Goal: Task Accomplishment & Management: Complete application form

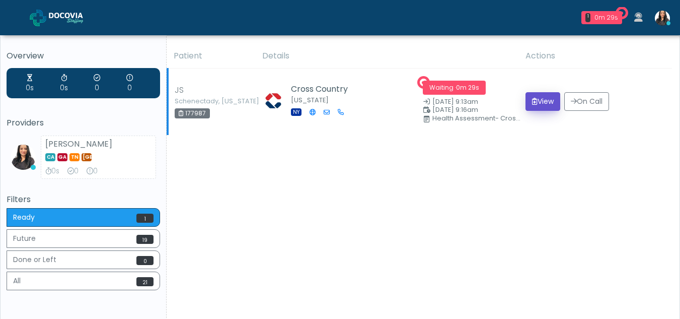
click at [541, 96] on button "View" at bounding box center [542, 101] width 35 height 19
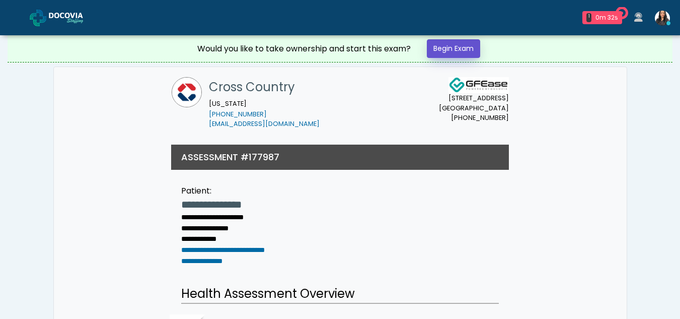
click at [449, 44] on link "Begin Exam" at bounding box center [453, 48] width 53 height 19
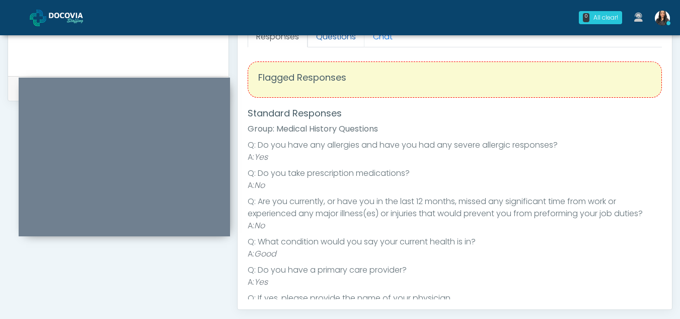
click at [324, 36] on link "Questions" at bounding box center [335, 36] width 57 height 21
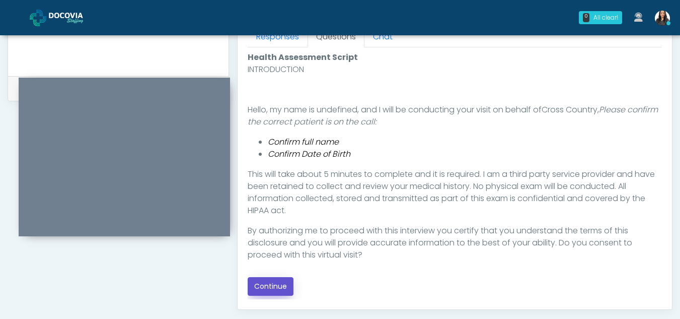
click at [270, 288] on button "Continue" at bounding box center [271, 286] width 46 height 19
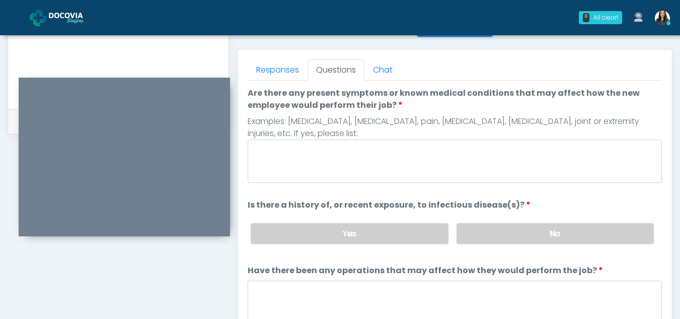
scroll to position [393, 0]
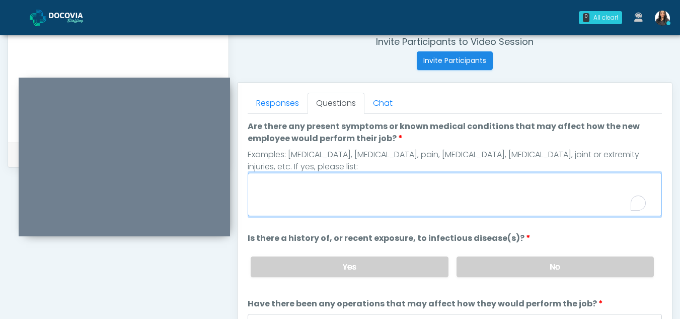
click at [283, 195] on textarea "Are there any present symptoms or known medical conditions that may affect how …" at bounding box center [455, 194] width 414 height 43
type textarea "**"
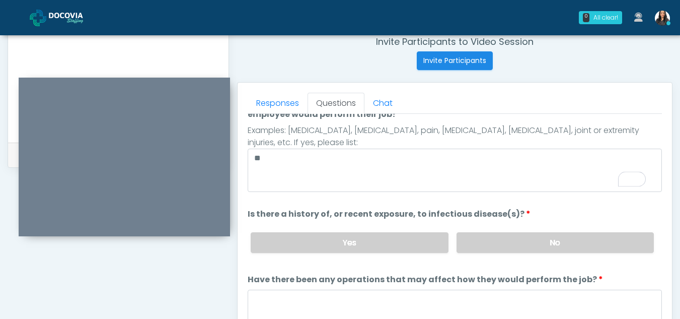
scroll to position [0, 0]
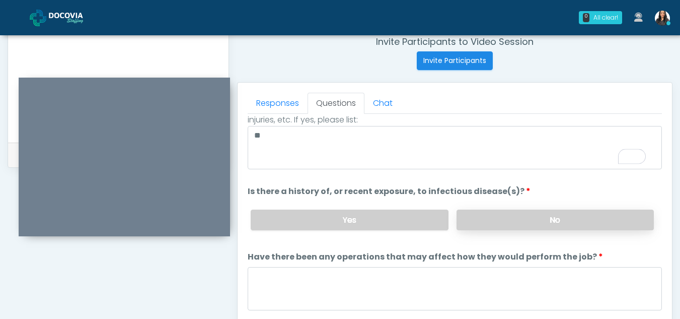
click at [539, 214] on label "No" at bounding box center [554, 219] width 197 height 21
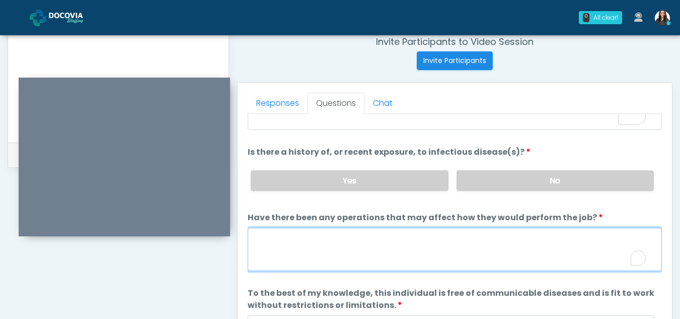
click at [278, 260] on textarea "Have there been any operations that may affect how they would perform the job?" at bounding box center [455, 248] width 414 height 43
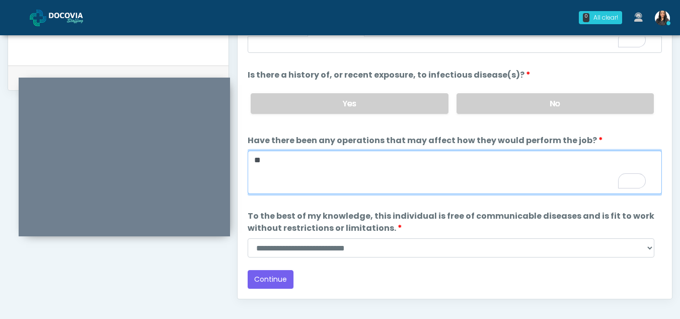
scroll to position [529, 0]
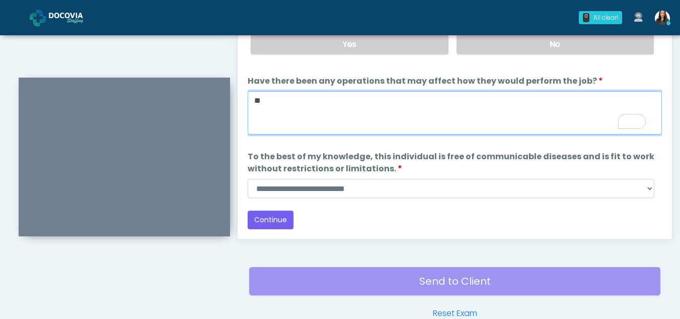
type textarea "**"
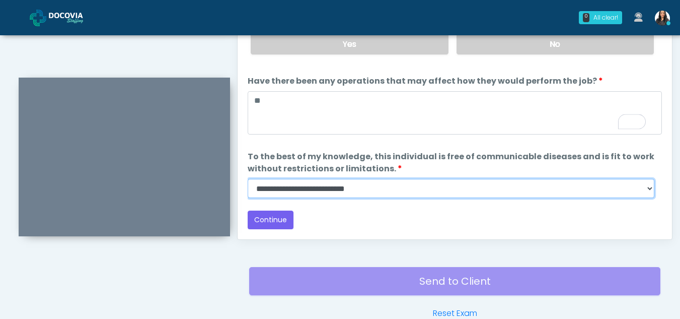
click at [647, 192] on select "**********" at bounding box center [451, 188] width 407 height 19
select select "******"
click at [248, 179] on select "**********" at bounding box center [451, 188] width 407 height 19
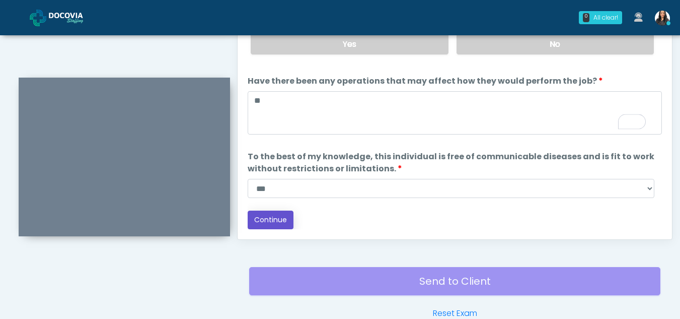
click at [269, 215] on button "Continue" at bounding box center [271, 219] width 46 height 19
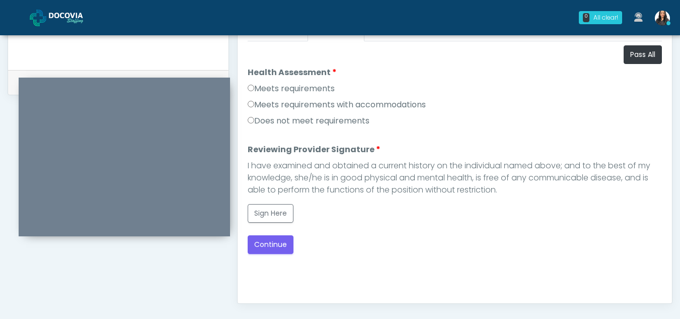
scroll to position [457, 0]
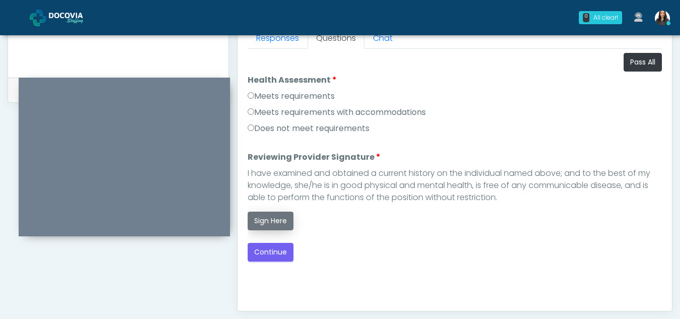
click at [265, 222] on button "Sign Here" at bounding box center [271, 220] width 46 height 19
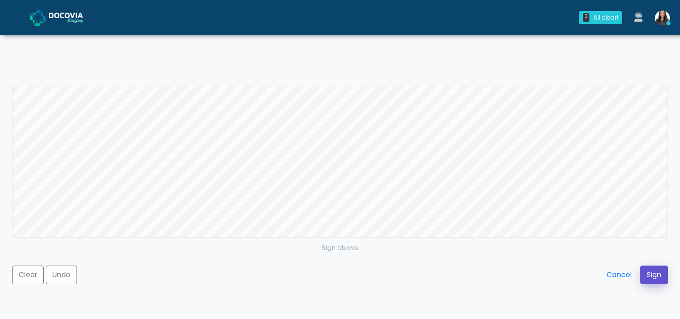
click at [651, 274] on button "Sign" at bounding box center [654, 274] width 28 height 19
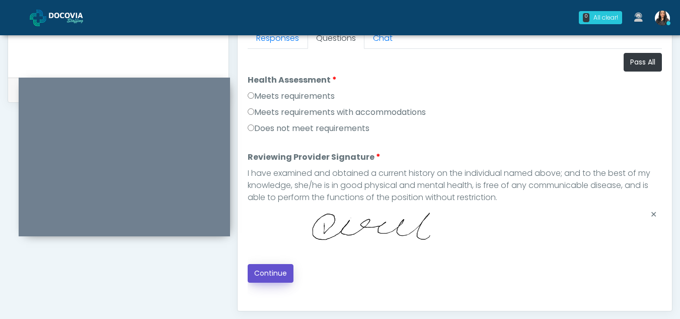
click at [271, 270] on button "Continue" at bounding box center [271, 273] width 46 height 19
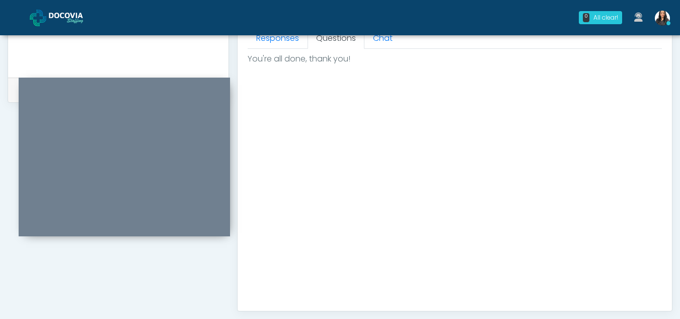
scroll to position [603, 0]
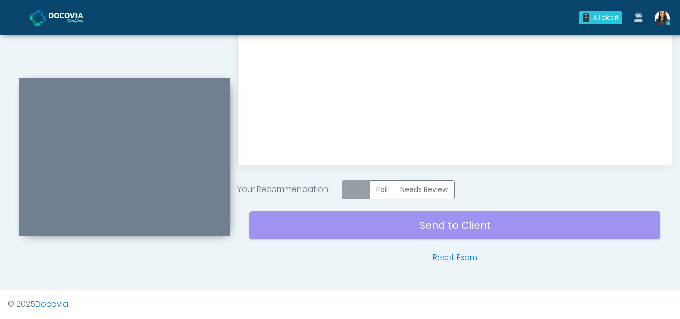
click at [353, 193] on label "Pass" at bounding box center [356, 189] width 29 height 19
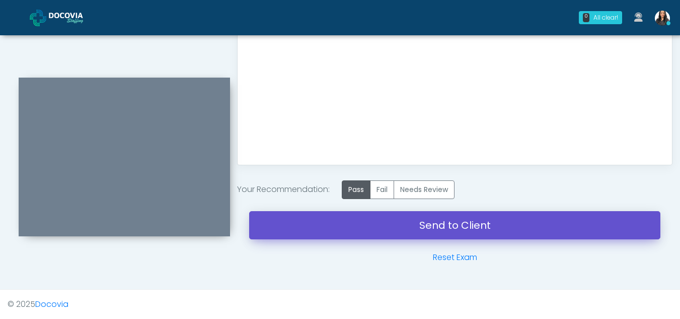
click at [457, 216] on link "Send to Client" at bounding box center [454, 225] width 411 height 28
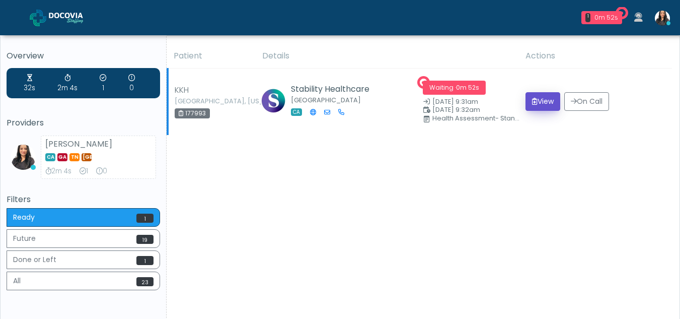
click at [541, 101] on button "View" at bounding box center [542, 101] width 35 height 19
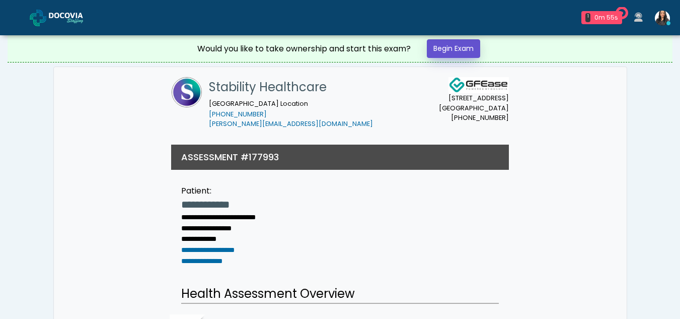
click at [461, 51] on link "Begin Exam" at bounding box center [453, 48] width 53 height 19
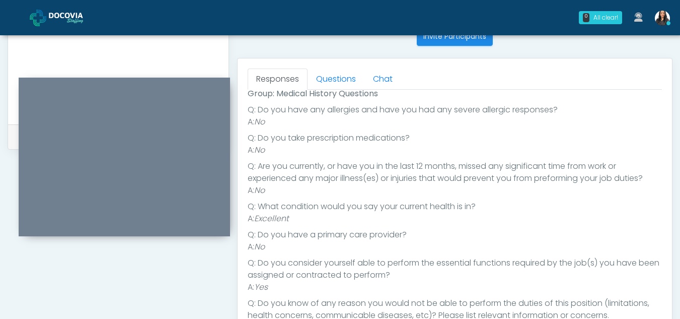
scroll to position [412, 0]
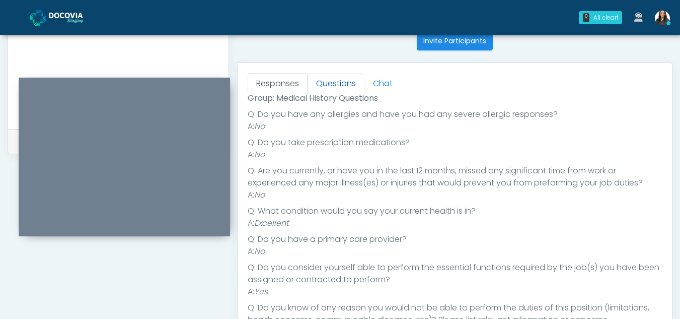
click at [349, 75] on link "Questions" at bounding box center [335, 83] width 57 height 21
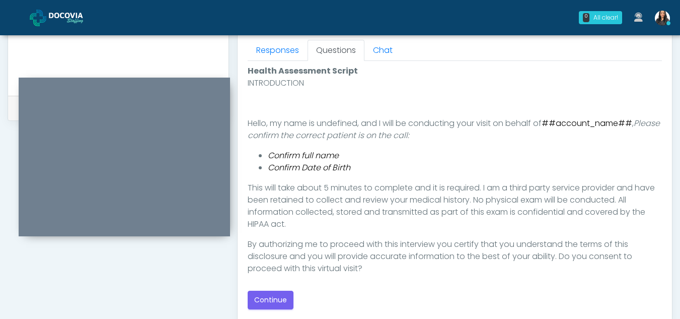
scroll to position [479, 0]
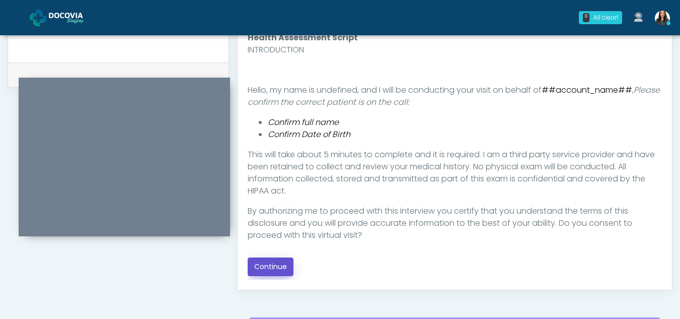
click at [266, 260] on button "Continue" at bounding box center [271, 266] width 46 height 19
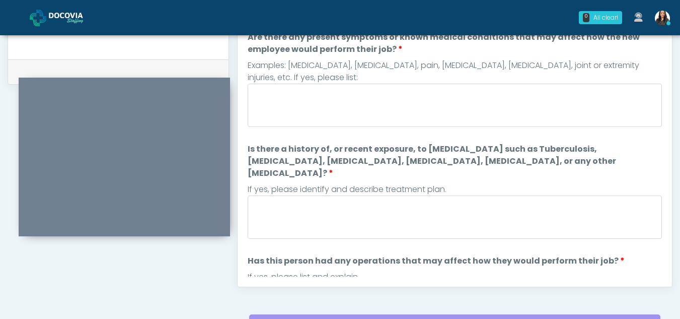
scroll to position [456, 0]
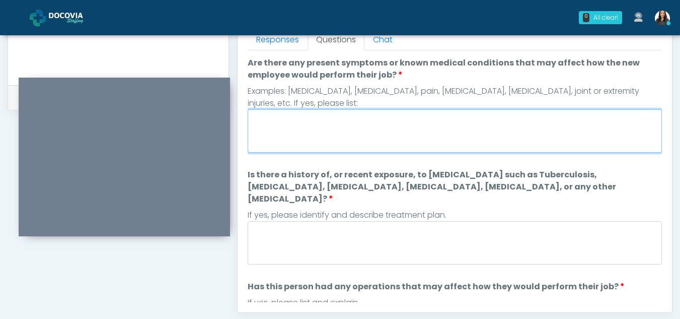
click at [300, 128] on textarea "Are there any present symptoms or known medical conditions that may affect how …" at bounding box center [455, 130] width 414 height 43
type textarea "**"
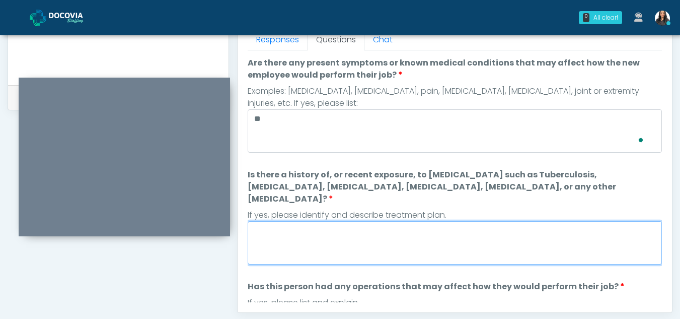
click at [304, 225] on textarea "Is there a history of, or recent exposure, to infectious diseases such as Tuber…" at bounding box center [455, 242] width 414 height 43
type textarea "**"
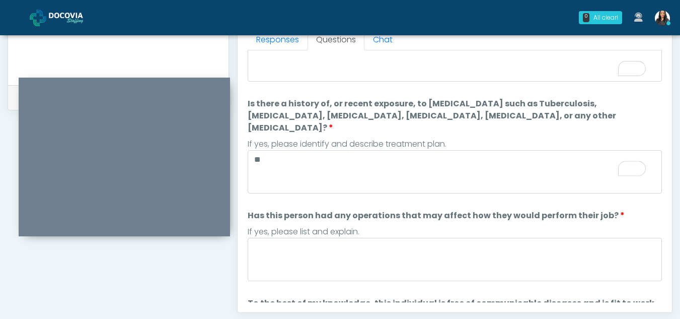
scroll to position [0, 0]
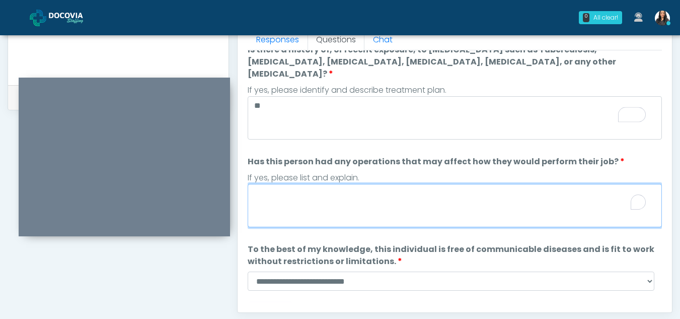
click at [317, 191] on textarea "Has this person had any operations that may affect how they would perform their…" at bounding box center [455, 205] width 414 height 43
type textarea "**"
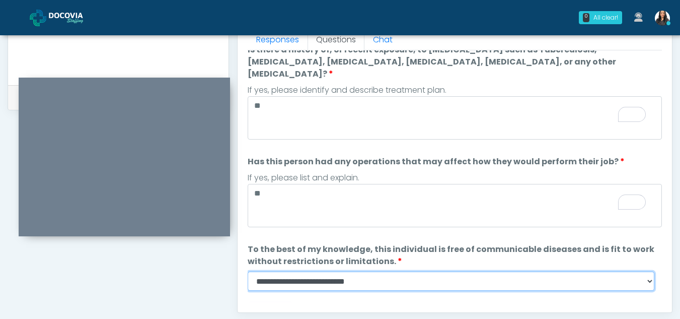
click at [647, 271] on select "**********" at bounding box center [451, 280] width 407 height 19
select select "******"
click at [248, 271] on select "**********" at bounding box center [451, 280] width 407 height 19
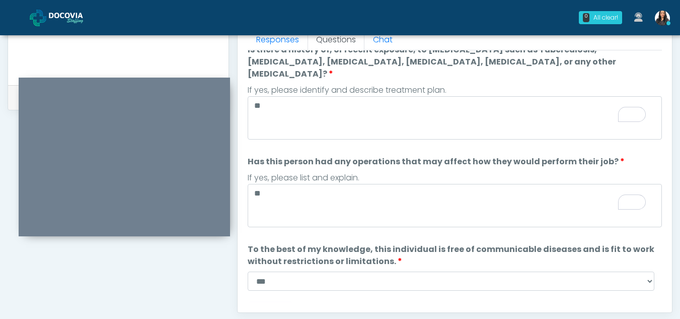
scroll to position [132, 0]
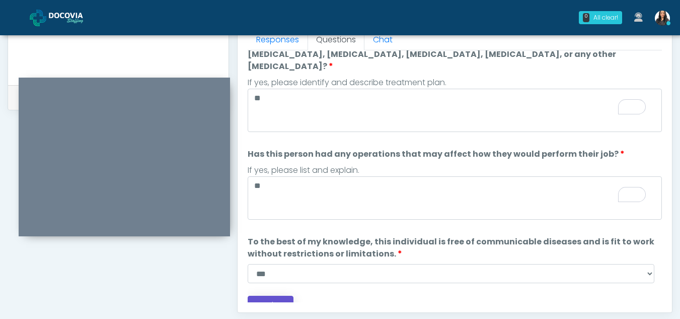
click at [279, 295] on button "Continue" at bounding box center [271, 304] width 46 height 19
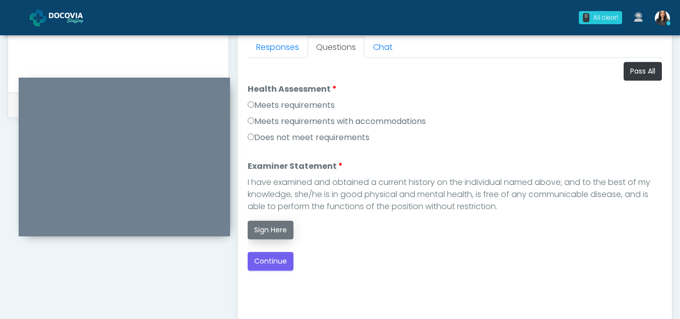
click at [266, 228] on button "Sign Here" at bounding box center [271, 229] width 46 height 19
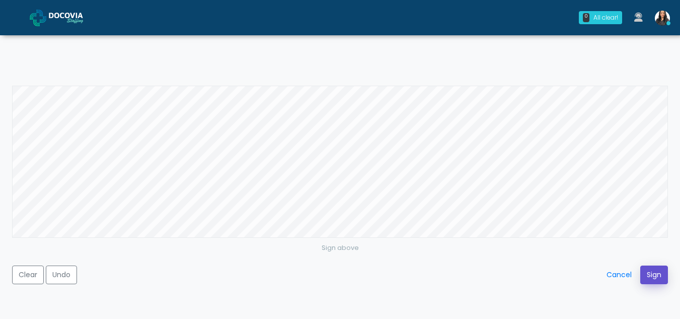
click at [652, 273] on button "Sign" at bounding box center [654, 274] width 28 height 19
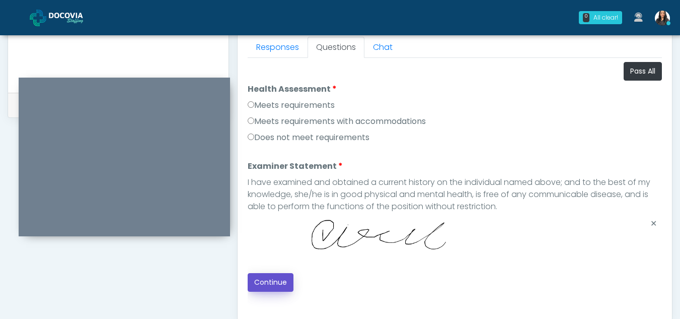
click at [269, 278] on button "Continue" at bounding box center [271, 282] width 46 height 19
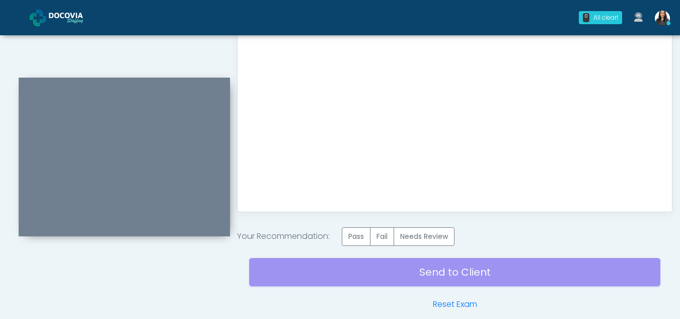
scroll to position [598, 0]
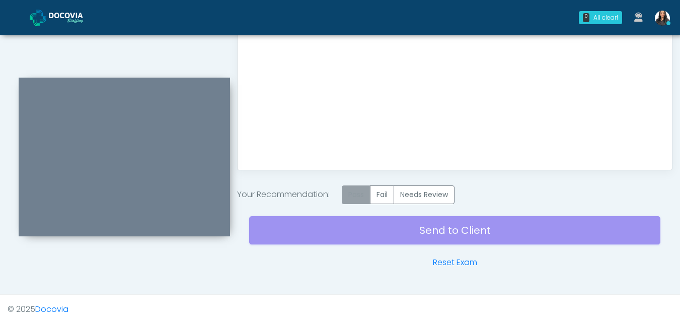
click at [359, 187] on label "Pass" at bounding box center [356, 194] width 29 height 19
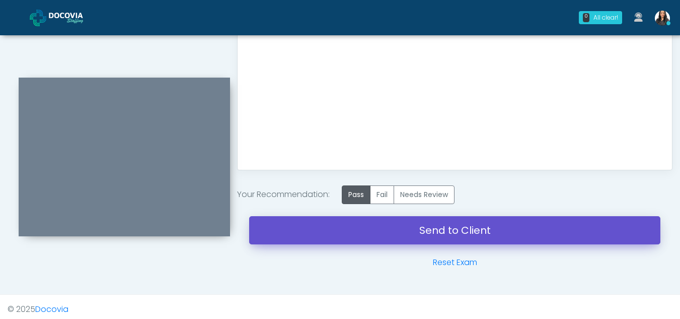
click at [459, 229] on link "Send to Client" at bounding box center [454, 230] width 411 height 28
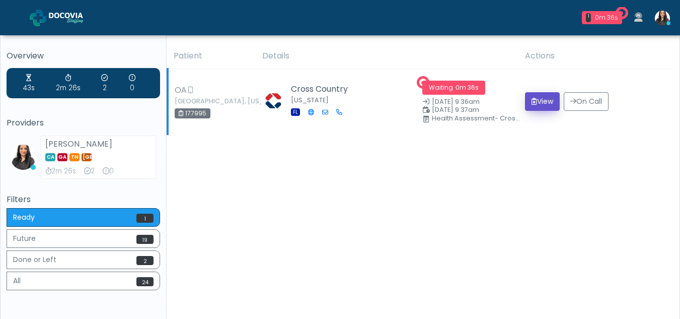
click at [540, 98] on button "View" at bounding box center [542, 101] width 35 height 19
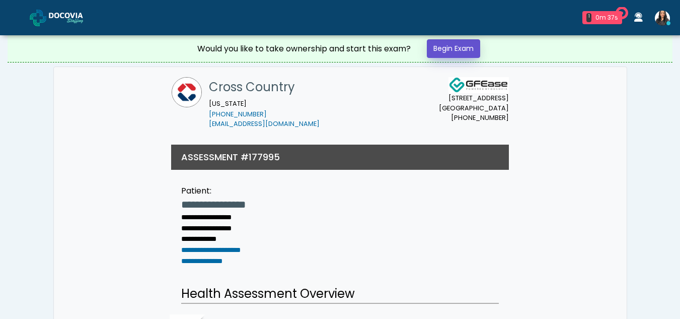
click at [448, 42] on link "Begin Exam" at bounding box center [453, 48] width 53 height 19
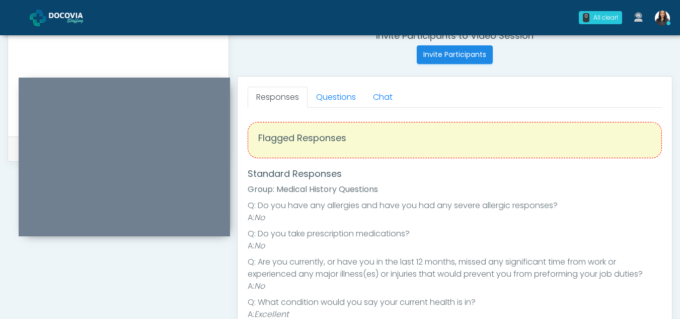
scroll to position [383, 0]
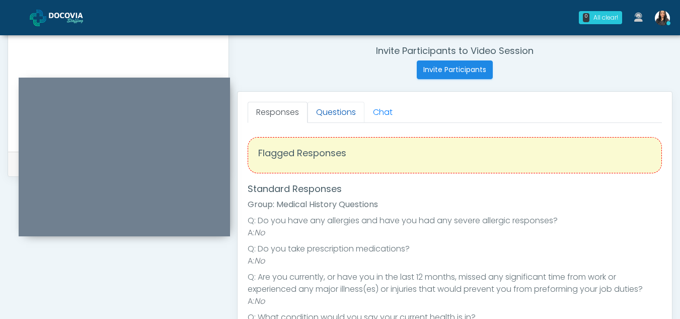
click at [338, 109] on link "Questions" at bounding box center [335, 112] width 57 height 21
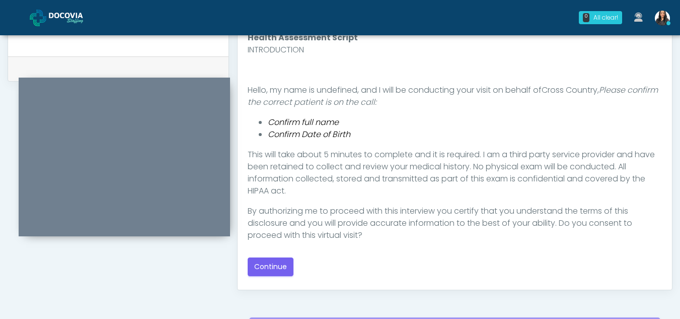
scroll to position [480, 0]
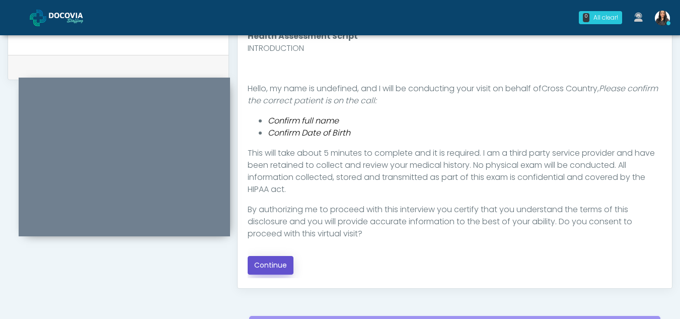
click at [281, 265] on button "Continue" at bounding box center [271, 265] width 46 height 19
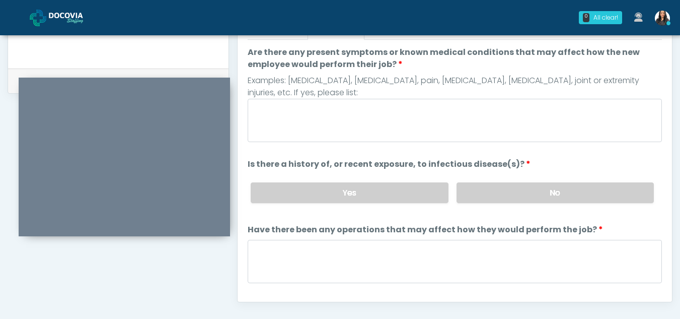
scroll to position [432, 0]
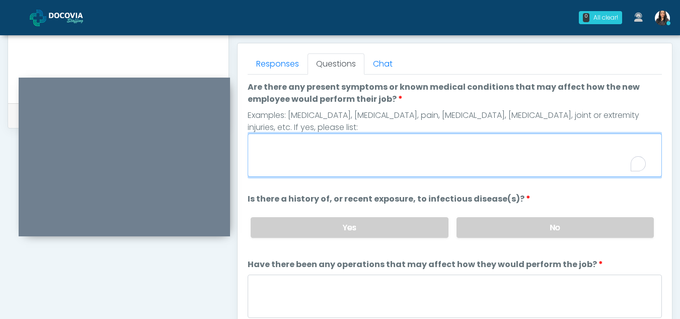
click at [291, 161] on textarea "Are there any present symptoms or known medical conditions that may affect how …" at bounding box center [455, 154] width 414 height 43
type textarea "**"
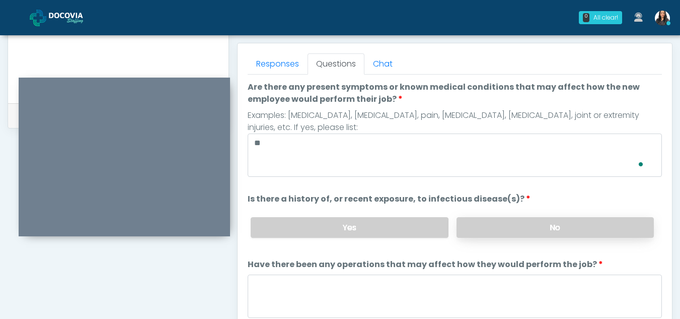
click at [571, 224] on label "No" at bounding box center [554, 227] width 197 height 21
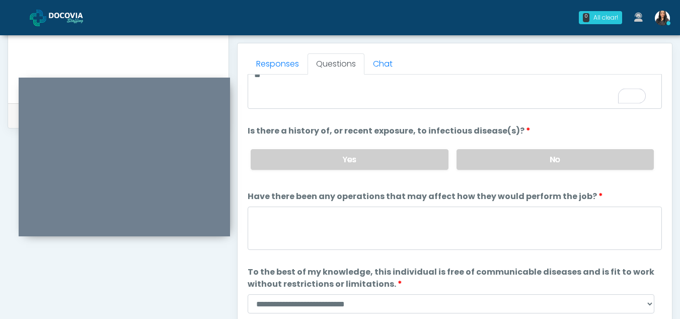
scroll to position [86, 0]
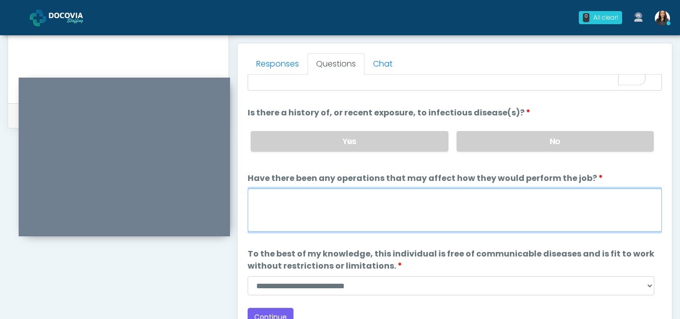
click at [283, 210] on textarea "Have there been any operations that may affect how they would perform the job?" at bounding box center [455, 209] width 414 height 43
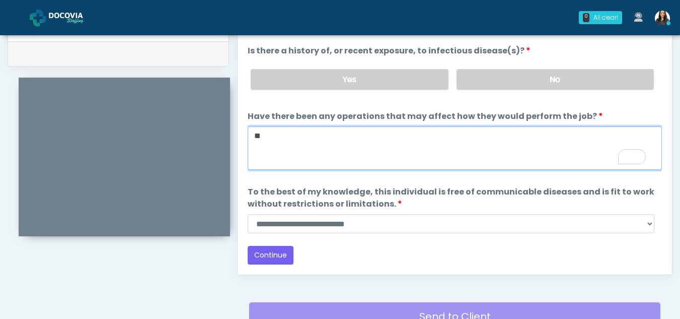
scroll to position [498, 0]
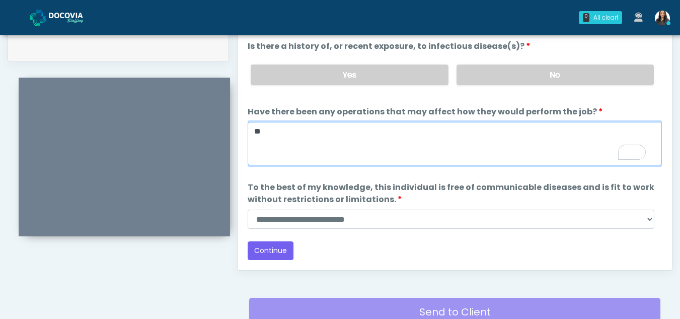
type textarea "**"
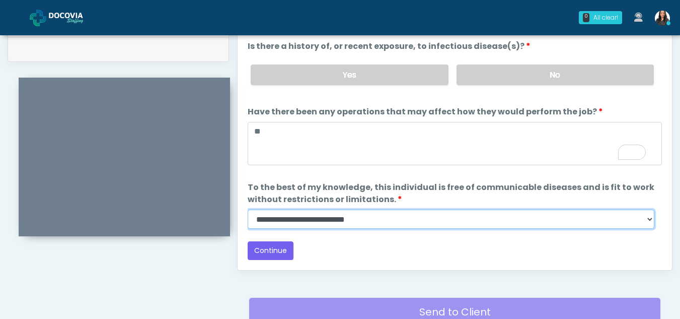
click at [652, 218] on select "**********" at bounding box center [451, 218] width 407 height 19
select select "******"
click at [248, 209] on select "**********" at bounding box center [451, 218] width 407 height 19
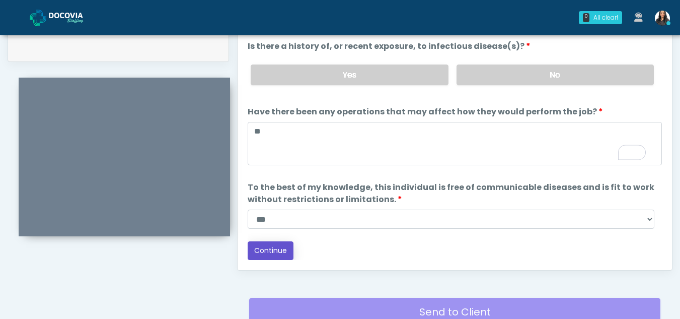
click at [277, 248] on button "Continue" at bounding box center [271, 250] width 46 height 19
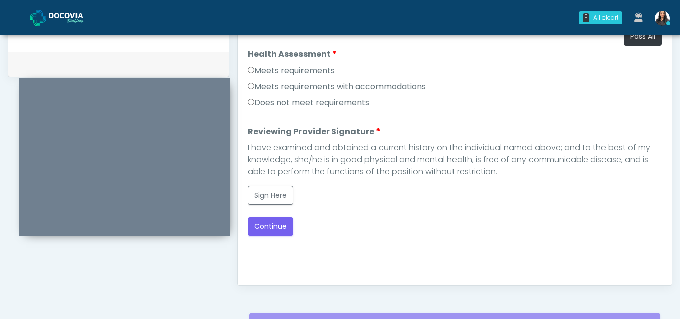
scroll to position [466, 0]
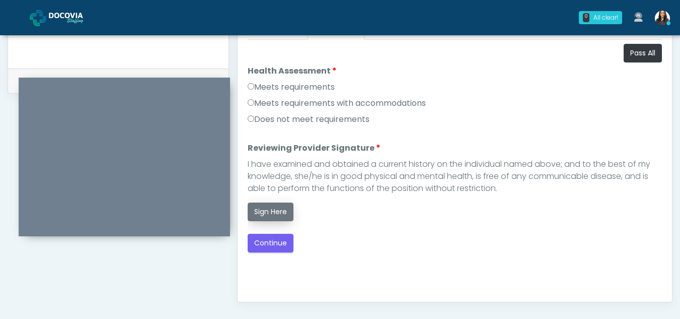
click at [269, 211] on button "Sign Here" at bounding box center [271, 211] width 46 height 19
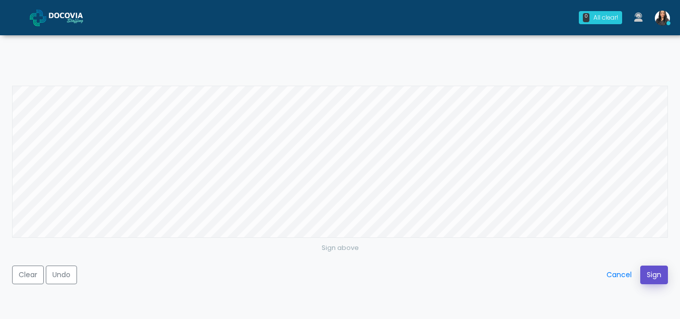
click at [659, 270] on button "Sign" at bounding box center [654, 274] width 28 height 19
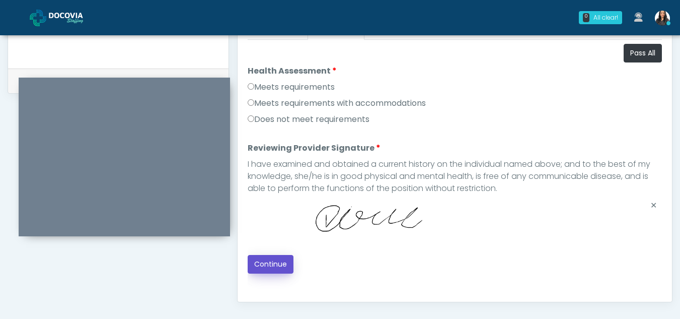
click at [269, 265] on button "Continue" at bounding box center [271, 264] width 46 height 19
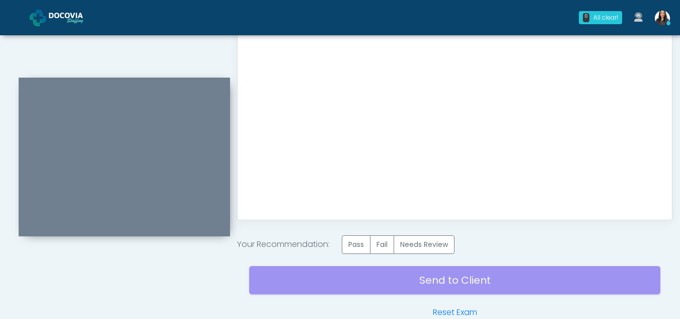
scroll to position [553, 0]
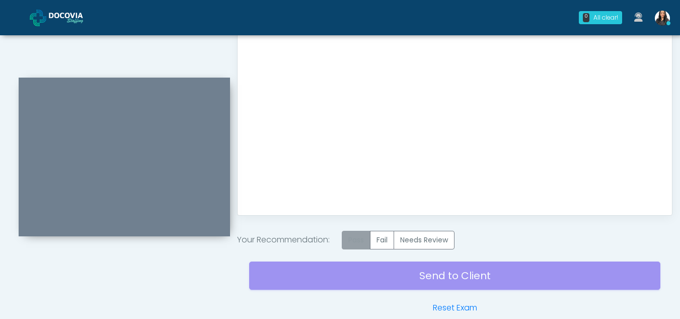
click at [359, 235] on label "Pass" at bounding box center [356, 239] width 29 height 19
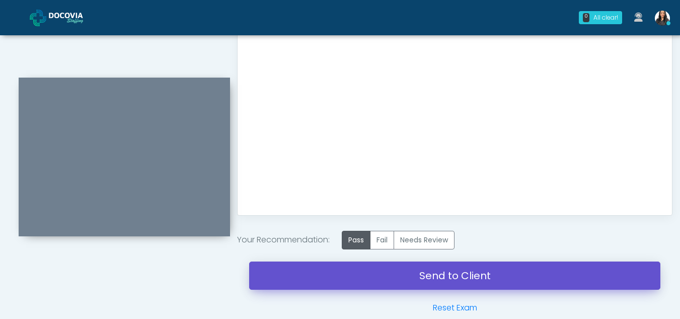
click at [419, 266] on link "Send to Client" at bounding box center [454, 275] width 411 height 28
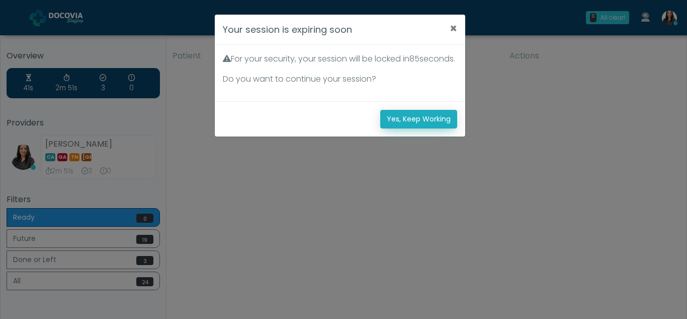
click at [436, 128] on button "Yes, Keep Working" at bounding box center [418, 119] width 77 height 19
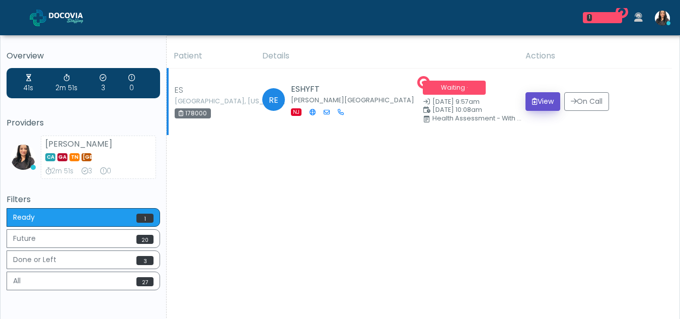
click at [539, 100] on button "View" at bounding box center [542, 101] width 35 height 19
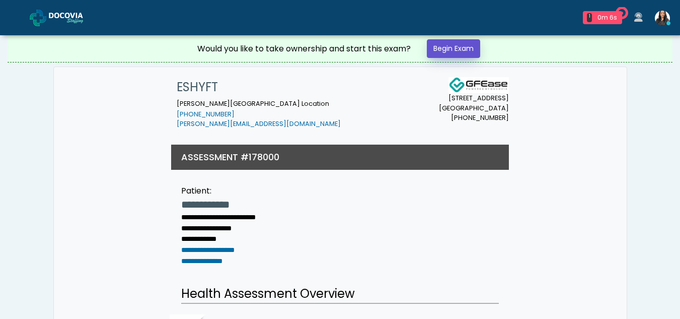
click at [461, 48] on link "Begin Exam" at bounding box center [453, 48] width 53 height 19
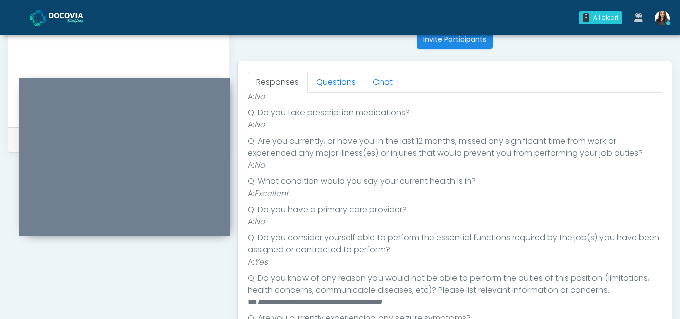
scroll to position [373, 0]
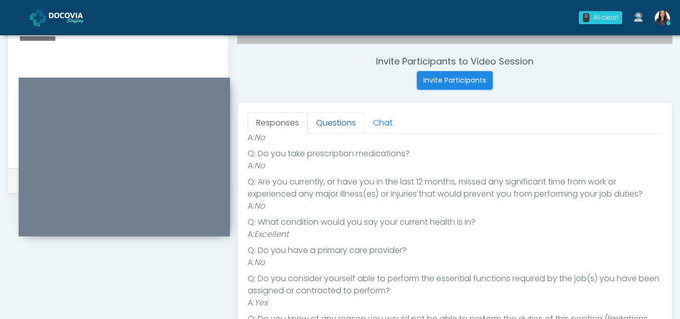
click at [333, 119] on link "Questions" at bounding box center [335, 122] width 57 height 21
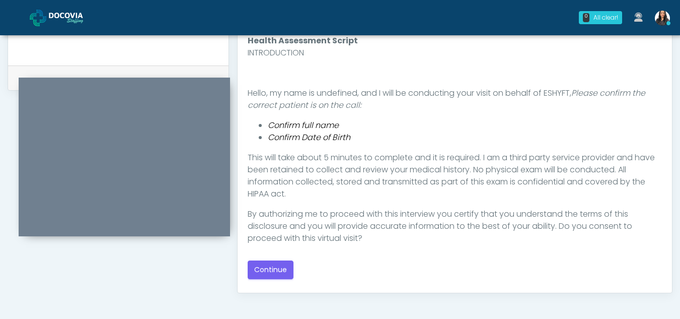
scroll to position [504, 0]
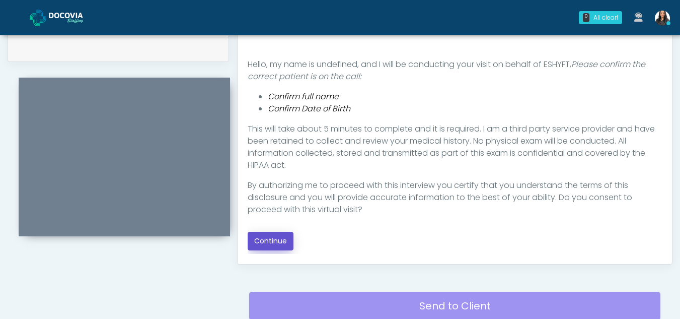
click at [285, 237] on button "Continue" at bounding box center [271, 240] width 46 height 19
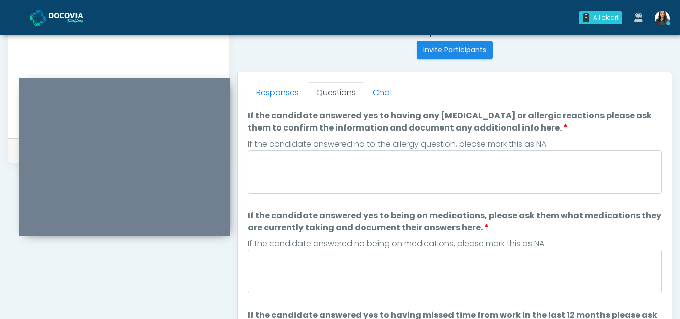
scroll to position [396, 0]
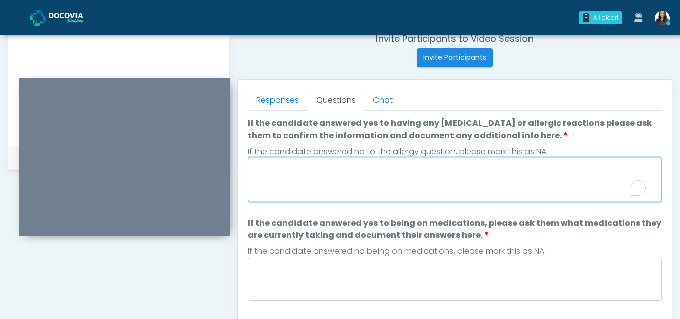
click at [335, 171] on textarea "If the candidate answered yes to having any allergies or allergic reactions ple…" at bounding box center [455, 179] width 414 height 43
type textarea "**"
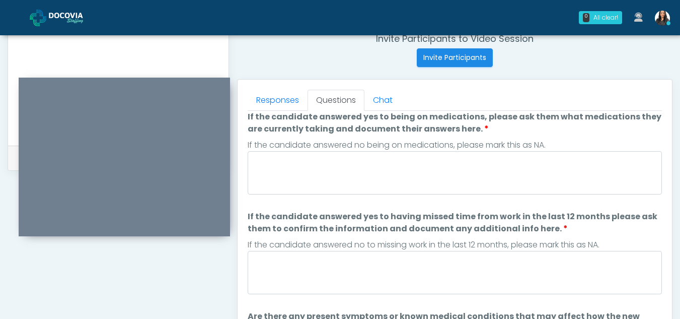
scroll to position [108, 0]
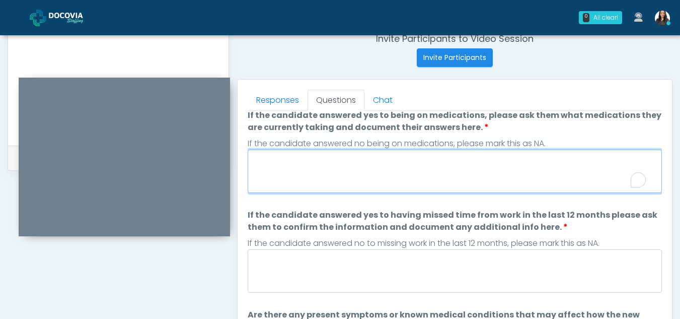
click at [339, 164] on textarea "If the candidate answered yes to being on medications, please ask them what med…" at bounding box center [455, 170] width 414 height 43
type textarea "**"
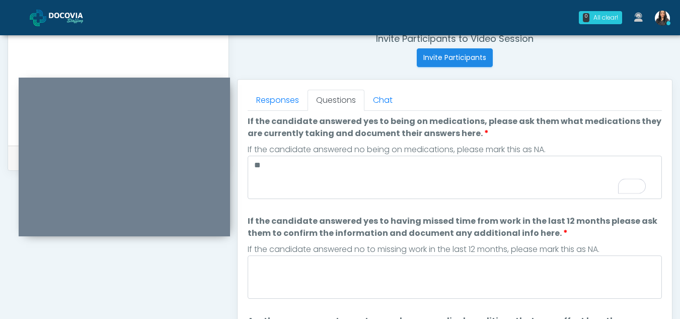
scroll to position [0, 0]
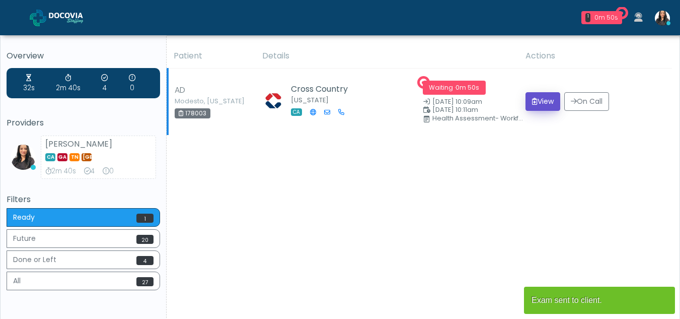
click at [541, 100] on button "View" at bounding box center [542, 101] width 35 height 19
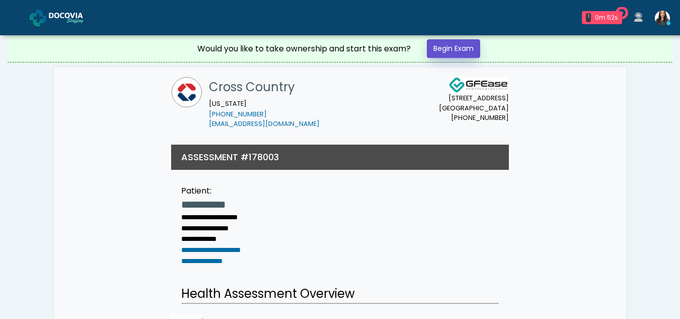
click at [453, 51] on link "Begin Exam" at bounding box center [453, 48] width 53 height 19
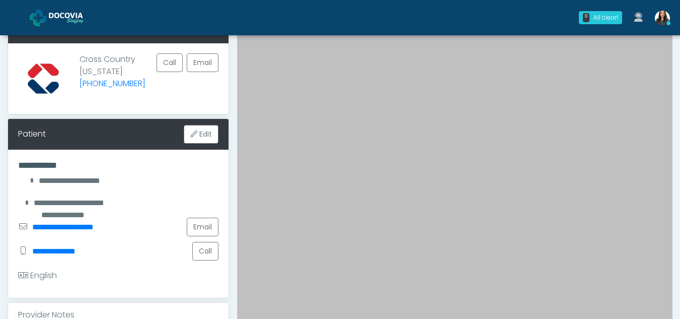
scroll to position [66, 0]
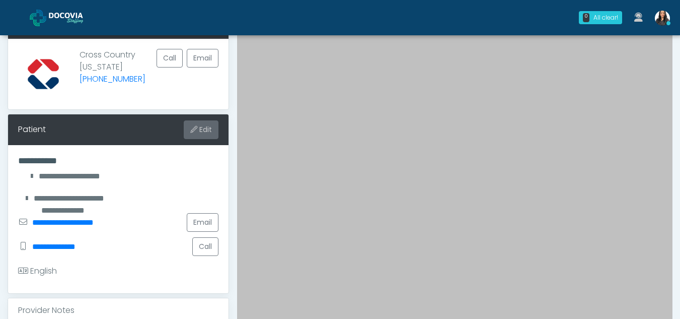
click at [206, 130] on button "Edit" at bounding box center [201, 129] width 35 height 19
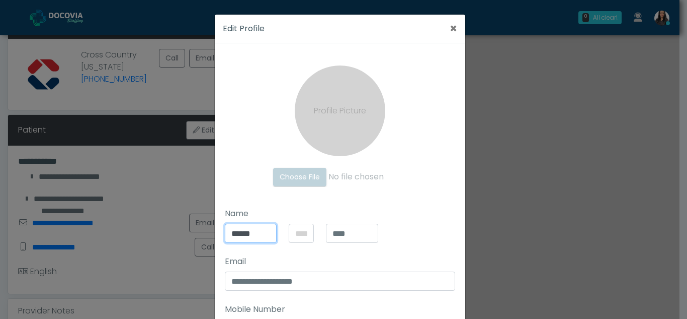
click at [256, 231] on input "******" at bounding box center [251, 232] width 52 height 19
type input "*"
click at [454, 31] on button "×" at bounding box center [454, 29] width 24 height 28
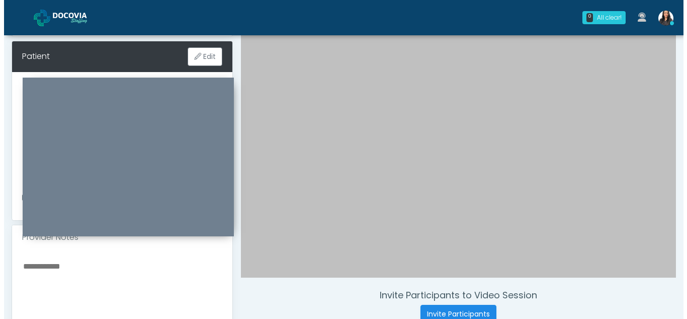
scroll to position [135, 0]
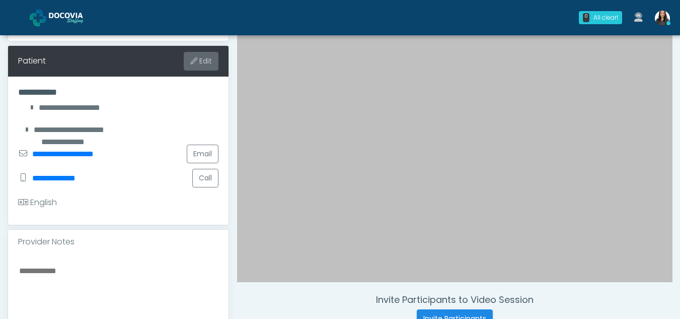
click at [201, 55] on button "Edit" at bounding box center [201, 61] width 35 height 19
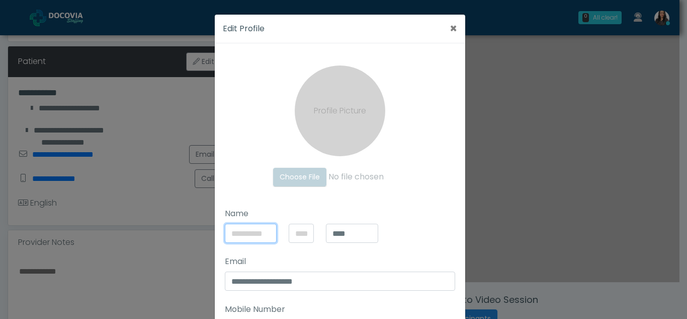
click at [236, 233] on input "Name" at bounding box center [251, 232] width 52 height 19
type input "*********"
click at [362, 235] on input "****" at bounding box center [349, 232] width 60 height 19
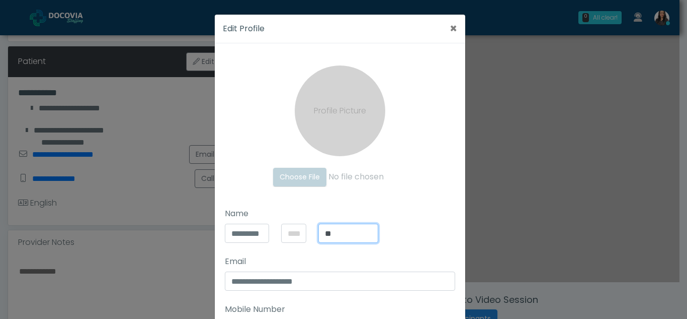
type input "*"
type input "******"
click at [260, 232] on input "*********" at bounding box center [247, 232] width 45 height 19
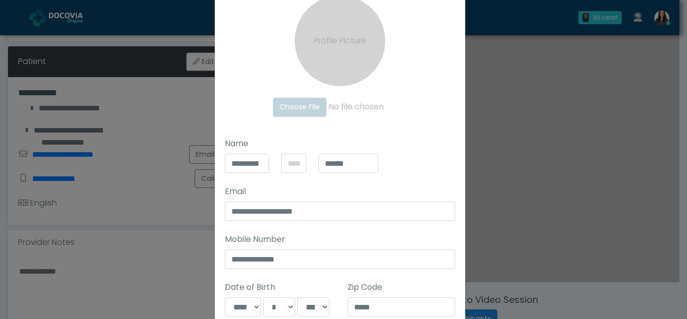
scroll to position [74, 0]
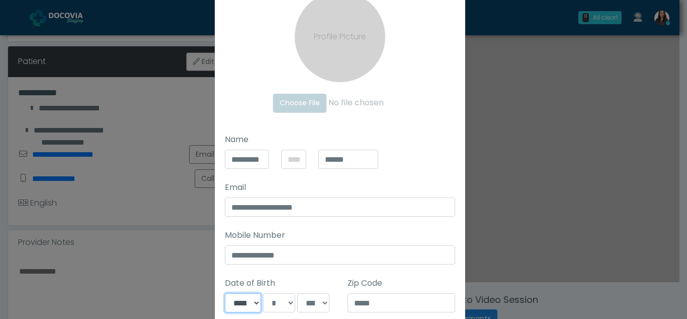
click at [252, 305] on select "**********" at bounding box center [243, 302] width 37 height 19
select select "**"
click at [225, 293] on select "**********" at bounding box center [243, 302] width 37 height 19
click at [290, 307] on select "*** * * * * * * * * * ** ** ** ** ** ** ** ** ** ** ** ** ** ** ** ** ** ** ** …" at bounding box center [279, 302] width 32 height 19
select select "**"
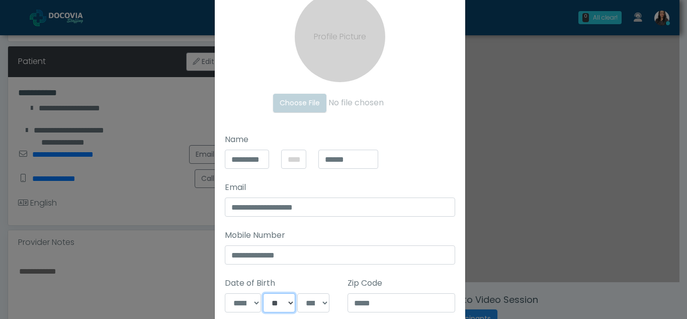
click at [263, 293] on select "*** * * * * * * * * * ** ** ** ** ** ** ** ** ** ** ** ** ** ** ** ** ** ** ** …" at bounding box center [279, 302] width 32 height 19
click at [322, 303] on select "**** **** **** **** **** **** **** **** **** **** **** **** **** **** **** ****…" at bounding box center [313, 302] width 32 height 19
select select "****"
click at [297, 293] on select "**** **** **** **** **** **** **** **** **** **** **** **** **** **** **** ****…" at bounding box center [313, 302] width 32 height 19
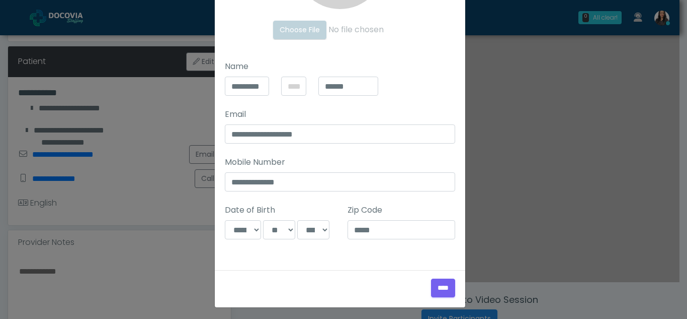
scroll to position [150, 0]
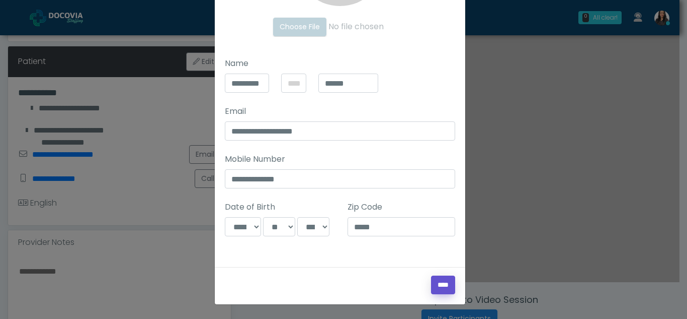
click at [443, 282] on input "****" at bounding box center [443, 284] width 24 height 19
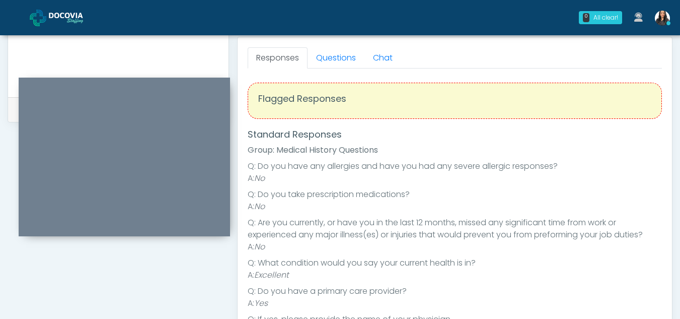
scroll to position [436, 0]
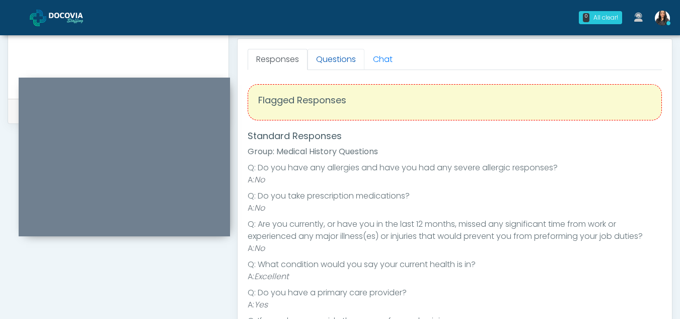
click at [344, 58] on link "Questions" at bounding box center [335, 59] width 57 height 21
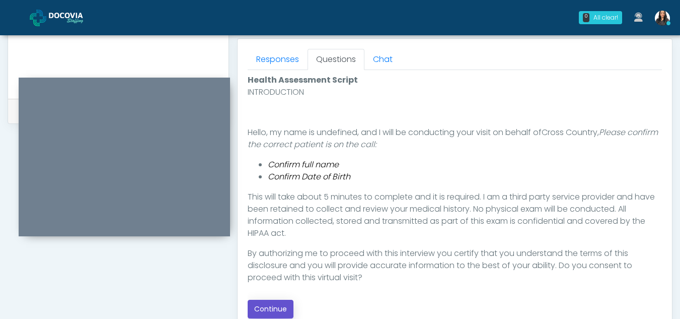
click at [269, 309] on button "Continue" at bounding box center [271, 308] width 46 height 19
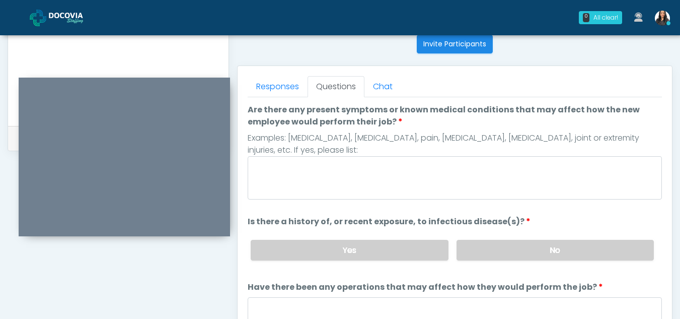
scroll to position [408, 0]
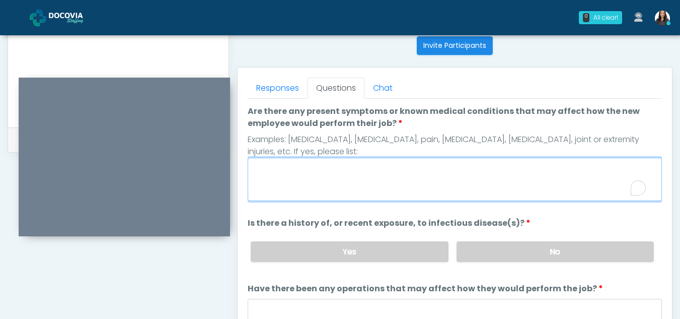
click at [332, 170] on textarea "Are there any present symptoms or known medical conditions that may affect how …" at bounding box center [455, 179] width 414 height 43
type textarea "**"
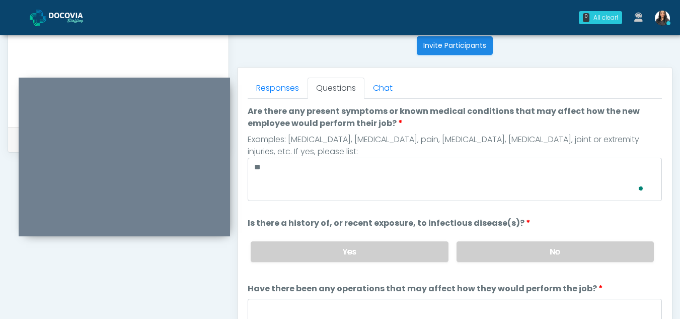
click at [473, 241] on div "Yes No" at bounding box center [452, 251] width 419 height 37
click at [504, 253] on label "No" at bounding box center [554, 251] width 197 height 21
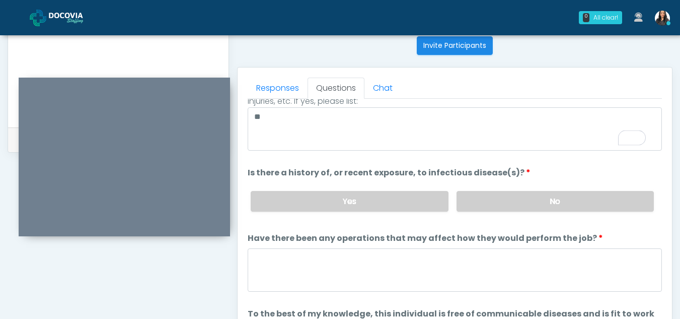
scroll to position [86, 0]
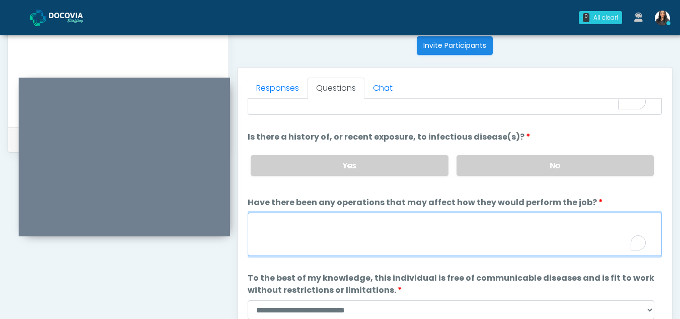
click at [306, 238] on textarea "Have there been any operations that may affect how they would perform the job?" at bounding box center [455, 233] width 414 height 43
type textarea "**"
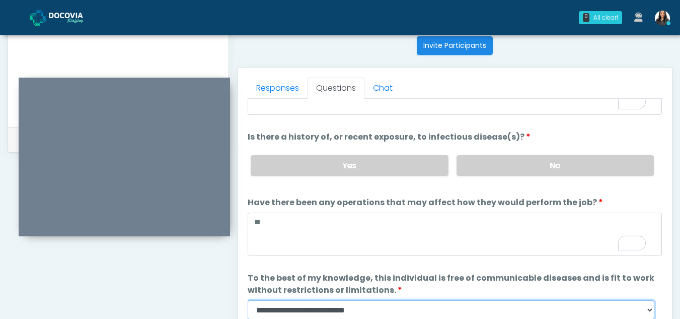
click at [649, 311] on select "**********" at bounding box center [451, 309] width 407 height 19
select select "******"
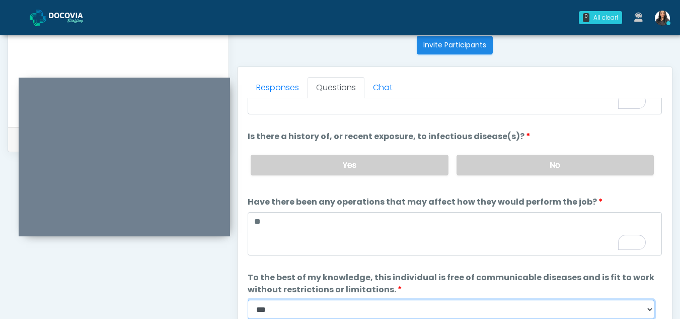
click at [248, 299] on select "**********" at bounding box center [451, 308] width 407 height 19
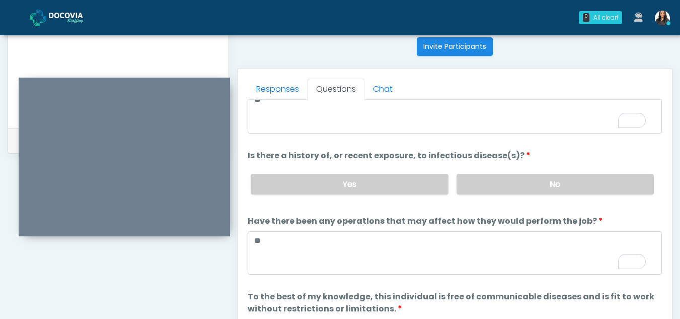
scroll to position [0, 0]
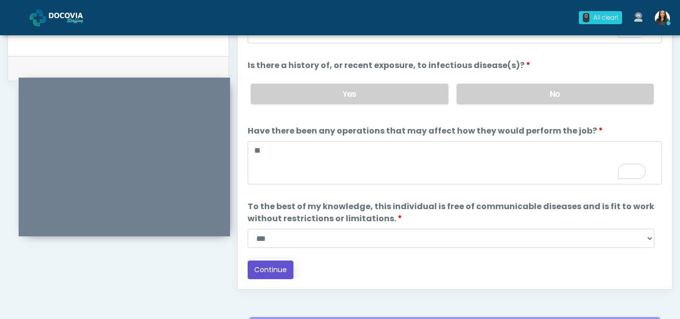
click at [279, 265] on button "Continue" at bounding box center [271, 269] width 46 height 19
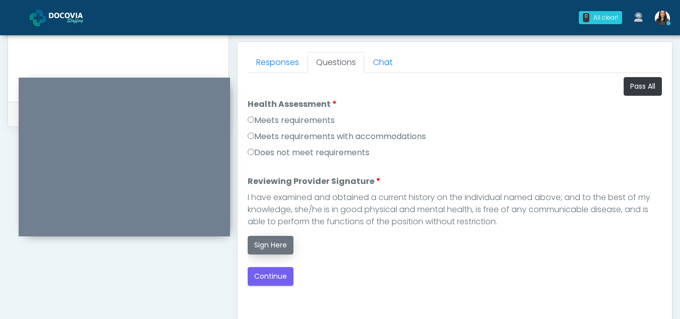
click at [273, 241] on button "Sign Here" at bounding box center [271, 245] width 46 height 19
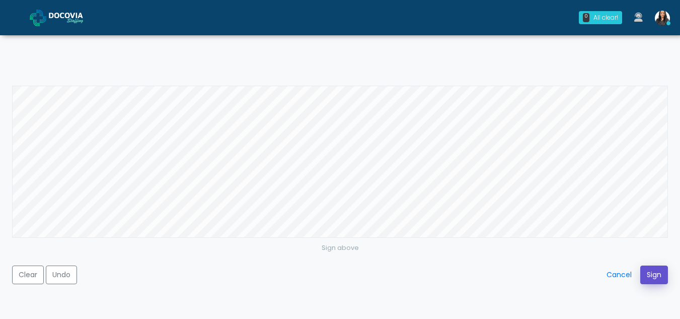
click at [656, 271] on button "Sign" at bounding box center [654, 274] width 28 height 19
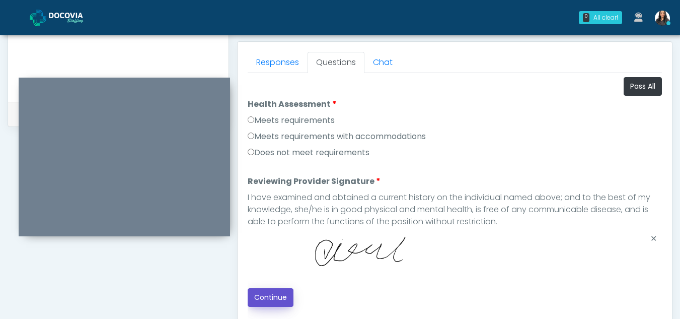
click at [272, 296] on button "Continue" at bounding box center [271, 297] width 46 height 19
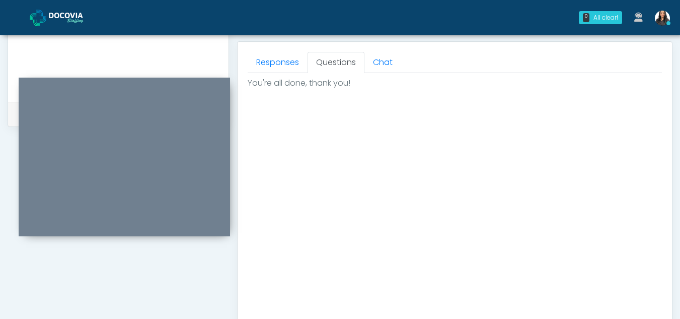
scroll to position [603, 0]
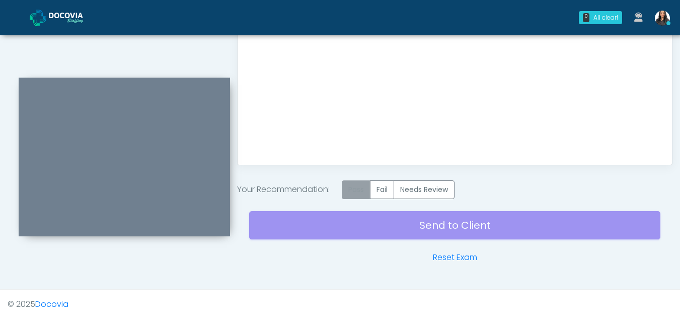
click at [358, 189] on label "Pass" at bounding box center [356, 189] width 29 height 19
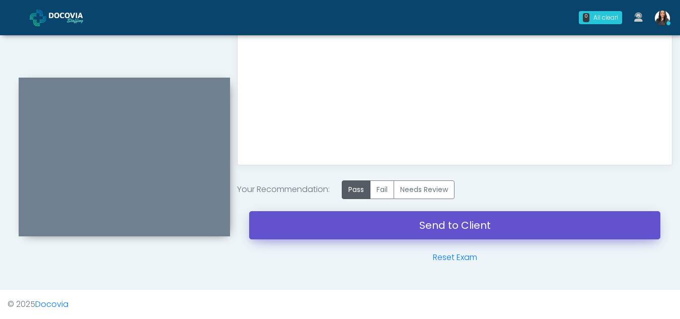
click at [463, 230] on link "Send to Client" at bounding box center [454, 225] width 411 height 28
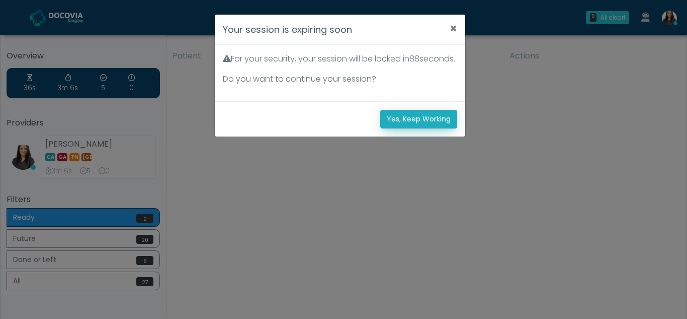
click at [437, 128] on button "Yes, Keep Working" at bounding box center [418, 119] width 77 height 19
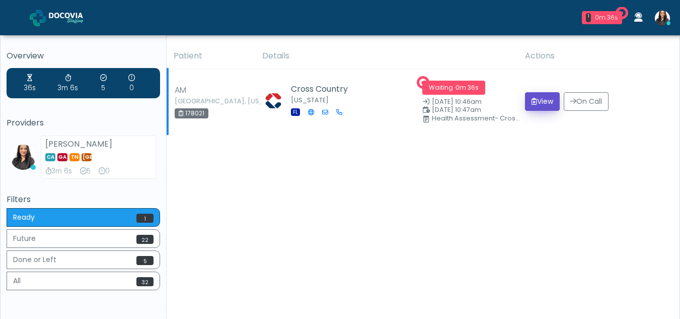
click at [543, 100] on button "View" at bounding box center [542, 101] width 35 height 19
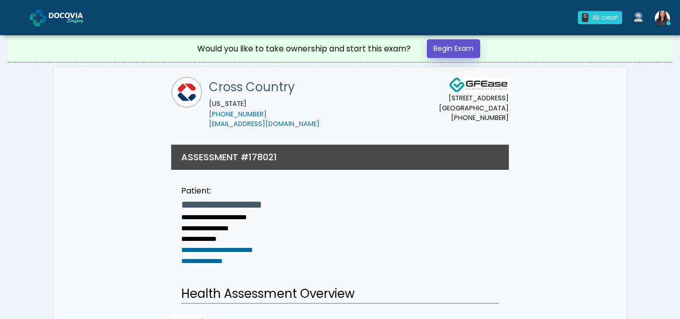
click at [453, 48] on link "Begin Exam" at bounding box center [453, 48] width 53 height 19
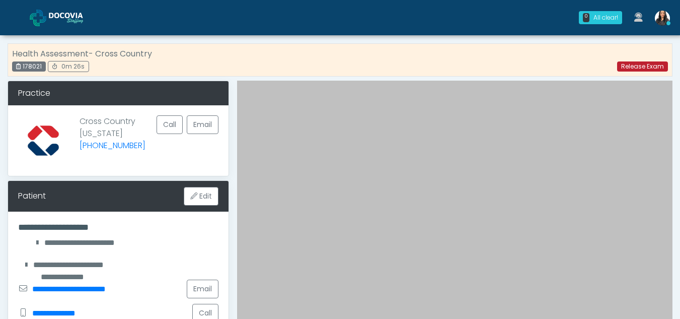
click at [633, 67] on link "Release Exam" at bounding box center [642, 66] width 51 height 10
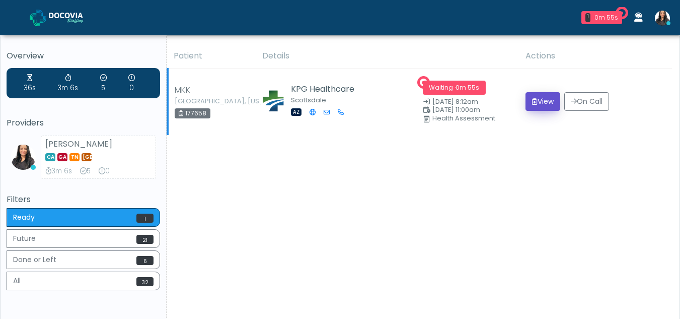
click at [551, 97] on button "View" at bounding box center [542, 101] width 35 height 19
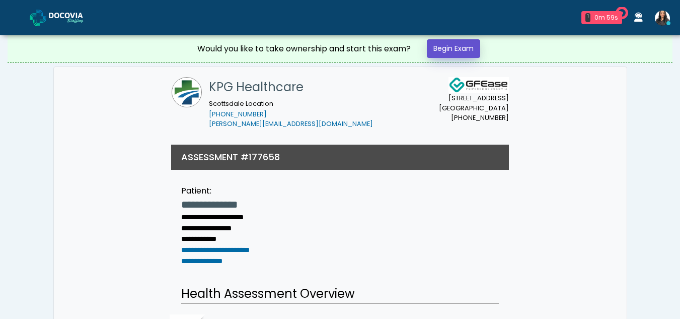
click at [464, 50] on link "Begin Exam" at bounding box center [453, 48] width 53 height 19
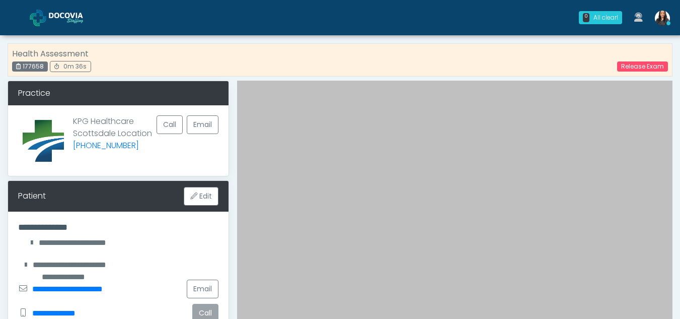
click at [199, 308] on button "Call" at bounding box center [205, 312] width 26 height 19
click at [652, 69] on link "Release Exam" at bounding box center [642, 66] width 51 height 10
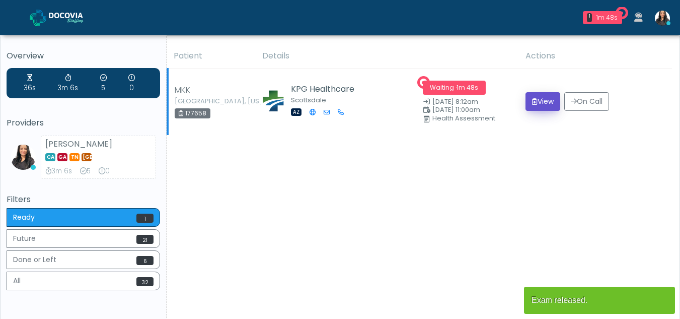
click at [537, 99] on button "View" at bounding box center [542, 101] width 35 height 19
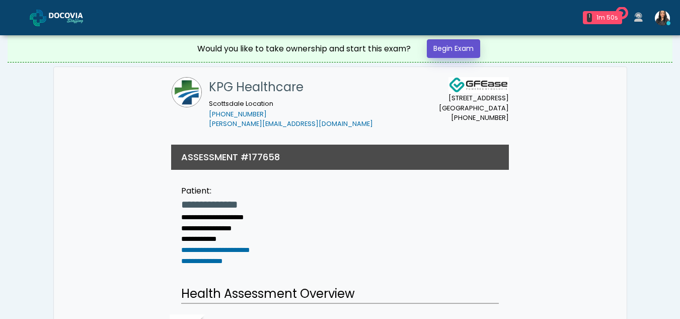
click at [447, 42] on link "Begin Exam" at bounding box center [453, 48] width 53 height 19
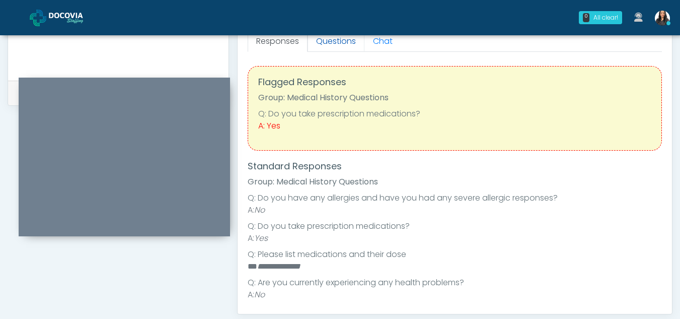
click at [338, 42] on link "Questions" at bounding box center [335, 41] width 57 height 21
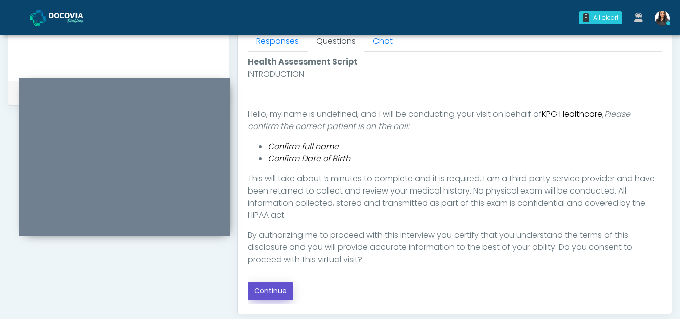
click at [273, 287] on button "Continue" at bounding box center [271, 290] width 46 height 19
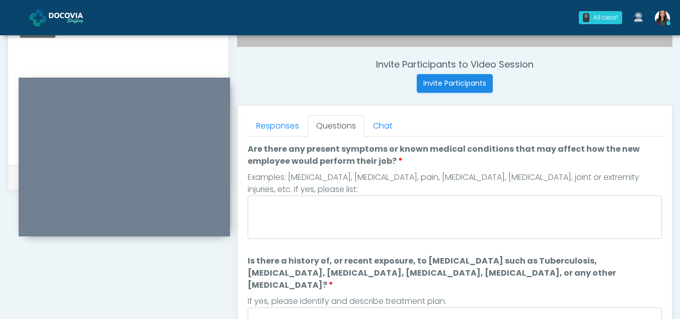
scroll to position [367, 0]
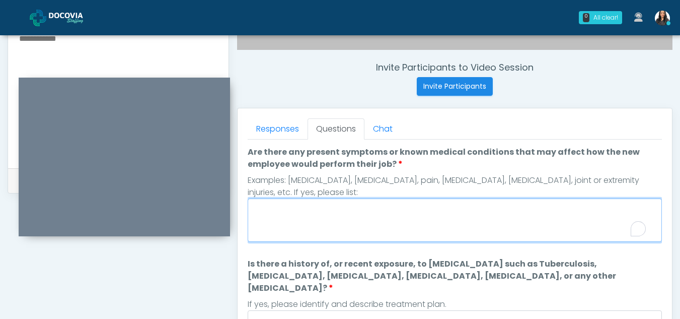
click at [291, 225] on textarea "Are there any present symptoms or known medical conditions that may affect how …" at bounding box center [455, 219] width 414 height 43
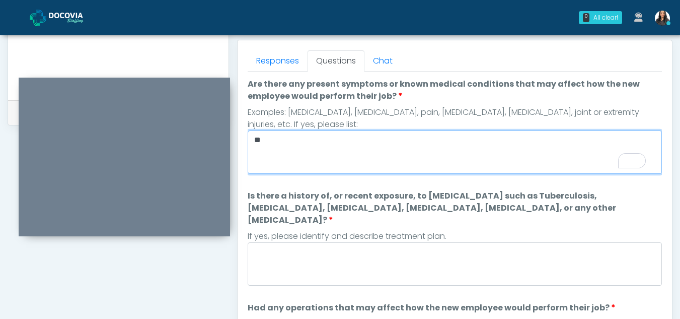
scroll to position [439, 0]
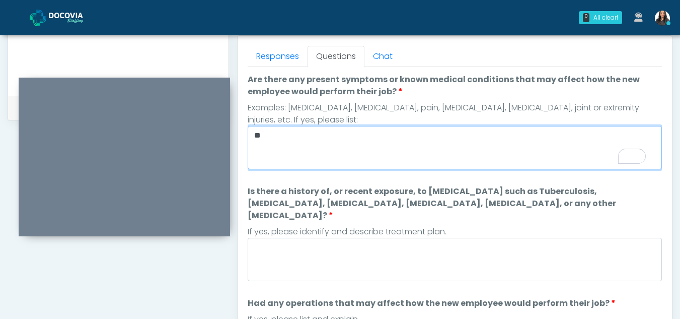
type textarea "**"
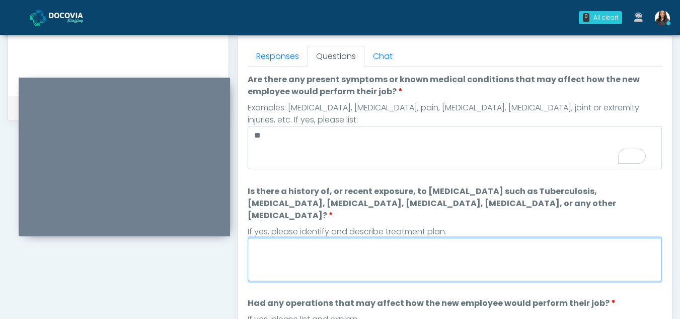
click at [277, 246] on textarea "Is there a history of, or recent exposure, to infectious diseases such as Tuber…" at bounding box center [455, 259] width 414 height 43
type textarea "**"
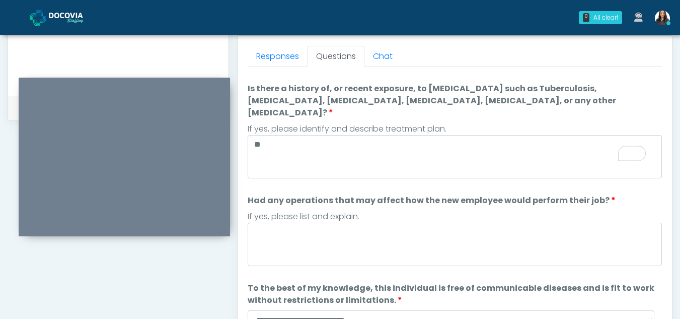
scroll to position [120, 0]
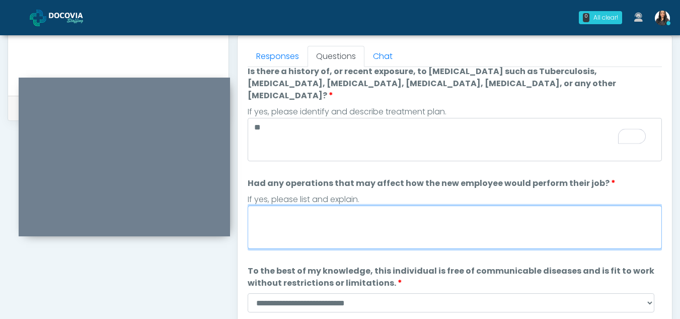
click at [284, 229] on textarea "Had any operations that may affect how the new employee would perform their job?" at bounding box center [455, 226] width 414 height 43
type textarea "**"
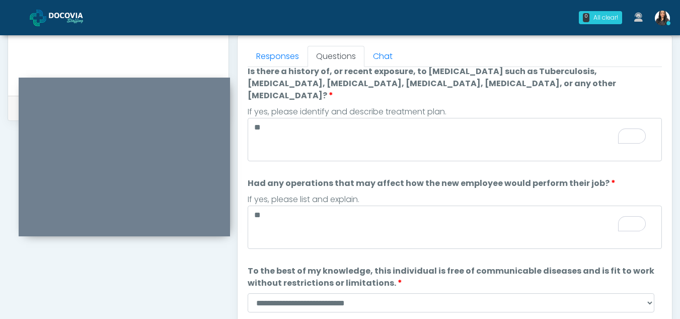
scroll to position [132, 0]
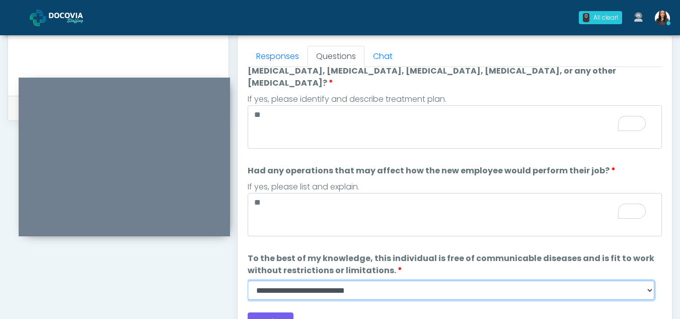
click at [649, 280] on select "**********" at bounding box center [451, 289] width 407 height 19
select select "******"
click at [248, 280] on select "**********" at bounding box center [451, 289] width 407 height 19
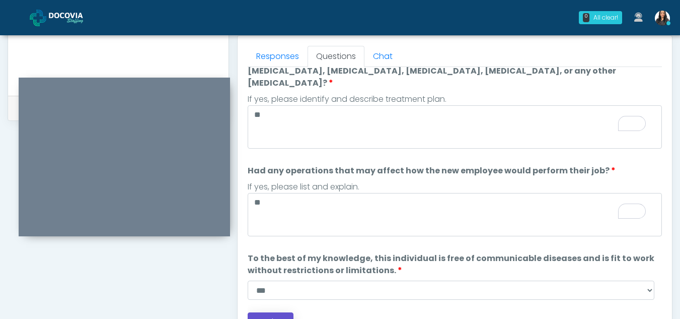
click at [278, 312] on button "Continue" at bounding box center [271, 321] width 46 height 19
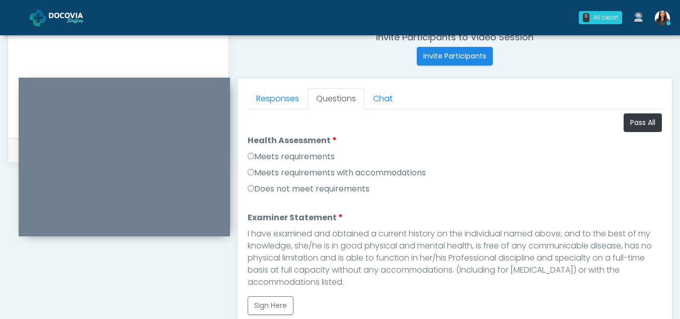
scroll to position [396, 0]
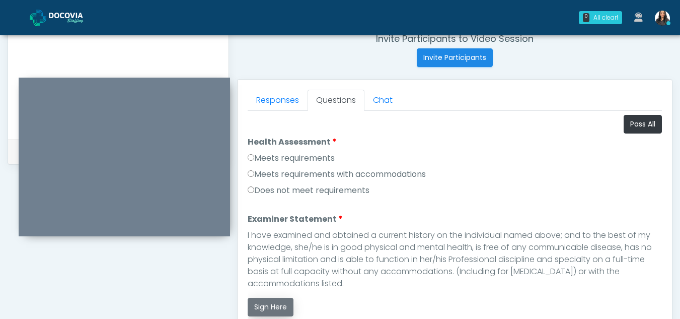
click at [279, 305] on button "Sign Here" at bounding box center [271, 306] width 46 height 19
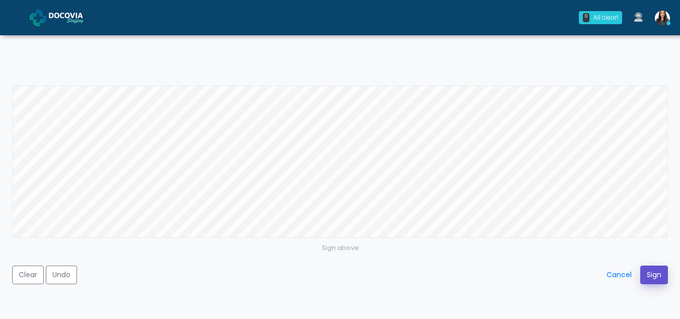
click at [654, 276] on button "Sign" at bounding box center [654, 274] width 28 height 19
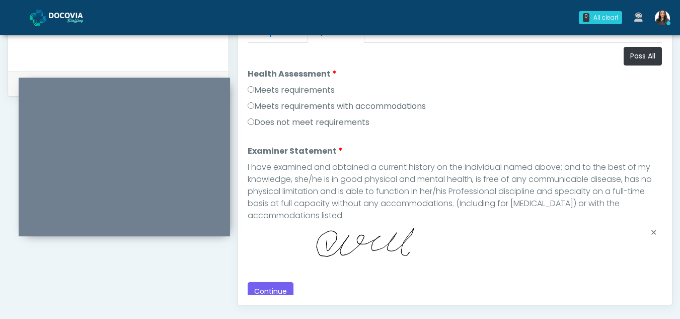
scroll to position [482, 0]
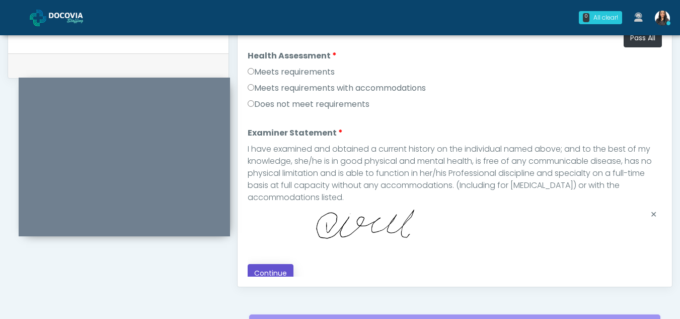
click at [272, 269] on button "Continue" at bounding box center [271, 273] width 46 height 19
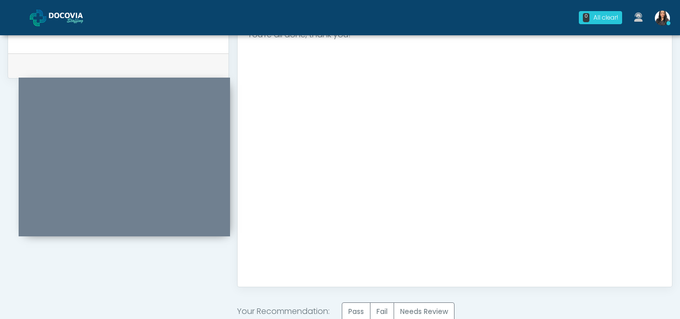
scroll to position [590, 0]
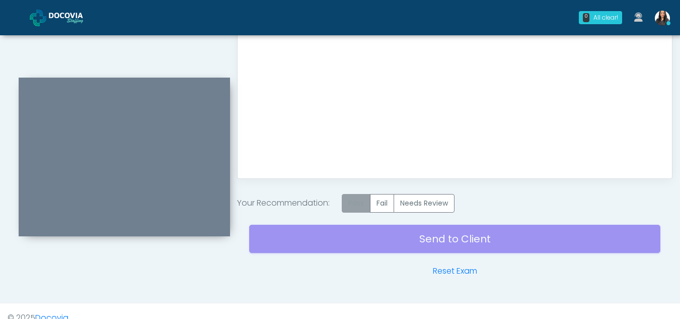
click at [358, 200] on label "Pass" at bounding box center [356, 203] width 29 height 19
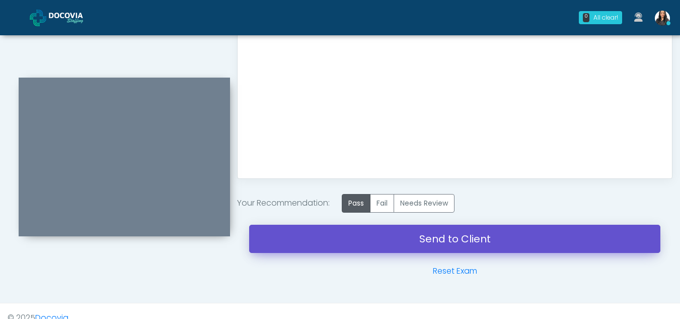
click at [435, 242] on link "Send to Client" at bounding box center [454, 238] width 411 height 28
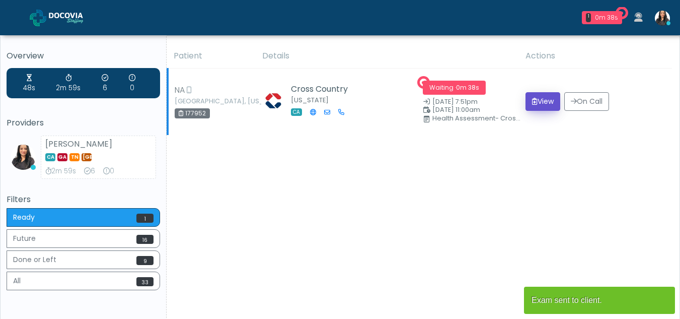
click at [533, 99] on button "View" at bounding box center [542, 101] width 35 height 19
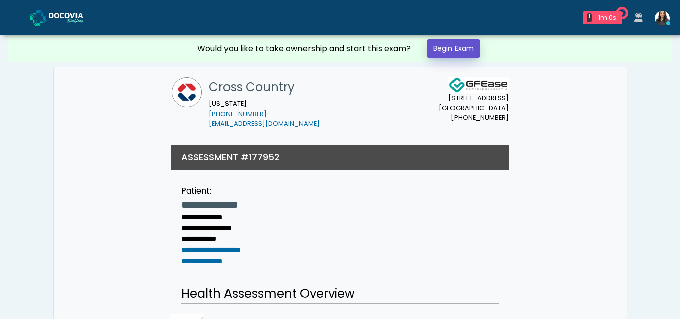
click at [448, 45] on link "Begin Exam" at bounding box center [453, 48] width 53 height 19
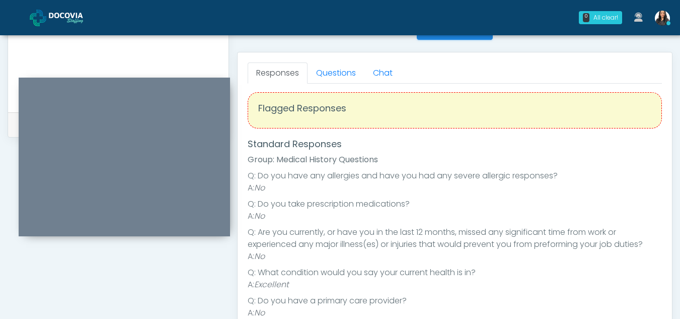
scroll to position [391, 0]
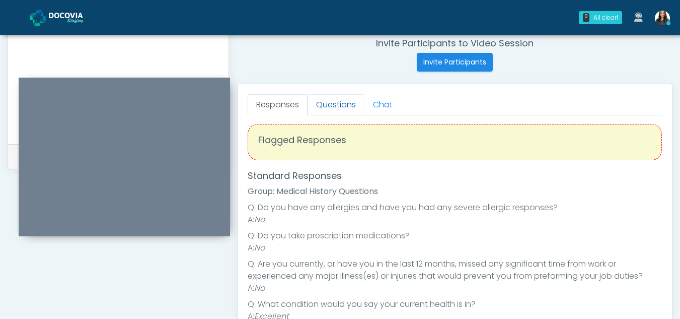
click at [335, 106] on link "Questions" at bounding box center [335, 104] width 57 height 21
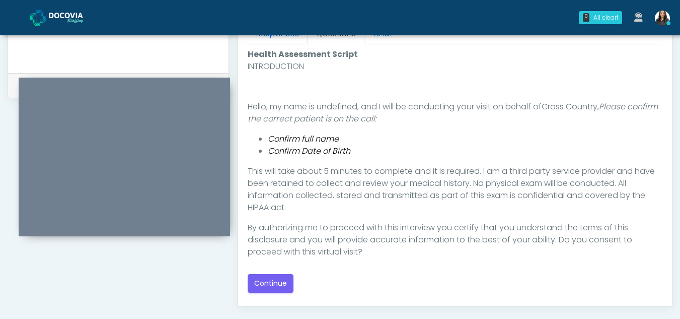
scroll to position [489, 0]
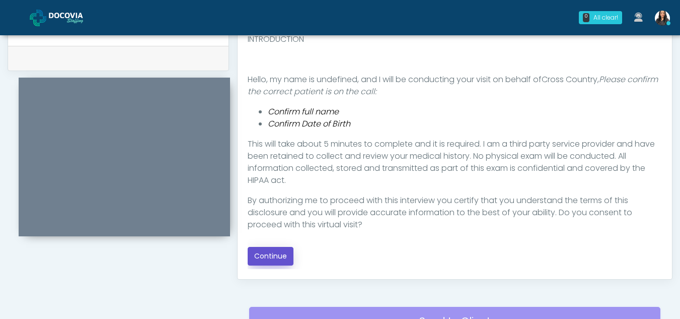
click at [268, 259] on button "Continue" at bounding box center [271, 256] width 46 height 19
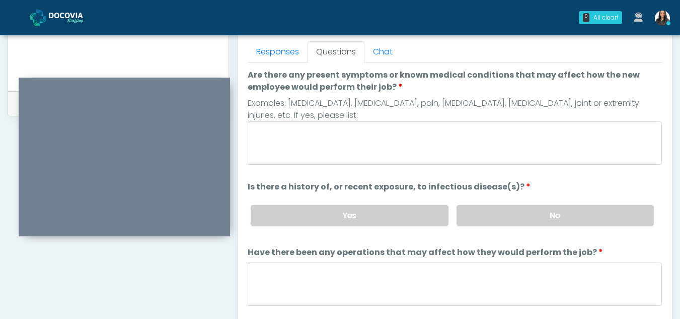
scroll to position [417, 0]
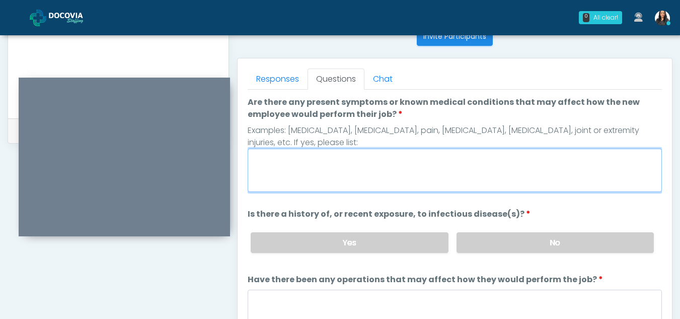
click at [287, 170] on textarea "Are there any present symptoms or known medical conditions that may affect how …" at bounding box center [455, 169] width 414 height 43
type textarea "**"
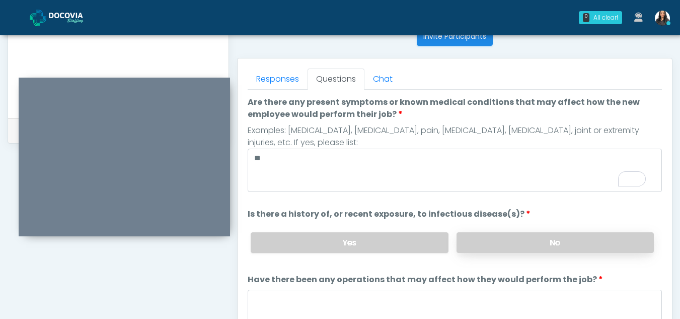
click at [567, 232] on label "No" at bounding box center [554, 242] width 197 height 21
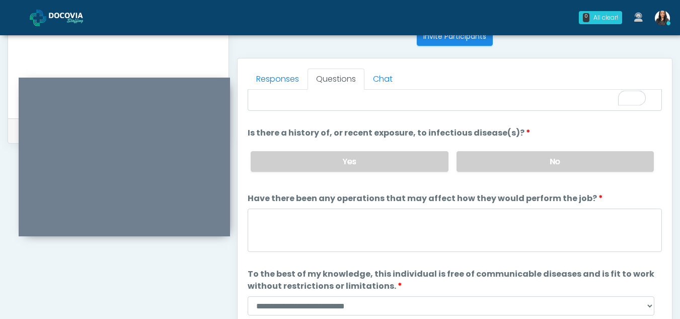
scroll to position [0, 0]
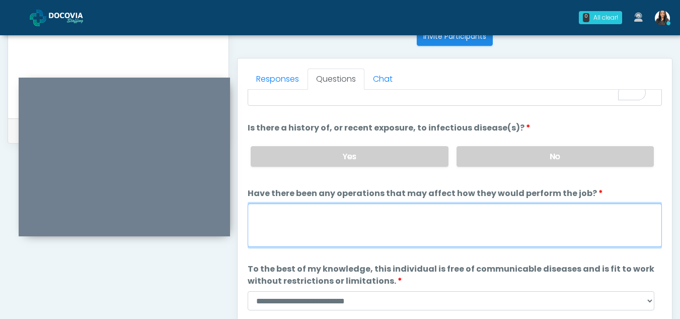
click at [309, 219] on textarea "Have there been any operations that may affect how they would perform the job?" at bounding box center [455, 224] width 414 height 43
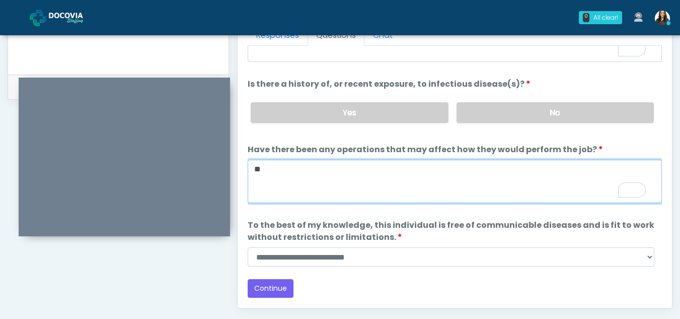
type textarea "**"
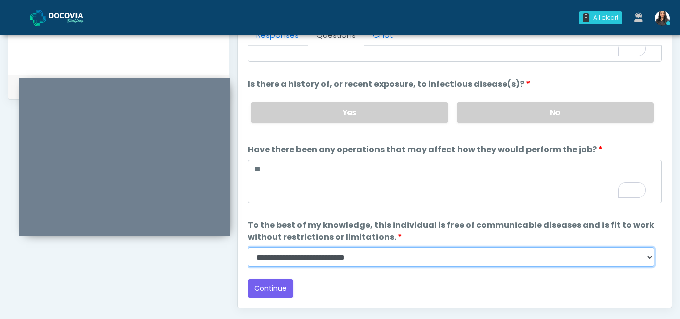
click at [651, 253] on select "**********" at bounding box center [451, 256] width 407 height 19
select select "******"
click at [248, 247] on select "**********" at bounding box center [451, 256] width 407 height 19
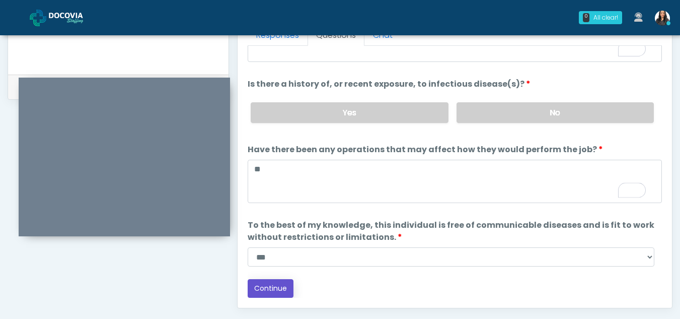
click at [274, 283] on button "Continue" at bounding box center [271, 288] width 46 height 19
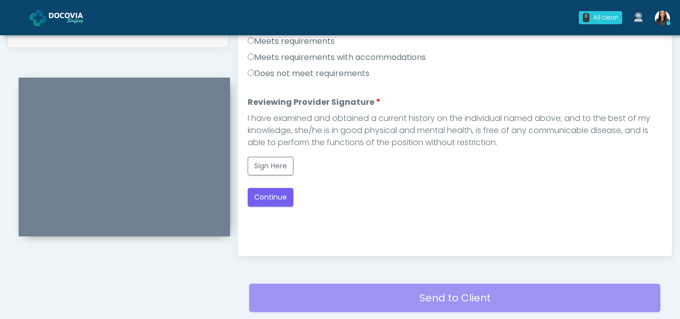
scroll to position [486, 0]
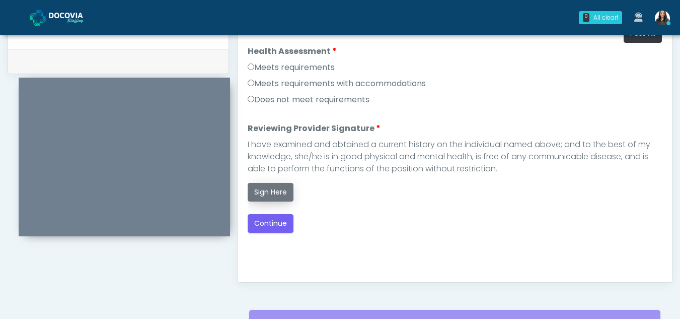
click at [265, 190] on button "Sign Here" at bounding box center [271, 192] width 46 height 19
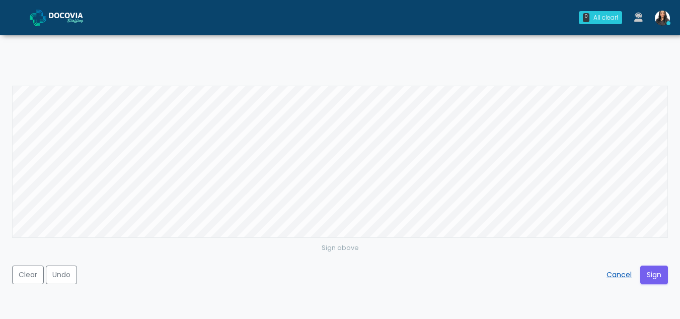
click at [606, 273] on button "Cancel" at bounding box center [619, 274] width 38 height 19
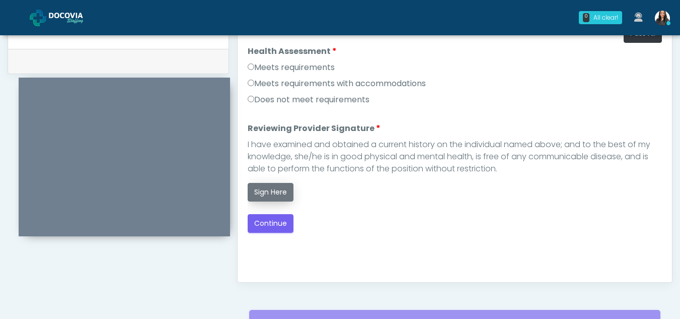
click at [275, 188] on button "Sign Here" at bounding box center [271, 192] width 46 height 19
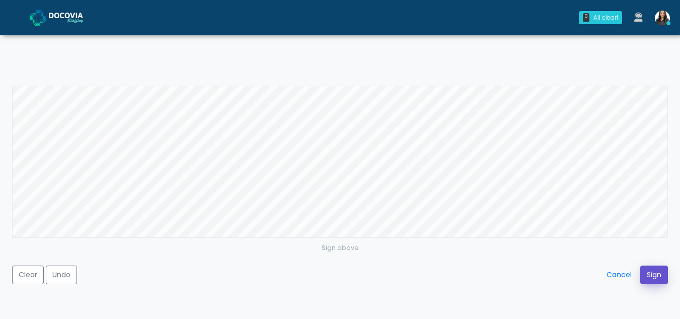
click at [651, 278] on button "Sign" at bounding box center [654, 274] width 28 height 19
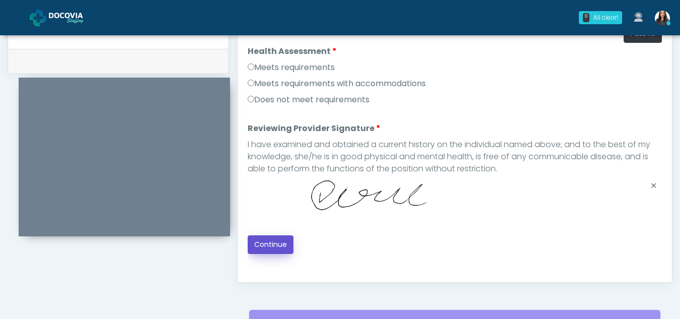
click at [288, 247] on button "Continue" at bounding box center [271, 244] width 46 height 19
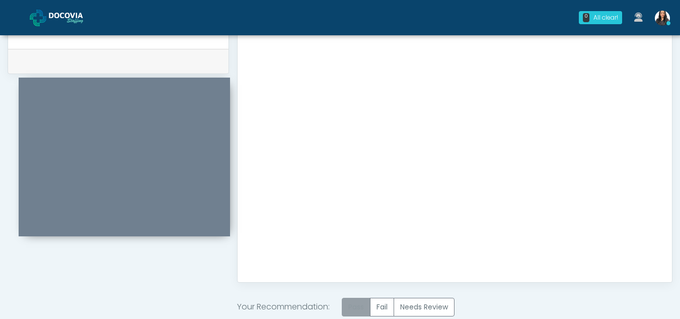
click at [363, 301] on label "Pass" at bounding box center [356, 306] width 29 height 19
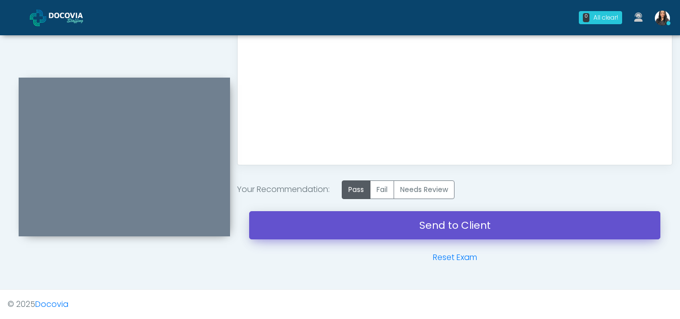
click at [422, 228] on link "Send to Client" at bounding box center [454, 225] width 411 height 28
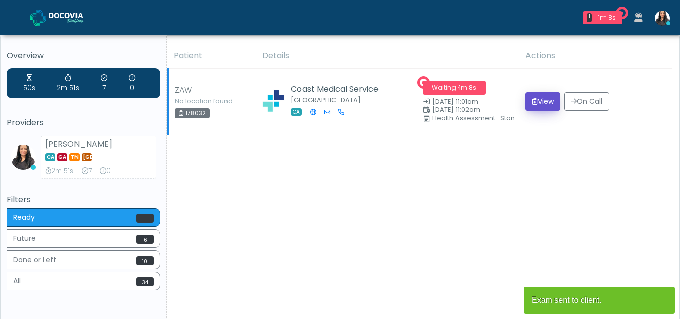
click at [548, 96] on button "View" at bounding box center [542, 101] width 35 height 19
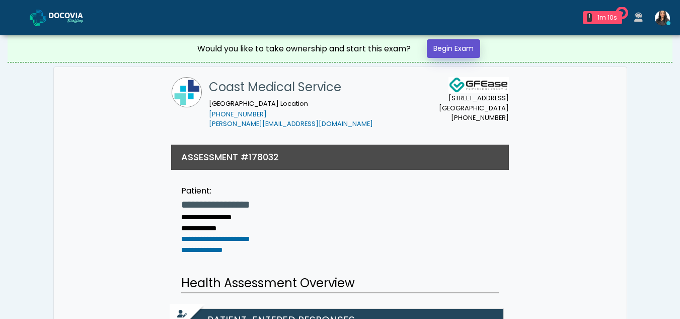
click at [471, 45] on link "Begin Exam" at bounding box center [453, 48] width 53 height 19
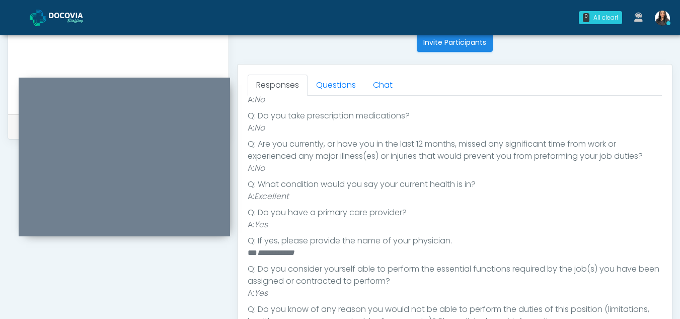
scroll to position [408, 0]
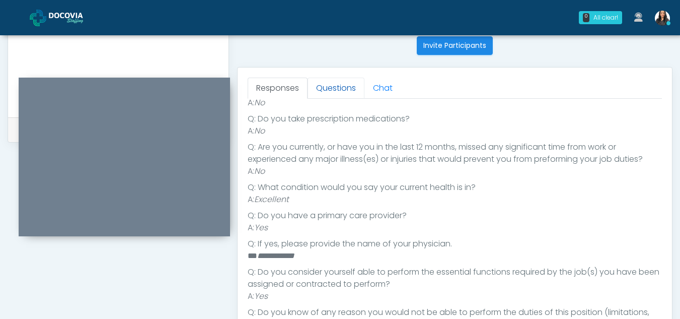
click at [338, 85] on link "Questions" at bounding box center [335, 87] width 57 height 21
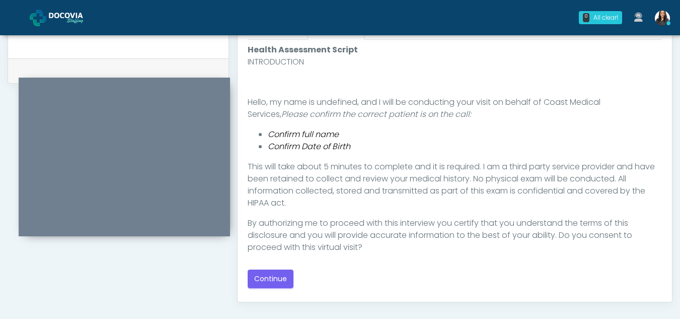
scroll to position [470, 0]
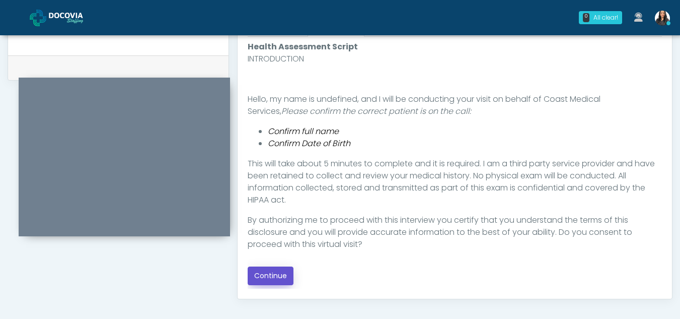
click at [275, 269] on button "Continue" at bounding box center [271, 275] width 46 height 19
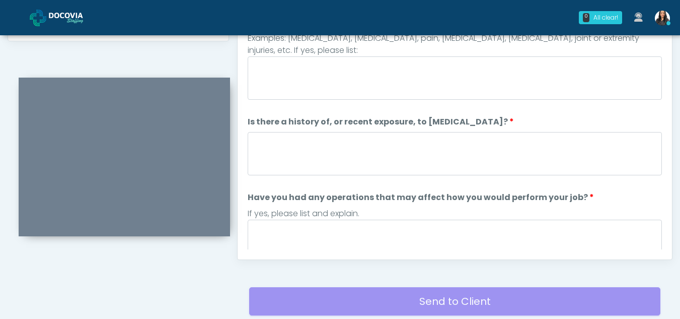
scroll to position [430, 0]
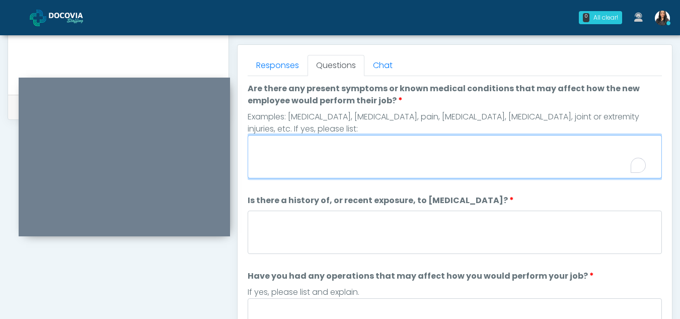
click at [285, 162] on textarea "Are there any present symptoms or known medical conditions that may affect how …" at bounding box center [455, 156] width 414 height 43
type textarea "**"
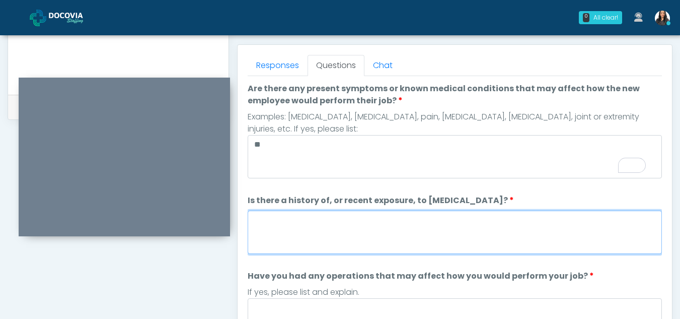
click at [277, 236] on textarea "Is there a history of, or recent exposure, to infectious diseases?" at bounding box center [455, 231] width 414 height 43
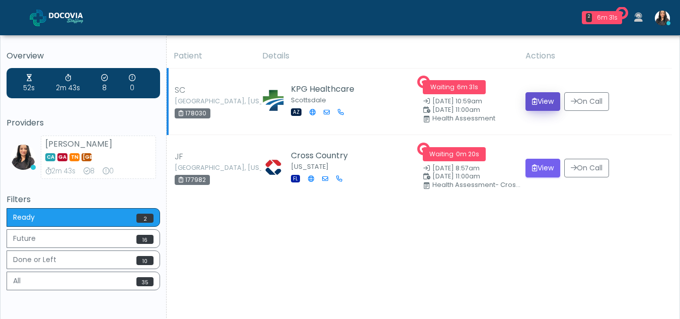
click at [534, 100] on button "View" at bounding box center [542, 101] width 35 height 19
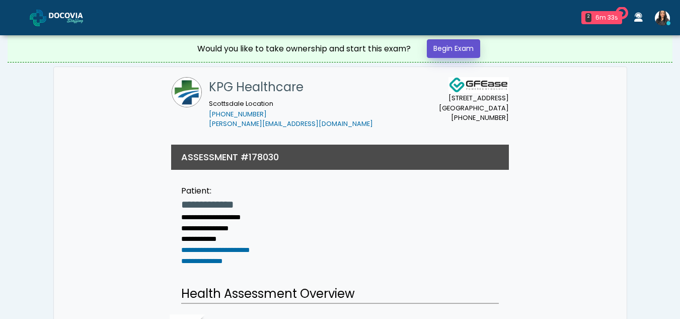
click at [454, 46] on link "Begin Exam" at bounding box center [453, 48] width 53 height 19
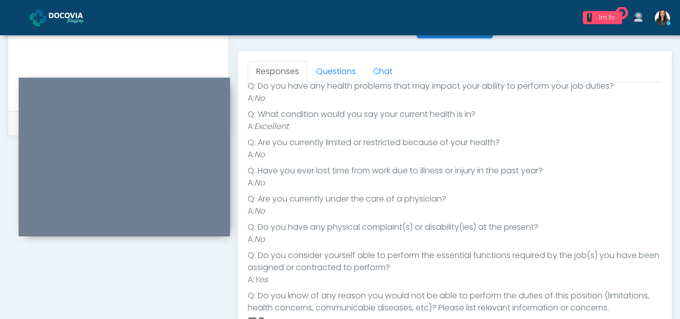
scroll to position [397, 0]
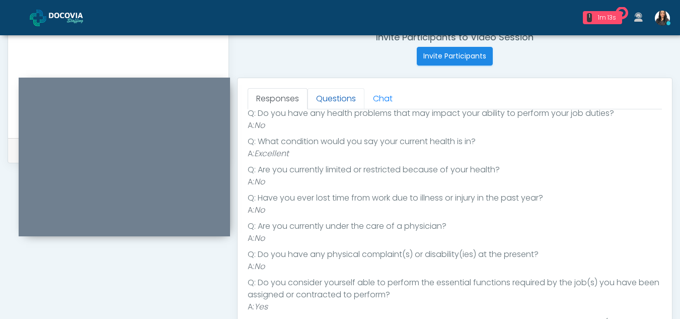
click at [336, 96] on link "Questions" at bounding box center [335, 98] width 57 height 21
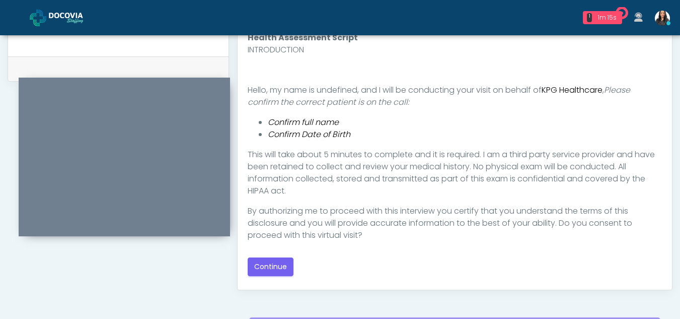
scroll to position [480, 0]
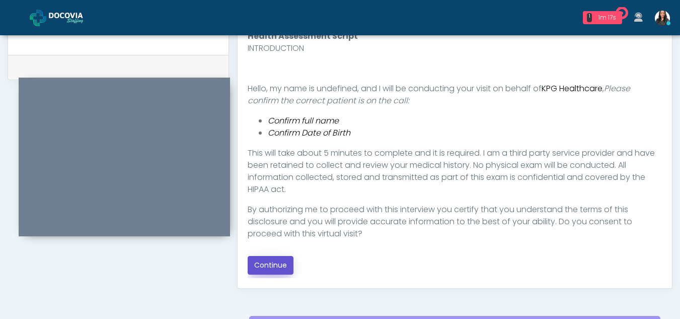
click at [288, 261] on button "Continue" at bounding box center [271, 265] width 46 height 19
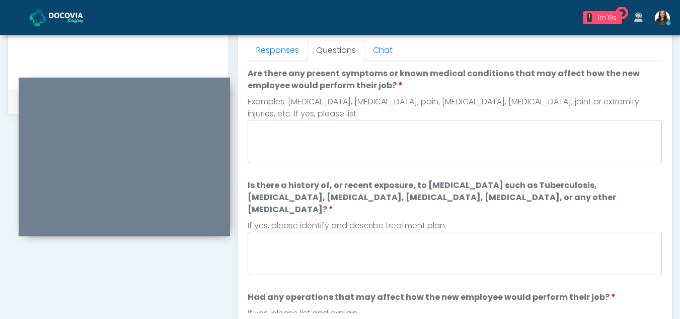
scroll to position [412, 0]
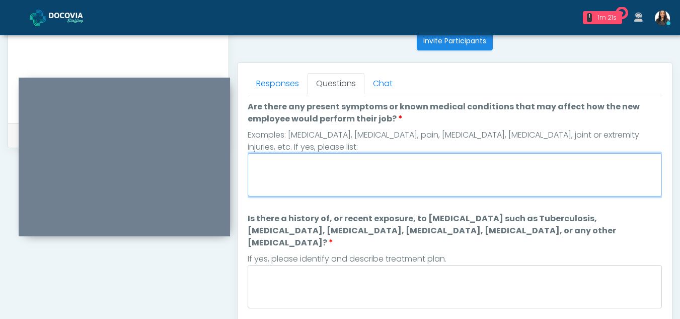
click at [326, 182] on textarea "Are there any present symptoms or known medical conditions that may affect how …" at bounding box center [455, 174] width 414 height 43
type textarea "**"
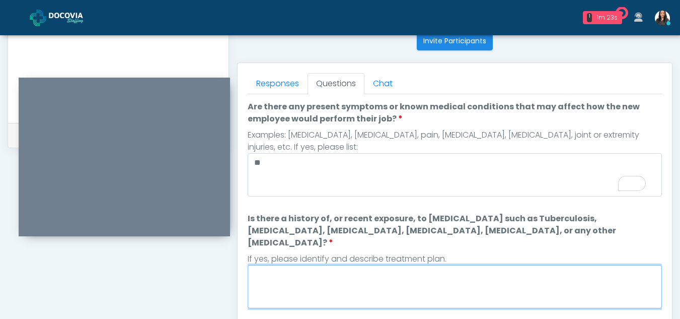
click at [301, 274] on textarea "Is there a history of, or recent exposure, to [MEDICAL_DATA] such as Tuberculos…" at bounding box center [455, 286] width 414 height 43
type textarea "**"
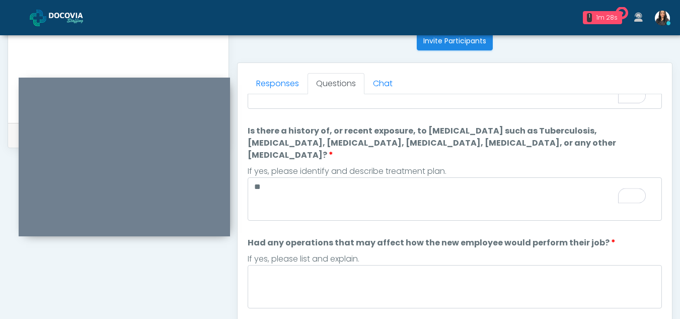
scroll to position [132, 0]
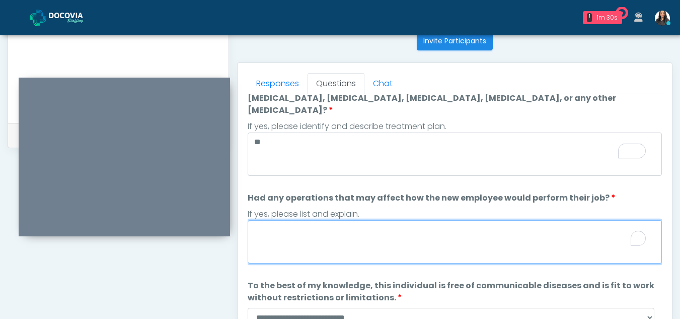
click at [311, 223] on textarea "Had any operations that may affect how the new employee would perform their job?" at bounding box center [455, 241] width 414 height 43
type textarea "**"
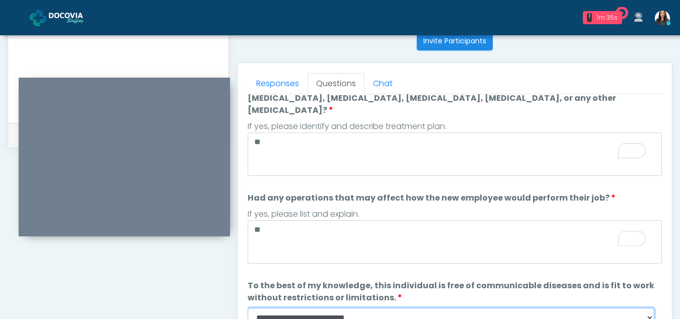
click at [648, 307] on select "**********" at bounding box center [451, 316] width 407 height 19
select select "******"
click at [248, 307] on select "**********" at bounding box center [451, 316] width 407 height 19
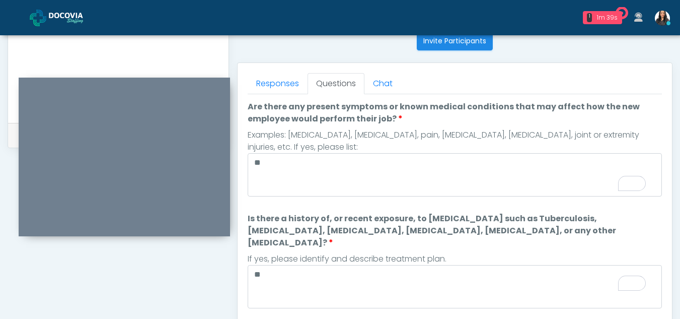
scroll to position [0, 0]
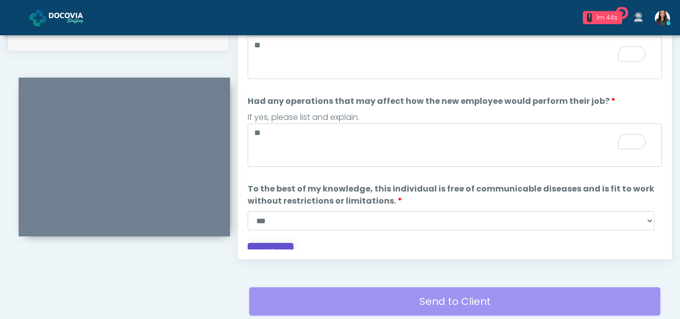
click at [276, 243] on button "Continue" at bounding box center [271, 252] width 46 height 19
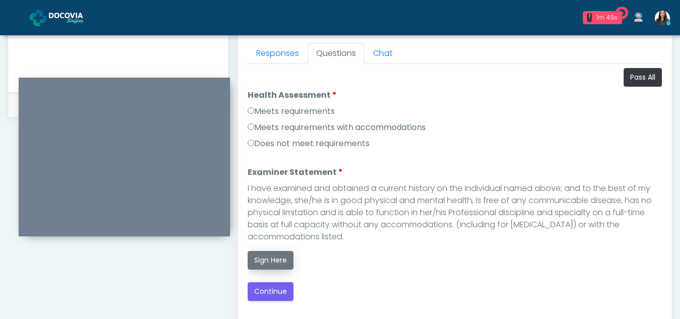
click at [266, 267] on button "Sign Here" at bounding box center [271, 260] width 46 height 19
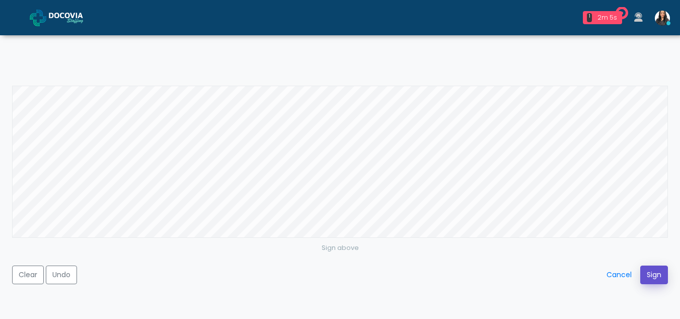
click at [657, 275] on button "Sign" at bounding box center [654, 274] width 28 height 19
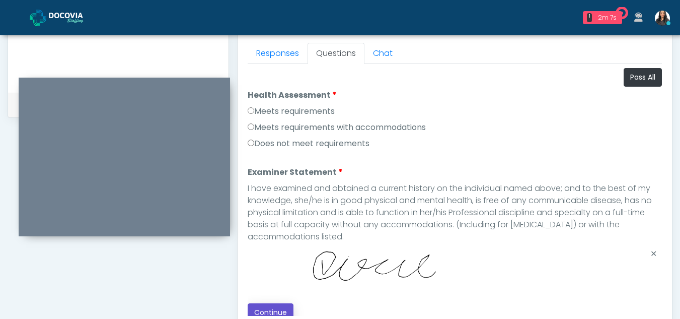
click at [277, 309] on button "Continue" at bounding box center [271, 312] width 46 height 19
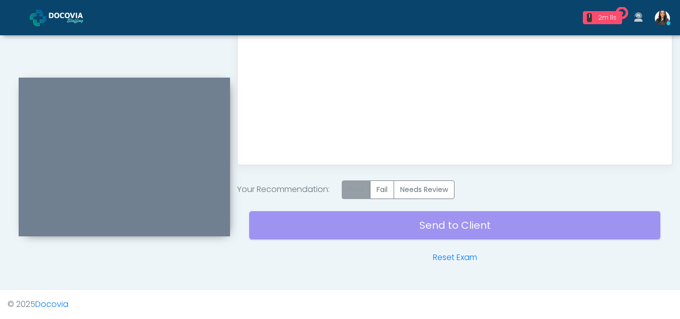
click at [356, 192] on label "Pass" at bounding box center [356, 189] width 29 height 19
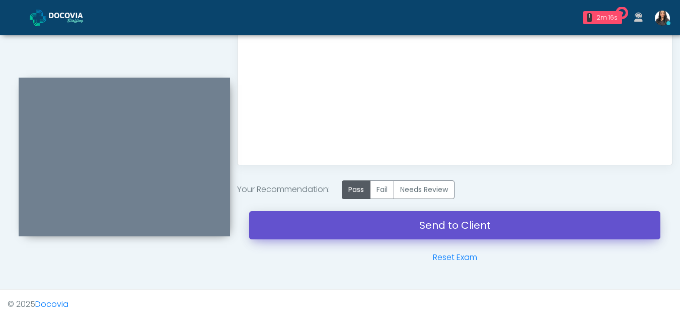
click at [464, 224] on link "Send to Client" at bounding box center [454, 225] width 411 height 28
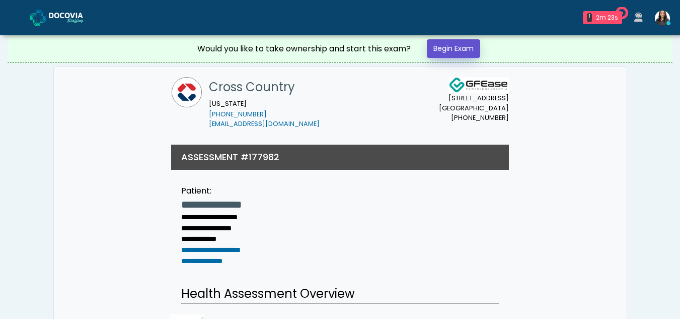
click at [463, 47] on link "Begin Exam" at bounding box center [453, 48] width 53 height 19
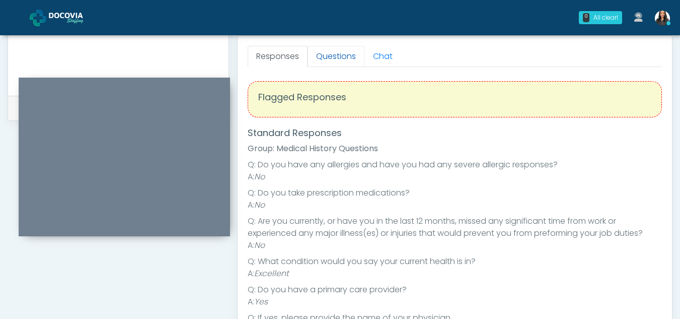
click at [322, 47] on link "Questions" at bounding box center [335, 56] width 57 height 21
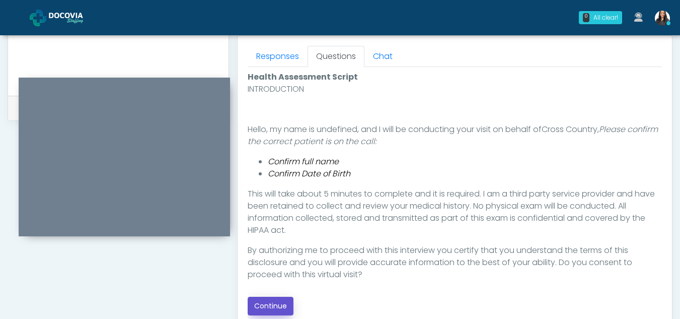
click at [272, 304] on button "Continue" at bounding box center [271, 305] width 46 height 19
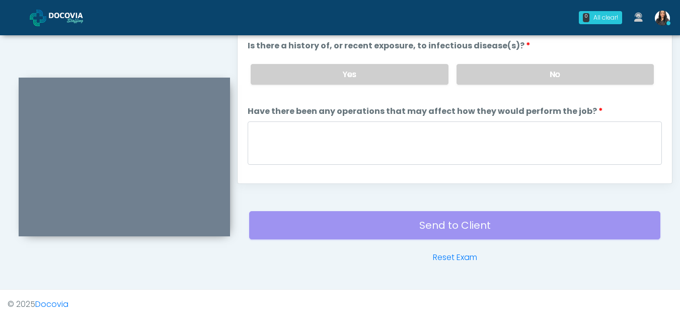
scroll to position [470, 0]
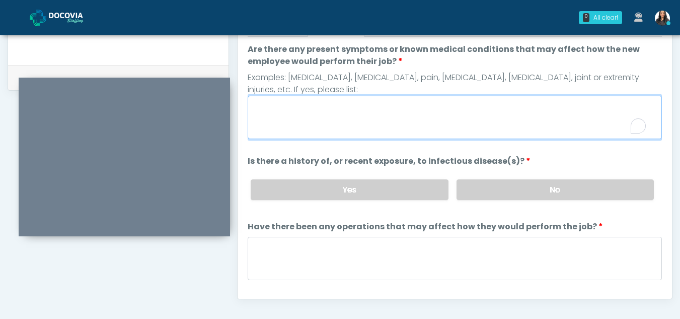
click at [280, 121] on textarea "Are there any present symptoms or known medical conditions that may affect how …" at bounding box center [455, 117] width 414 height 43
type textarea "**"
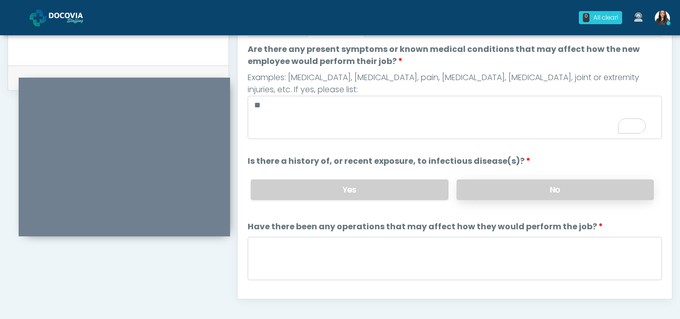
click at [499, 193] on label "No" at bounding box center [554, 189] width 197 height 21
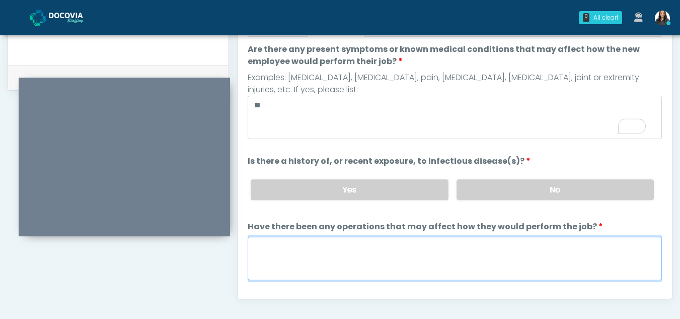
click at [271, 261] on textarea "Have there been any operations that may affect how they would perform the job?" at bounding box center [455, 258] width 414 height 43
type textarea "**"
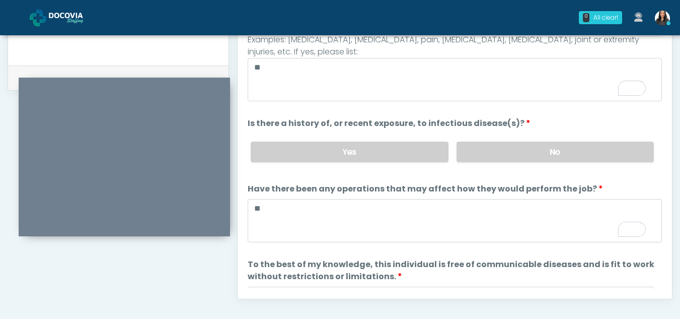
scroll to position [86, 0]
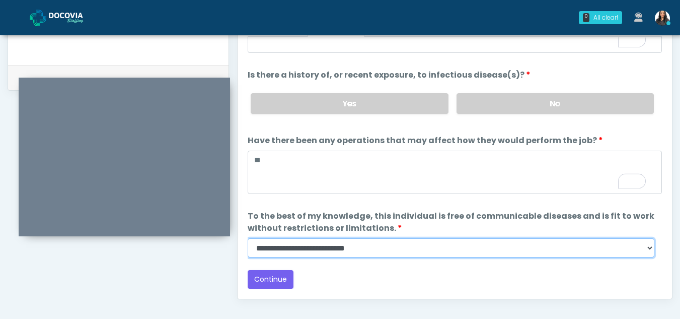
click at [649, 252] on select "**********" at bounding box center [451, 247] width 407 height 19
select select "******"
click at [248, 238] on select "**********" at bounding box center [451, 247] width 407 height 19
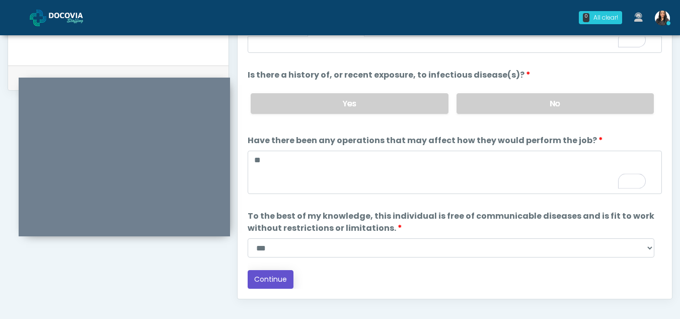
click at [267, 281] on button "Continue" at bounding box center [271, 279] width 46 height 19
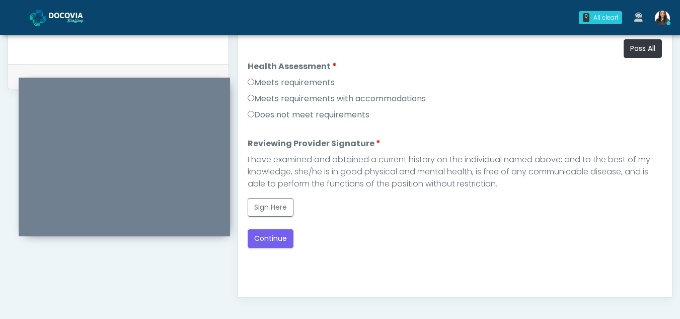
scroll to position [474, 0]
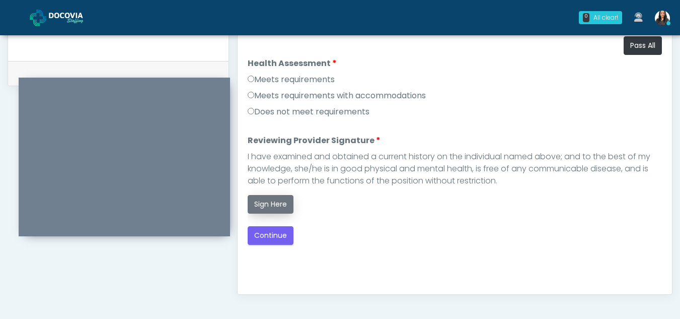
click at [271, 200] on button "Sign Here" at bounding box center [271, 204] width 46 height 19
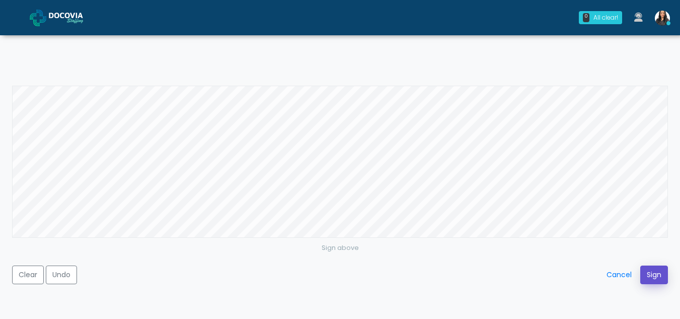
click at [652, 274] on button "Sign" at bounding box center [654, 274] width 28 height 19
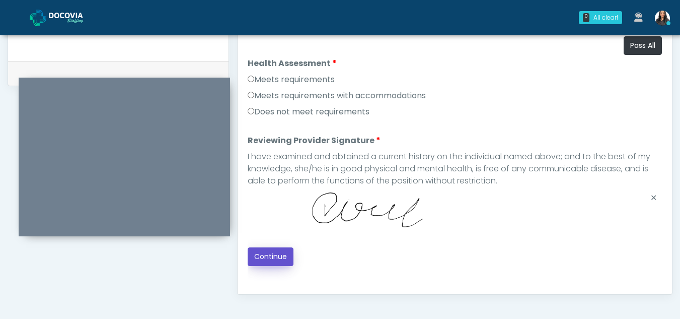
click at [276, 251] on button "Continue" at bounding box center [271, 256] width 46 height 19
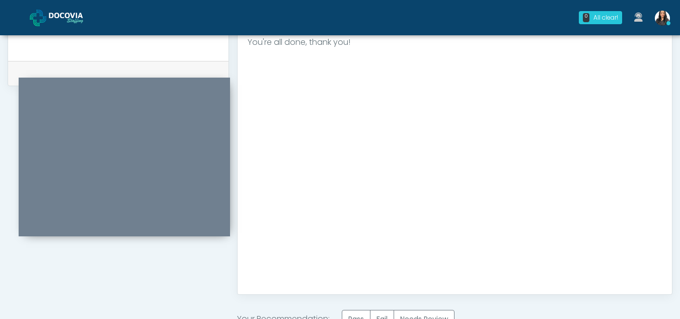
scroll to position [603, 0]
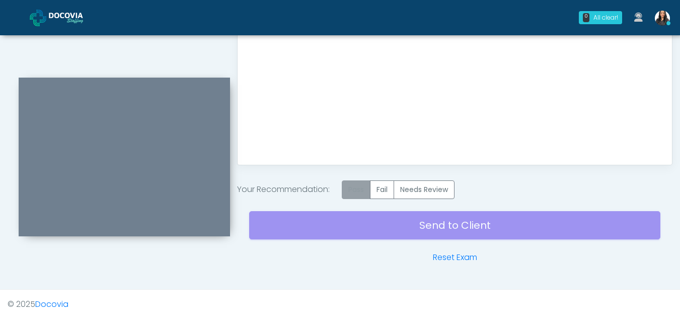
click at [361, 190] on label "Pass" at bounding box center [356, 189] width 29 height 19
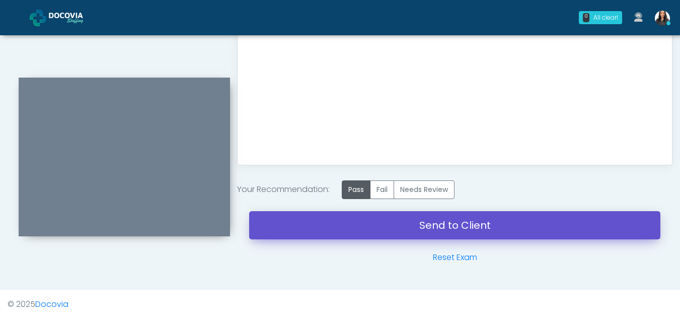
click at [459, 219] on link "Send to Client" at bounding box center [454, 225] width 411 height 28
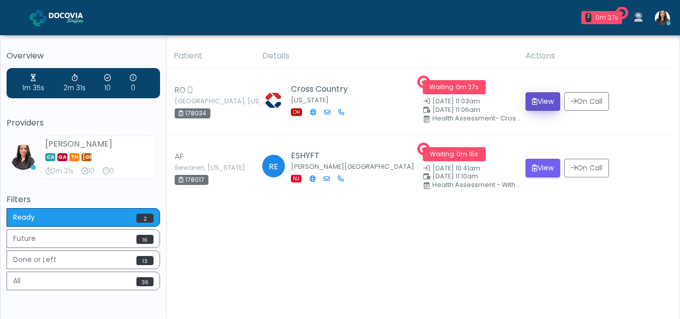
click at [535, 100] on button "View" at bounding box center [542, 101] width 35 height 19
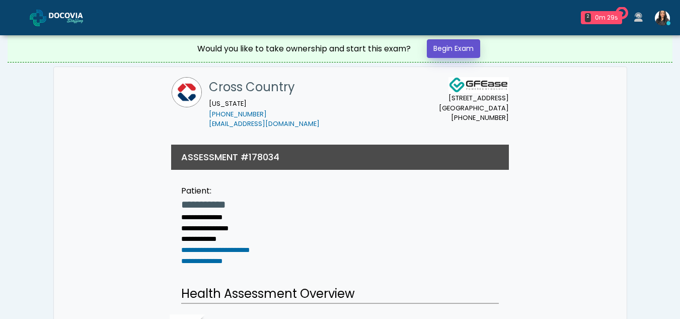
click at [461, 50] on link "Begin Exam" at bounding box center [453, 48] width 53 height 19
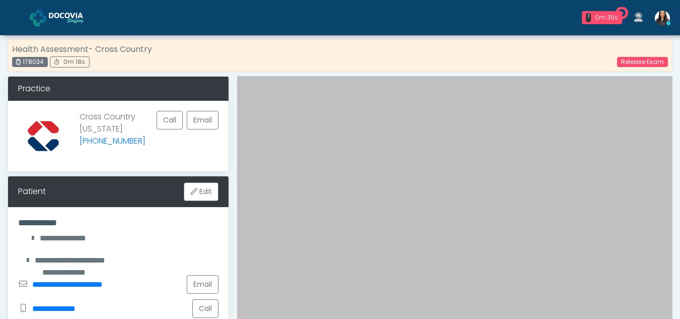
scroll to position [3, 0]
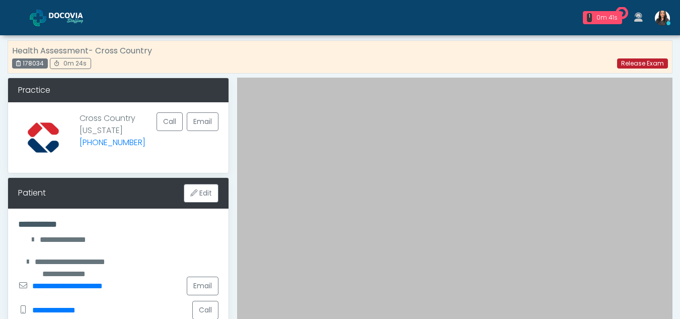
click at [639, 61] on link "Release Exam" at bounding box center [642, 63] width 51 height 10
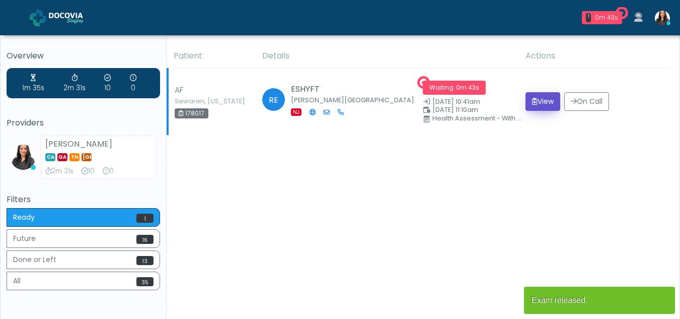
click at [545, 99] on button "View" at bounding box center [542, 101] width 35 height 19
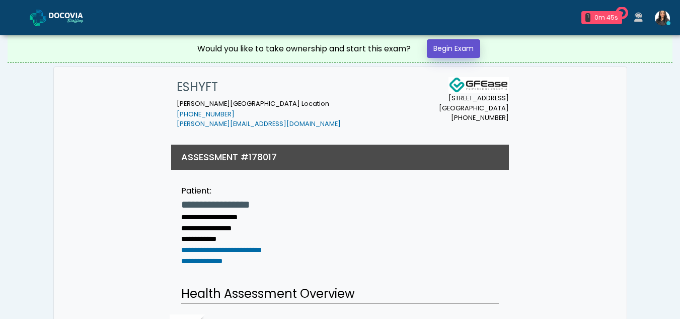
click at [466, 46] on link "Begin Exam" at bounding box center [453, 48] width 53 height 19
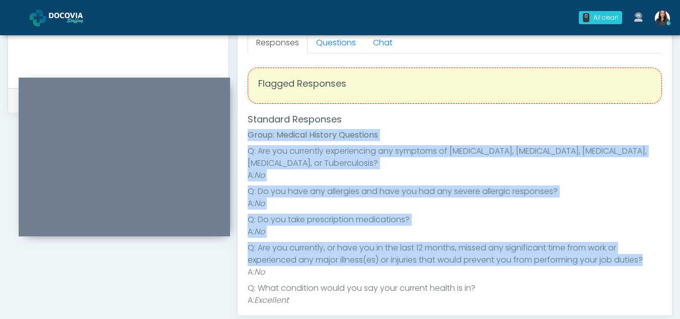
drag, startPoint x: 664, startPoint y: 109, endPoint x: 667, endPoint y: 261, distance: 151.5
click at [667, 261] on div "Responses Questions Chat Health Assessment Script INTRODUCTION Hello, my name i…" at bounding box center [455, 168] width 434 height 293
click at [591, 158] on li "Q: Are you currently experiencing any symptoms of Measles, Mumps, Rubella, Vari…" at bounding box center [455, 157] width 414 height 24
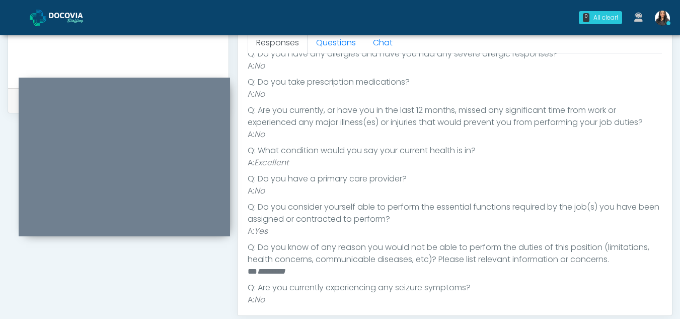
scroll to position [142, 0]
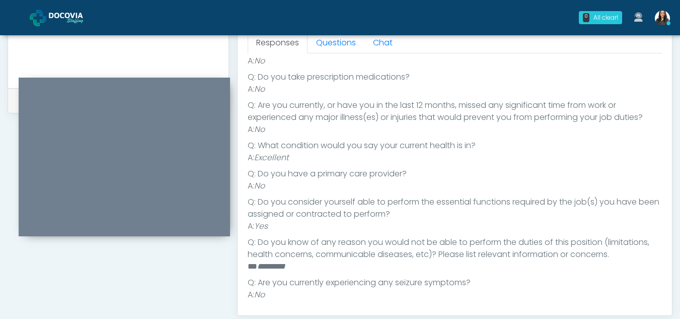
click at [666, 205] on div "Responses Questions Chat Health Assessment Script INTRODUCTION Hello, my name i…" at bounding box center [455, 168] width 434 height 293
click at [340, 40] on link "Questions" at bounding box center [335, 42] width 57 height 21
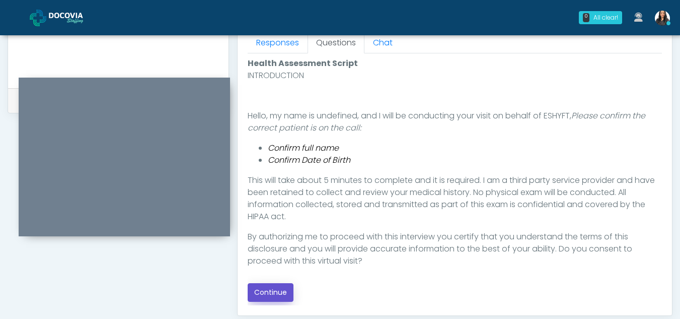
click at [269, 289] on button "Continue" at bounding box center [271, 292] width 46 height 19
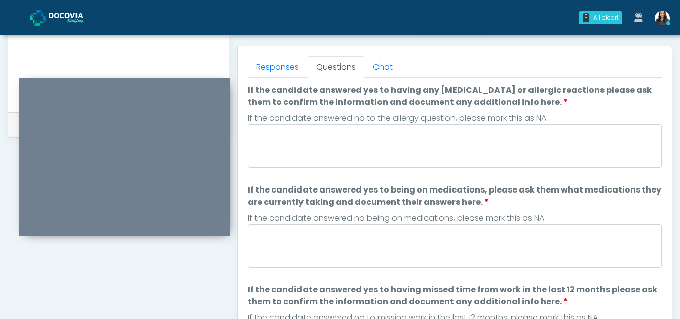
scroll to position [427, 0]
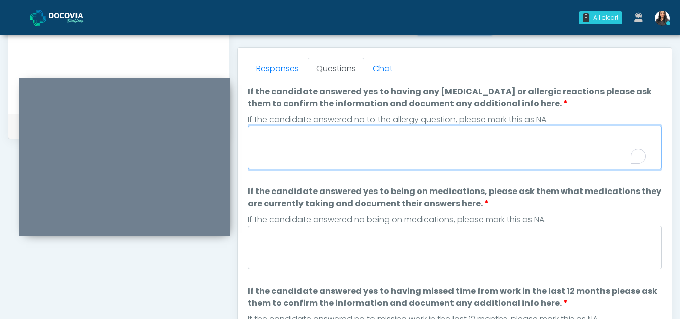
click at [321, 160] on textarea "If the candidate answered yes to having any allergies or allergic reactions ple…" at bounding box center [455, 147] width 414 height 43
type textarea "**"
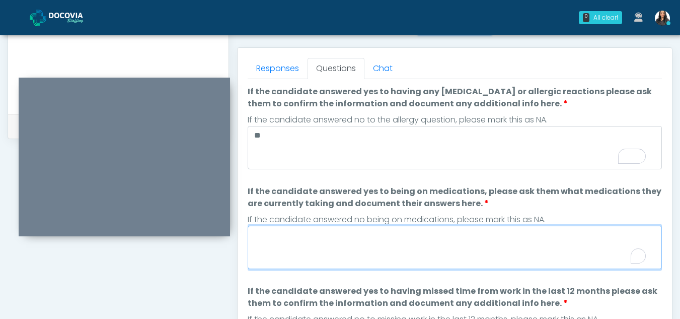
click at [332, 246] on textarea "If the candidate answered yes to being on medications, please ask them what med…" at bounding box center [455, 246] width 414 height 43
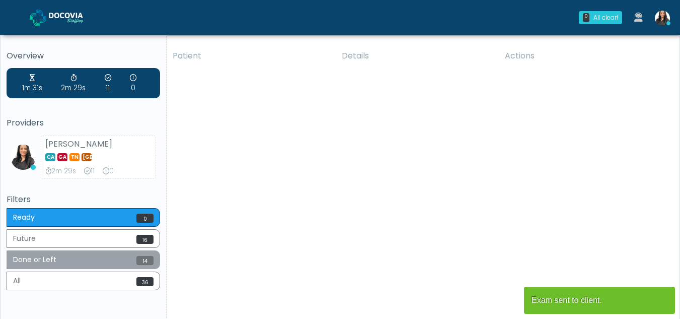
click at [47, 257] on button "Done or Left 14" at bounding box center [83, 259] width 153 height 19
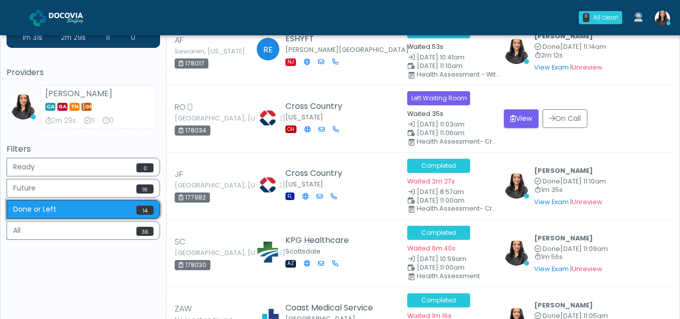
scroll to position [27, 0]
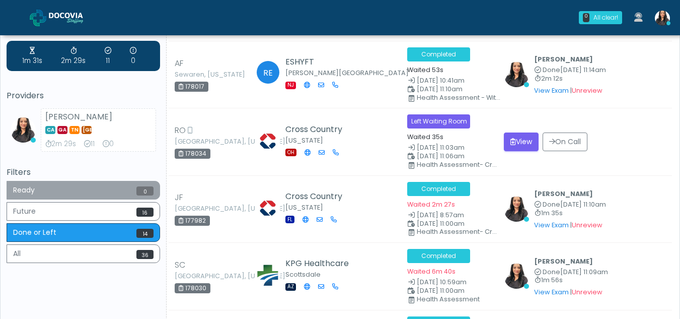
click at [28, 195] on button "Ready 0" at bounding box center [83, 190] width 153 height 19
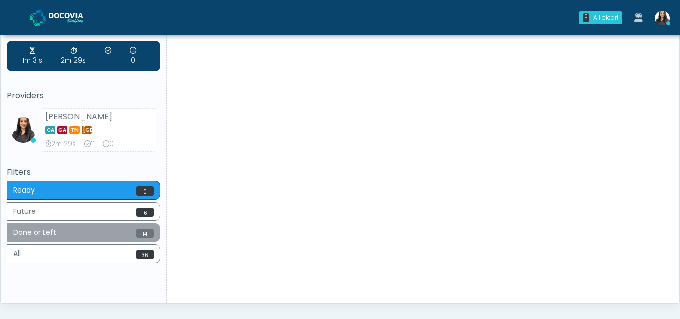
click at [50, 230] on button "Done or Left 14" at bounding box center [83, 232] width 153 height 19
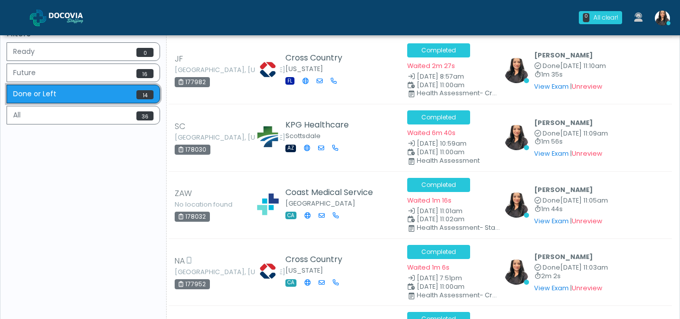
scroll to position [0, 0]
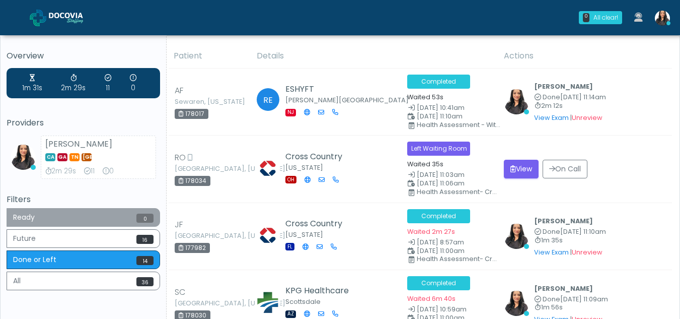
click at [60, 215] on button "Ready 0" at bounding box center [83, 217] width 153 height 19
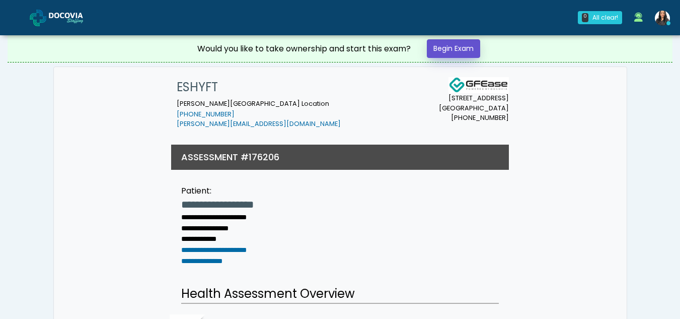
click at [452, 47] on link "Begin Exam" at bounding box center [453, 48] width 53 height 19
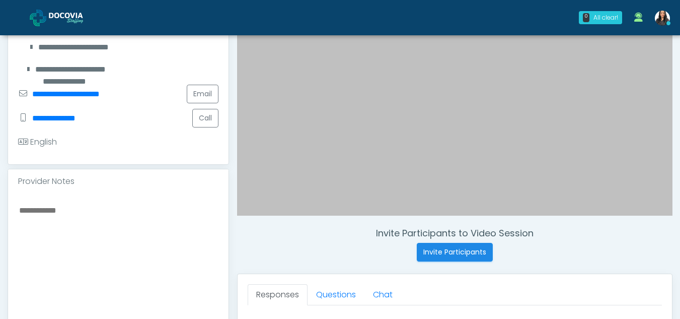
scroll to position [203, 0]
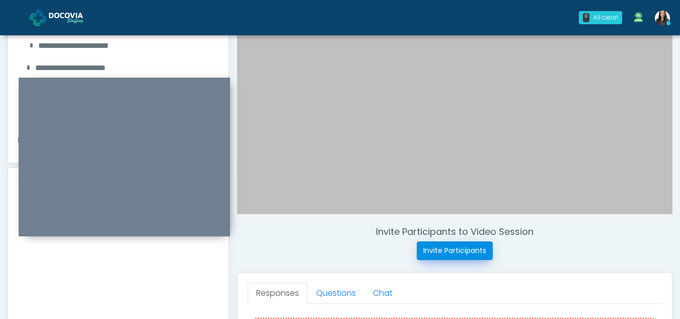
click at [437, 250] on button "Invite Participants" at bounding box center [455, 250] width 76 height 19
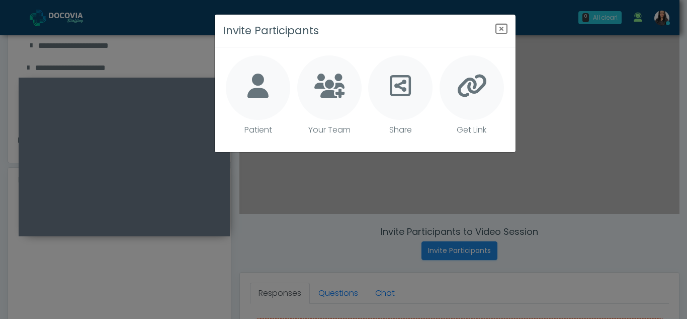
click at [261, 75] on icon at bounding box center [258, 85] width 21 height 24
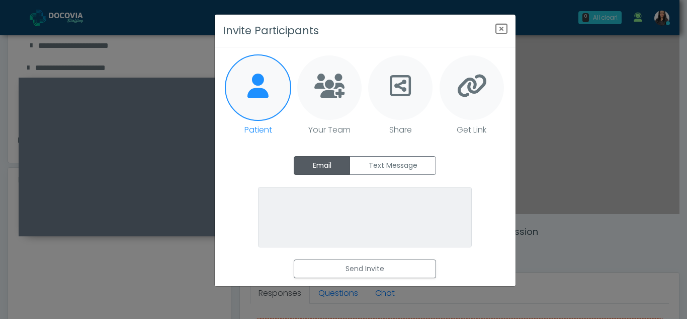
type textarea "**********"
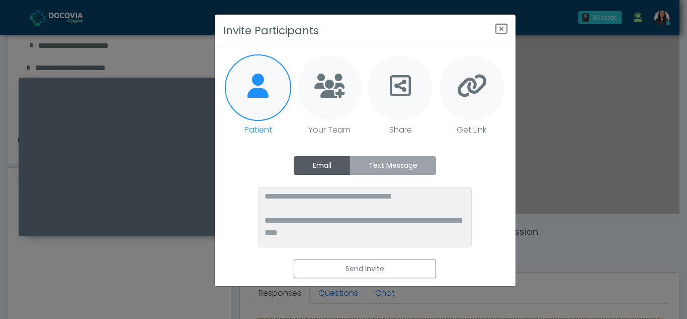
click at [422, 168] on label "Text Message" at bounding box center [393, 165] width 87 height 19
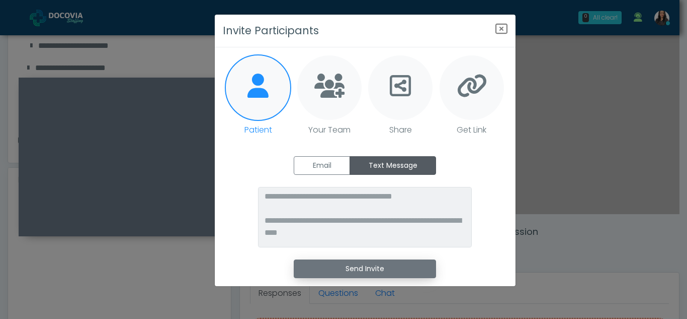
click at [387, 267] on button "Send Invite" at bounding box center [365, 268] width 142 height 19
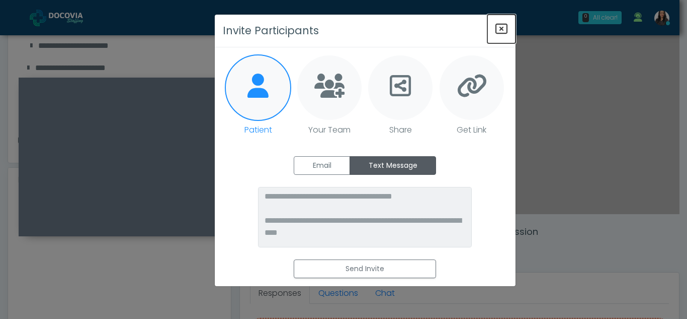
click at [503, 29] on icon "Close" at bounding box center [502, 29] width 12 height 12
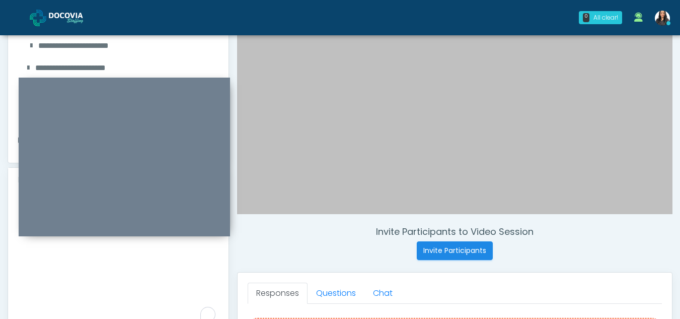
click at [57, 285] on textarea "To enrich screen reader interactions, please activate Accessibility in Grammarl…" at bounding box center [118, 263] width 200 height 123
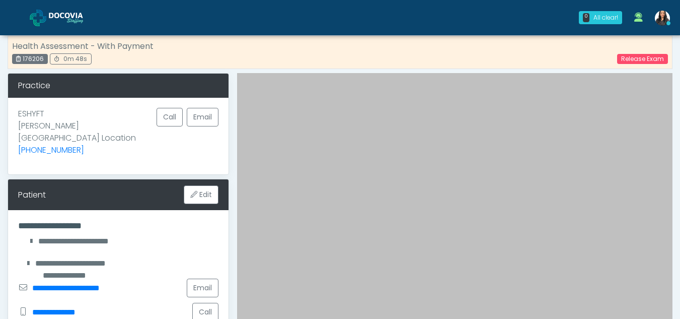
scroll to position [0, 0]
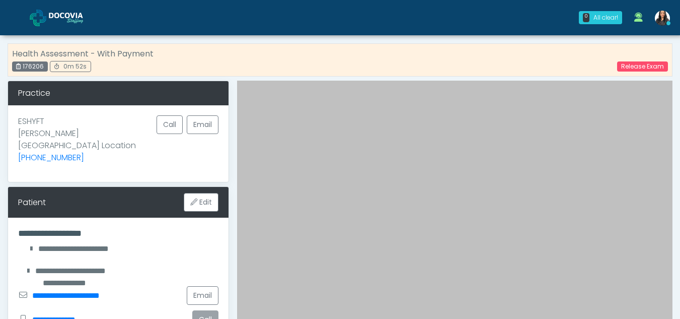
click at [202, 310] on button "Call" at bounding box center [205, 319] width 26 height 19
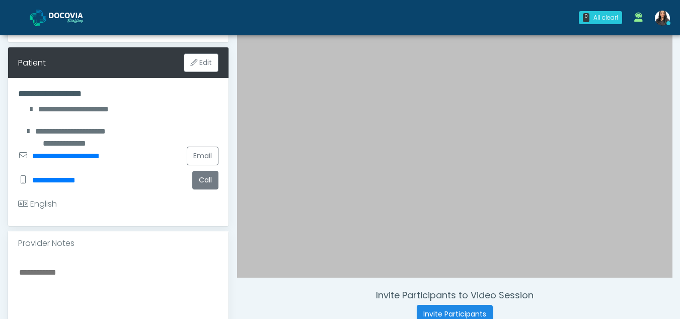
scroll to position [150, 0]
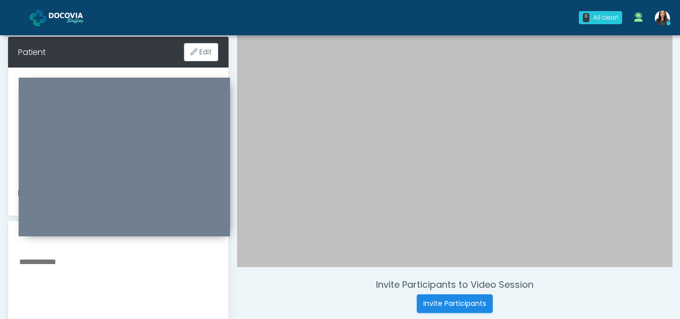
click at [574, 206] on div at bounding box center [454, 99] width 435 height 336
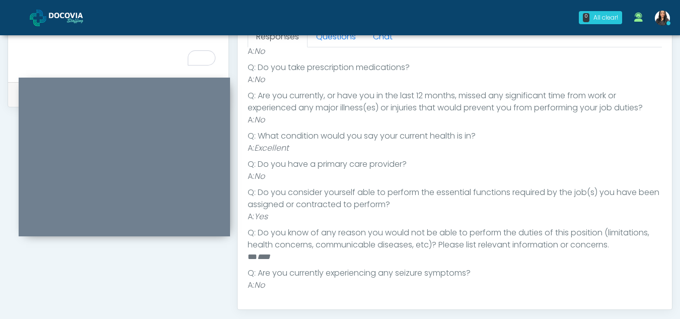
scroll to position [0, 0]
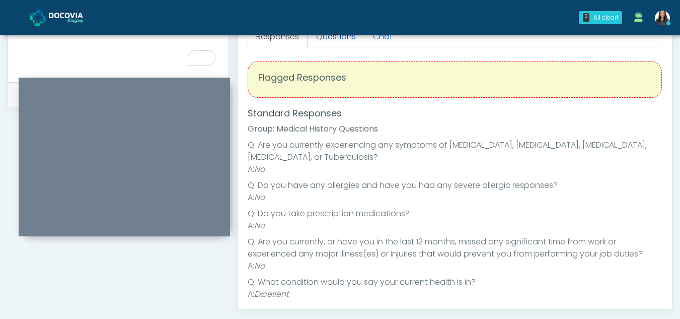
click at [337, 41] on link "Questions" at bounding box center [335, 36] width 57 height 21
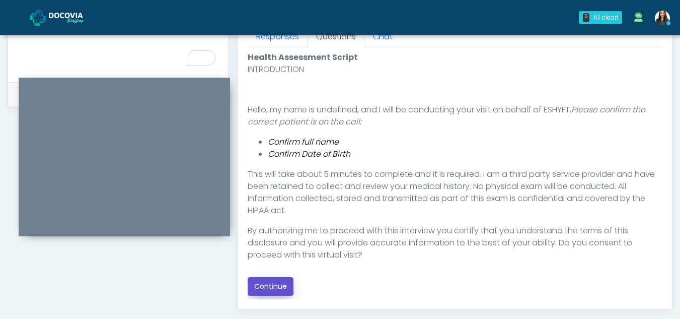
click at [263, 284] on button "Continue" at bounding box center [271, 286] width 46 height 19
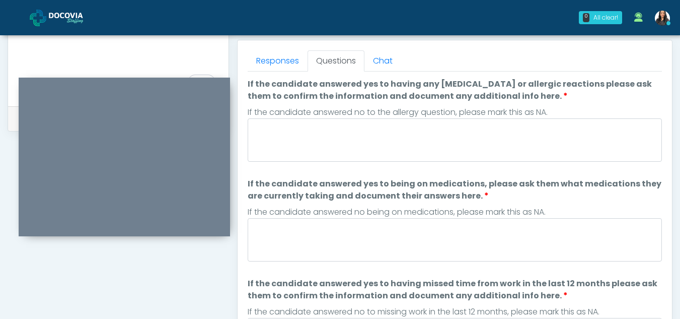
scroll to position [411, 0]
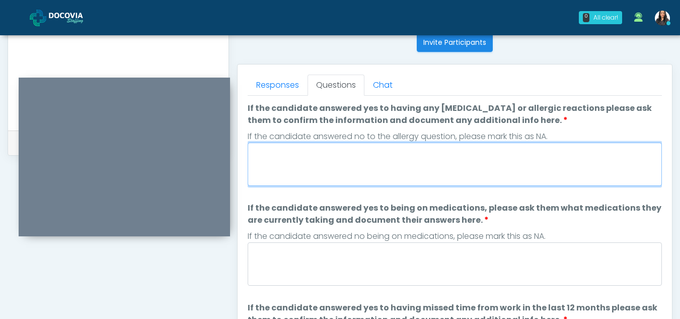
click at [287, 159] on textarea "If the candidate answered yes to having any allergies or allergic reactions ple…" at bounding box center [455, 163] width 414 height 43
type textarea "**"
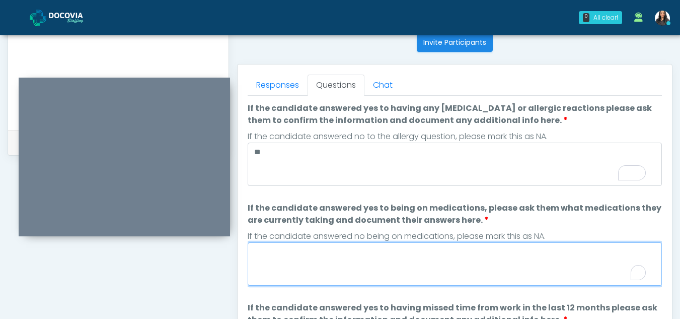
click at [289, 264] on textarea "If the candidate answered yes to being on medications, please ask them what med…" at bounding box center [455, 263] width 414 height 43
type textarea "**"
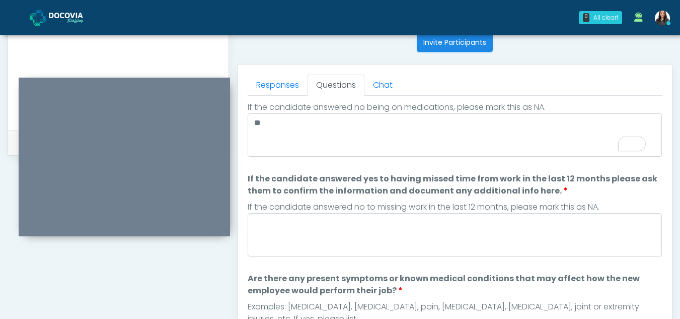
scroll to position [0, 0]
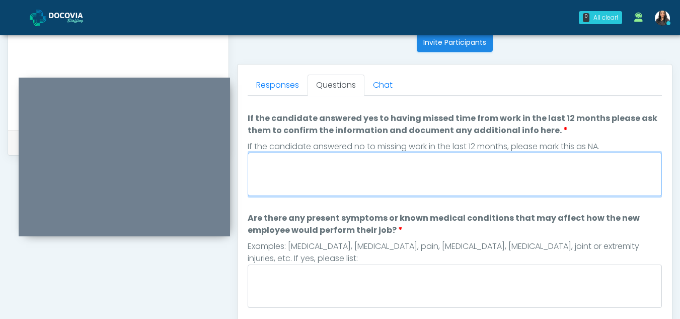
click at [322, 170] on textarea "If the candidate answered yes to having missed time from work in the last 12 mo…" at bounding box center [455, 173] width 414 height 43
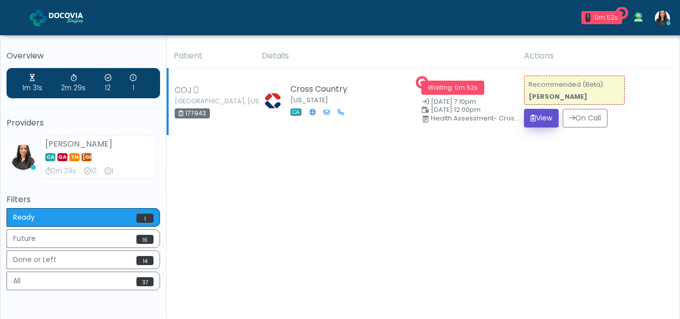
click at [538, 116] on button "View" at bounding box center [541, 118] width 35 height 19
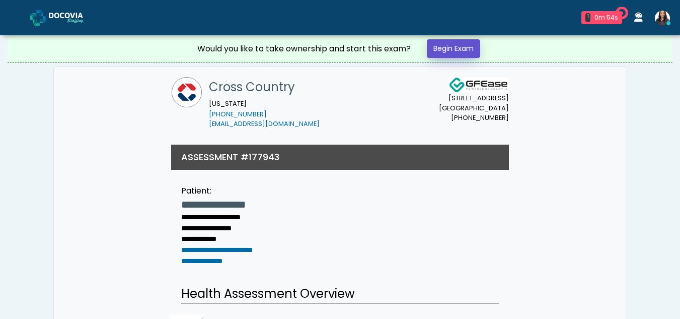
click at [453, 45] on link "Begin Exam" at bounding box center [453, 48] width 53 height 19
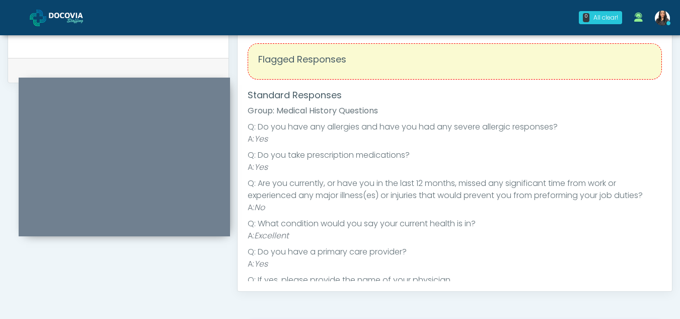
scroll to position [400, 0]
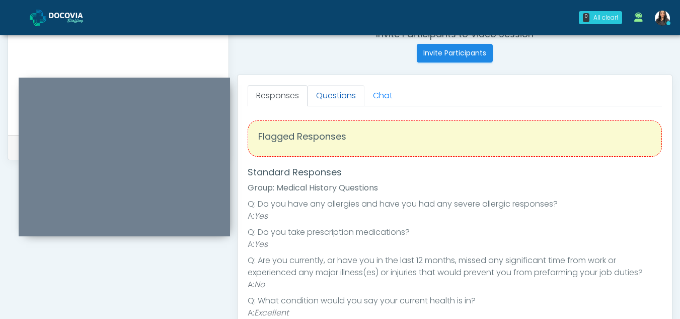
click at [343, 96] on link "Questions" at bounding box center [335, 95] width 57 height 21
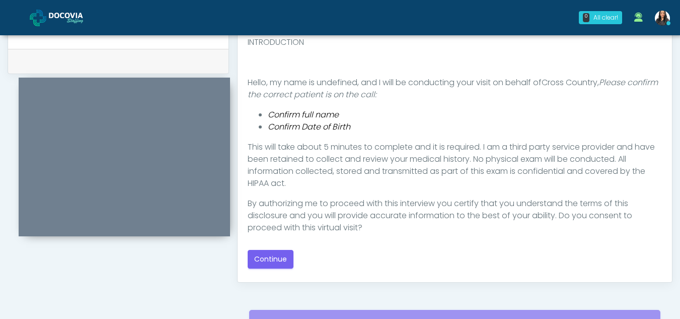
scroll to position [518, 0]
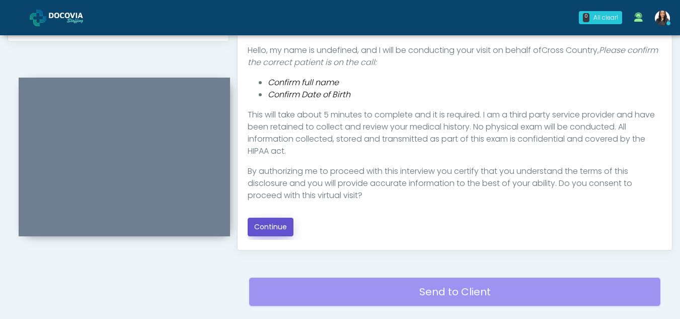
click at [280, 227] on button "Continue" at bounding box center [271, 226] width 46 height 19
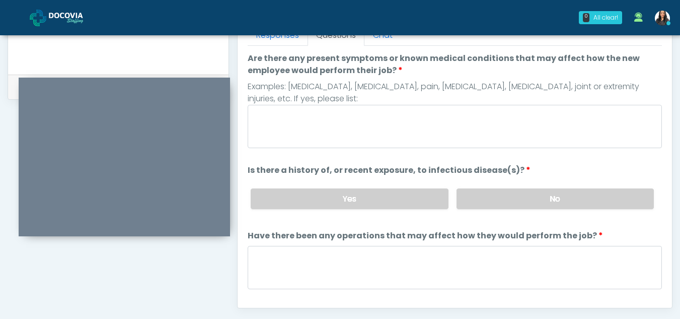
scroll to position [459, 0]
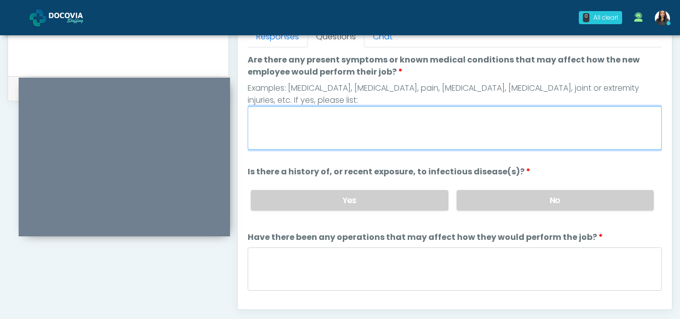
click at [309, 125] on textarea "Are there any present symptoms or known medical conditions that may affect how …" at bounding box center [455, 127] width 414 height 43
type textarea "**"
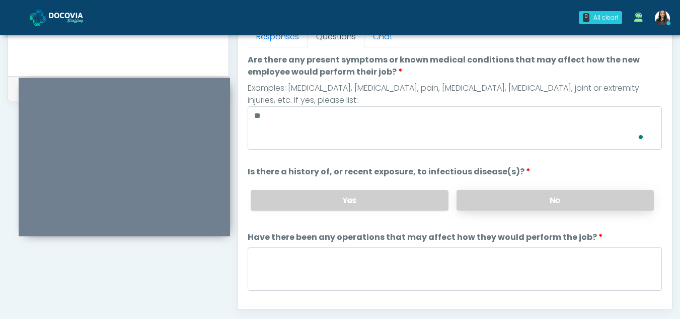
click at [548, 202] on label "No" at bounding box center [554, 200] width 197 height 21
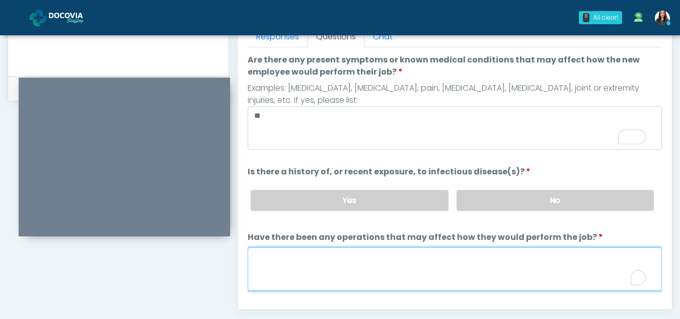
click at [319, 271] on textarea "Have there been any operations that may affect how they would perform the job?" at bounding box center [455, 268] width 414 height 43
type textarea "**"
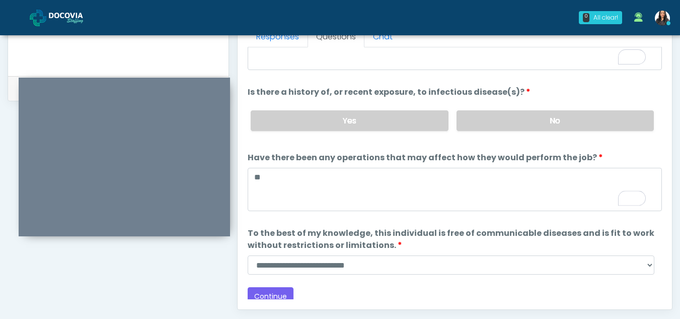
scroll to position [86, 0]
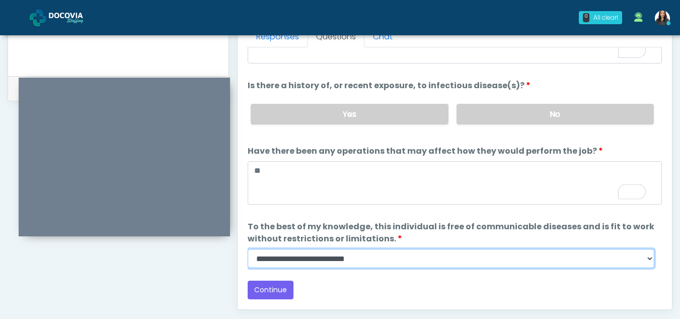
click at [651, 262] on select "**********" at bounding box center [451, 258] width 407 height 19
select select "******"
click at [248, 249] on select "**********" at bounding box center [451, 258] width 407 height 19
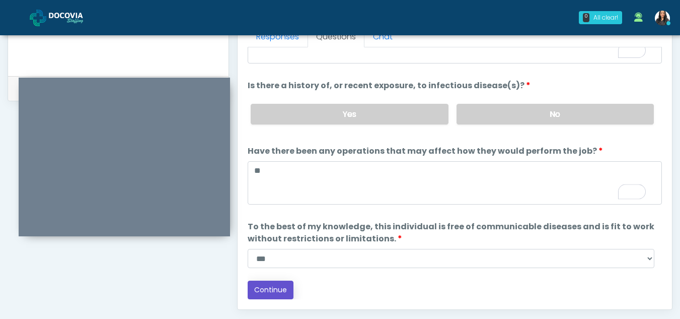
click at [266, 284] on button "Continue" at bounding box center [271, 289] width 46 height 19
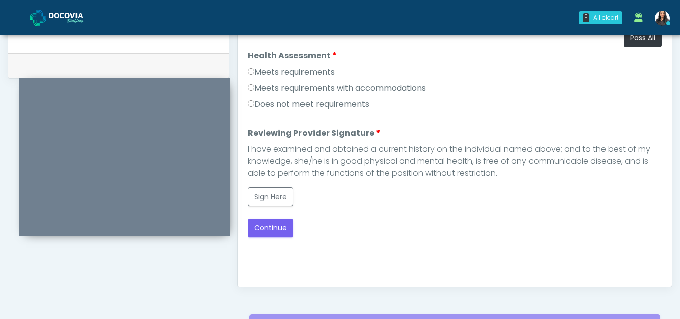
scroll to position [444, 0]
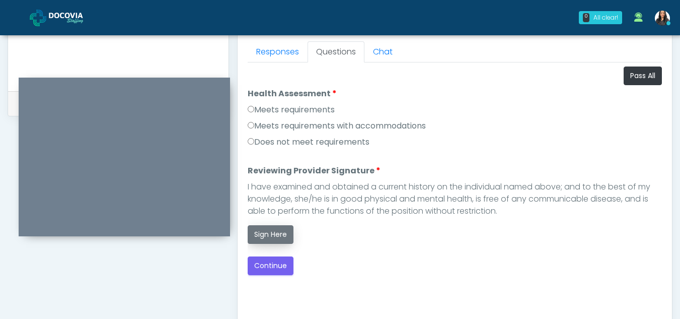
click at [276, 235] on button "Sign Here" at bounding box center [271, 234] width 46 height 19
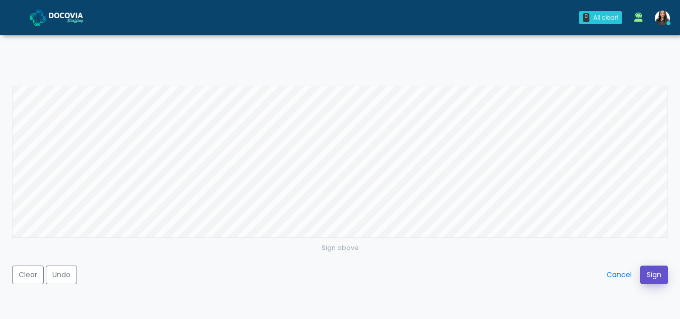
click at [655, 269] on button "Sign" at bounding box center [654, 274] width 28 height 19
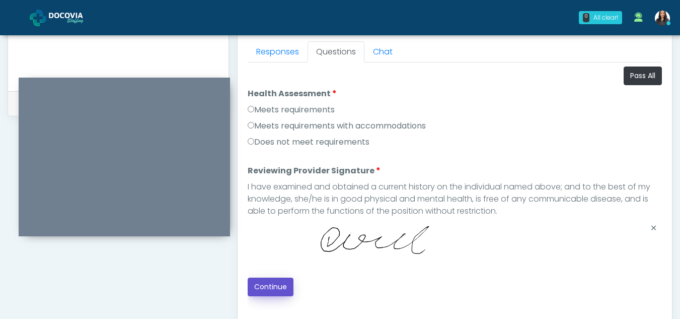
click at [274, 277] on button "Continue" at bounding box center [271, 286] width 46 height 19
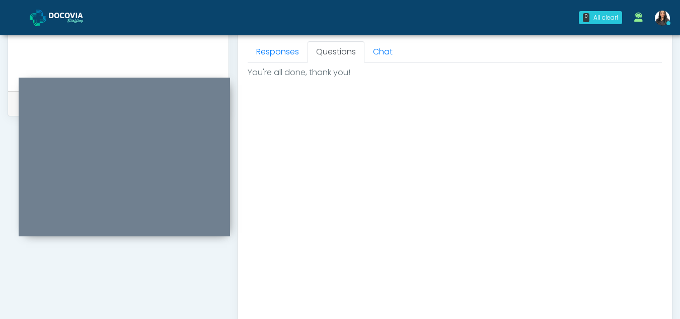
scroll to position [603, 0]
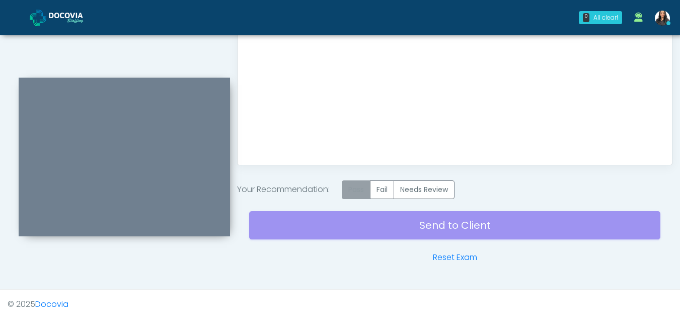
click at [358, 186] on label "Pass" at bounding box center [356, 189] width 29 height 19
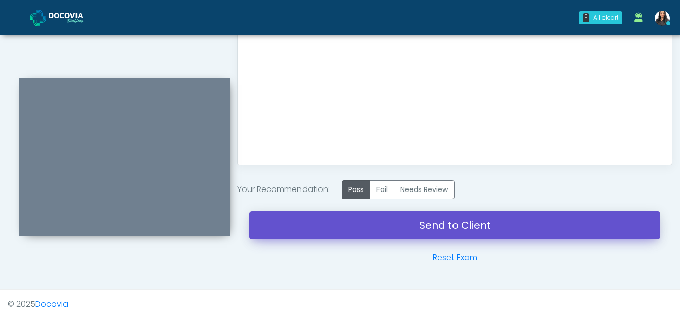
drag, startPoint x: 440, startPoint y: 225, endPoint x: 387, endPoint y: 61, distance: 172.8
click at [440, 225] on link "Send to Client" at bounding box center [454, 225] width 411 height 28
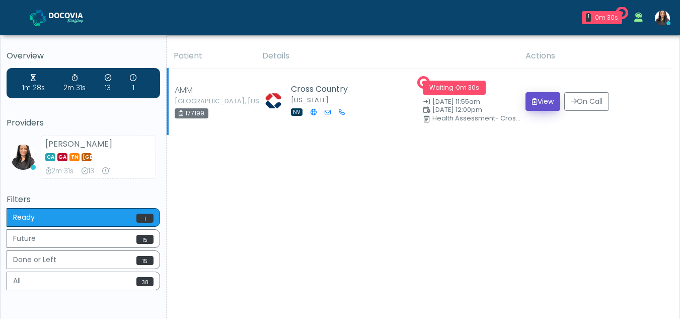
click at [544, 102] on button "View" at bounding box center [542, 101] width 35 height 19
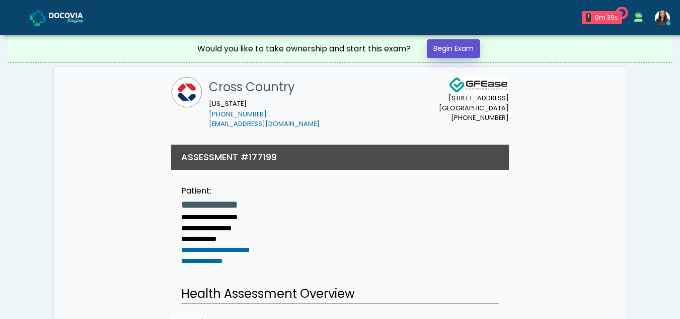
click at [455, 48] on link "Begin Exam" at bounding box center [453, 48] width 53 height 19
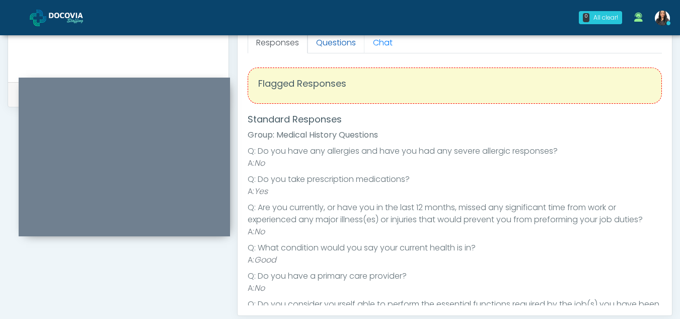
click at [333, 46] on link "Questions" at bounding box center [335, 42] width 57 height 21
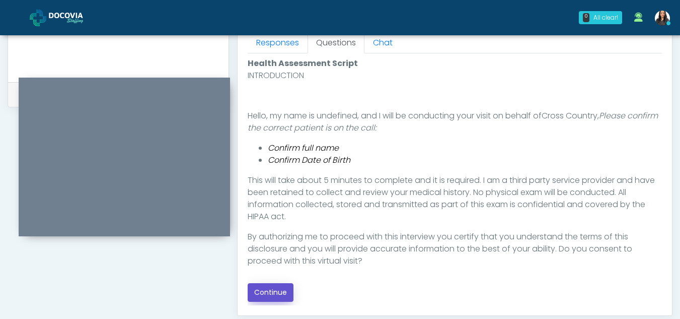
click at [272, 290] on button "Continue" at bounding box center [271, 292] width 46 height 19
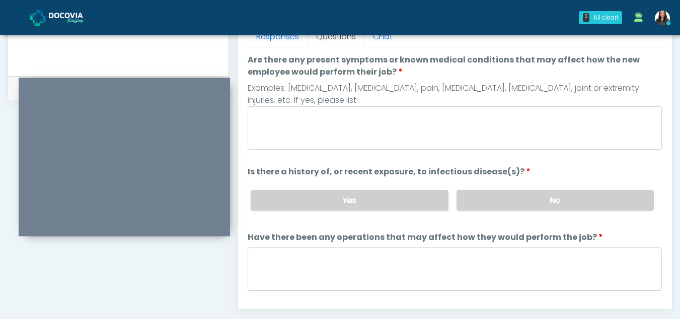
scroll to position [438, 0]
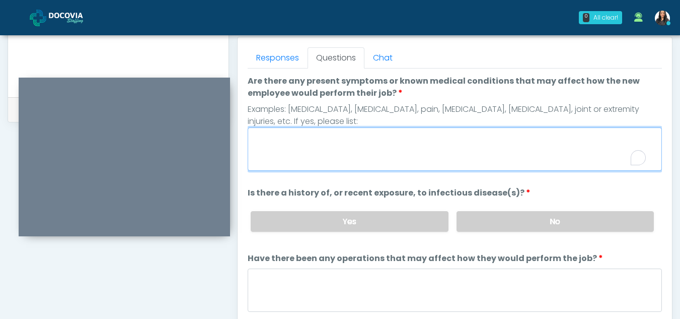
click at [287, 151] on textarea "Are there any present symptoms or known medical conditions that may affect how …" at bounding box center [455, 148] width 414 height 43
type textarea "**"
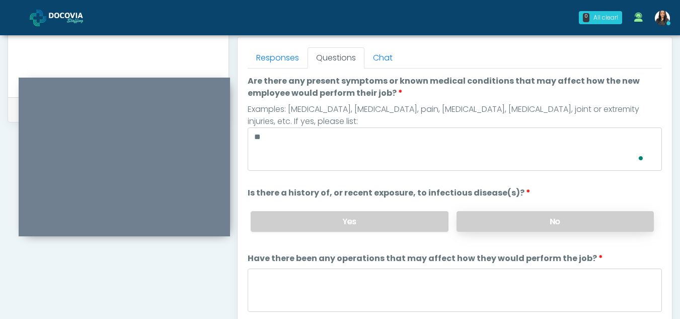
click at [574, 226] on label "No" at bounding box center [554, 221] width 197 height 21
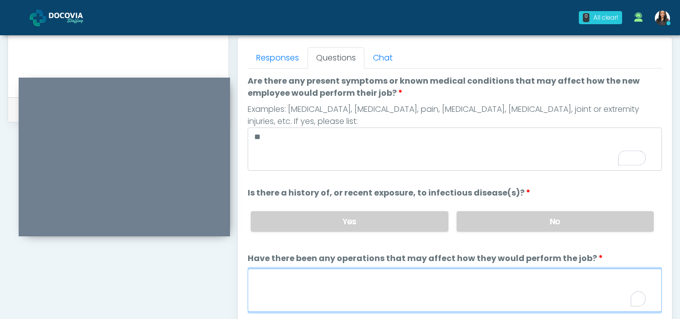
click at [340, 291] on textarea "Have there been any operations that may affect how they would perform the job?" at bounding box center [455, 289] width 414 height 43
type textarea "**"
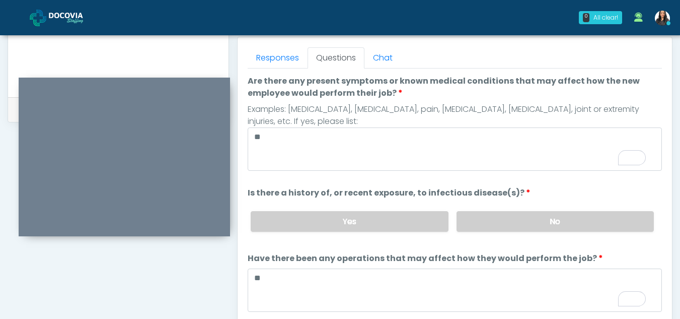
scroll to position [86, 0]
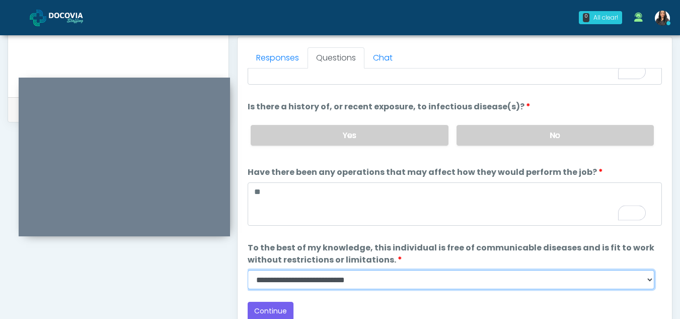
click at [648, 280] on select "**********" at bounding box center [451, 279] width 407 height 19
select select "******"
click at [248, 270] on select "**********" at bounding box center [451, 279] width 407 height 19
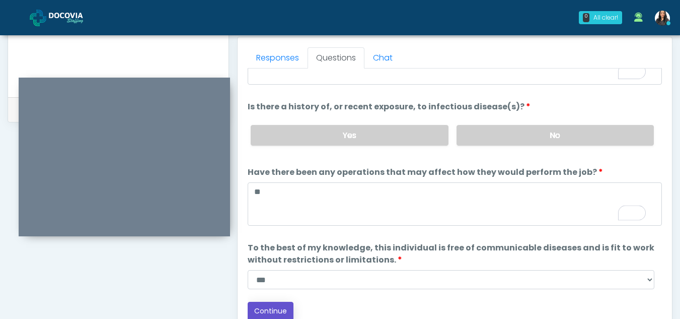
click at [276, 310] on button "Continue" at bounding box center [271, 310] width 46 height 19
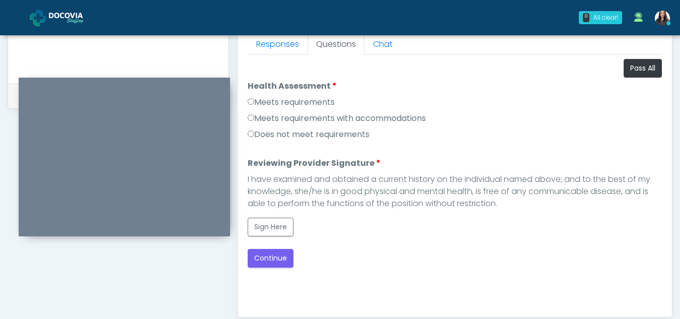
scroll to position [418, 0]
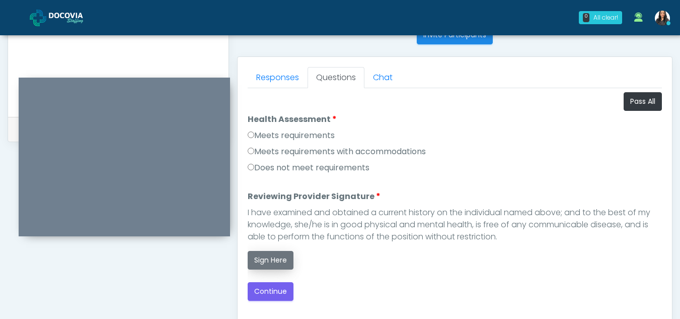
click at [270, 261] on button "Sign Here" at bounding box center [271, 260] width 46 height 19
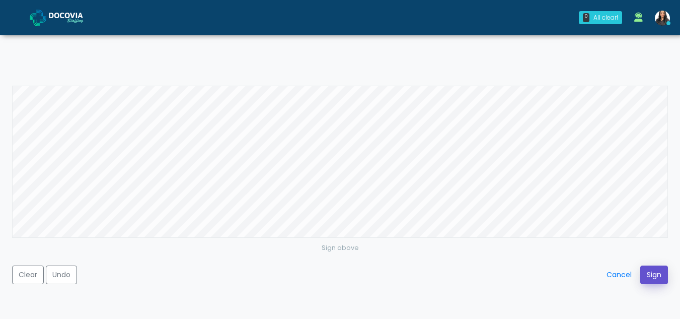
click at [648, 273] on button "Sign" at bounding box center [654, 274] width 28 height 19
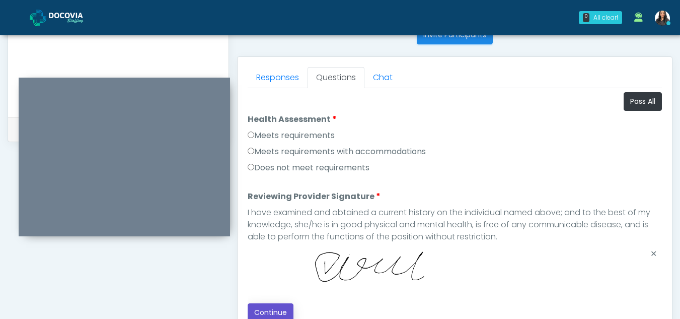
click at [258, 311] on button "Continue" at bounding box center [271, 312] width 46 height 19
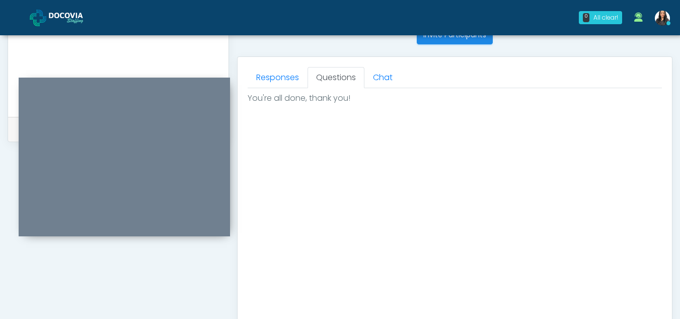
scroll to position [603, 0]
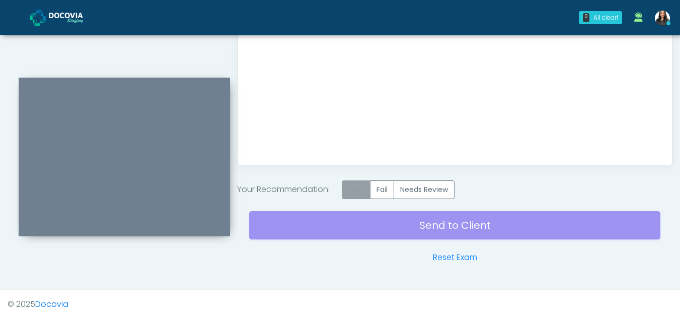
click at [360, 191] on label "Pass" at bounding box center [356, 189] width 29 height 19
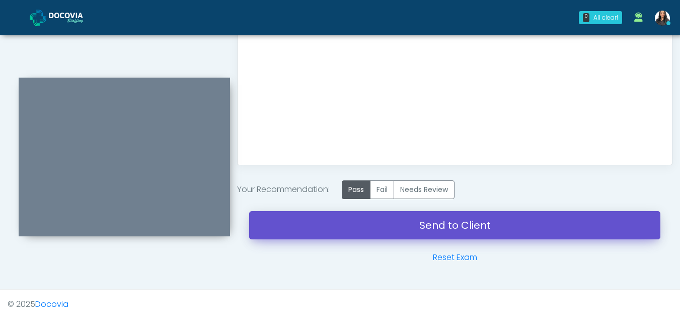
click at [475, 219] on link "Send to Client" at bounding box center [454, 225] width 411 height 28
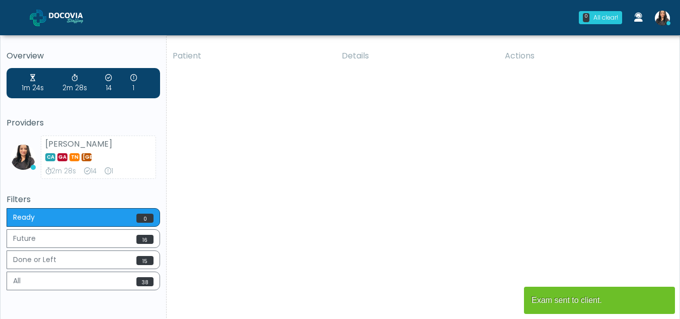
click at [213, 221] on div "Patient Details Actions AMM [GEOGRAPHIC_DATA], [US_STATE] 177199 Cross Country …" at bounding box center [419, 187] width 505 height 286
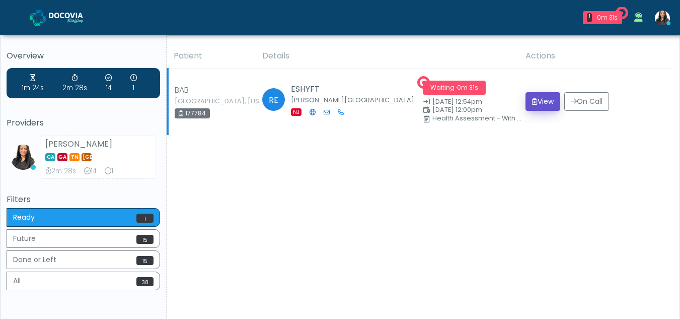
click at [536, 99] on button "View" at bounding box center [542, 101] width 35 height 19
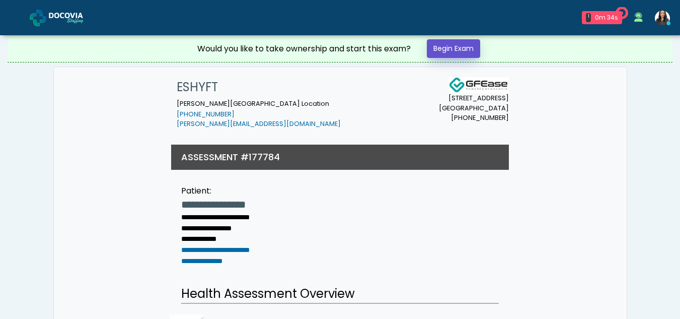
click at [449, 44] on link "Begin Exam" at bounding box center [453, 48] width 53 height 19
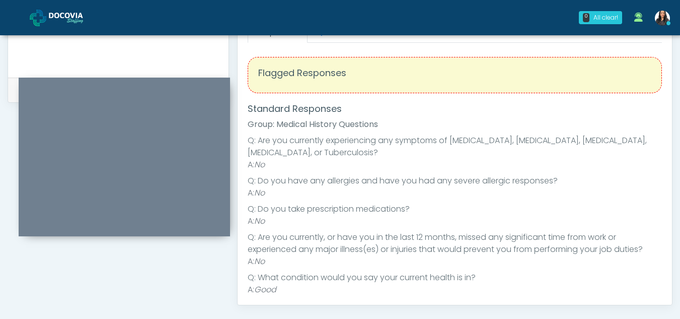
scroll to position [432, 0]
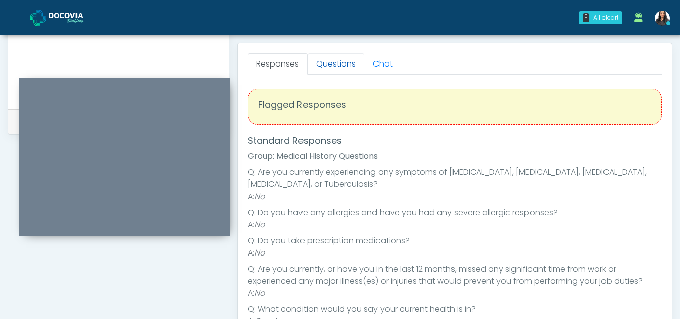
click at [330, 57] on link "Questions" at bounding box center [335, 63] width 57 height 21
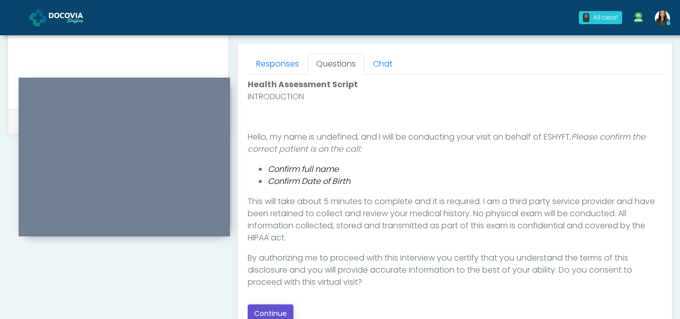
click at [281, 310] on button "Continue" at bounding box center [271, 313] width 46 height 19
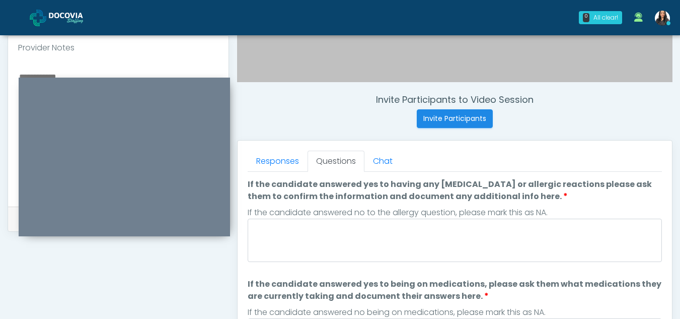
scroll to position [330, 0]
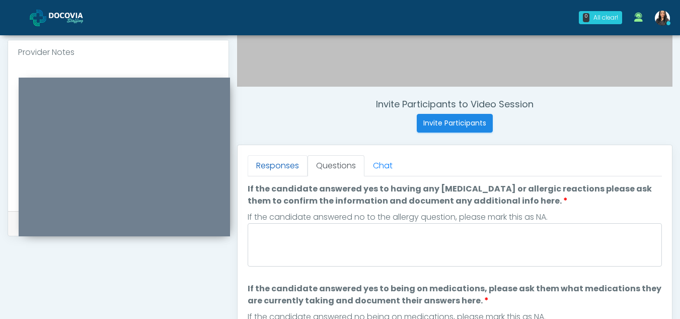
click at [279, 163] on link "Responses" at bounding box center [278, 165] width 60 height 21
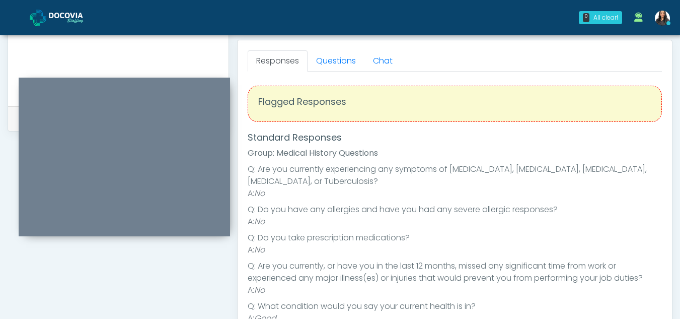
scroll to position [417, 0]
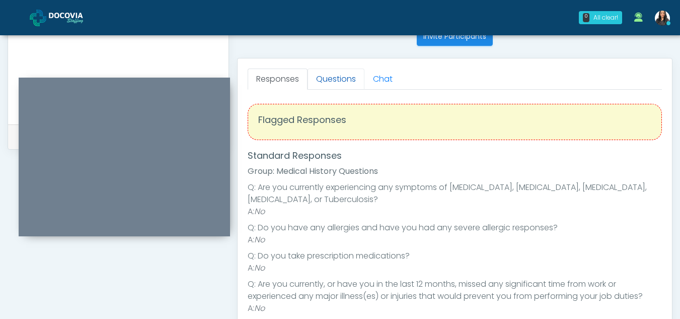
click at [341, 79] on link "Questions" at bounding box center [335, 78] width 57 height 21
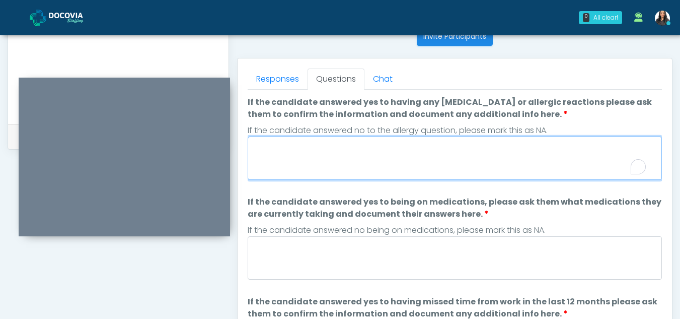
click at [394, 173] on textarea "If the candidate answered yes to having any allergies or allergic reactions ple…" at bounding box center [455, 157] width 414 height 43
type textarea "**"
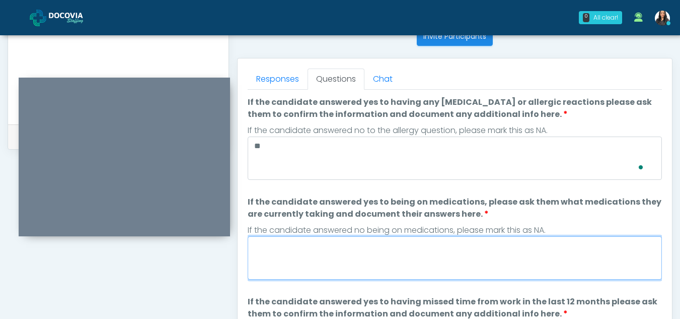
click at [352, 265] on textarea "If the candidate answered yes to being on medications, please ask them what med…" at bounding box center [455, 257] width 414 height 43
type textarea "*"
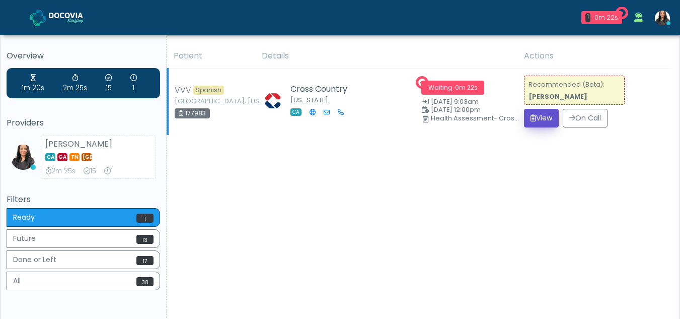
click at [541, 115] on button "View" at bounding box center [541, 118] width 35 height 19
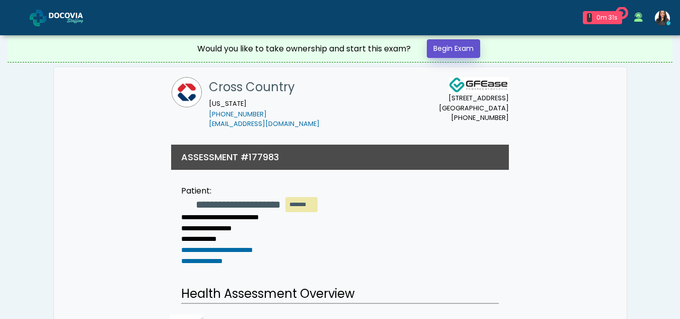
click at [455, 43] on link "Begin Exam" at bounding box center [453, 48] width 53 height 19
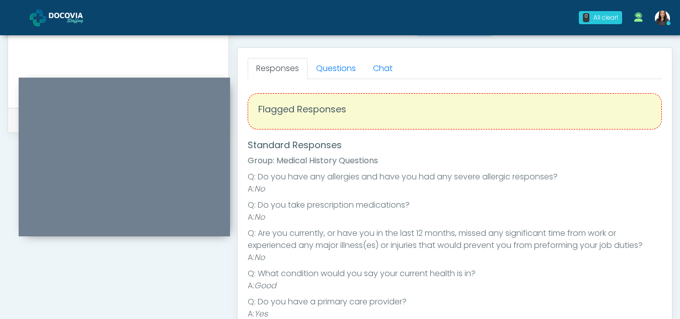
scroll to position [423, 0]
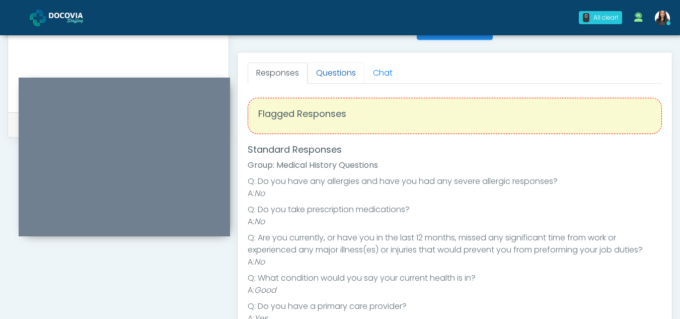
click at [333, 68] on link "Questions" at bounding box center [335, 72] width 57 height 21
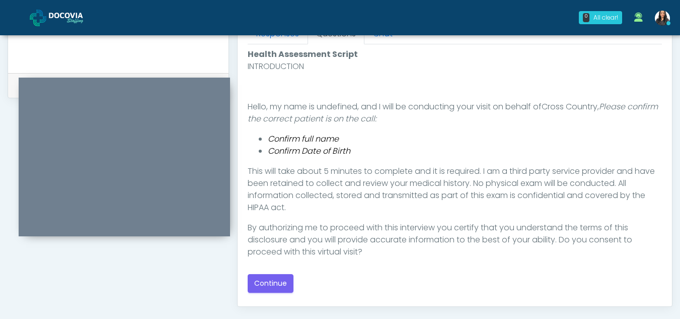
scroll to position [466, 0]
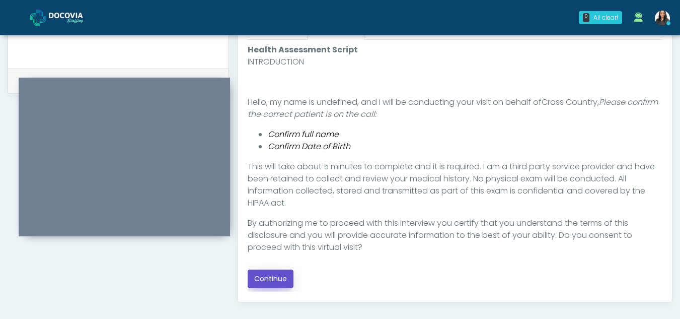
click at [275, 277] on button "Continue" at bounding box center [271, 278] width 46 height 19
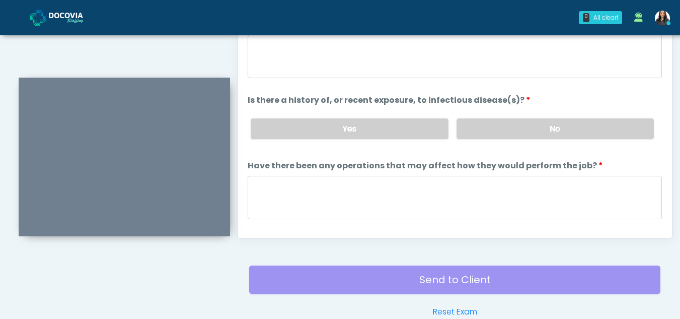
scroll to position [462, 0]
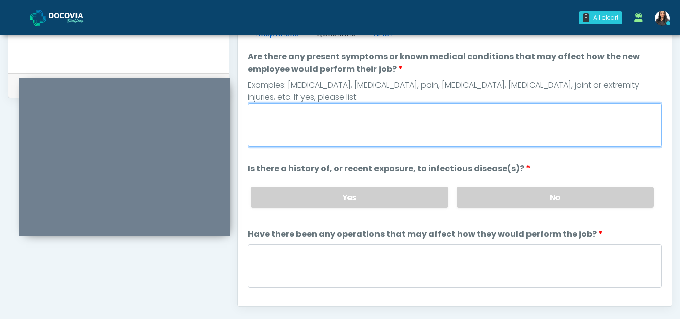
click at [268, 129] on textarea "Are there any present symptoms or known medical conditions that may affect how …" at bounding box center [455, 124] width 414 height 43
type textarea "**"
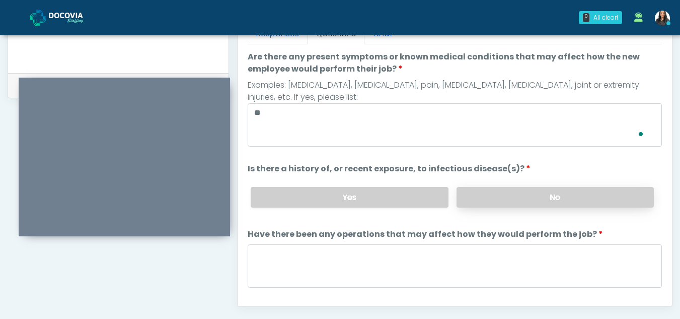
click at [570, 195] on label "No" at bounding box center [554, 197] width 197 height 21
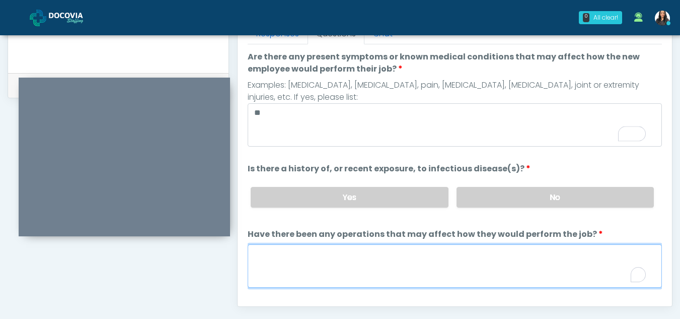
click at [290, 269] on textarea "Have there been any operations that may affect how they would perform the job?" at bounding box center [455, 265] width 414 height 43
type textarea "**"
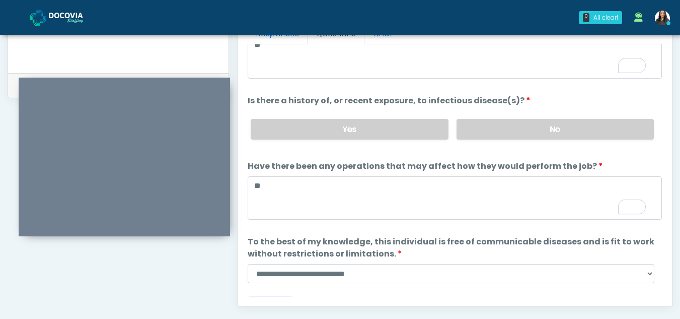
scroll to position [86, 0]
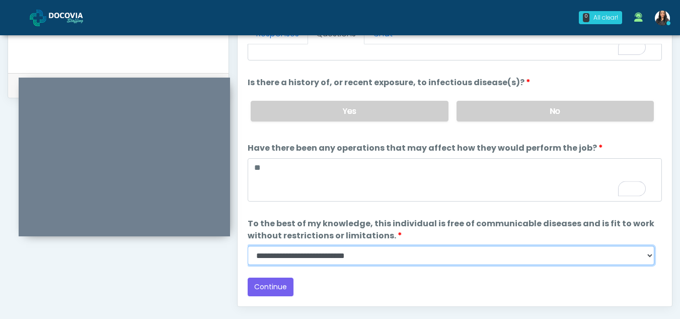
click at [648, 260] on select "**********" at bounding box center [451, 255] width 407 height 19
select select "******"
click at [248, 246] on select "**********" at bounding box center [451, 255] width 407 height 19
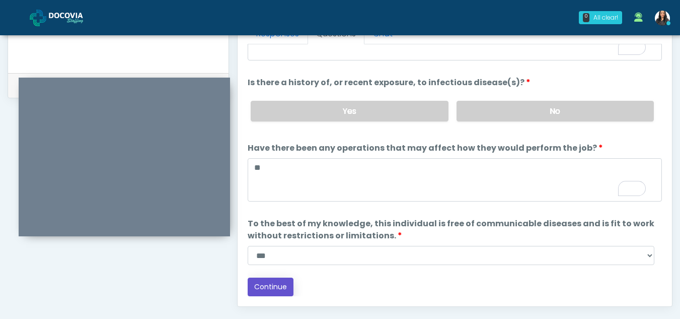
click at [275, 284] on button "Continue" at bounding box center [271, 286] width 46 height 19
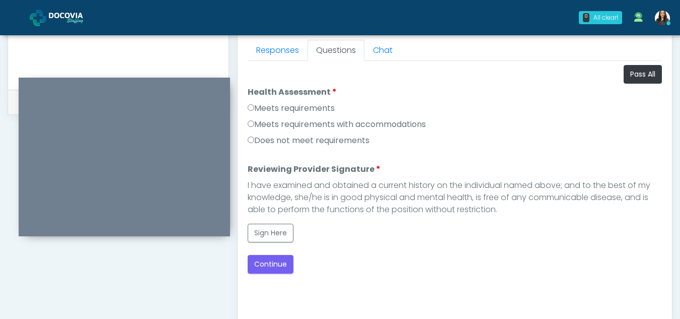
scroll to position [441, 0]
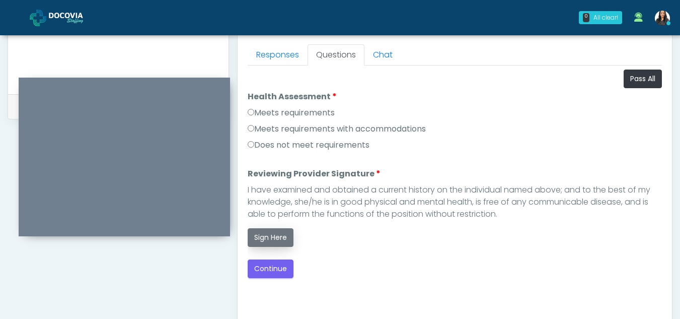
click at [272, 241] on button "Sign Here" at bounding box center [271, 237] width 46 height 19
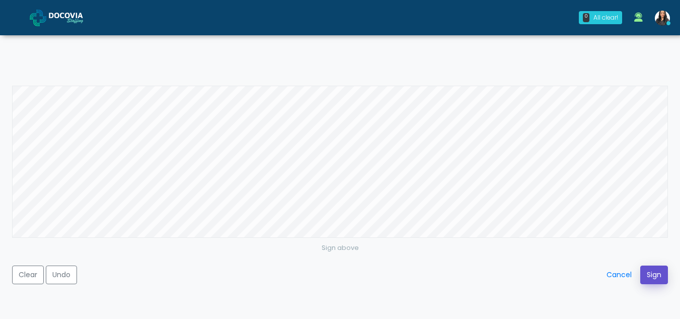
click at [654, 275] on button "Sign" at bounding box center [654, 274] width 28 height 19
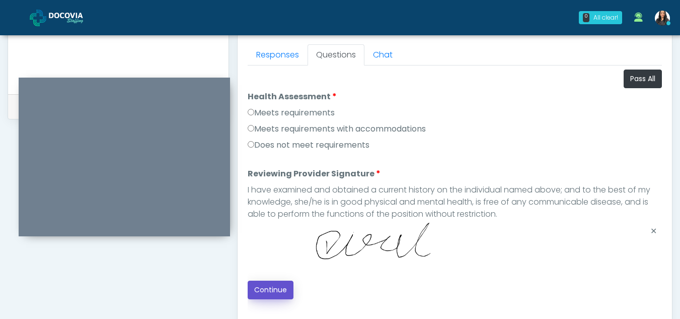
click at [261, 290] on button "Continue" at bounding box center [271, 289] width 46 height 19
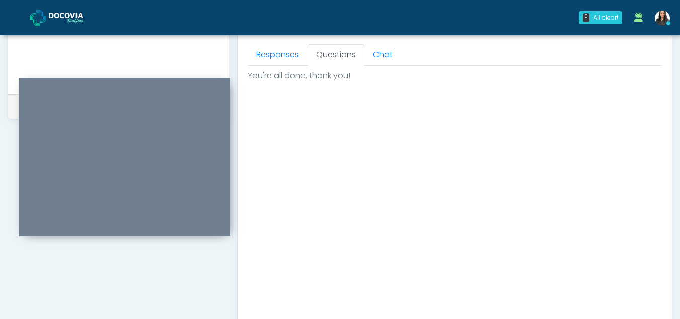
scroll to position [603, 0]
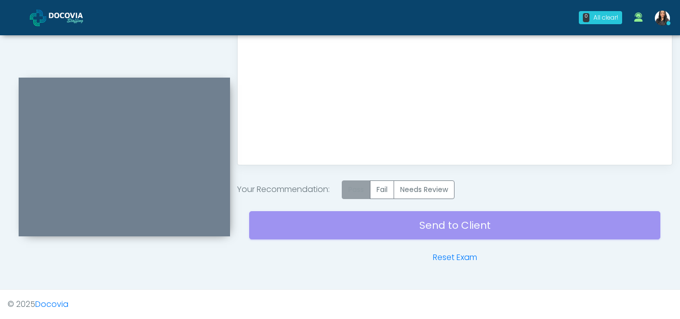
click at [360, 188] on label "Pass" at bounding box center [356, 189] width 29 height 19
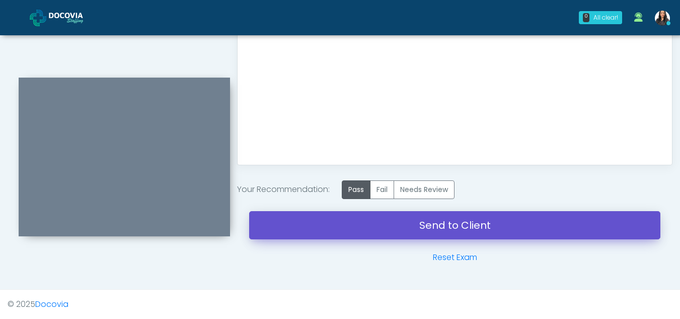
click at [431, 223] on link "Send to Client" at bounding box center [454, 225] width 411 height 28
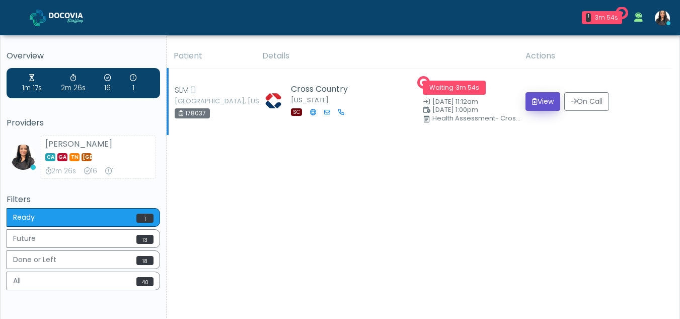
click at [542, 99] on button "View" at bounding box center [542, 101] width 35 height 19
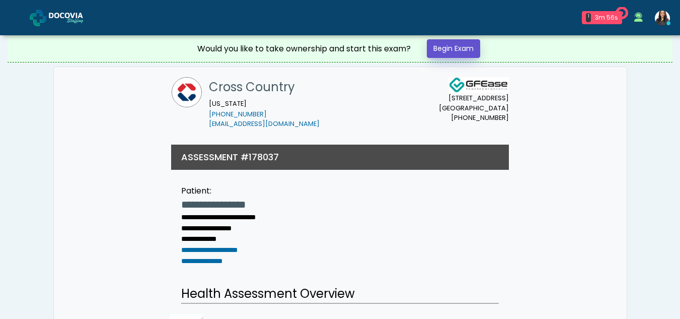
click at [447, 53] on link "Begin Exam" at bounding box center [453, 48] width 53 height 19
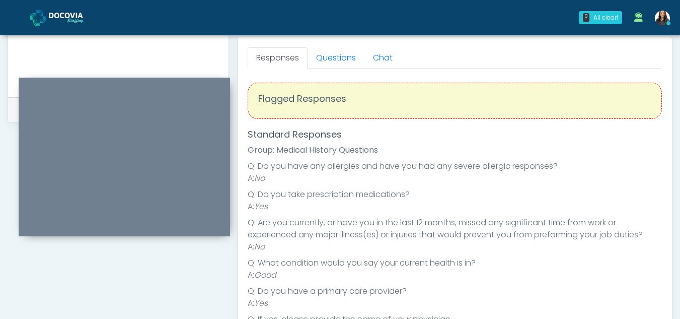
scroll to position [436, 0]
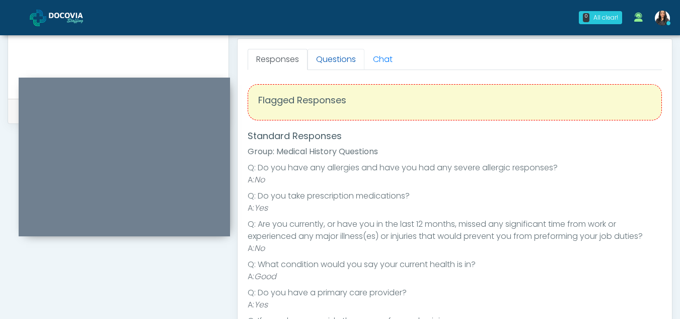
click at [339, 57] on link "Questions" at bounding box center [335, 59] width 57 height 21
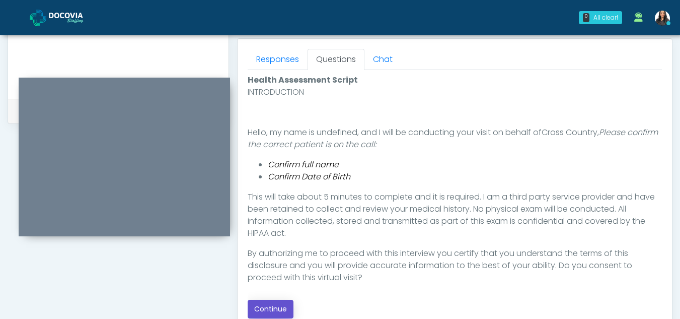
click at [272, 303] on button "Continue" at bounding box center [271, 308] width 46 height 19
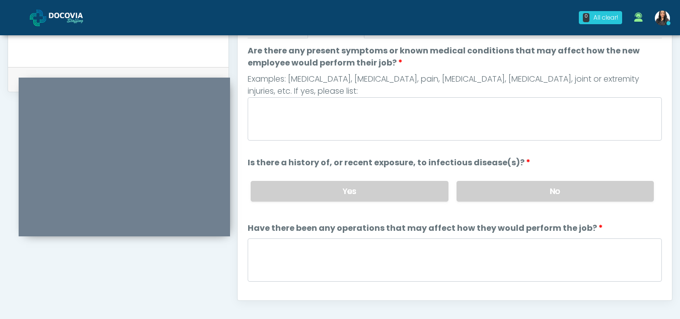
scroll to position [451, 0]
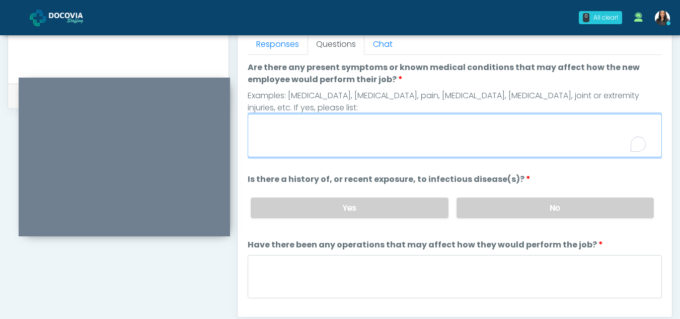
click at [303, 132] on textarea "Are there any present symptoms or known medical conditions that may affect how …" at bounding box center [455, 135] width 414 height 43
type textarea "**"
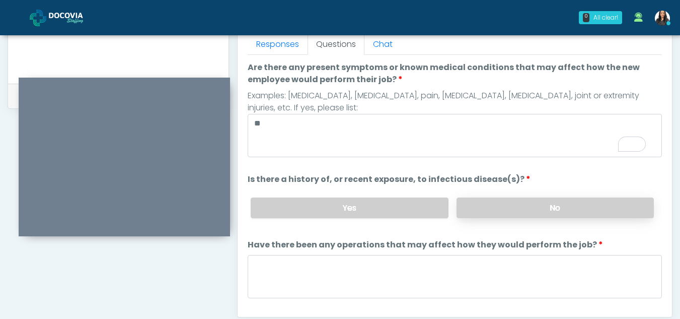
click at [529, 200] on label "No" at bounding box center [554, 207] width 197 height 21
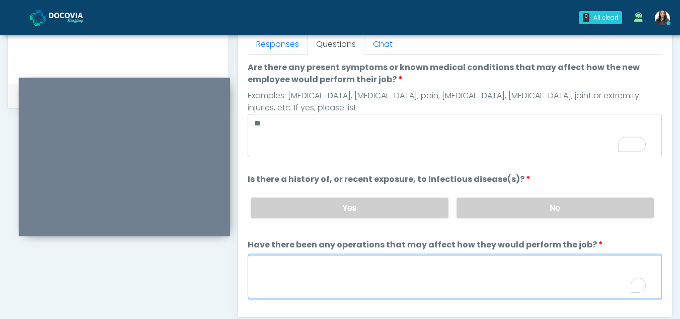
click at [319, 268] on textarea "Have there been any operations that may affect how they would perform the job?" at bounding box center [455, 276] width 414 height 43
type textarea "**"
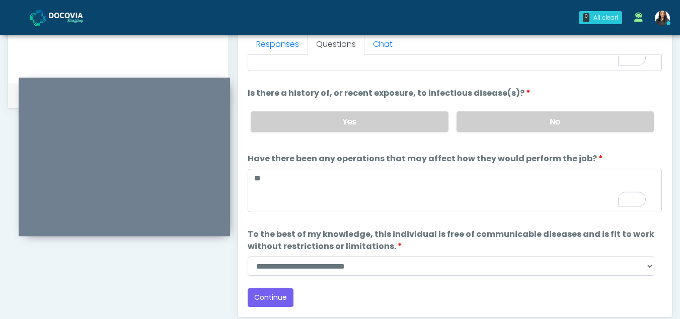
scroll to position [86, 0]
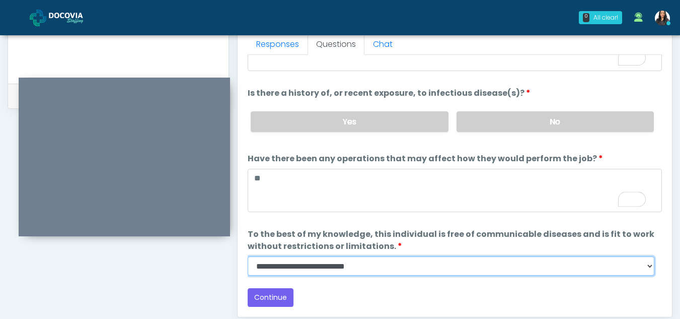
click at [651, 269] on select "**********" at bounding box center [451, 265] width 407 height 19
select select "******"
click at [248, 256] on select "**********" at bounding box center [451, 265] width 407 height 19
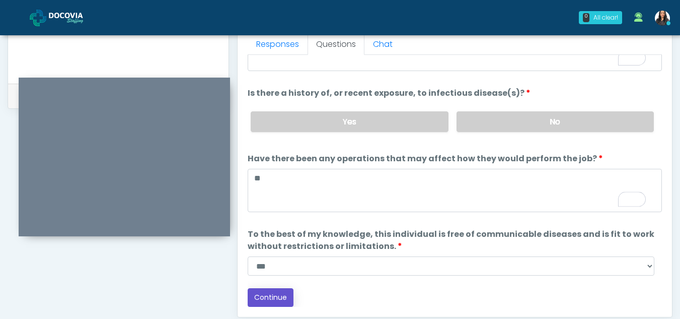
click at [280, 296] on button "Continue" at bounding box center [271, 297] width 46 height 19
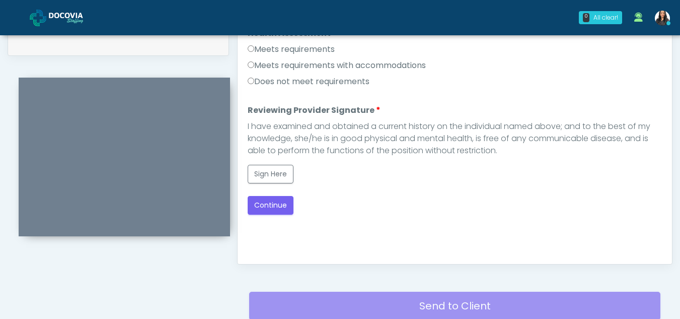
scroll to position [471, 0]
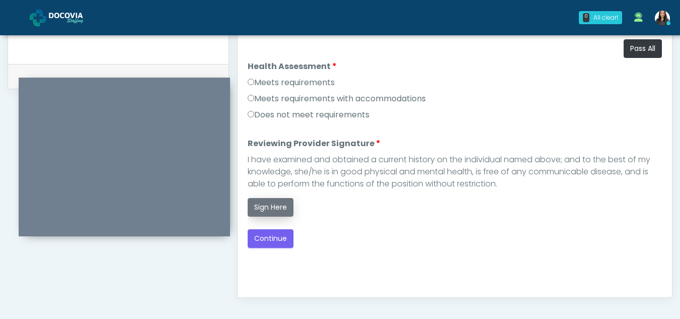
click at [265, 205] on button "Sign Here" at bounding box center [271, 207] width 46 height 19
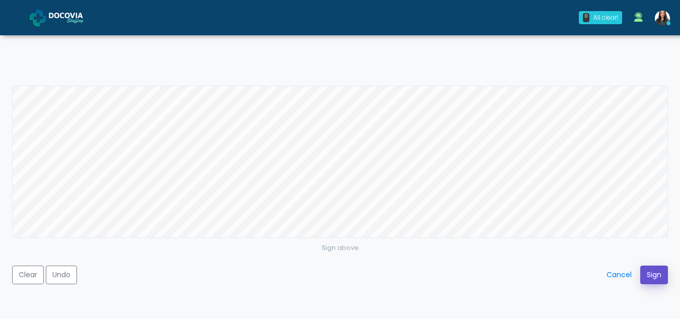
click at [655, 273] on button "Sign" at bounding box center [654, 274] width 28 height 19
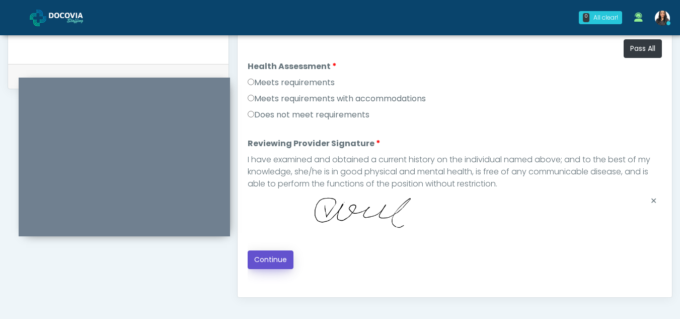
click at [280, 256] on button "Continue" at bounding box center [271, 259] width 46 height 19
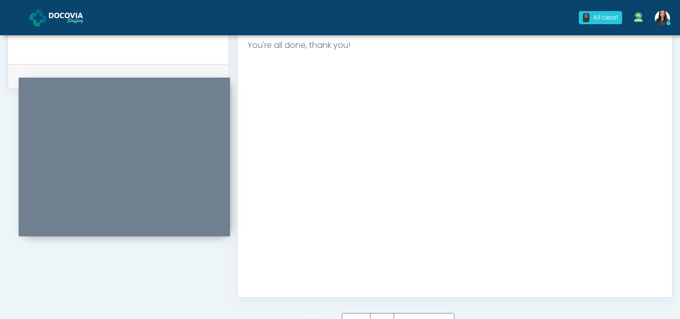
scroll to position [603, 0]
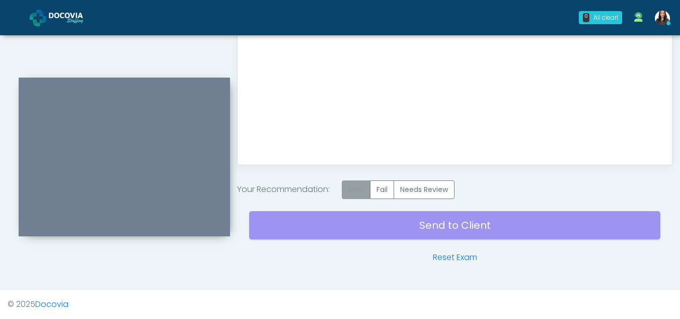
click at [362, 191] on label "Pass" at bounding box center [356, 189] width 29 height 19
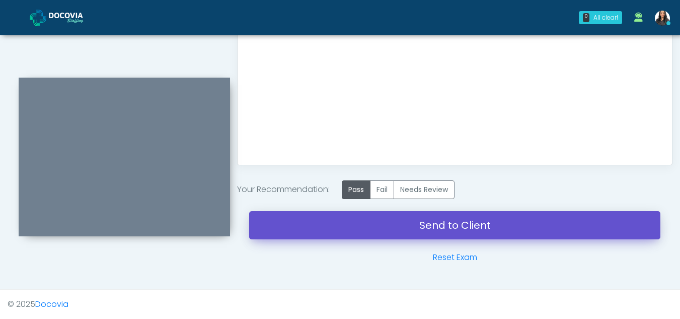
click at [469, 219] on link "Send to Client" at bounding box center [454, 225] width 411 height 28
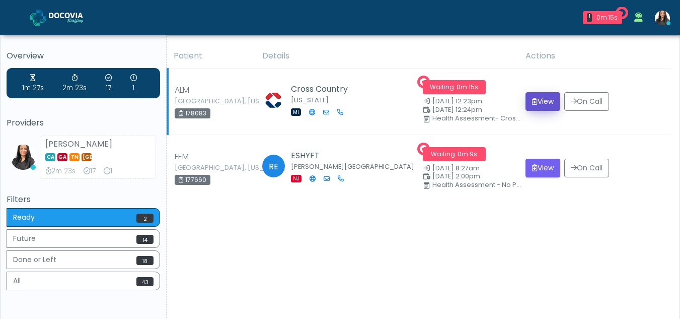
click at [534, 95] on button "View" at bounding box center [542, 101] width 35 height 19
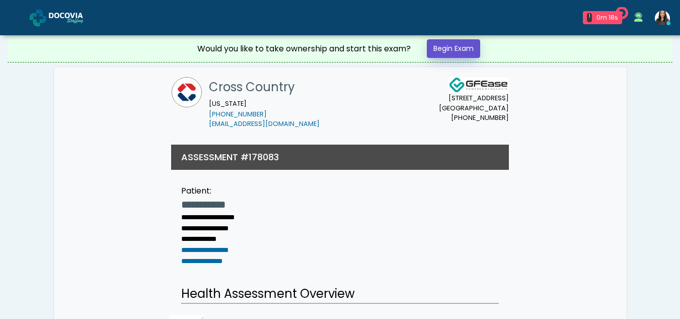
click at [451, 44] on link "Begin Exam" at bounding box center [453, 48] width 53 height 19
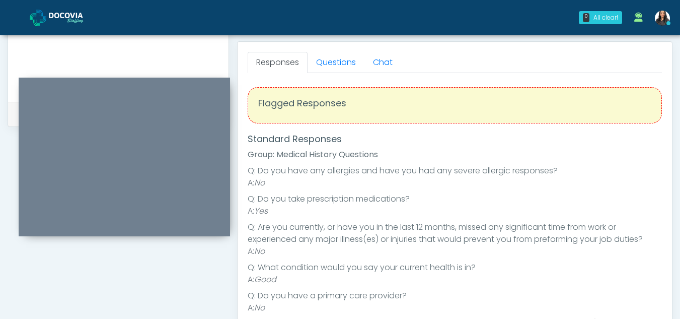
scroll to position [432, 0]
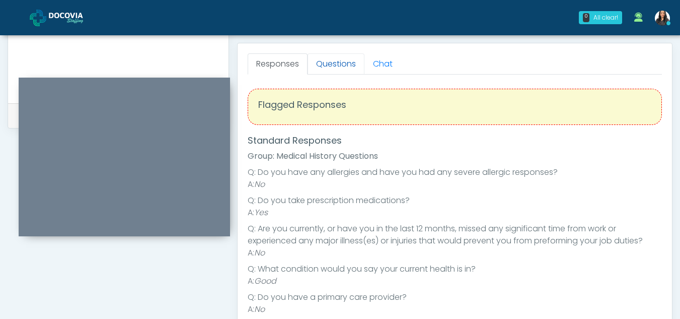
click at [331, 54] on link "Questions" at bounding box center [335, 63] width 57 height 21
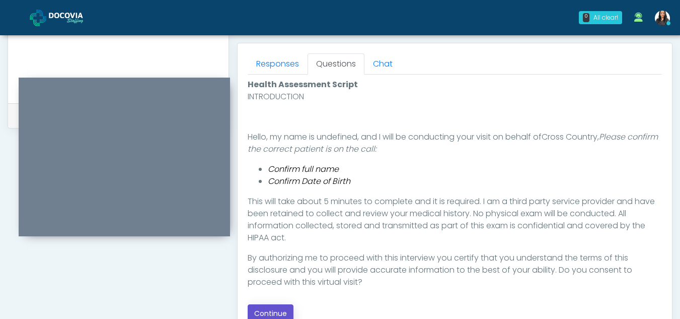
click at [267, 307] on button "Continue" at bounding box center [271, 313] width 46 height 19
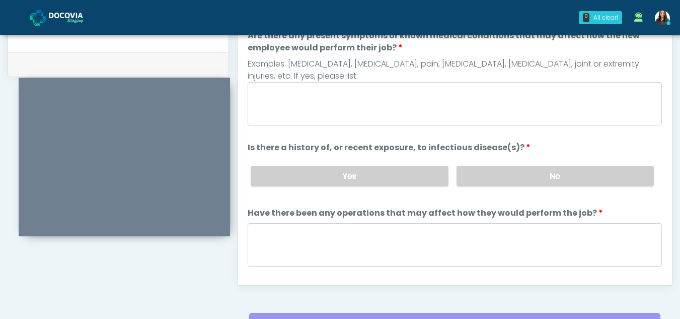
scroll to position [471, 0]
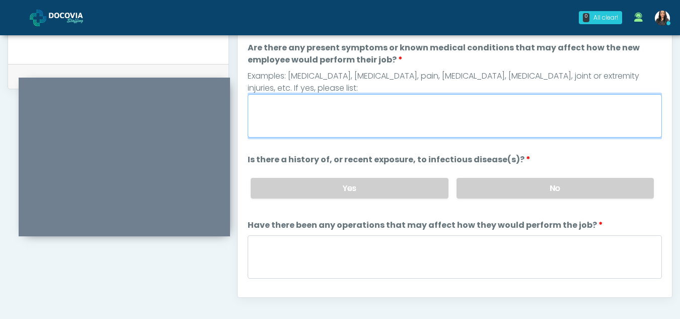
click at [316, 135] on textarea "Are there any present symptoms or known medical conditions that may affect how …" at bounding box center [455, 115] width 414 height 43
type textarea "**"
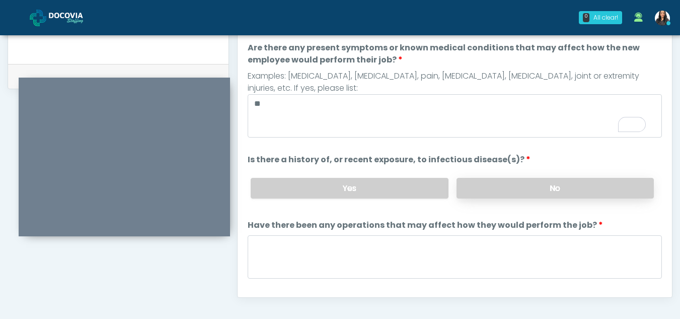
click at [536, 184] on label "No" at bounding box center [554, 188] width 197 height 21
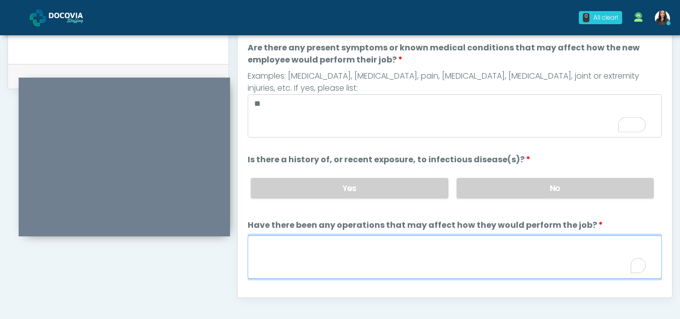
click at [283, 262] on textarea "Have there been any operations that may affect how they would perform the job?" at bounding box center [455, 256] width 414 height 43
type textarea "**"
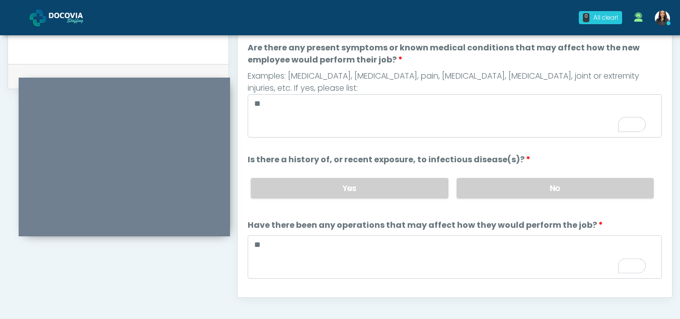
scroll to position [86, 0]
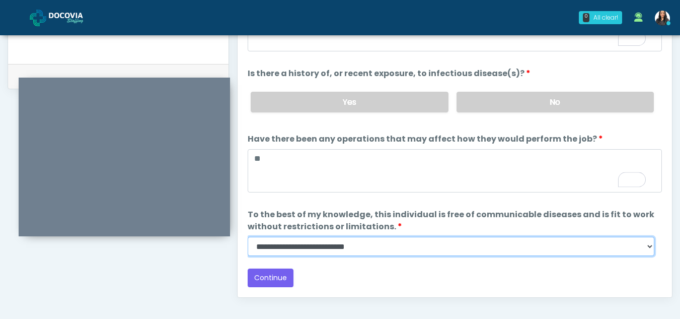
click at [651, 248] on select "**********" at bounding box center [451, 246] width 407 height 19
select select "******"
click at [248, 237] on select "**********" at bounding box center [451, 246] width 407 height 19
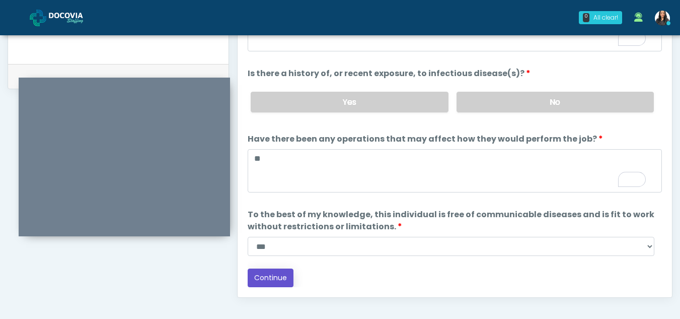
click at [275, 275] on button "Continue" at bounding box center [271, 277] width 46 height 19
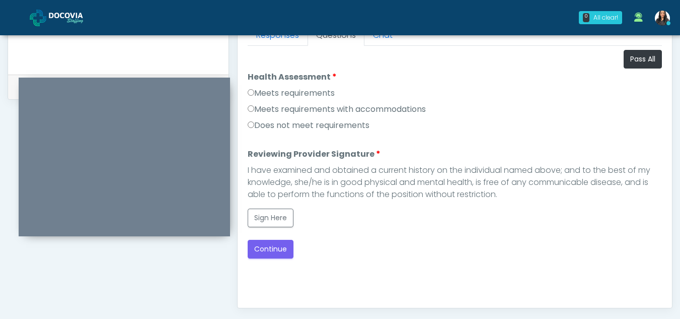
scroll to position [456, 0]
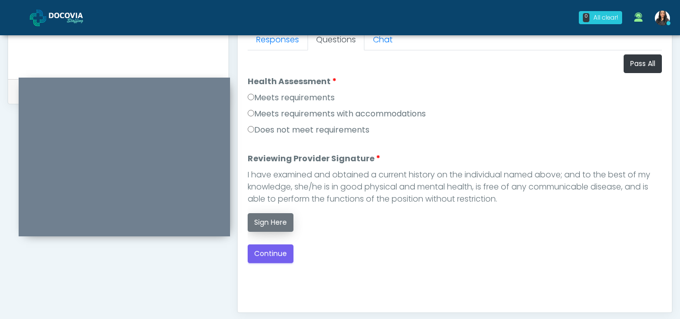
click at [263, 226] on button "Sign Here" at bounding box center [271, 222] width 46 height 19
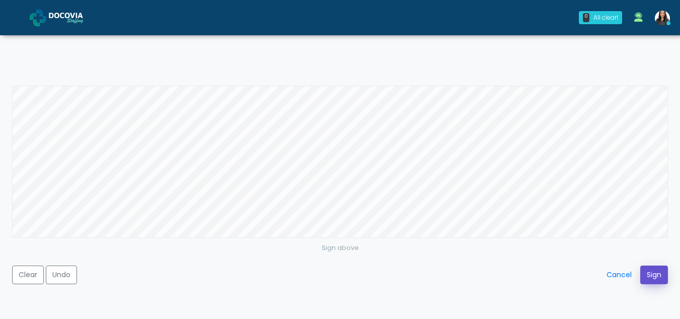
click at [649, 272] on button "Sign" at bounding box center [654, 274] width 28 height 19
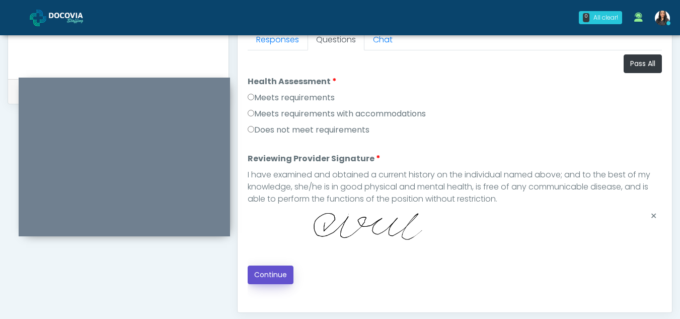
click at [277, 276] on button "Continue" at bounding box center [271, 274] width 46 height 19
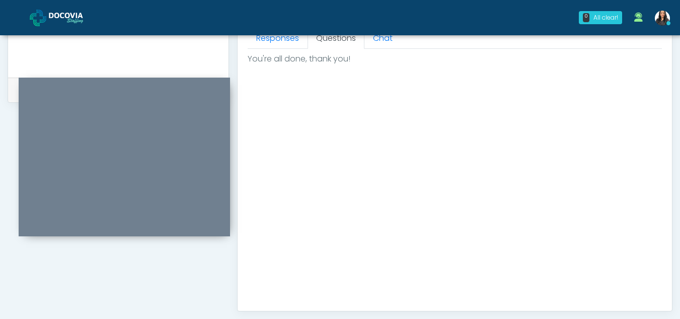
scroll to position [603, 0]
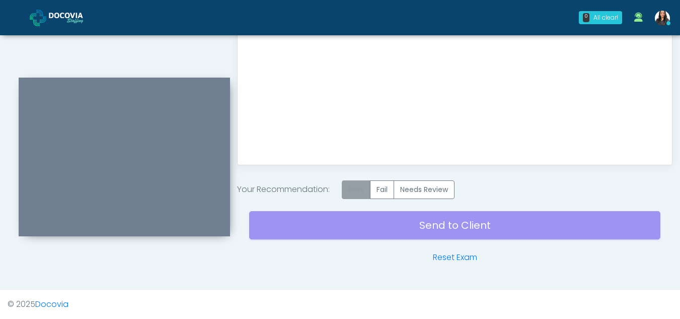
click at [354, 190] on label "Pass" at bounding box center [356, 189] width 29 height 19
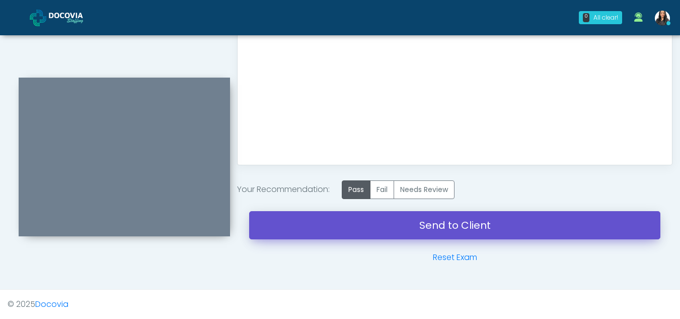
click at [444, 225] on link "Send to Client" at bounding box center [454, 225] width 411 height 28
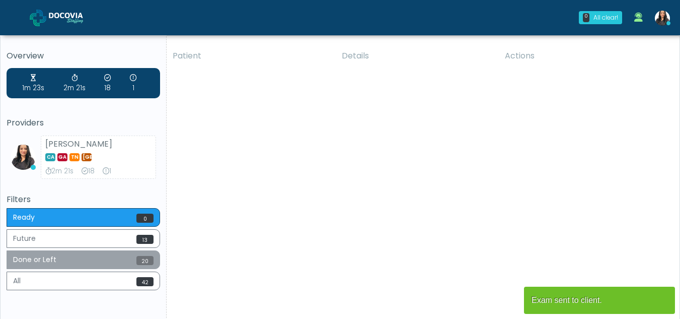
click at [35, 262] on button "Done or Left 20" at bounding box center [83, 259] width 153 height 19
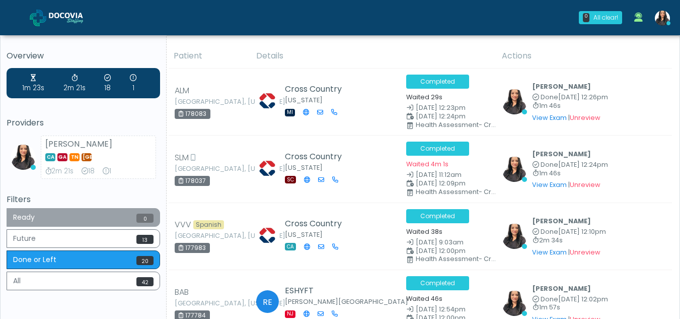
click at [67, 220] on button "Ready 0" at bounding box center [83, 217] width 153 height 19
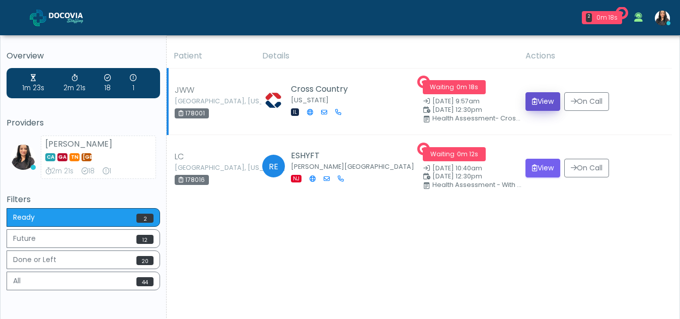
click at [538, 95] on button "View" at bounding box center [542, 101] width 35 height 19
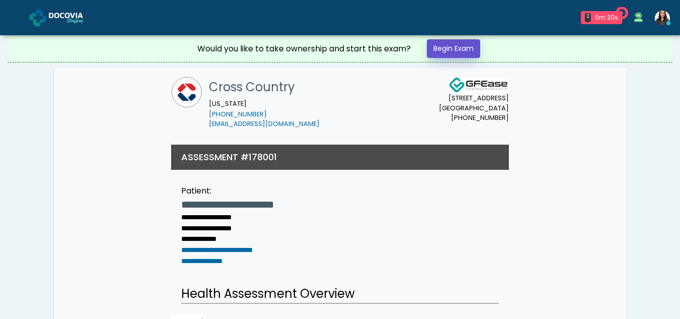
click at [450, 46] on link "Begin Exam" at bounding box center [453, 48] width 53 height 19
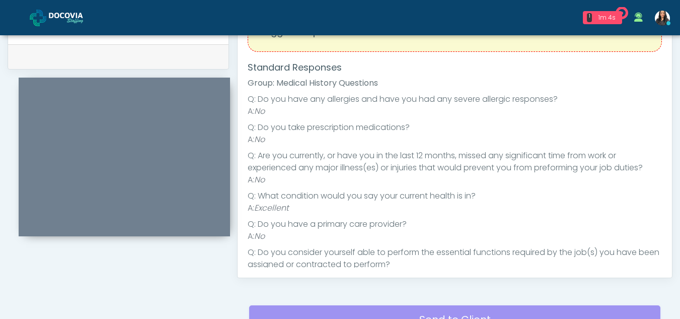
scroll to position [374, 0]
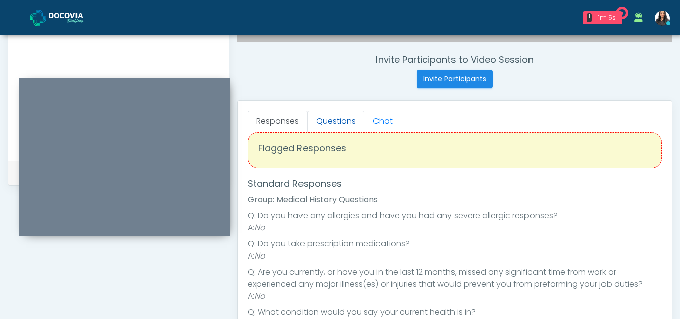
click at [337, 129] on link "Questions" at bounding box center [335, 121] width 57 height 21
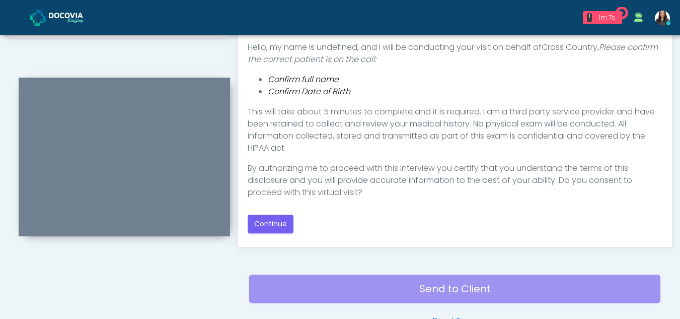
scroll to position [527, 0]
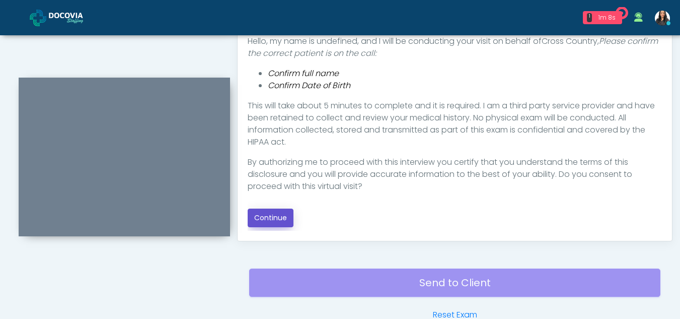
click at [268, 212] on button "Continue" at bounding box center [271, 217] width 46 height 19
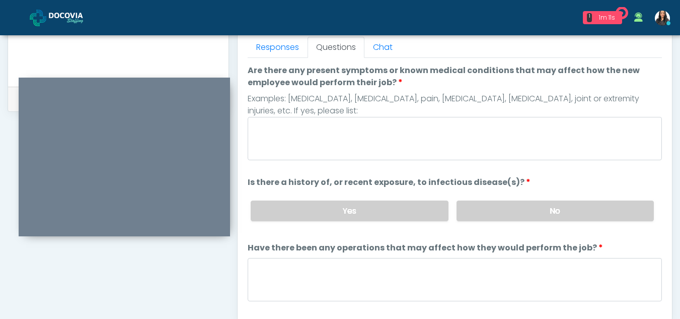
scroll to position [445, 0]
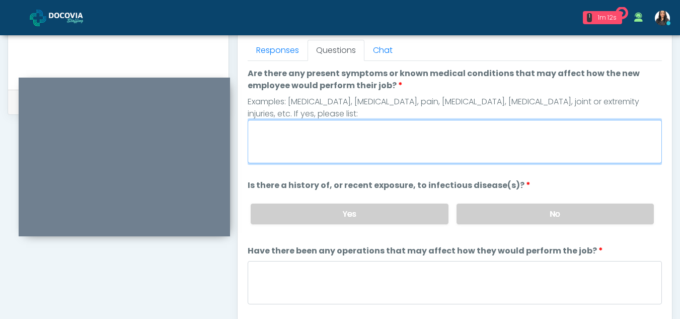
click at [346, 141] on textarea "Are there any present symptoms or known medical conditions that may affect how …" at bounding box center [455, 141] width 414 height 43
type textarea "**"
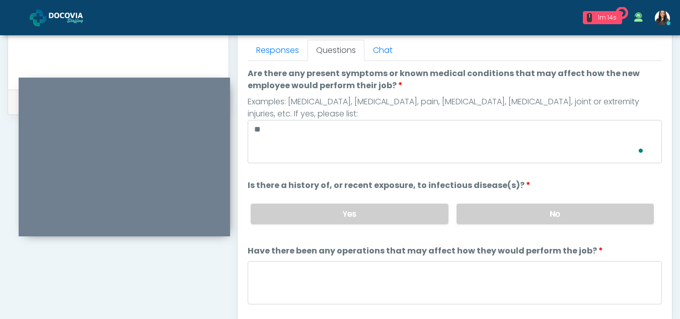
click at [501, 225] on div "Yes No" at bounding box center [452, 213] width 419 height 37
click at [499, 216] on label "No" at bounding box center [554, 213] width 197 height 21
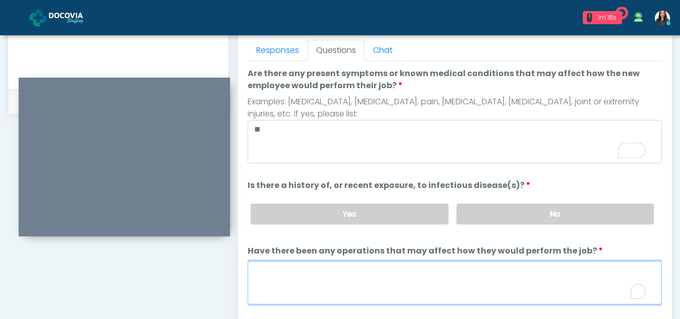
click at [272, 293] on textarea "Have there been any operations that may affect how they would perform the job?" at bounding box center [455, 282] width 414 height 43
type textarea "**"
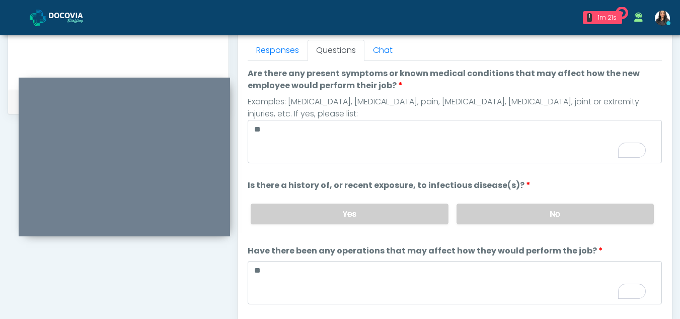
scroll to position [86, 0]
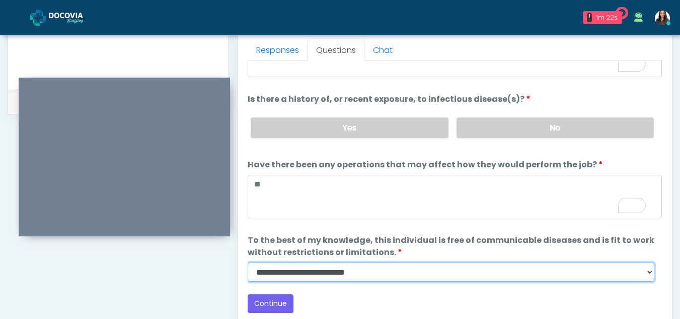
click at [649, 276] on select "**********" at bounding box center [451, 271] width 407 height 19
select select "******"
click at [248, 262] on select "**********" at bounding box center [451, 271] width 407 height 19
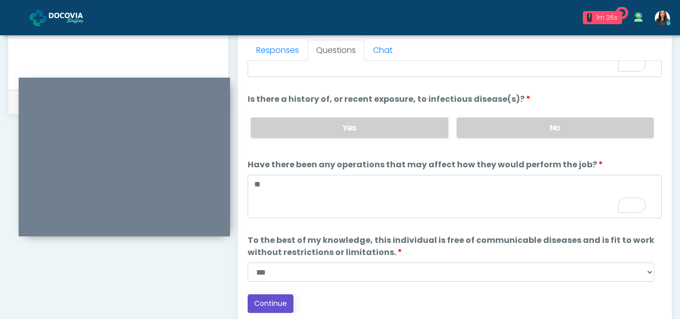
click at [277, 304] on button "Continue" at bounding box center [271, 303] width 46 height 19
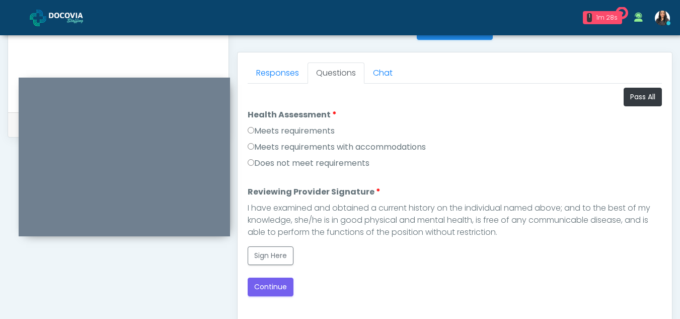
scroll to position [421, 0]
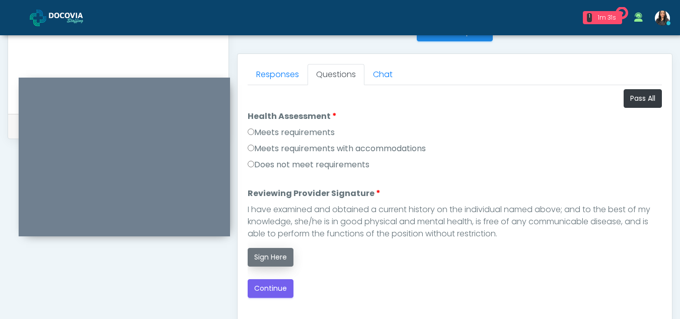
click at [262, 259] on button "Sign Here" at bounding box center [271, 257] width 46 height 19
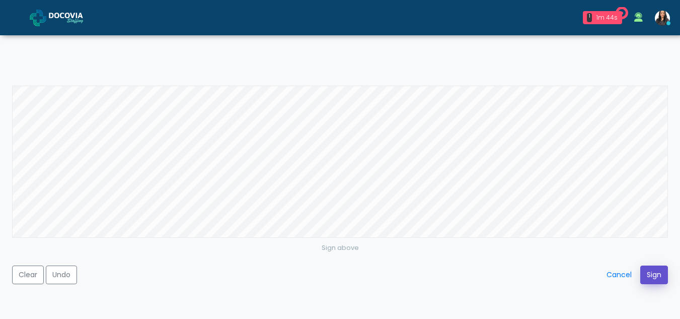
click at [655, 270] on button "Sign" at bounding box center [654, 274] width 28 height 19
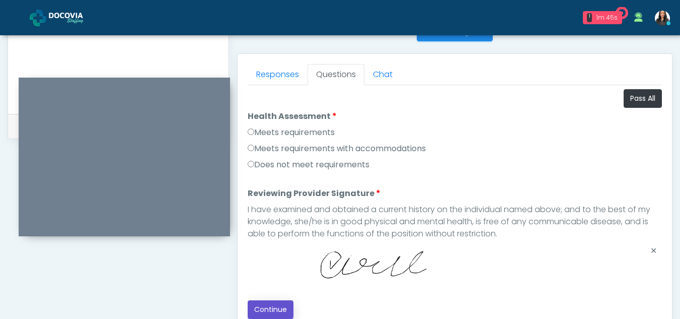
click at [277, 305] on button "Continue" at bounding box center [271, 309] width 46 height 19
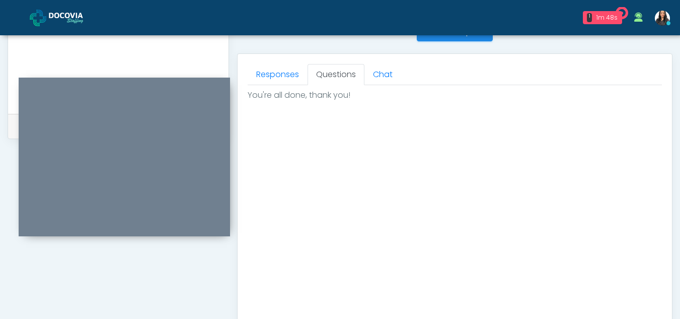
scroll to position [603, 0]
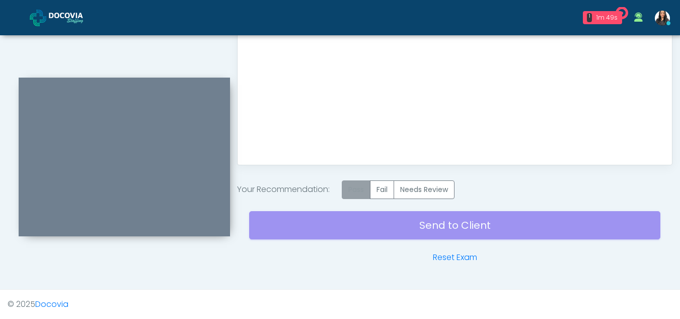
click at [359, 184] on label "Pass" at bounding box center [356, 189] width 29 height 19
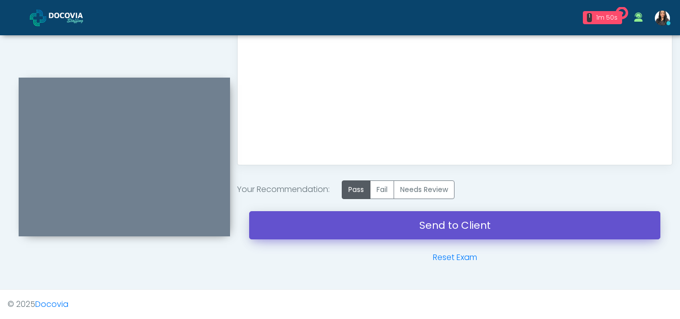
click at [409, 218] on link "Send to Client" at bounding box center [454, 225] width 411 height 28
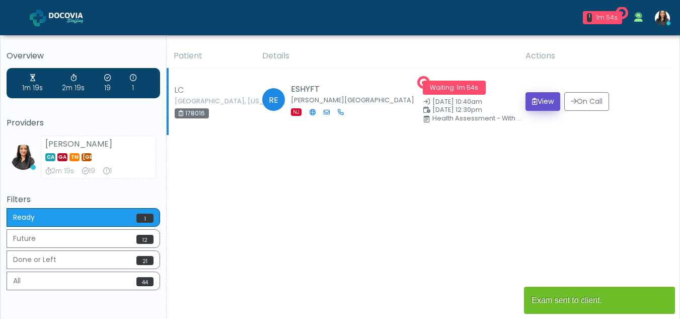
click at [544, 102] on button "View" at bounding box center [542, 101] width 35 height 19
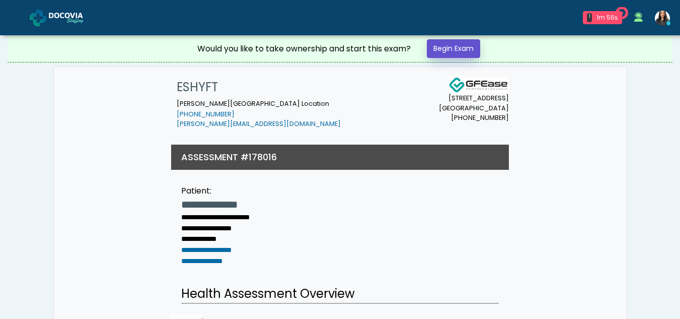
click at [450, 43] on link "Begin Exam" at bounding box center [453, 48] width 53 height 19
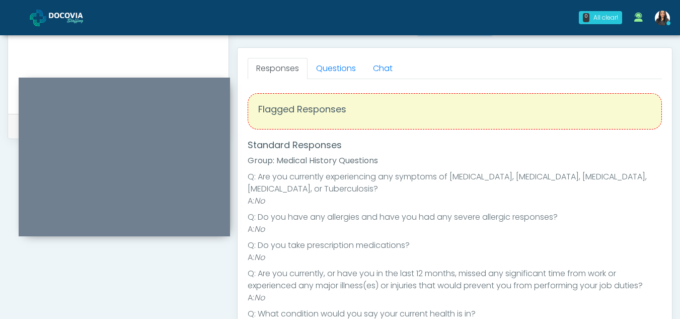
scroll to position [421, 0]
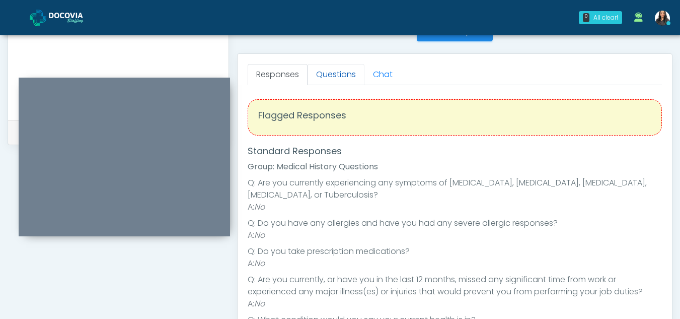
click at [332, 64] on link "Questions" at bounding box center [335, 74] width 57 height 21
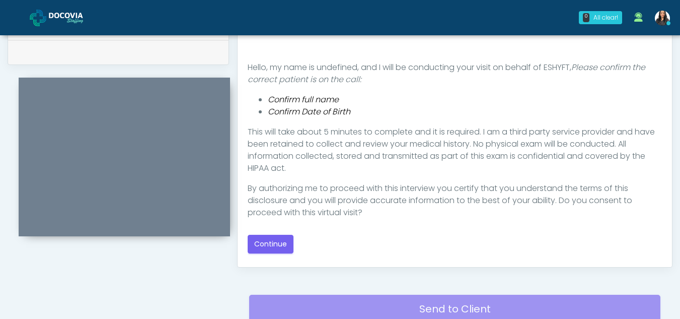
scroll to position [535, 0]
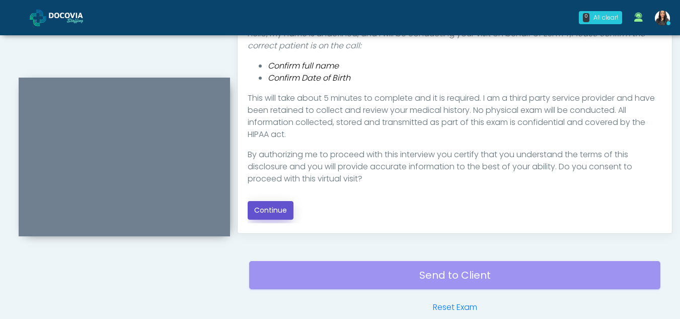
click at [275, 203] on button "Continue" at bounding box center [271, 210] width 46 height 19
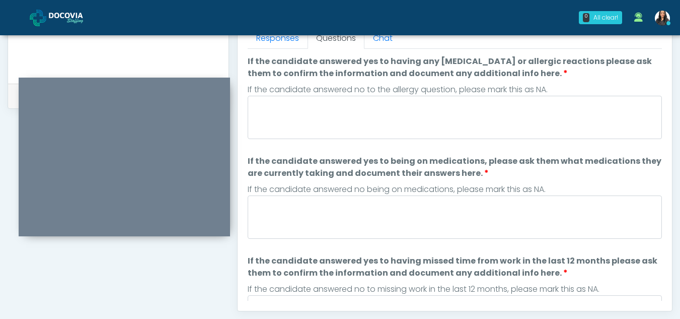
scroll to position [439, 0]
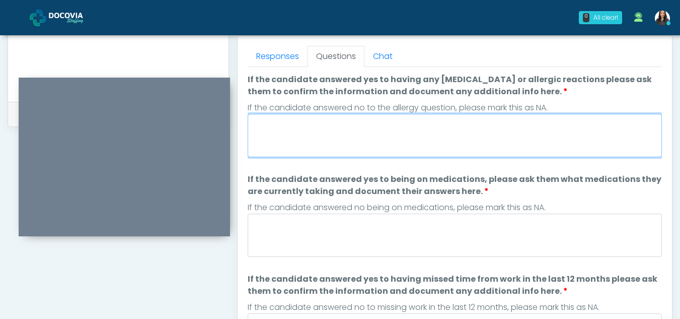
click at [321, 130] on textarea "If the candidate answered yes to having any allergies or allergic reactions ple…" at bounding box center [455, 135] width 414 height 43
type textarea "**"
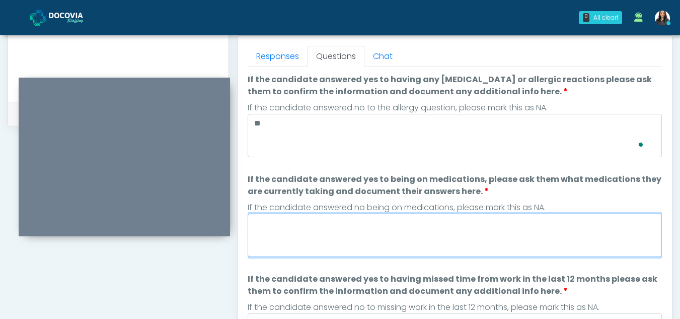
click at [301, 230] on textarea "If the candidate answered yes to being on medications, please ask them what med…" at bounding box center [455, 234] width 414 height 43
type textarea "**"
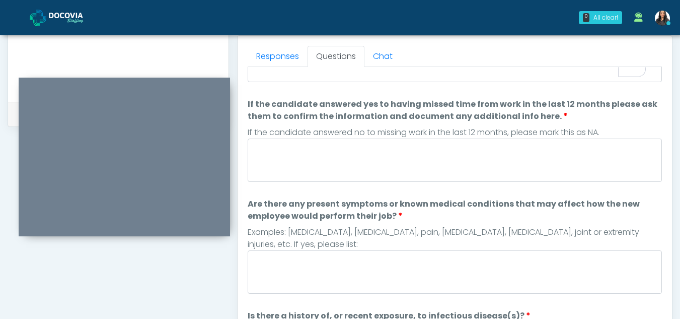
scroll to position [203, 0]
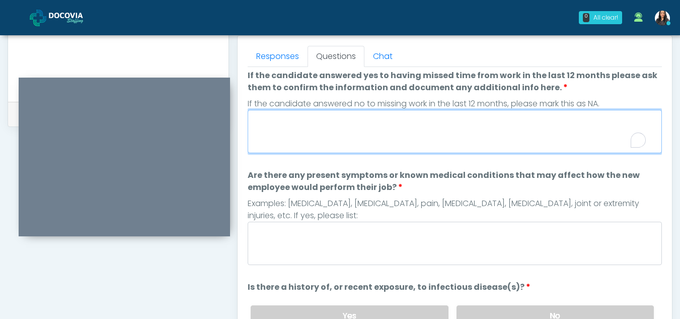
click at [270, 139] on textarea "If the candidate answered yes to having missed time from work in the last 12 mo…" at bounding box center [455, 131] width 414 height 43
type textarea "**"
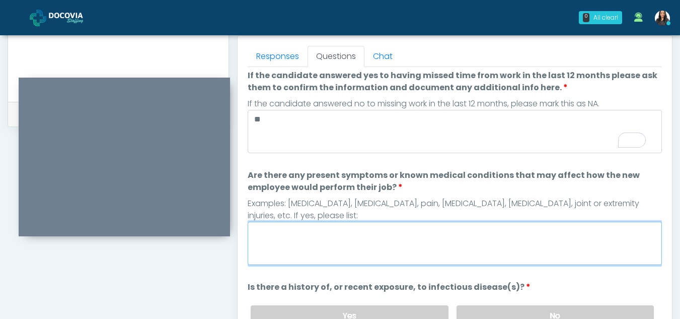
click at [280, 242] on textarea "Are there any present symptoms or known medical conditions that may affect how …" at bounding box center [455, 242] width 414 height 43
type textarea "**"
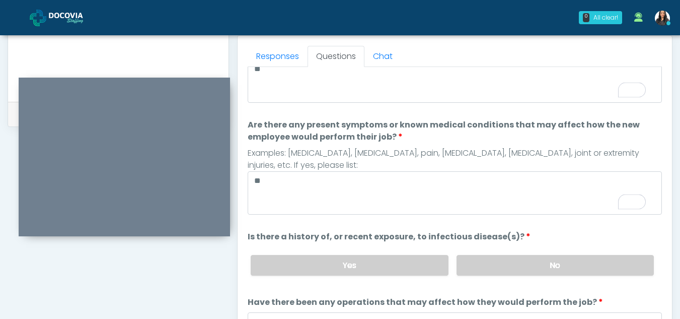
scroll to position [0, 0]
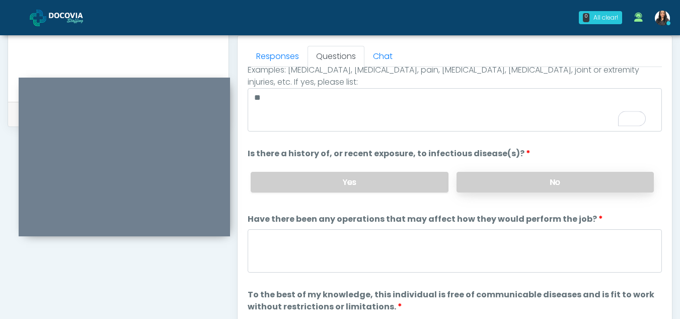
click at [564, 186] on label "No" at bounding box center [554, 182] width 197 height 21
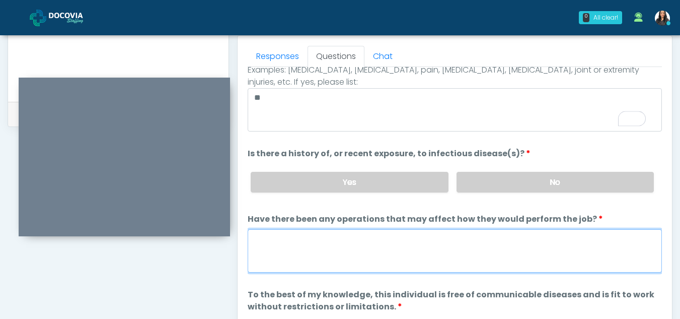
click at [295, 253] on textarea "Have there been any operations that may affect how they would perform the job?" at bounding box center [455, 250] width 414 height 43
type textarea "**"
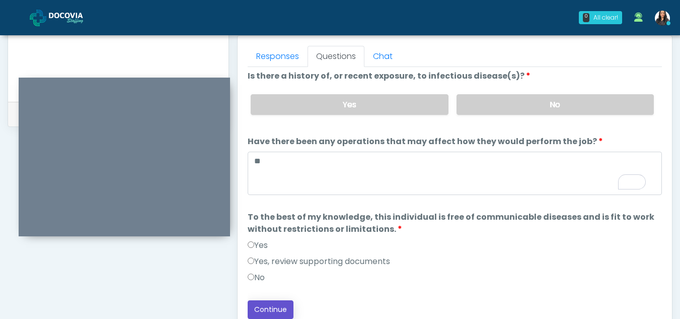
click at [270, 302] on button "Continue" at bounding box center [271, 309] width 46 height 19
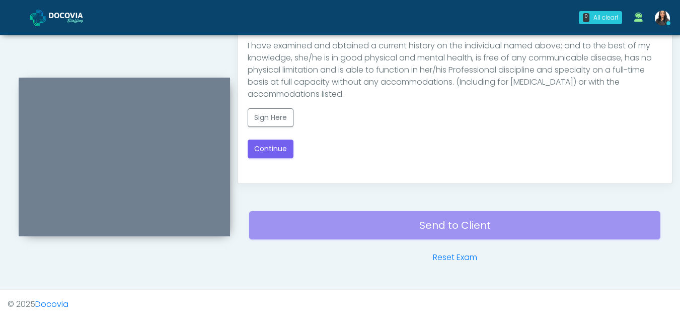
drag, startPoint x: 686, startPoint y: 227, endPoint x: 429, endPoint y: 288, distance: 263.8
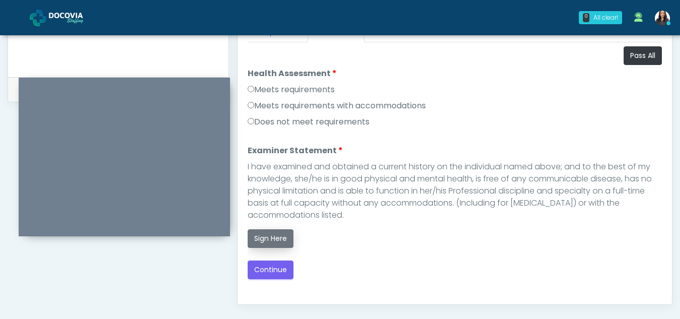
click at [267, 240] on button "Sign Here" at bounding box center [271, 238] width 46 height 19
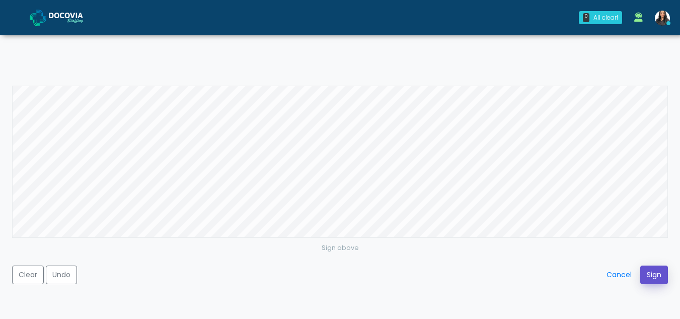
click at [654, 271] on button "Sign" at bounding box center [654, 274] width 28 height 19
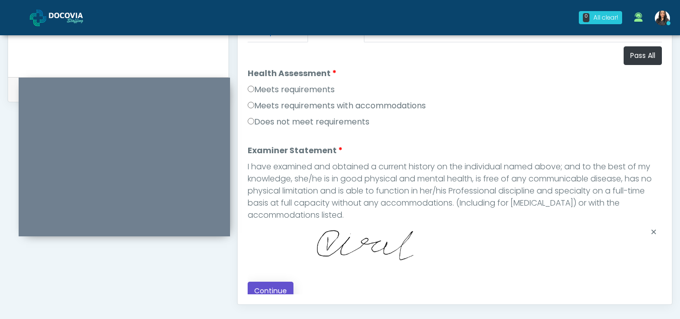
click at [270, 287] on button "Continue" at bounding box center [271, 290] width 46 height 19
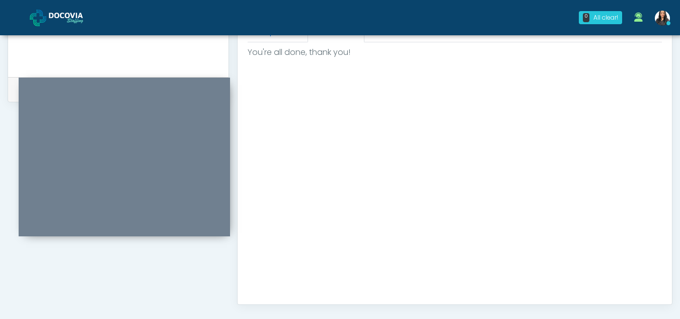
scroll to position [603, 0]
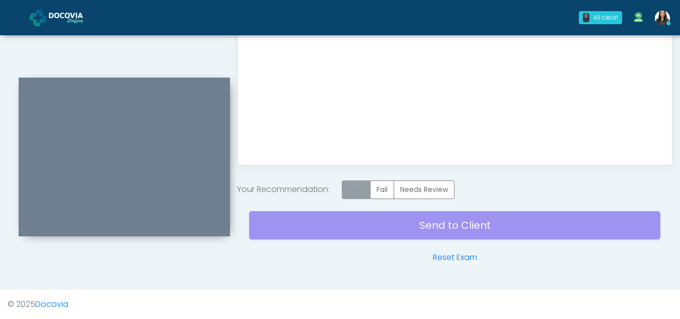
click at [358, 184] on label "Pass" at bounding box center [356, 189] width 29 height 19
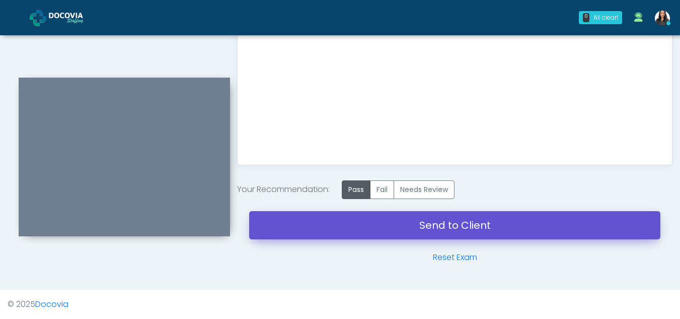
click at [473, 221] on link "Send to Client" at bounding box center [454, 225] width 411 height 28
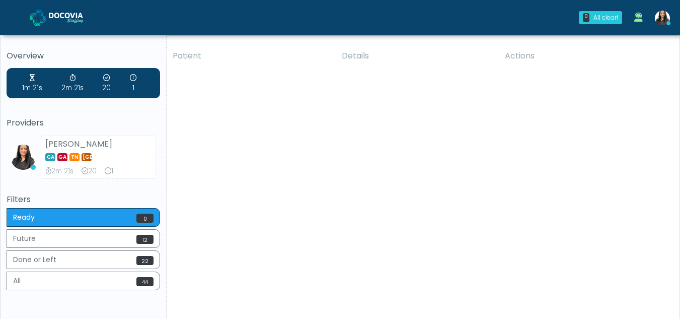
click at [407, 228] on div "Patient Details Actions PDD Phoenix, Arizona 178089 KPG Healthcare Scottsdale A…" at bounding box center [419, 187] width 505 height 286
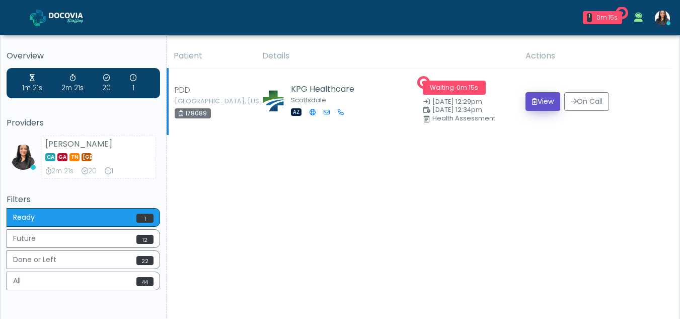
click at [547, 102] on button "View" at bounding box center [542, 101] width 35 height 19
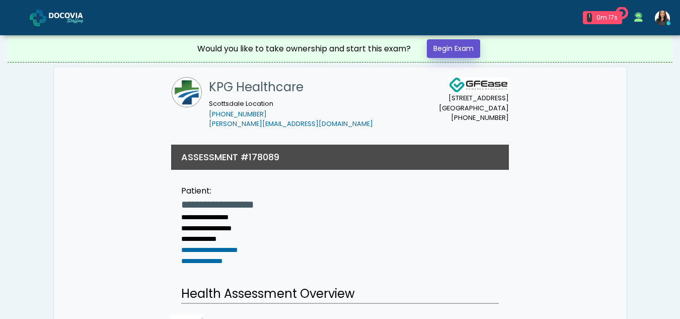
click at [449, 46] on link "Begin Exam" at bounding box center [453, 48] width 53 height 19
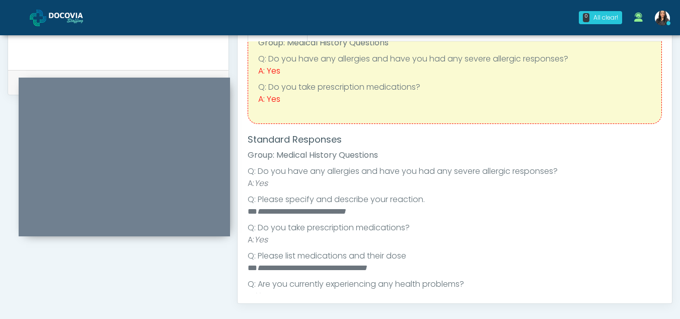
scroll to position [47, 0]
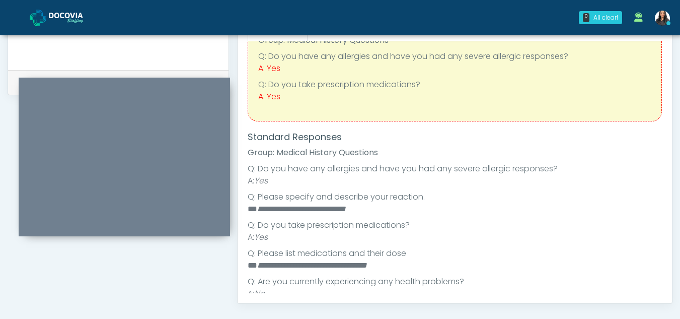
click at [665, 100] on div "Responses Questions Chat Health Assessment Script INTRODUCTION Hello, my name i…" at bounding box center [455, 156] width 434 height 293
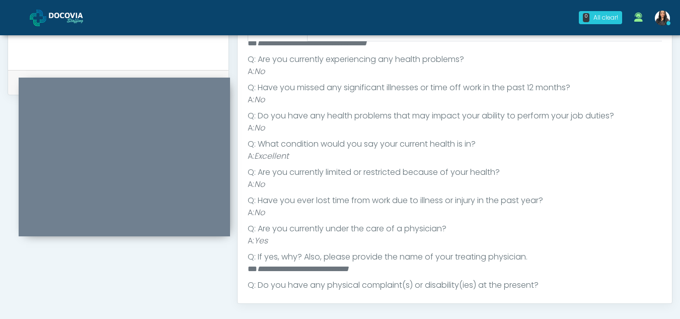
scroll to position [273, 0]
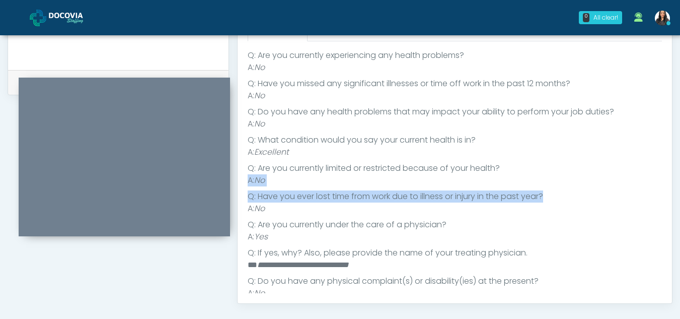
drag, startPoint x: 677, startPoint y: 173, endPoint x: 681, endPoint y: 191, distance: 19.0
click at [601, 189] on ul "**********" at bounding box center [455, 158] width 414 height 443
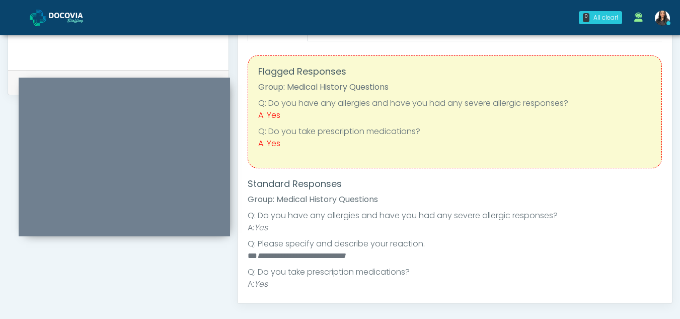
scroll to position [397, 0]
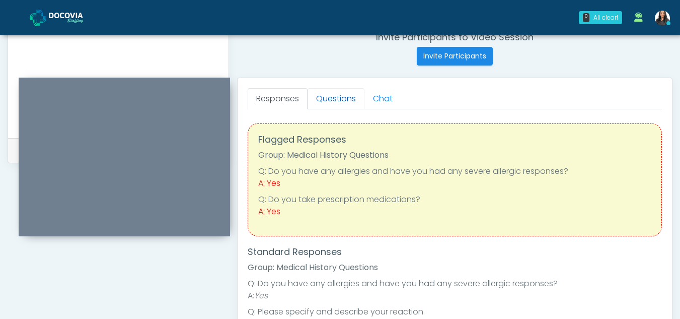
click at [342, 102] on link "Questions" at bounding box center [335, 98] width 57 height 21
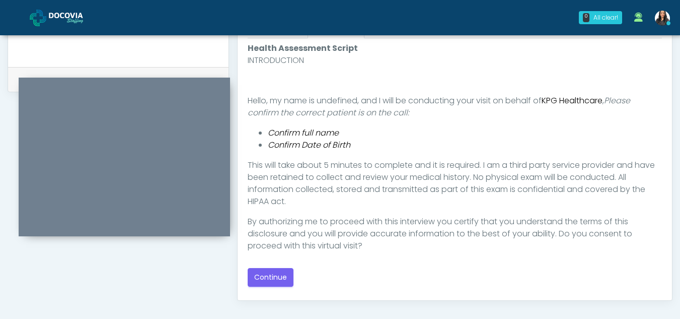
scroll to position [473, 0]
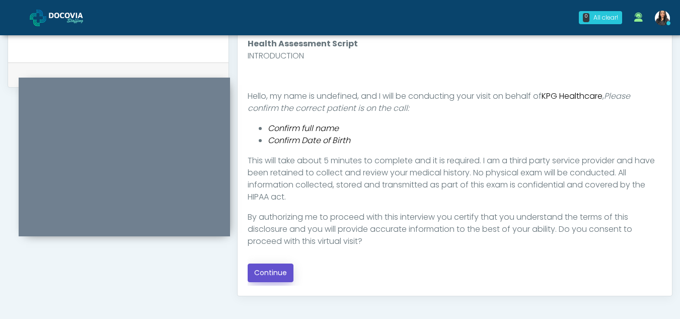
click at [276, 268] on button "Continue" at bounding box center [271, 272] width 46 height 19
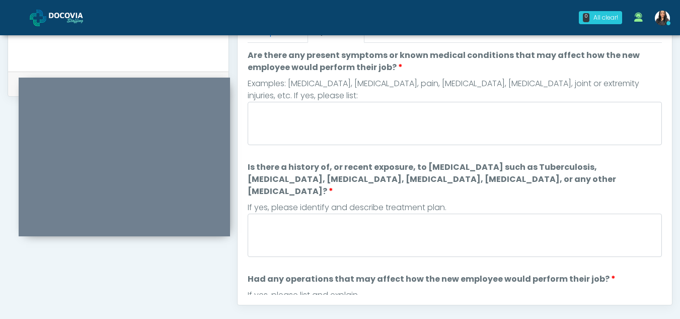
scroll to position [439, 0]
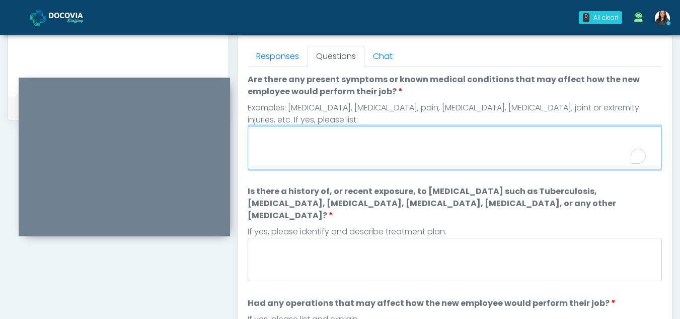
click at [337, 149] on textarea "Are there any present symptoms or known medical conditions that may affect how …" at bounding box center [455, 147] width 414 height 43
type textarea "**"
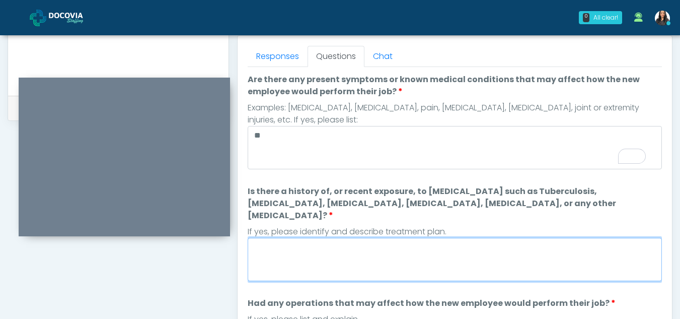
click at [343, 249] on textarea "Is there a history of, or recent exposure, to infectious diseases such as Tuber…" at bounding box center [455, 259] width 414 height 43
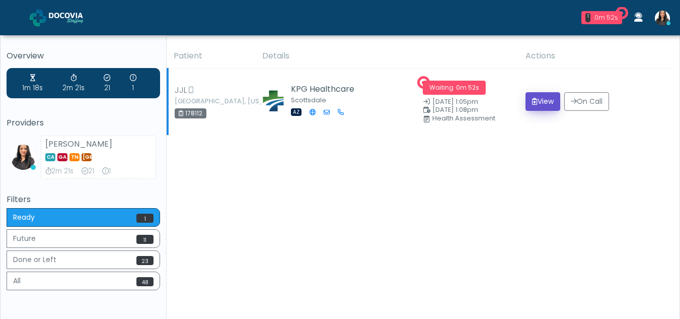
click at [537, 94] on button "View" at bounding box center [542, 101] width 35 height 19
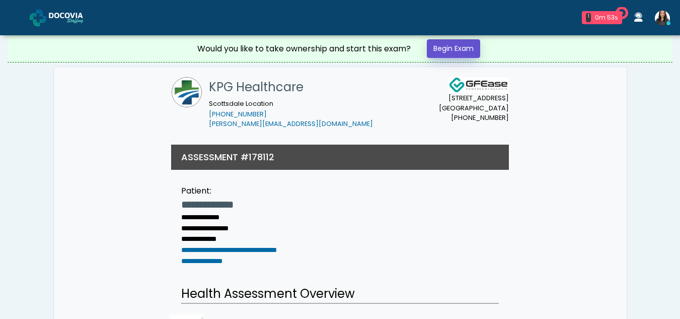
click at [463, 47] on link "Begin Exam" at bounding box center [453, 48] width 53 height 19
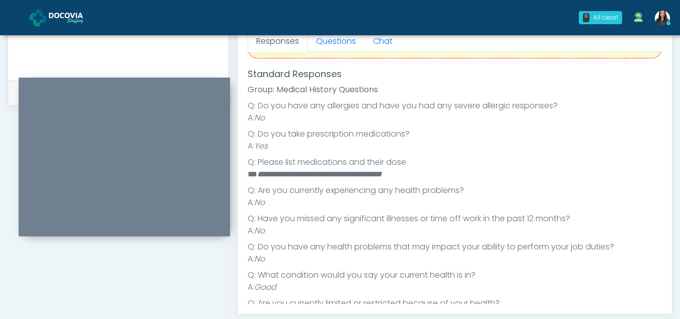
scroll to position [421, 0]
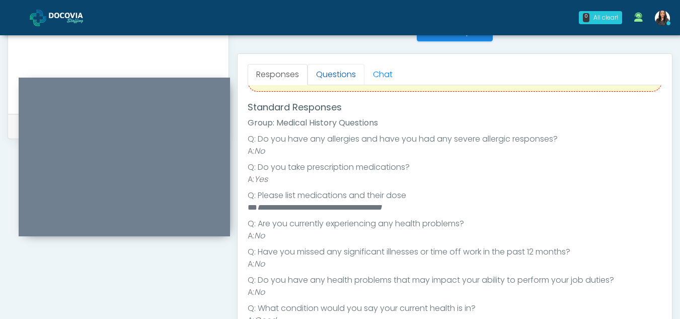
click at [349, 71] on link "Questions" at bounding box center [335, 74] width 57 height 21
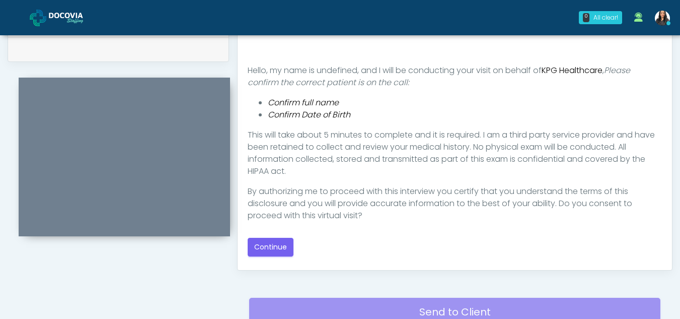
scroll to position [503, 0]
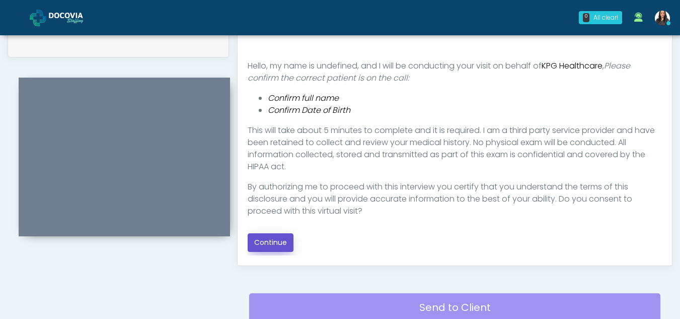
click at [268, 236] on button "Continue" at bounding box center [271, 242] width 46 height 19
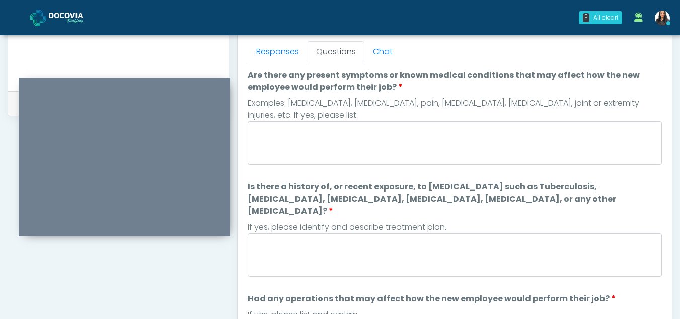
scroll to position [442, 0]
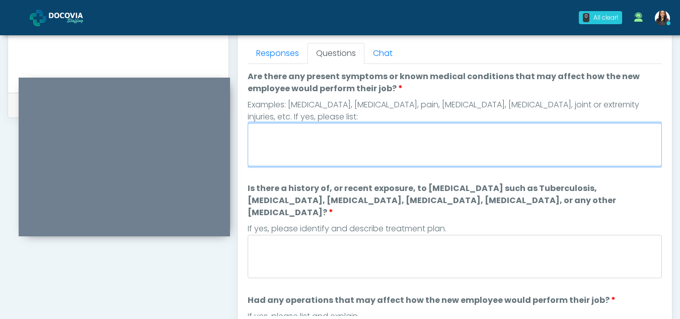
click at [293, 138] on textarea "Are there any present symptoms or known medical conditions that may affect how …" at bounding box center [455, 144] width 414 height 43
type textarea "**"
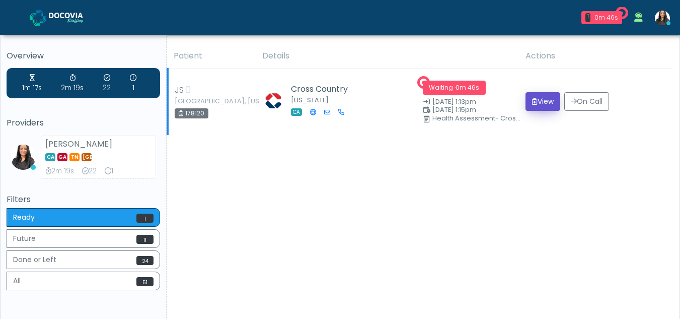
click at [541, 100] on button "View" at bounding box center [542, 101] width 35 height 19
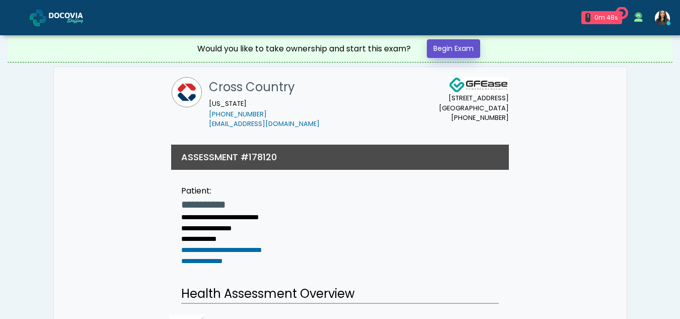
click at [466, 42] on link "Begin Exam" at bounding box center [453, 48] width 53 height 19
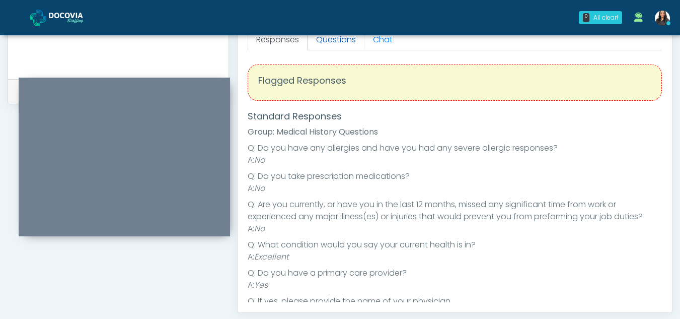
click at [346, 39] on link "Questions" at bounding box center [335, 39] width 57 height 21
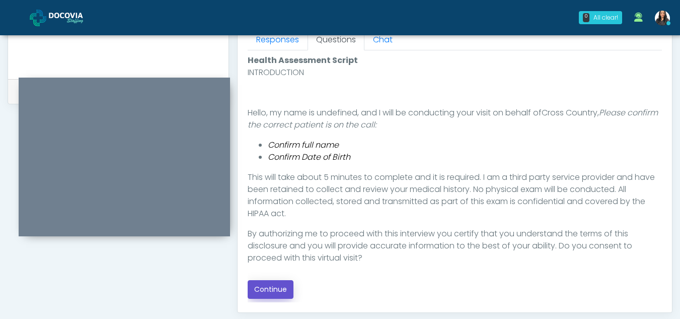
click at [261, 288] on button "Continue" at bounding box center [271, 289] width 46 height 19
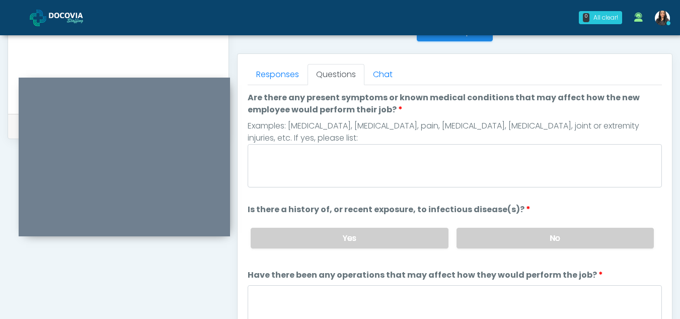
scroll to position [411, 0]
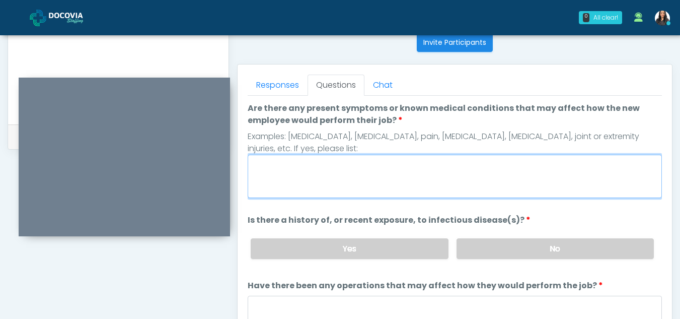
click at [300, 179] on textarea "Are there any present symptoms or known medical conditions that may affect how …" at bounding box center [455, 175] width 414 height 43
type textarea "**"
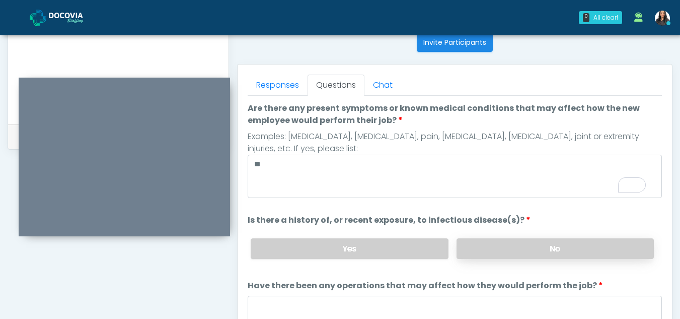
click at [525, 251] on label "No" at bounding box center [554, 248] width 197 height 21
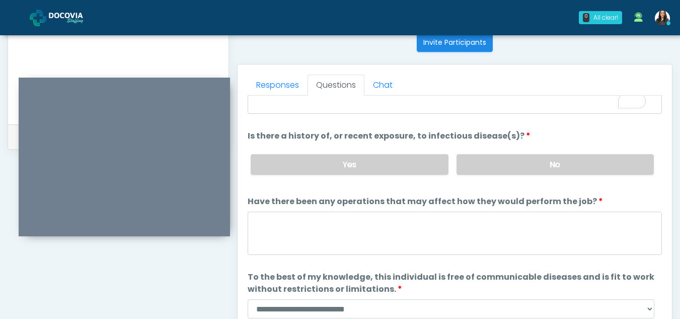
scroll to position [86, 0]
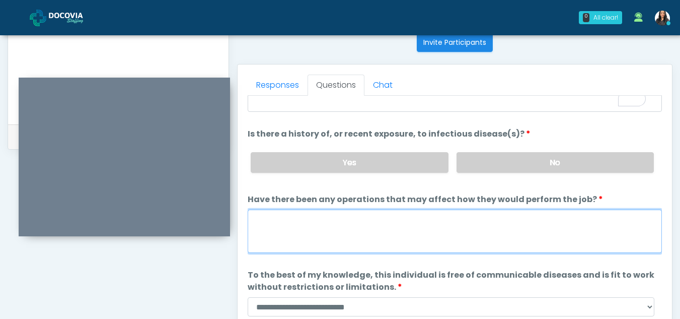
click at [295, 225] on textarea "Have there been any operations that may affect how they would perform the job?" at bounding box center [455, 230] width 414 height 43
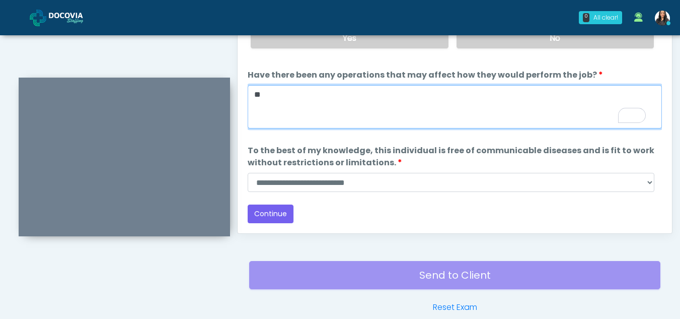
scroll to position [538, 0]
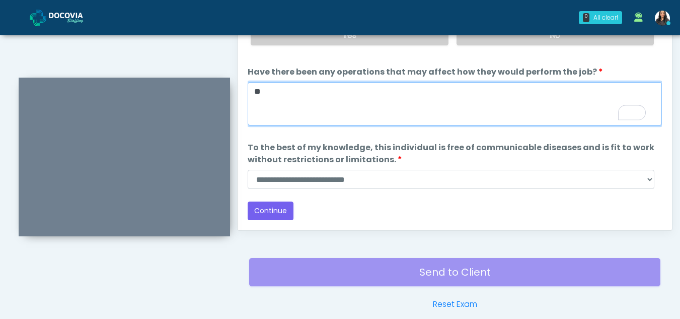
type textarea "**"
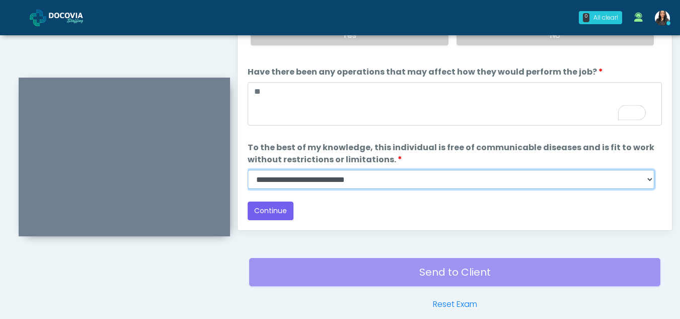
click at [651, 181] on select "**********" at bounding box center [451, 179] width 407 height 19
select select "******"
click at [248, 170] on select "**********" at bounding box center [451, 179] width 407 height 19
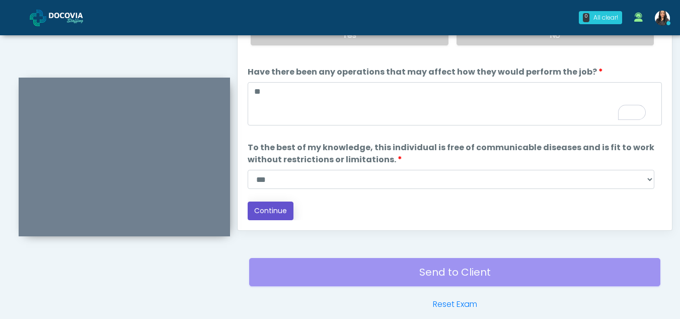
click at [274, 211] on button "Continue" at bounding box center [271, 210] width 46 height 19
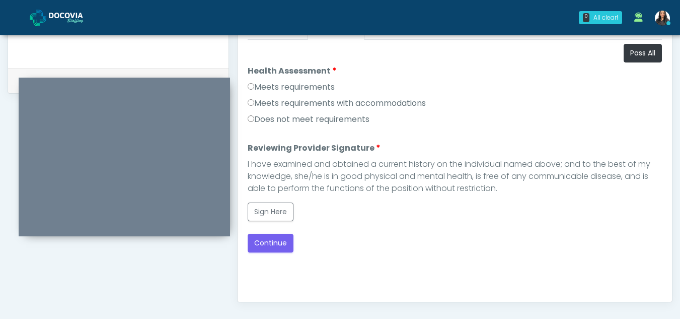
scroll to position [451, 0]
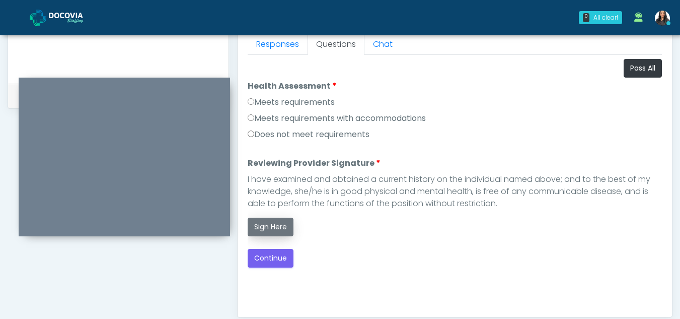
click at [277, 225] on button "Sign Here" at bounding box center [271, 226] width 46 height 19
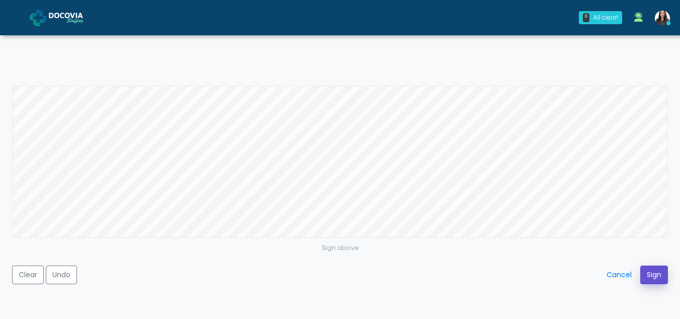
click at [655, 272] on button "Sign" at bounding box center [654, 274] width 28 height 19
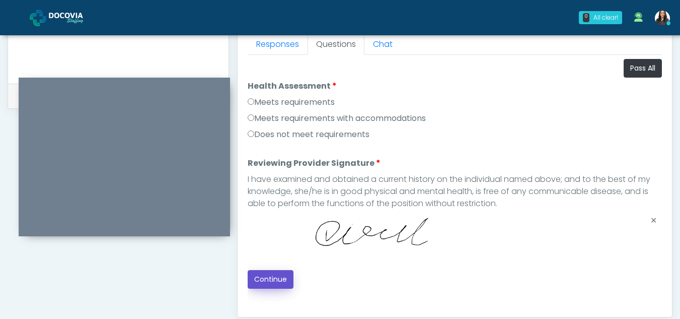
click at [266, 278] on button "Continue" at bounding box center [271, 279] width 46 height 19
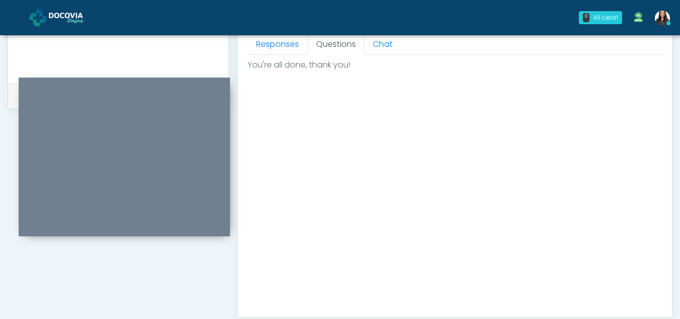
scroll to position [603, 0]
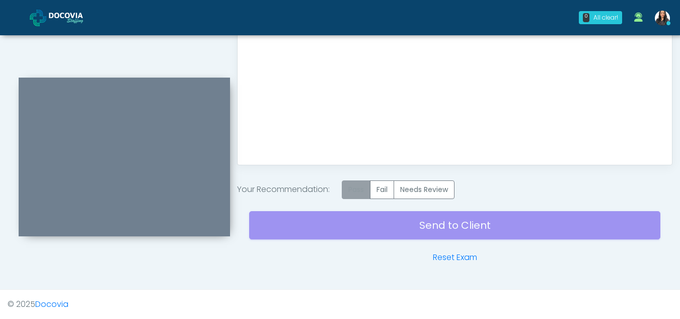
click at [357, 191] on label "Pass" at bounding box center [356, 189] width 29 height 19
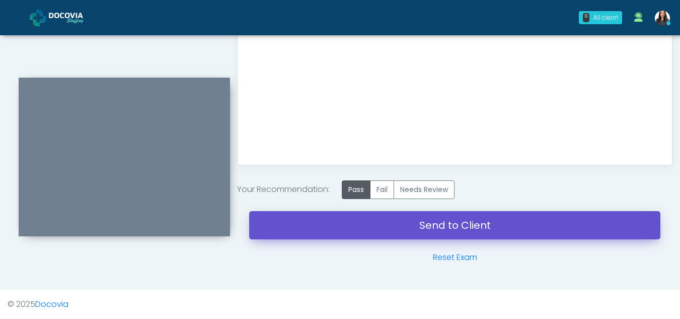
click at [410, 221] on link "Send to Client" at bounding box center [454, 225] width 411 height 28
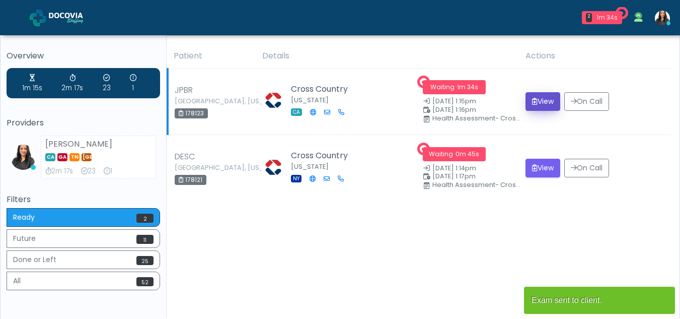
click at [541, 99] on button "View" at bounding box center [542, 101] width 35 height 19
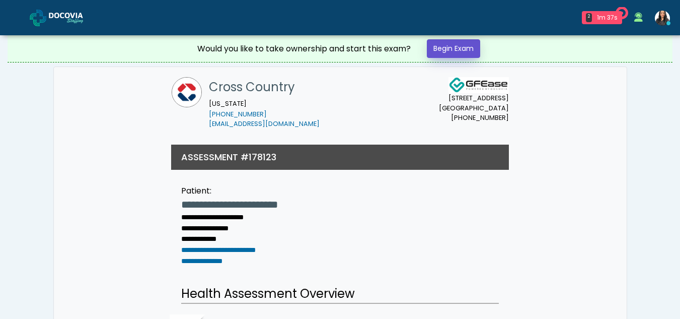
click at [466, 50] on link "Begin Exam" at bounding box center [453, 48] width 53 height 19
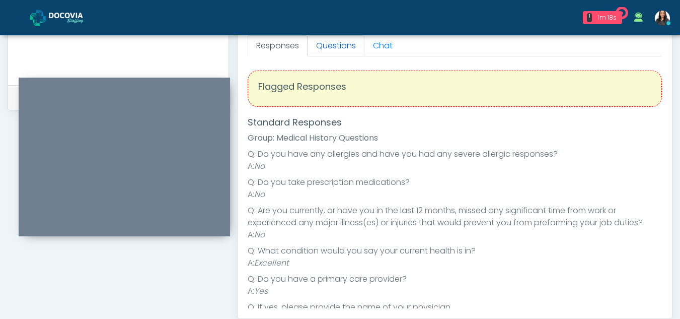
click at [339, 45] on link "Questions" at bounding box center [335, 45] width 57 height 21
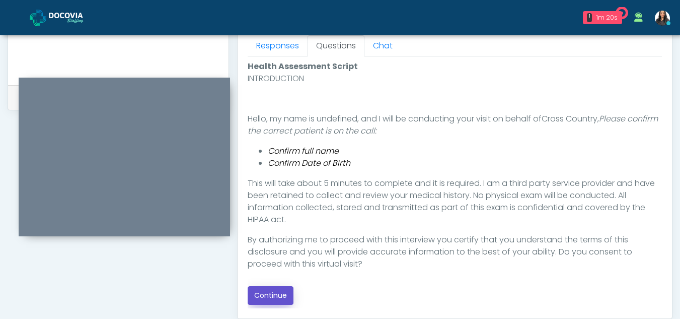
click at [271, 297] on button "Continue" at bounding box center [271, 295] width 46 height 19
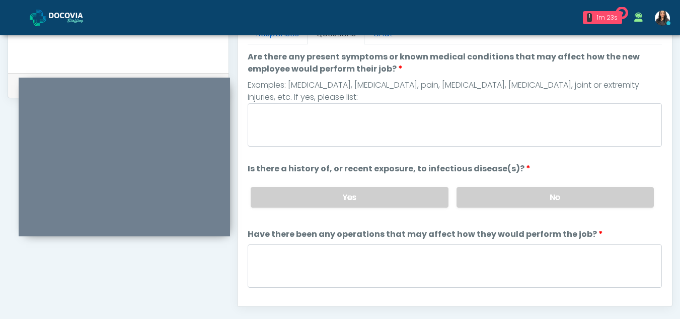
scroll to position [460, 0]
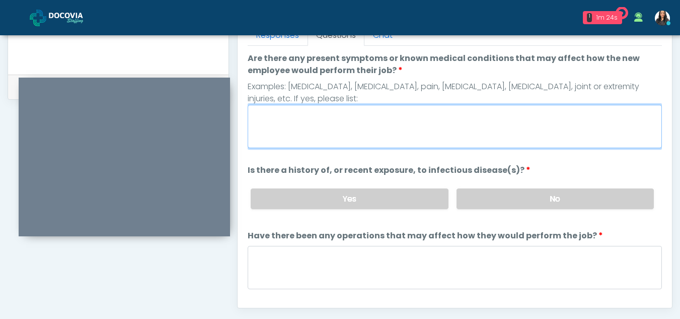
click at [276, 121] on textarea "Are there any present symptoms or known medical conditions that may affect how …" at bounding box center [455, 126] width 414 height 43
type textarea "**"
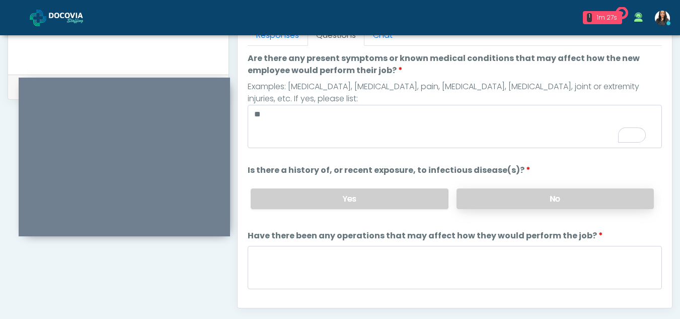
click at [501, 189] on label "No" at bounding box center [554, 198] width 197 height 21
click at [501, 196] on label "No" at bounding box center [554, 198] width 197 height 21
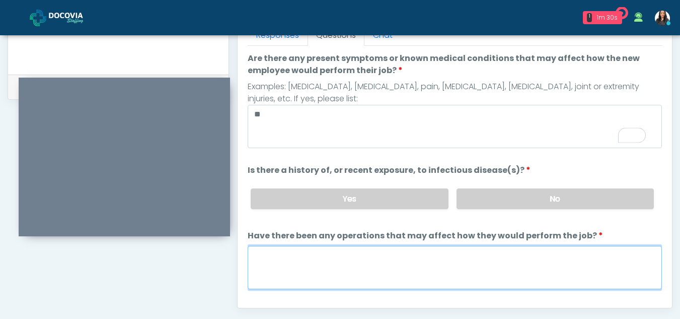
click at [299, 267] on textarea "Have there been any operations that may affect how they would perform the job?" at bounding box center [455, 267] width 414 height 43
type textarea "**"
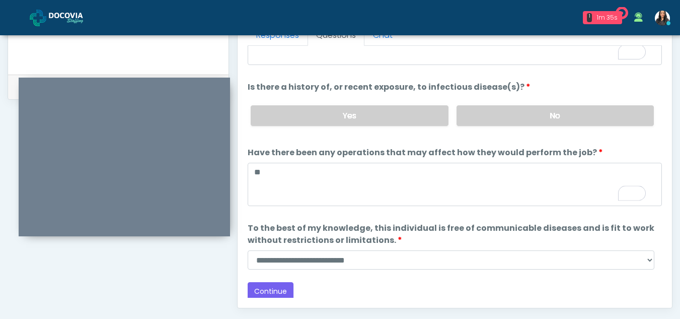
scroll to position [86, 0]
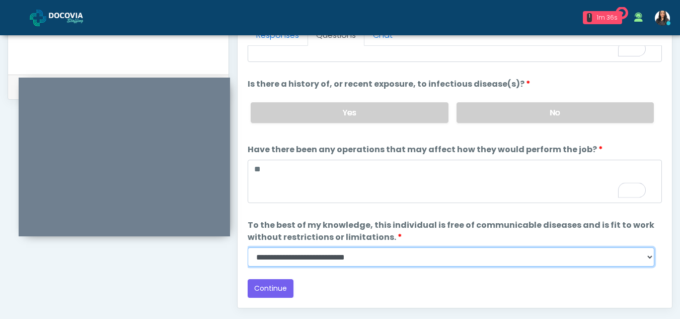
click at [651, 259] on select "**********" at bounding box center [451, 256] width 407 height 19
select select "******"
click at [248, 247] on select "**********" at bounding box center [451, 256] width 407 height 19
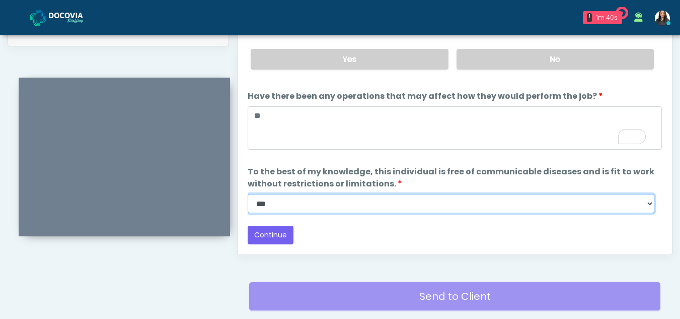
scroll to position [515, 0]
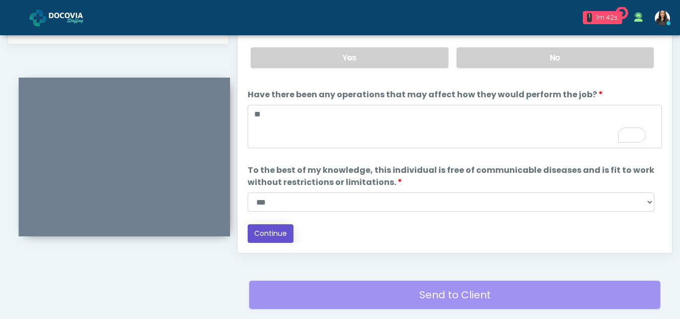
click at [281, 230] on button "Continue" at bounding box center [271, 233] width 46 height 19
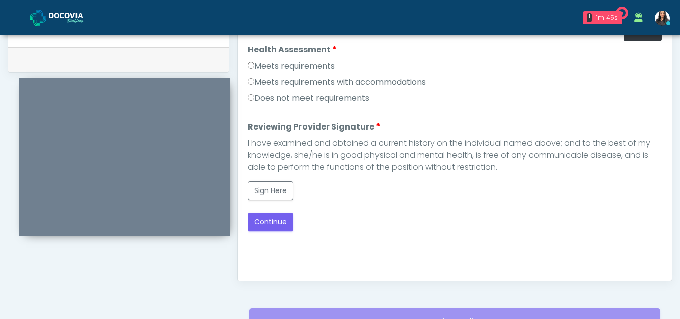
scroll to position [480, 0]
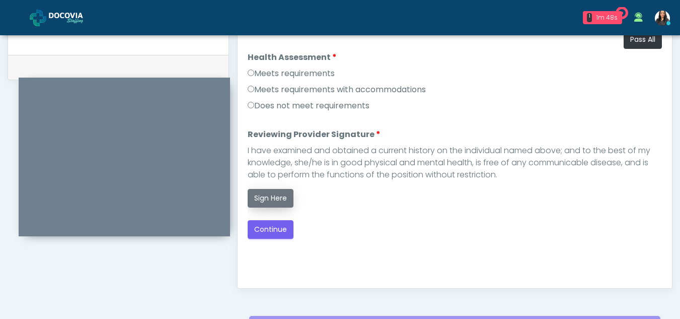
click at [266, 195] on button "Sign Here" at bounding box center [271, 198] width 46 height 19
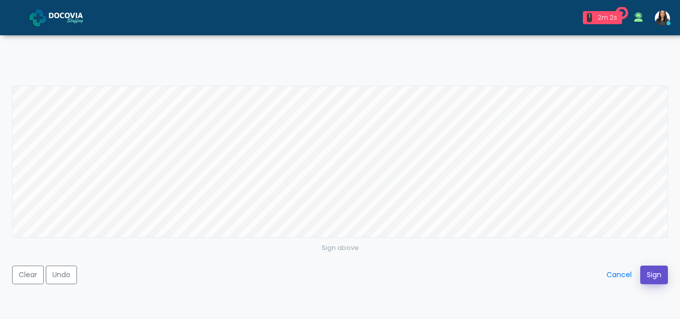
click at [652, 278] on button "Sign" at bounding box center [654, 274] width 28 height 19
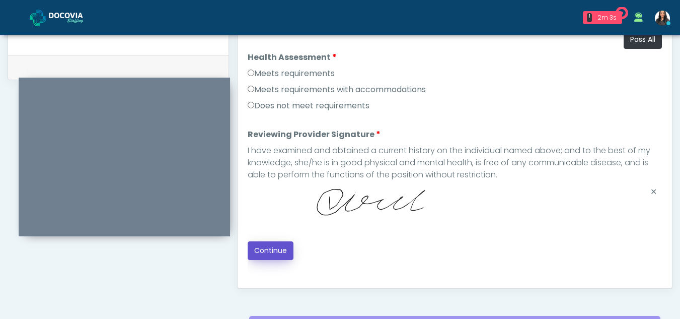
click at [279, 252] on button "Continue" at bounding box center [271, 250] width 46 height 19
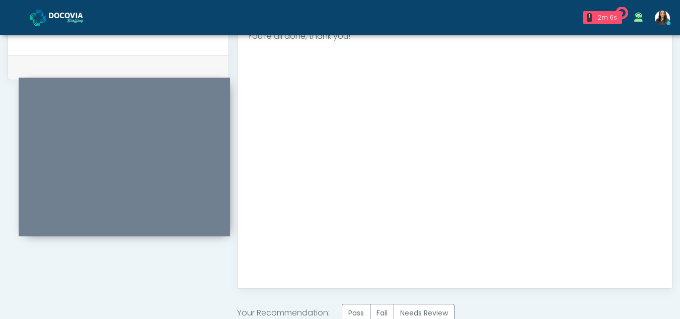
scroll to position [603, 0]
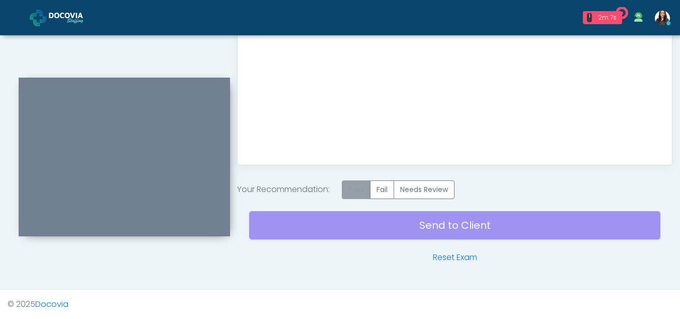
click at [351, 187] on label "Pass" at bounding box center [356, 189] width 29 height 19
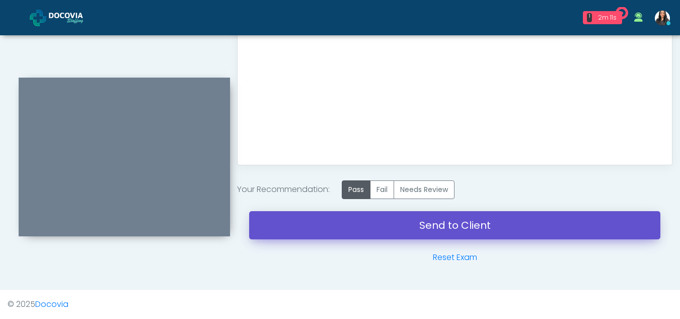
click at [459, 221] on link "Send to Client" at bounding box center [454, 225] width 411 height 28
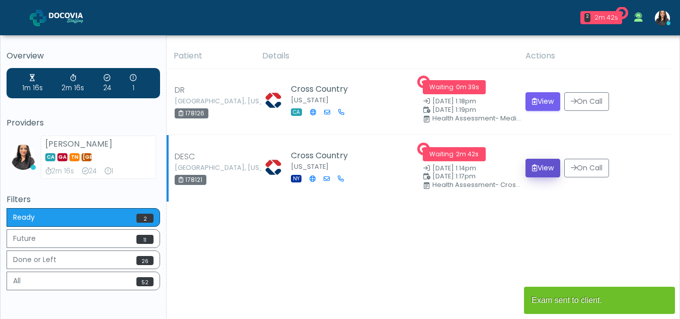
click at [544, 162] on button "View" at bounding box center [542, 168] width 35 height 19
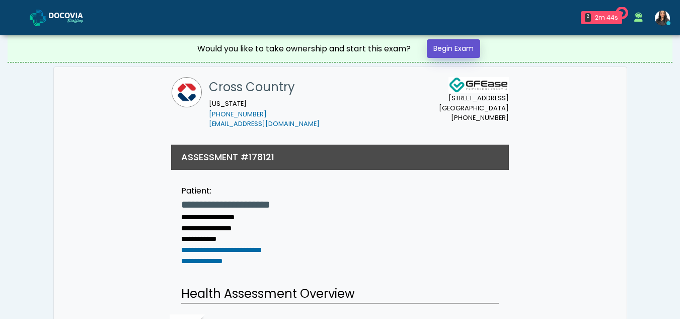
click at [462, 52] on link "Begin Exam" at bounding box center [453, 48] width 53 height 19
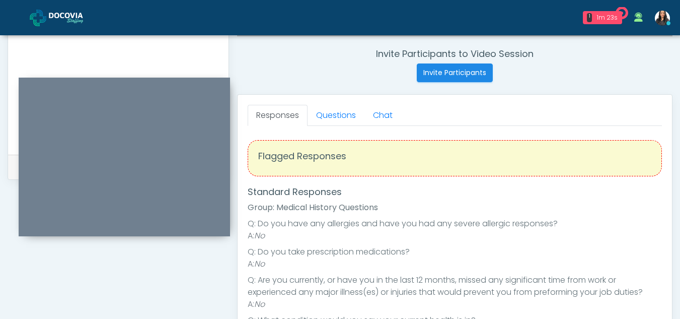
scroll to position [379, 0]
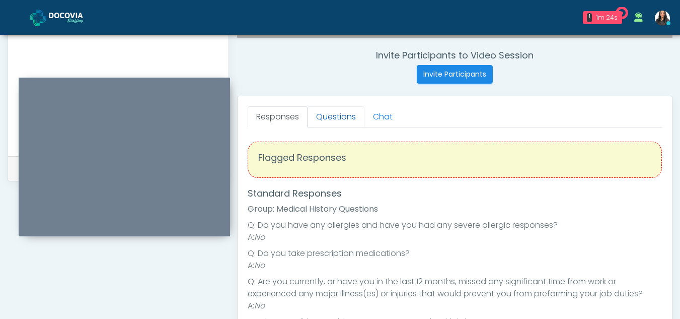
click at [339, 115] on link "Questions" at bounding box center [335, 116] width 57 height 21
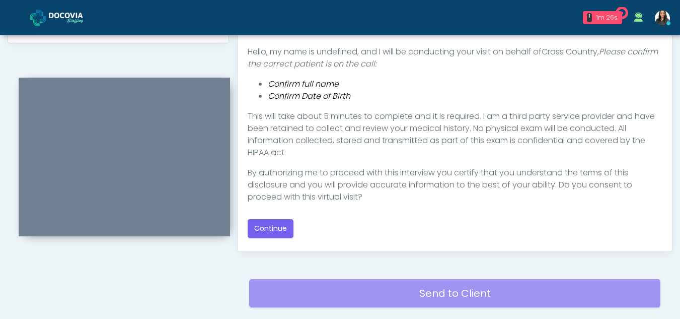
scroll to position [523, 0]
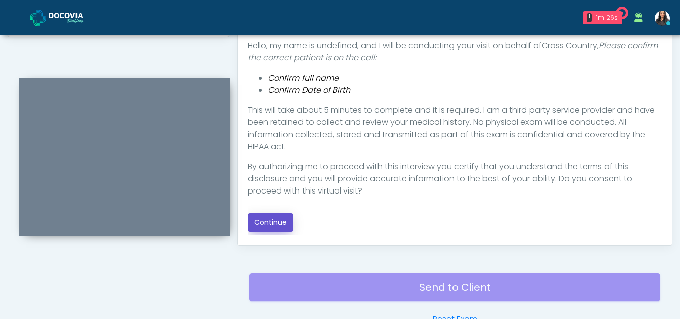
click at [278, 219] on button "Continue" at bounding box center [271, 222] width 46 height 19
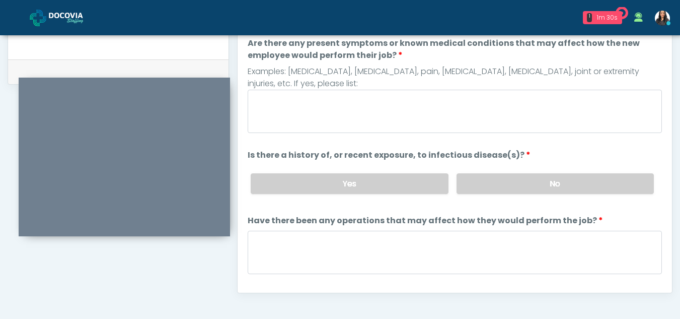
scroll to position [456, 0]
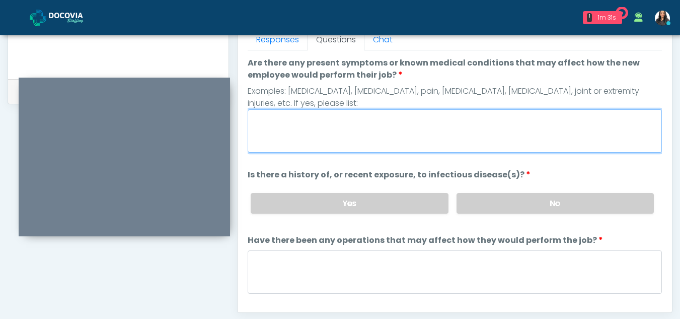
click at [281, 126] on textarea "Are there any present symptoms or known medical conditions that may affect how …" at bounding box center [455, 130] width 414 height 43
type textarea "**"
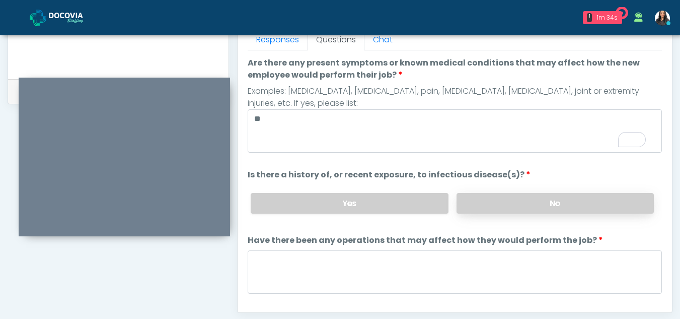
click at [492, 201] on label "No" at bounding box center [554, 203] width 197 height 21
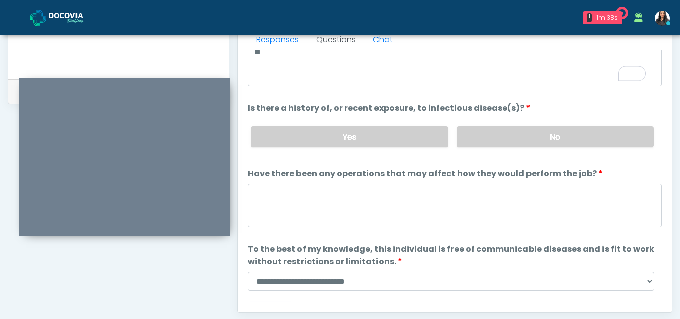
scroll to position [72, 0]
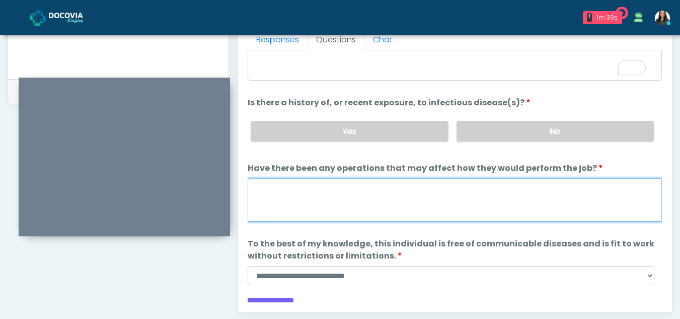
click at [284, 211] on textarea "Have there been any operations that may affect how they would perform the job?" at bounding box center [455, 199] width 414 height 43
type textarea "**"
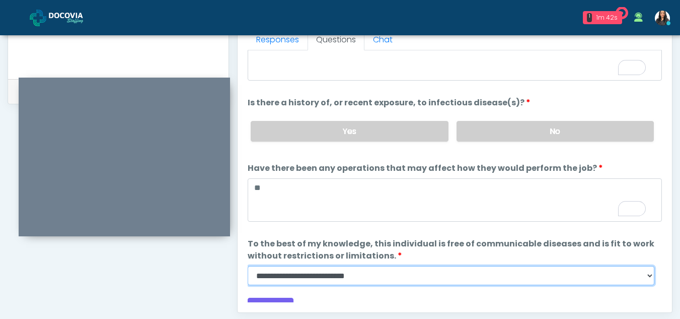
click at [648, 274] on select "**********" at bounding box center [451, 275] width 407 height 19
select select "******"
click at [248, 266] on select "**********" at bounding box center [451, 275] width 407 height 19
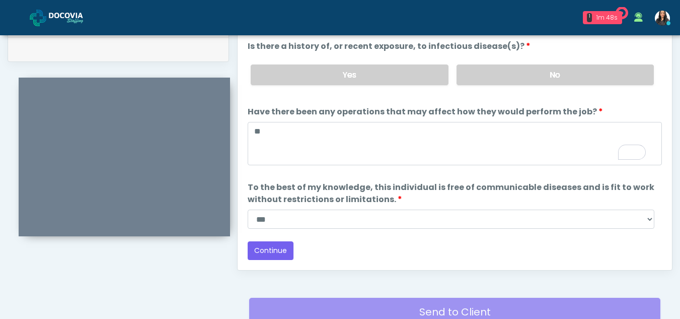
scroll to position [86, 0]
click at [265, 245] on button "Continue" at bounding box center [271, 250] width 46 height 19
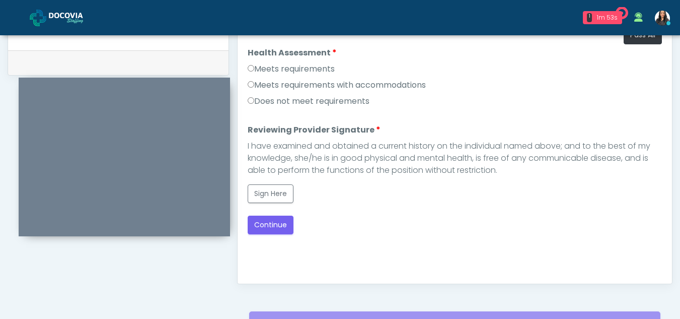
scroll to position [482, 0]
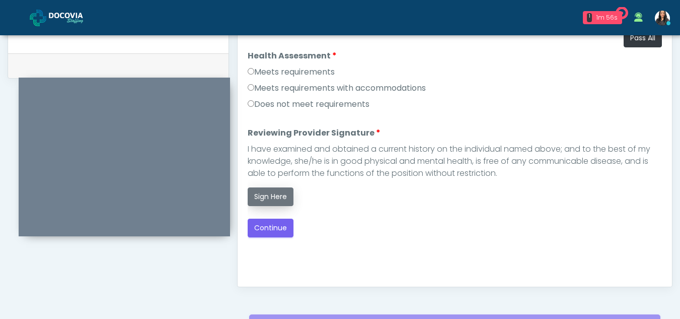
click at [279, 195] on button "Sign Here" at bounding box center [271, 196] width 46 height 19
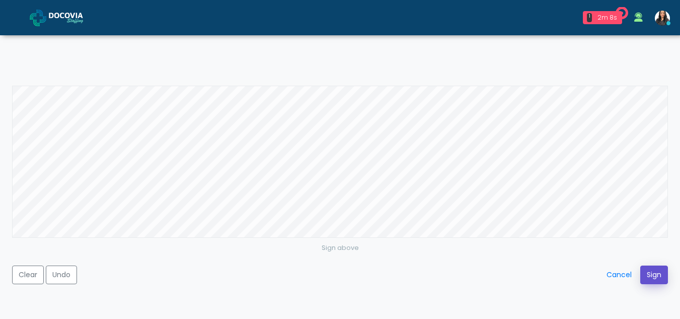
click at [650, 273] on button "Sign" at bounding box center [654, 274] width 28 height 19
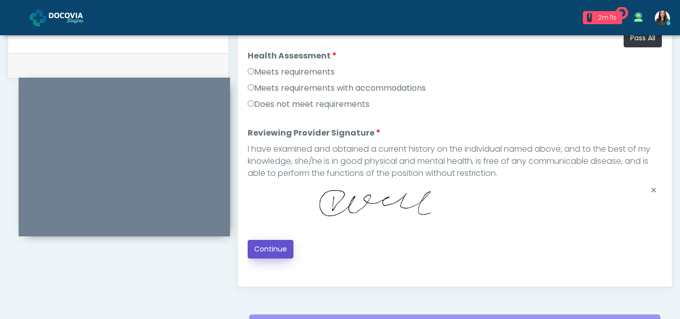
click at [270, 248] on button "Continue" at bounding box center [271, 249] width 46 height 19
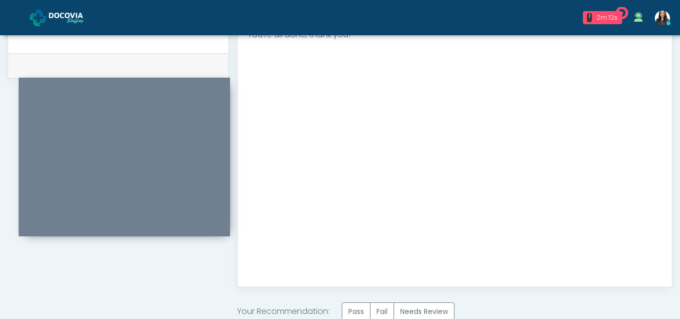
scroll to position [603, 0]
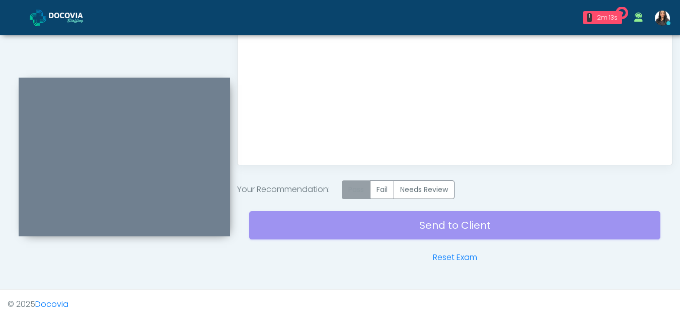
click at [353, 189] on label "Pass" at bounding box center [356, 189] width 29 height 19
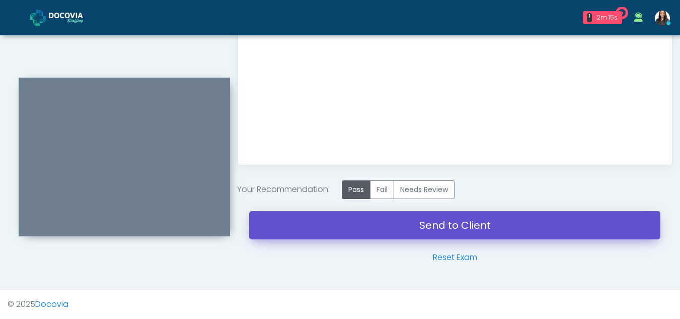
click at [431, 216] on link "Send to Client" at bounding box center [454, 225] width 411 height 28
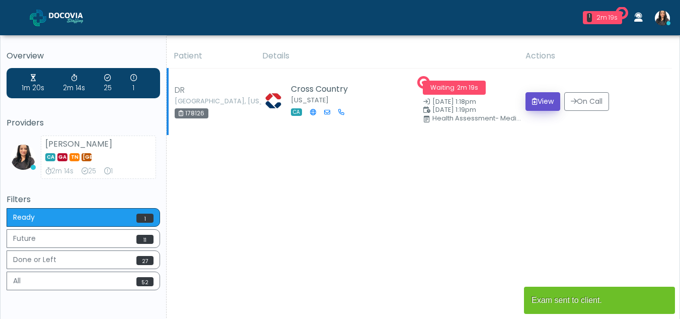
click at [528, 94] on button "View" at bounding box center [542, 101] width 35 height 19
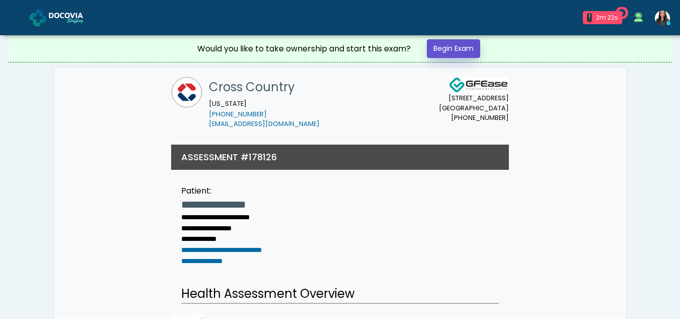
click at [459, 41] on link "Begin Exam" at bounding box center [453, 48] width 53 height 19
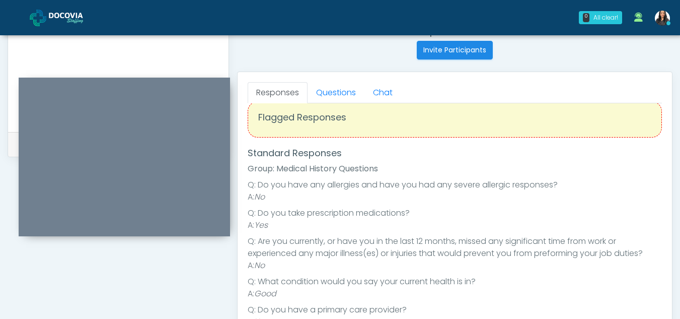
scroll to position [399, 0]
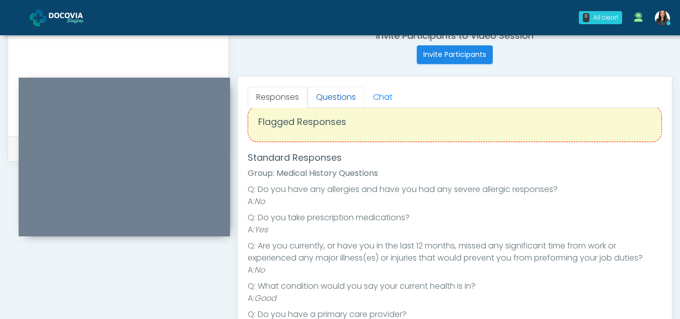
click at [333, 93] on link "Questions" at bounding box center [335, 97] width 57 height 21
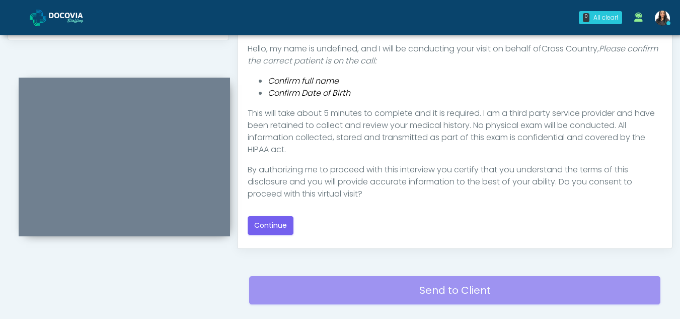
scroll to position [530, 0]
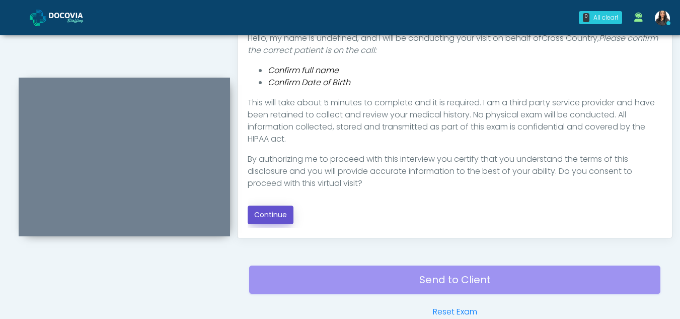
click at [269, 212] on button "Continue" at bounding box center [271, 214] width 46 height 19
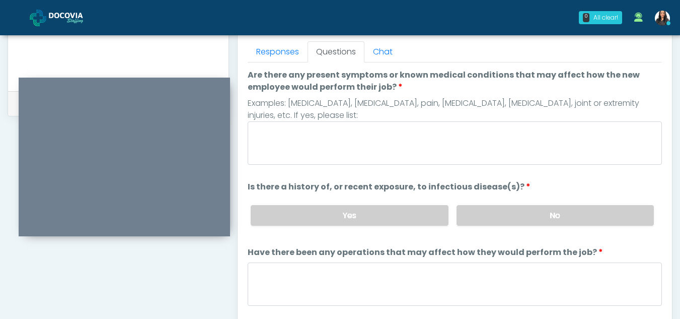
scroll to position [426, 0]
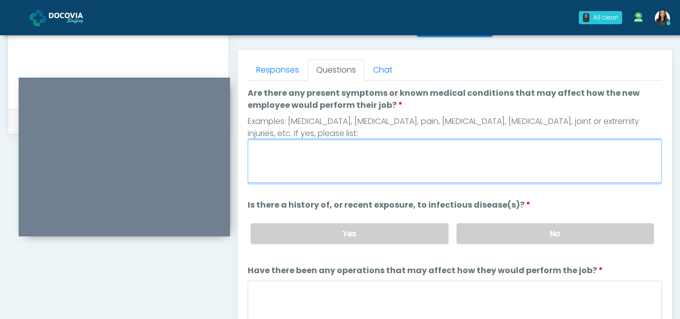
click at [346, 166] on textarea "Are there any present symptoms or known medical conditions that may affect how …" at bounding box center [455, 160] width 414 height 43
type textarea "*"
type textarea "**********"
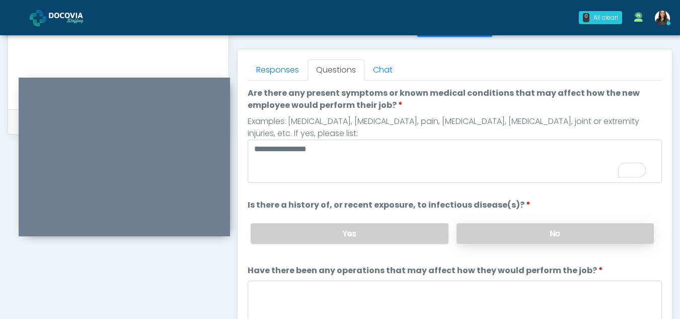
click at [539, 235] on label "No" at bounding box center [554, 233] width 197 height 21
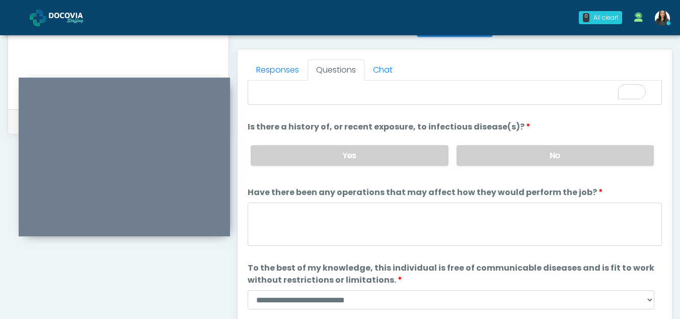
scroll to position [86, 0]
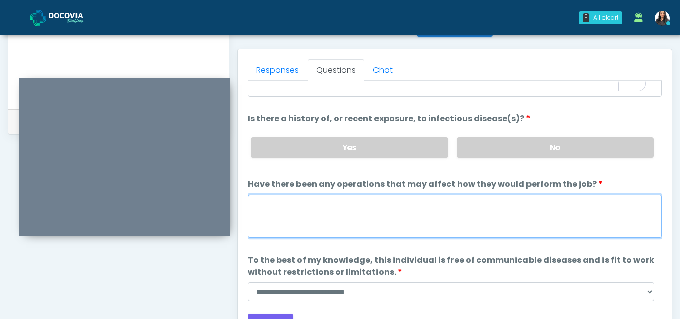
click at [298, 230] on textarea "Have there been any operations that may affect how they would perform the job?" at bounding box center [455, 215] width 414 height 43
type textarea "**"
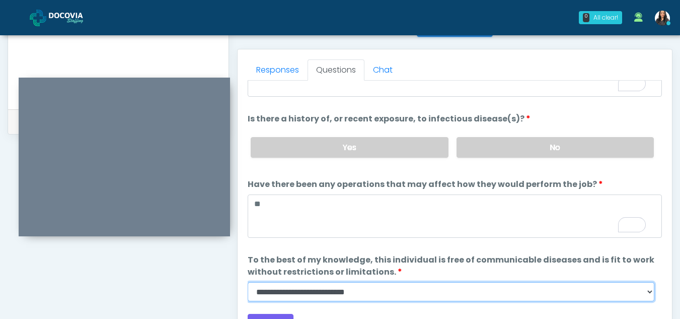
click at [648, 292] on select "**********" at bounding box center [451, 291] width 407 height 19
select select "******"
click at [248, 282] on select "**********" at bounding box center [451, 291] width 407 height 19
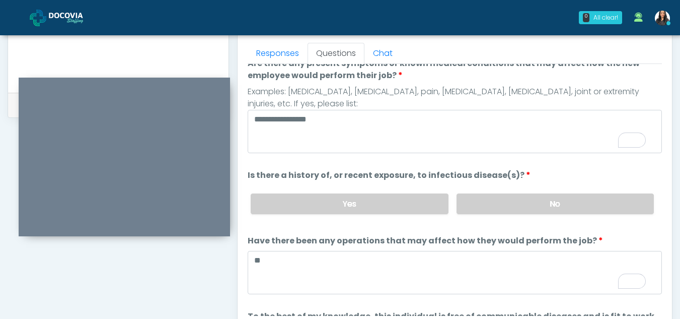
scroll to position [0, 0]
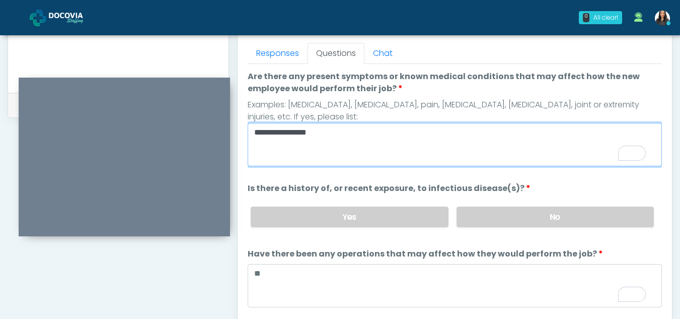
click at [341, 134] on textarea "**********" at bounding box center [455, 144] width 414 height 43
type textarea "**********"
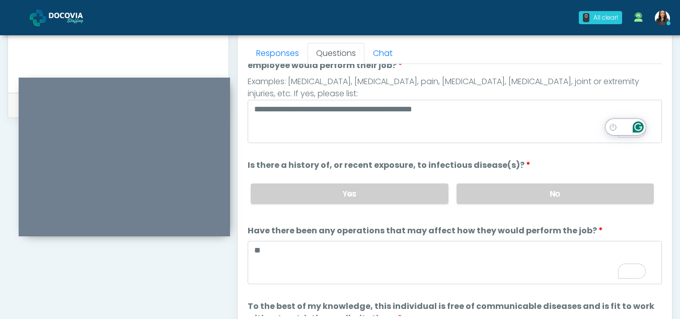
scroll to position [86, 0]
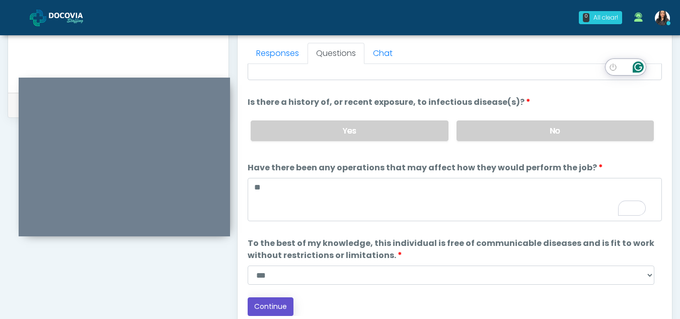
click at [269, 303] on button "Continue" at bounding box center [271, 306] width 46 height 19
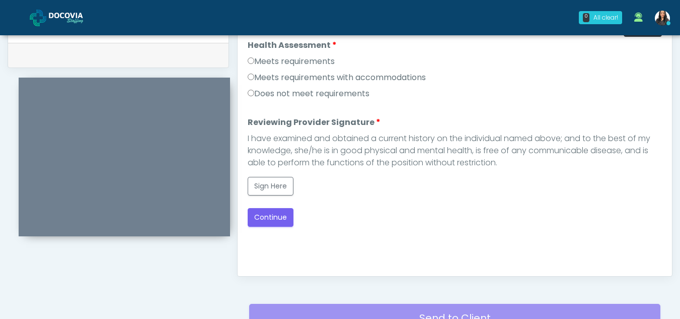
scroll to position [482, 0]
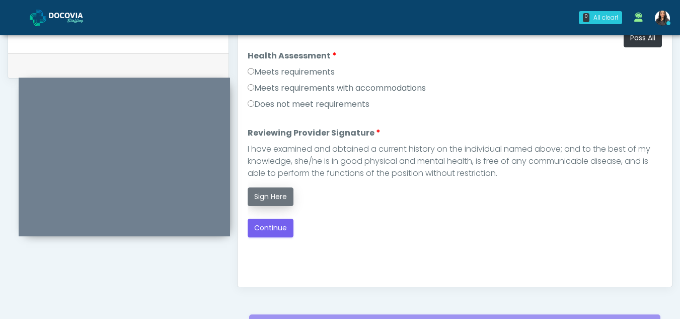
click at [271, 195] on button "Sign Here" at bounding box center [271, 196] width 46 height 19
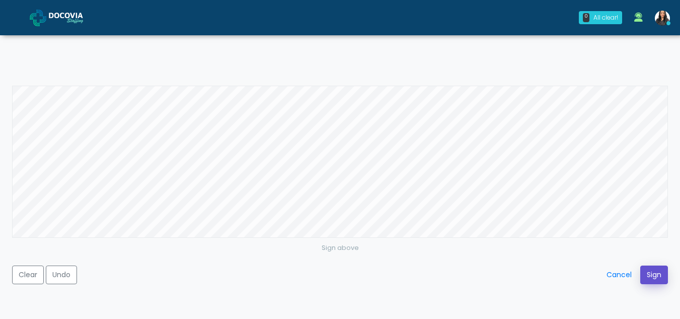
click at [647, 282] on button "Sign" at bounding box center [654, 274] width 28 height 19
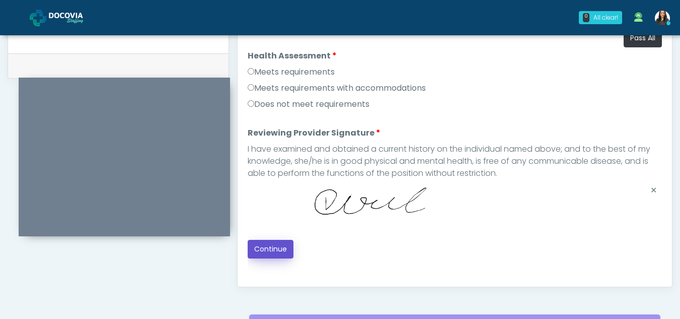
click at [258, 245] on button "Continue" at bounding box center [271, 249] width 46 height 19
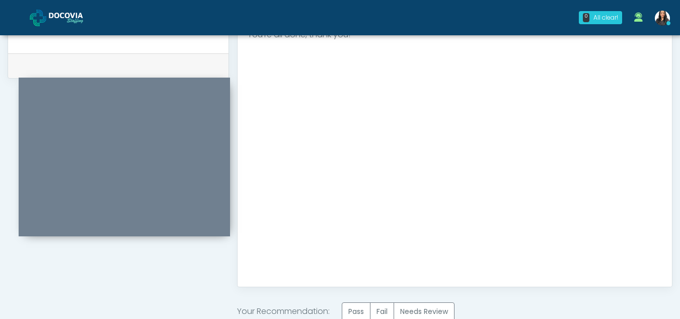
scroll to position [603, 0]
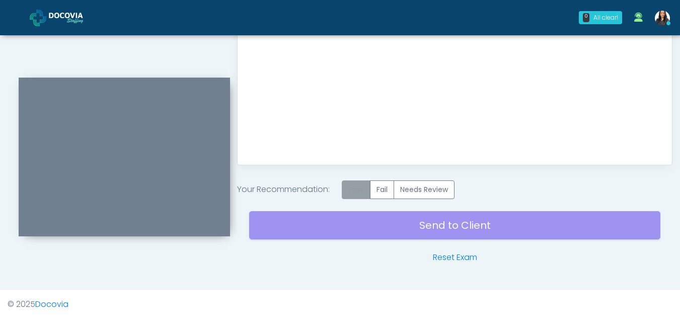
click at [356, 190] on label "Pass" at bounding box center [356, 189] width 29 height 19
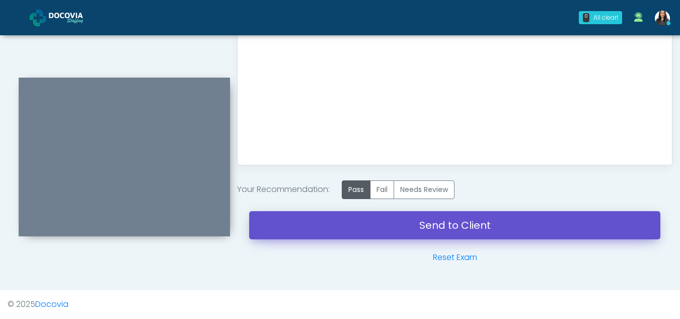
click at [420, 218] on link "Send to Client" at bounding box center [454, 225] width 411 height 28
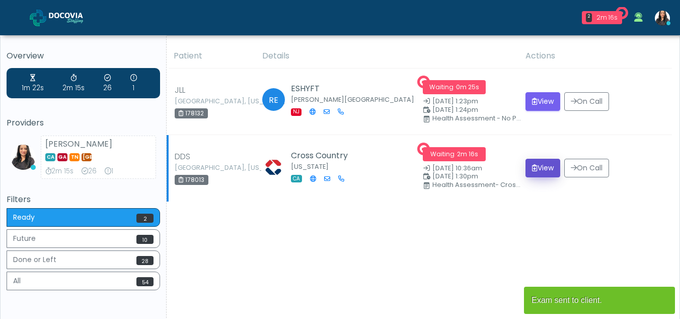
click at [538, 162] on button "View" at bounding box center [542, 168] width 35 height 19
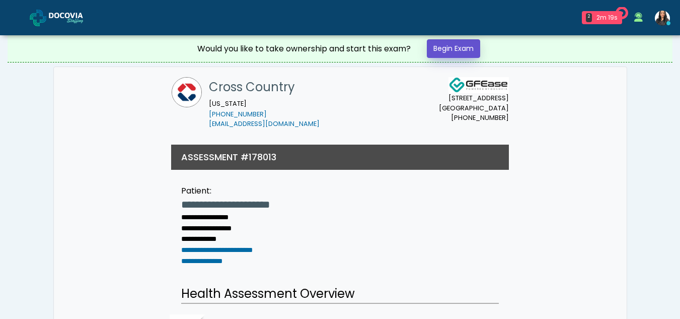
click at [450, 44] on link "Begin Exam" at bounding box center [453, 48] width 53 height 19
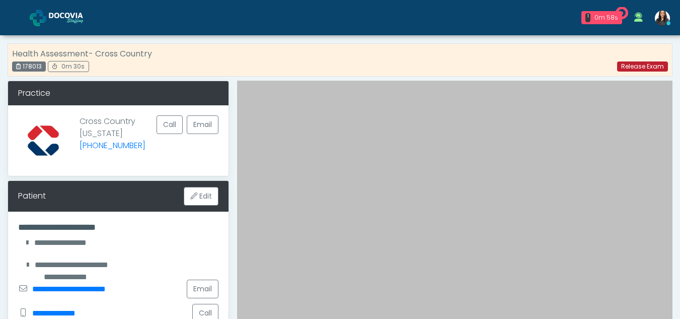
click at [637, 62] on link "Release Exam" at bounding box center [642, 66] width 51 height 10
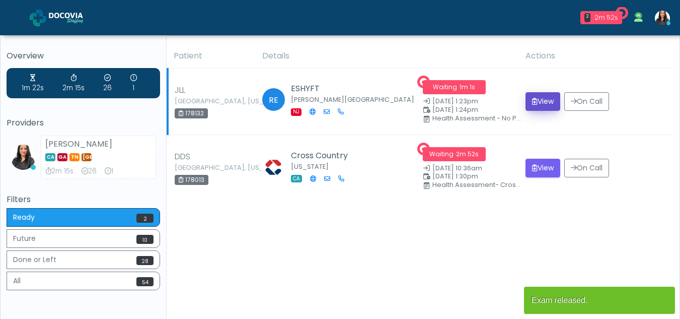
click at [541, 96] on button "View" at bounding box center [542, 101] width 35 height 19
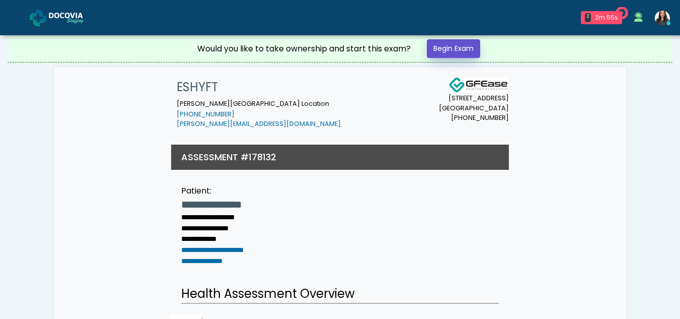
click at [453, 43] on link "Begin Exam" at bounding box center [453, 48] width 53 height 19
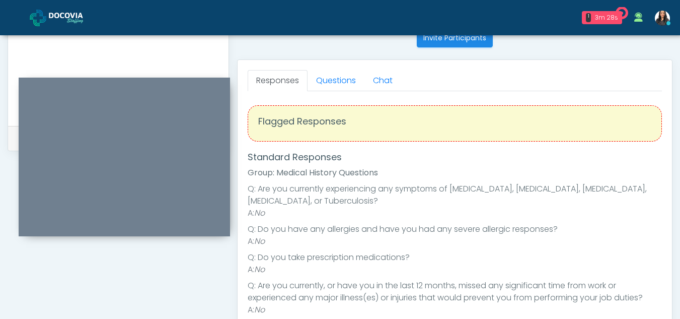
scroll to position [414, 0]
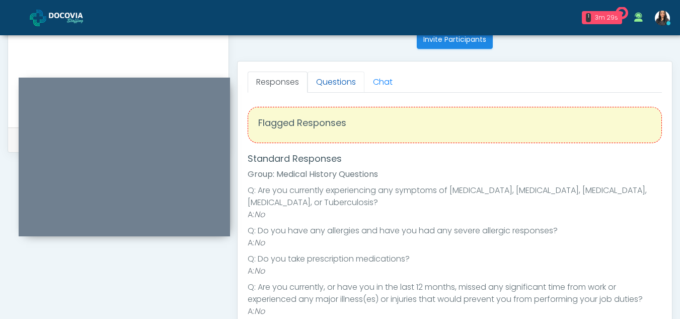
click at [338, 82] on link "Questions" at bounding box center [335, 81] width 57 height 21
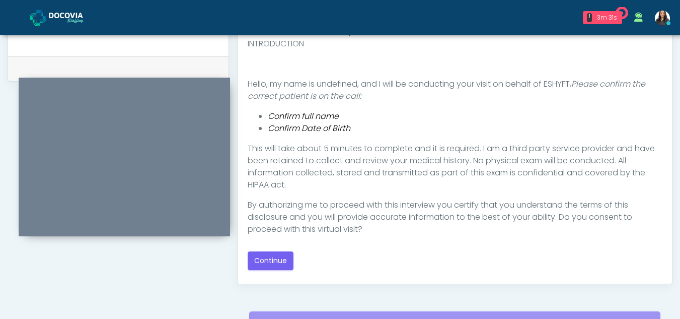
scroll to position [486, 0]
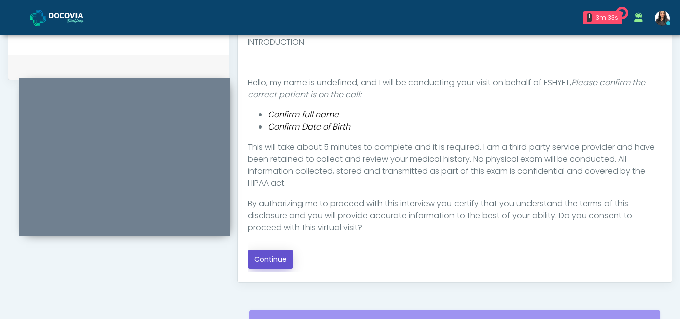
click at [281, 254] on button "Continue" at bounding box center [271, 259] width 46 height 19
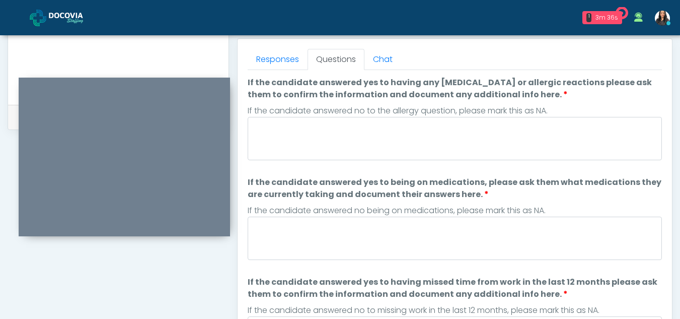
scroll to position [423, 0]
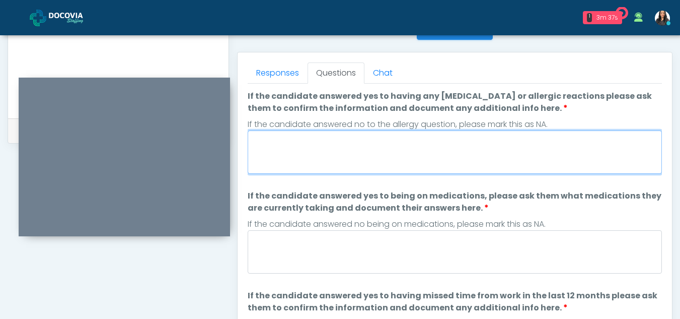
click at [365, 154] on textarea "If the candidate answered yes to having any allergies or allergic reactions ple…" at bounding box center [455, 151] width 414 height 43
type textarea "**"
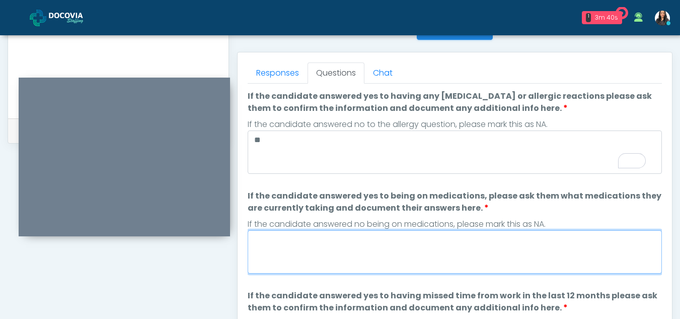
click at [337, 253] on textarea "If the candidate answered yes to being on medications, please ask them what med…" at bounding box center [455, 251] width 414 height 43
type textarea "**"
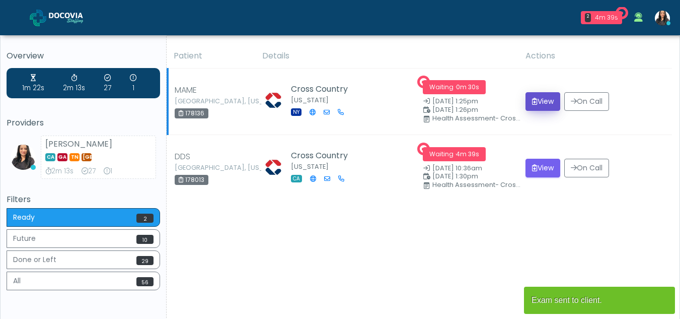
click at [538, 98] on button "View" at bounding box center [542, 101] width 35 height 19
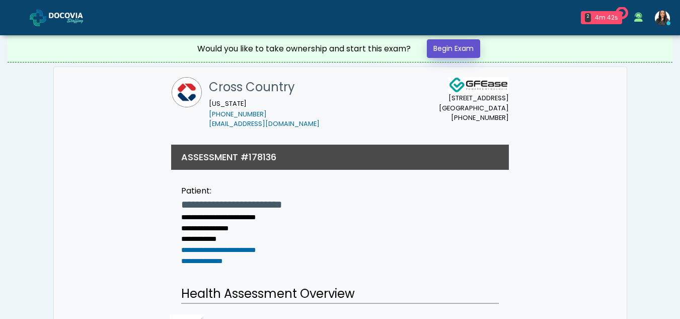
click at [455, 46] on link "Begin Exam" at bounding box center [453, 48] width 53 height 19
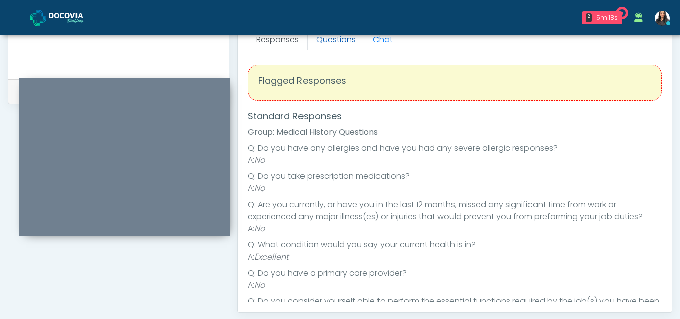
click at [345, 37] on link "Questions" at bounding box center [335, 39] width 57 height 21
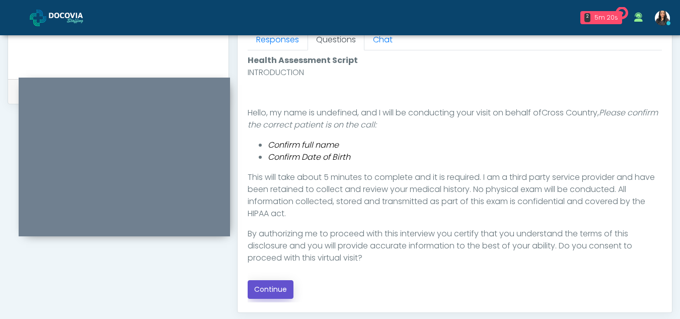
click at [272, 285] on button "Continue" at bounding box center [271, 289] width 46 height 19
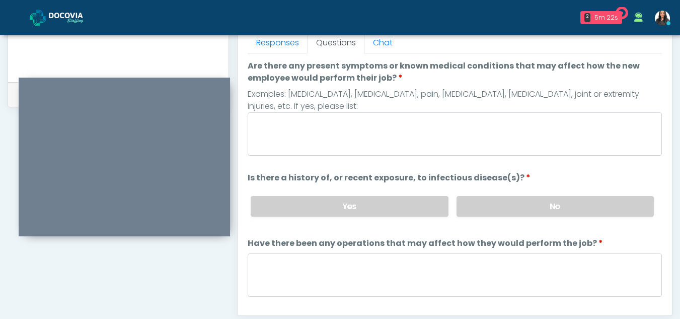
scroll to position [451, 0]
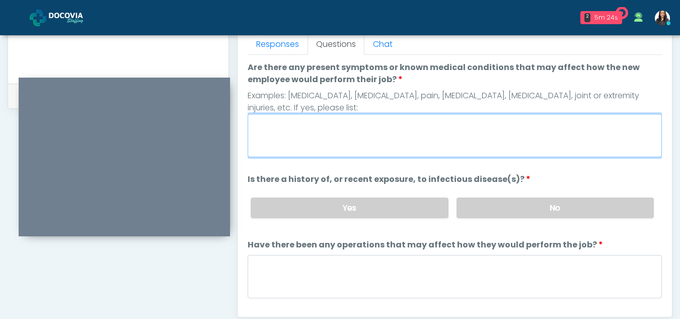
click at [395, 145] on textarea "Are there any present symptoms or known medical conditions that may affect how …" at bounding box center [455, 135] width 414 height 43
type textarea "*"
type textarea "**"
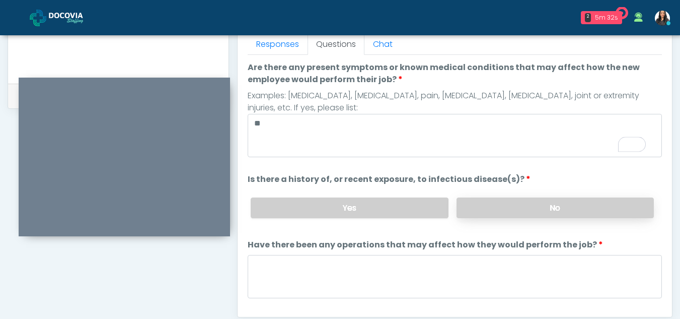
click at [513, 211] on label "No" at bounding box center [554, 207] width 197 height 21
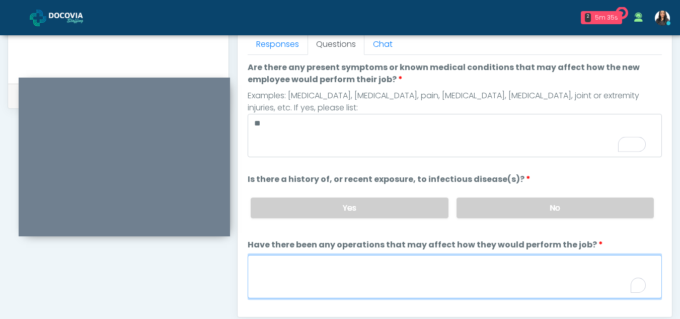
click at [313, 286] on textarea "Have there been any operations that may affect how they would perform the job?" at bounding box center [455, 276] width 414 height 43
type textarea "**"
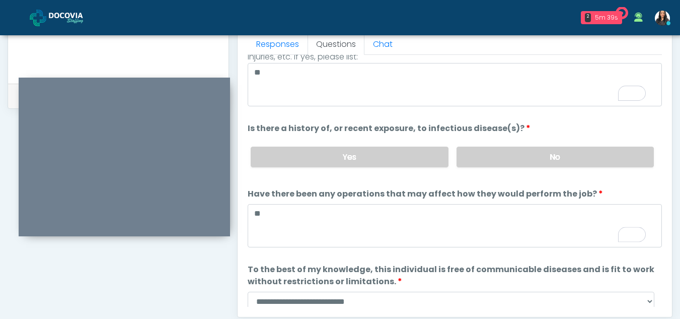
scroll to position [86, 0]
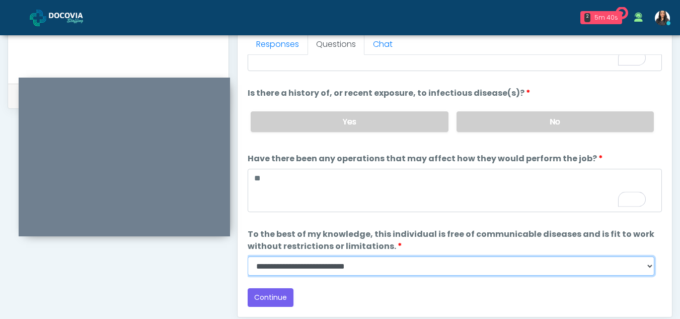
click at [651, 269] on select "**********" at bounding box center [451, 265] width 407 height 19
select select "******"
click at [248, 256] on select "**********" at bounding box center [451, 265] width 407 height 19
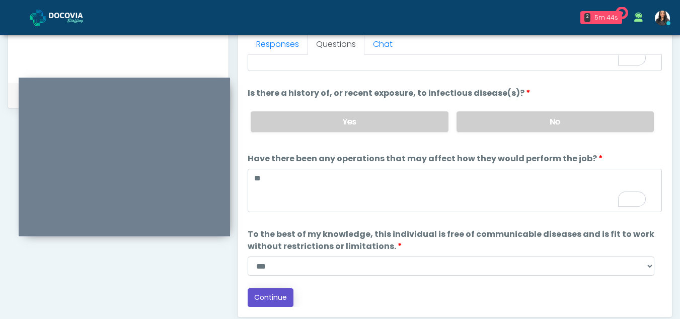
click at [281, 300] on button "Continue" at bounding box center [271, 297] width 46 height 19
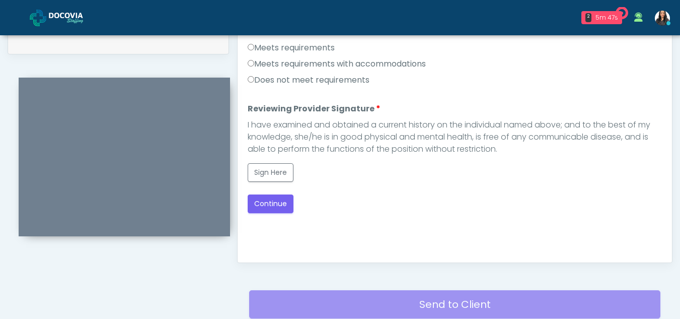
scroll to position [504, 0]
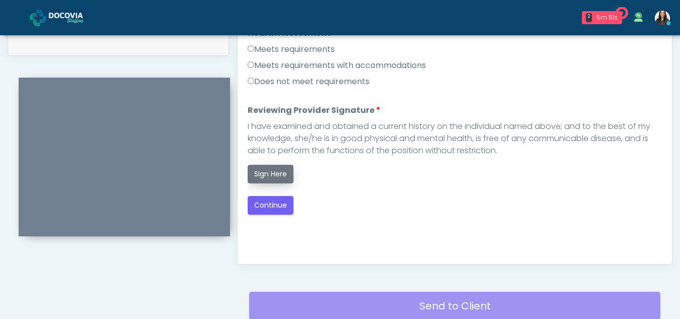
click at [278, 168] on button "Sign Here" at bounding box center [271, 174] width 46 height 19
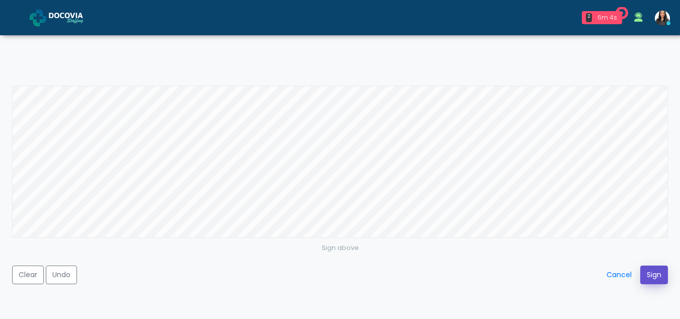
click at [659, 277] on button "Sign" at bounding box center [654, 274] width 28 height 19
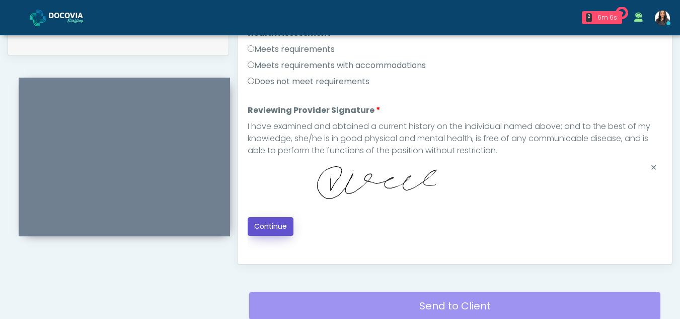
click at [252, 226] on button "Continue" at bounding box center [271, 226] width 46 height 19
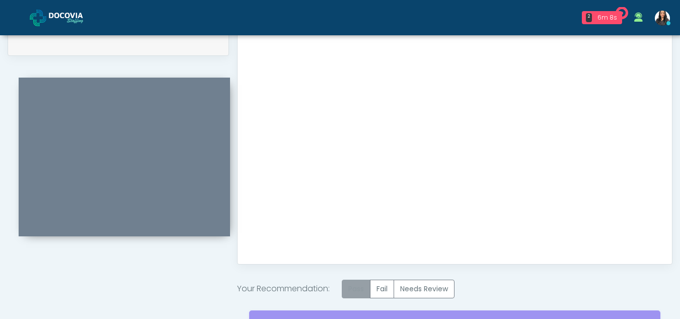
click at [359, 287] on label "Pass" at bounding box center [356, 288] width 29 height 19
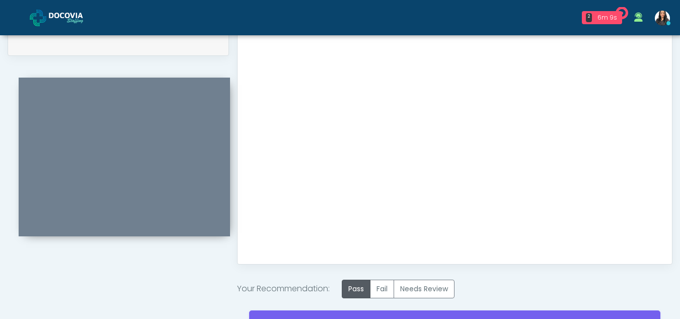
scroll to position [603, 0]
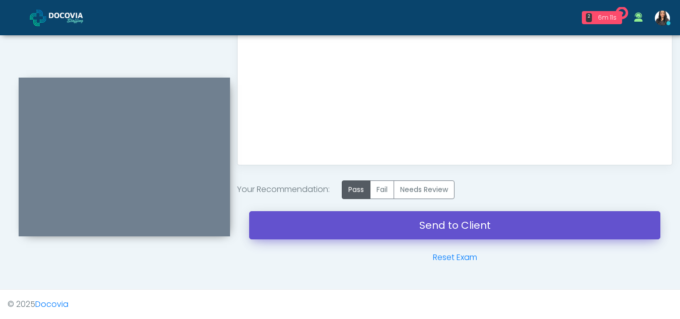
click at [428, 221] on link "Send to Client" at bounding box center [454, 225] width 411 height 28
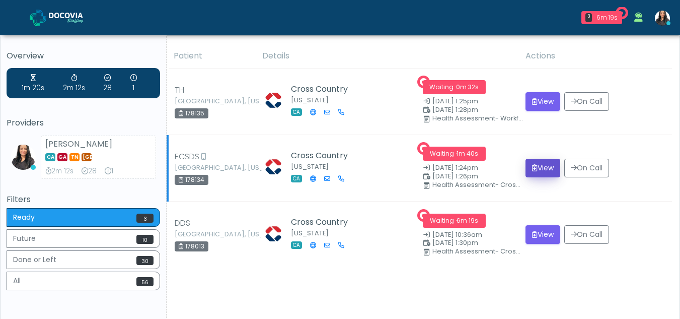
click at [539, 163] on button "View" at bounding box center [542, 168] width 35 height 19
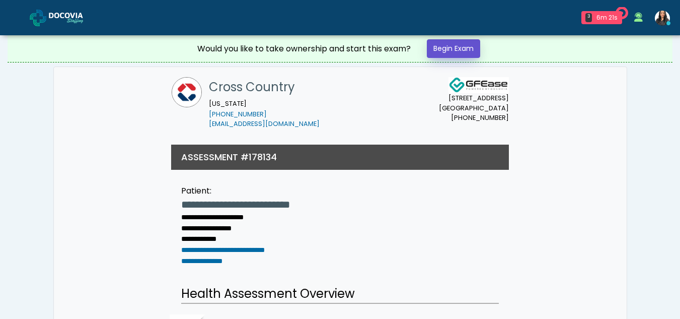
click at [460, 42] on link "Begin Exam" at bounding box center [453, 48] width 53 height 19
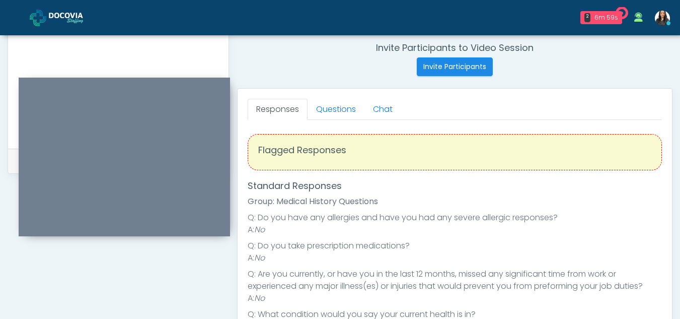
scroll to position [379, 0]
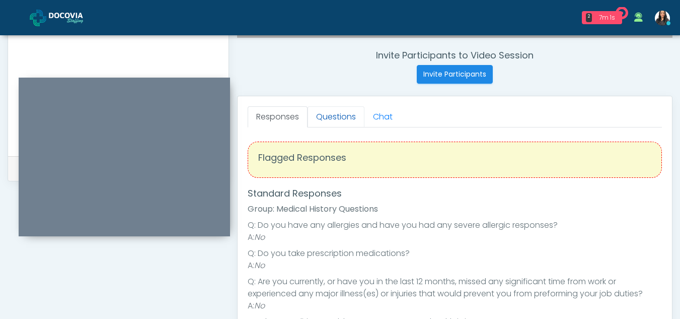
click at [336, 113] on link "Questions" at bounding box center [335, 116] width 57 height 21
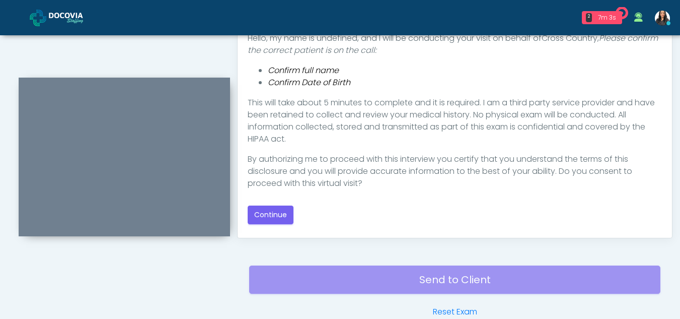
scroll to position [532, 0]
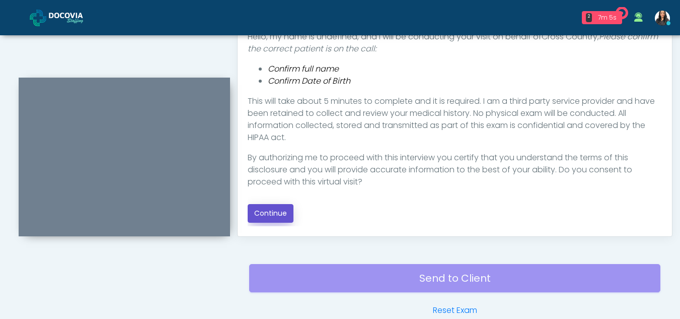
click at [273, 216] on button "Continue" at bounding box center [271, 213] width 46 height 19
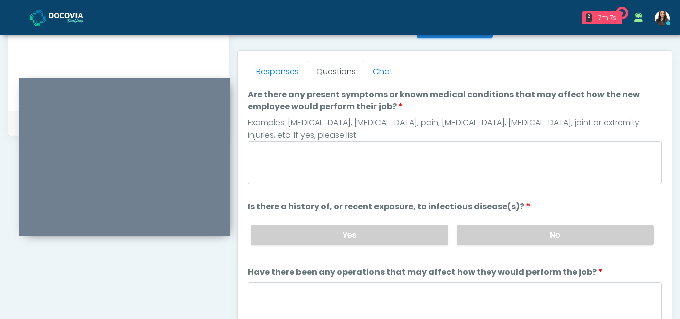
scroll to position [421, 0]
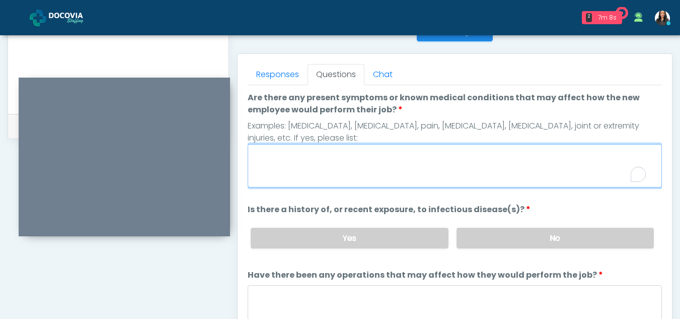
click at [325, 159] on textarea "Are there any present symptoms or known medical conditions that may affect how …" at bounding box center [455, 165] width 414 height 43
type textarea "**"
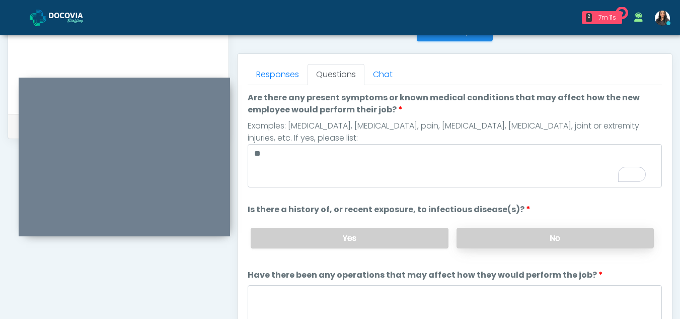
click at [542, 241] on label "No" at bounding box center [554, 237] width 197 height 21
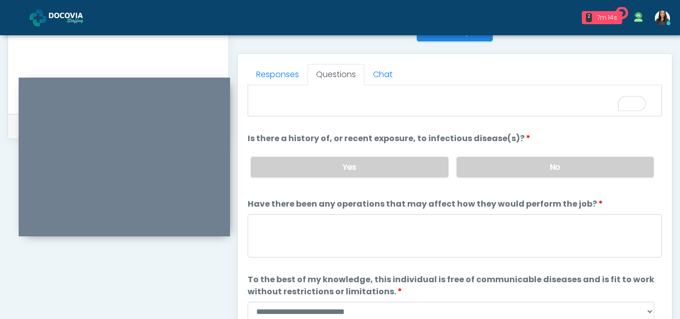
scroll to position [86, 0]
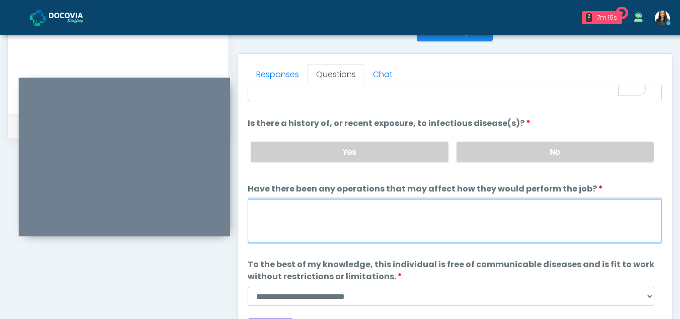
click at [328, 219] on textarea "Have there been any operations that may affect how they would perform the job?" at bounding box center [455, 220] width 414 height 43
type textarea "**"
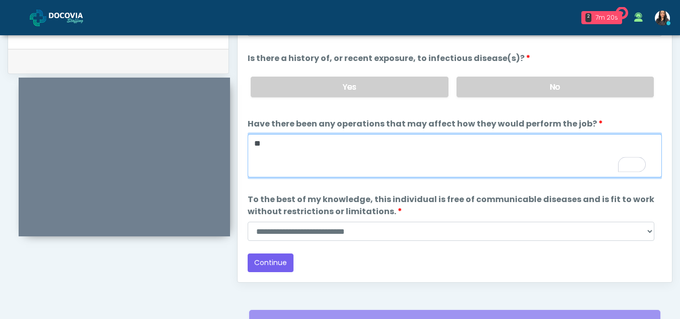
scroll to position [488, 0]
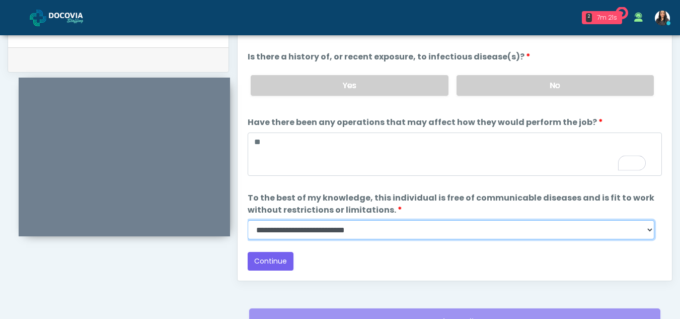
click at [646, 224] on select "**********" at bounding box center [451, 229] width 407 height 19
select select "******"
click at [248, 220] on select "**********" at bounding box center [451, 229] width 407 height 19
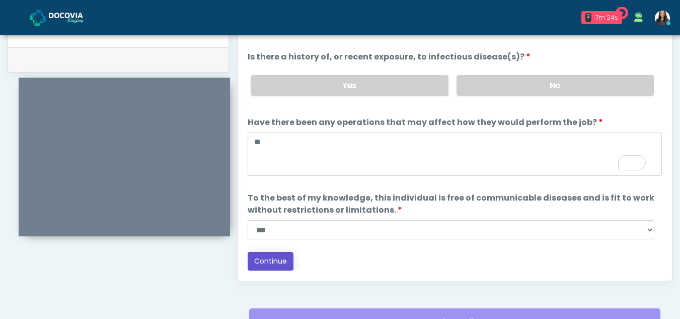
click at [264, 257] on button "Continue" at bounding box center [271, 261] width 46 height 19
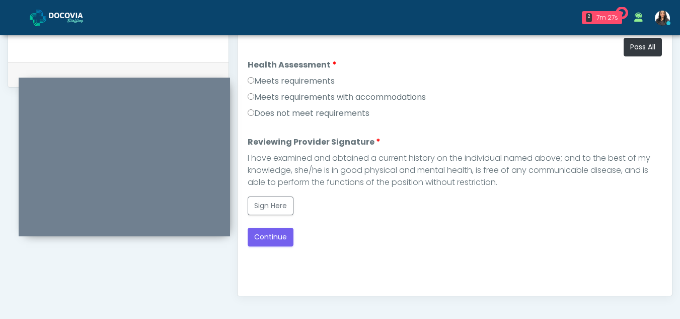
scroll to position [471, 0]
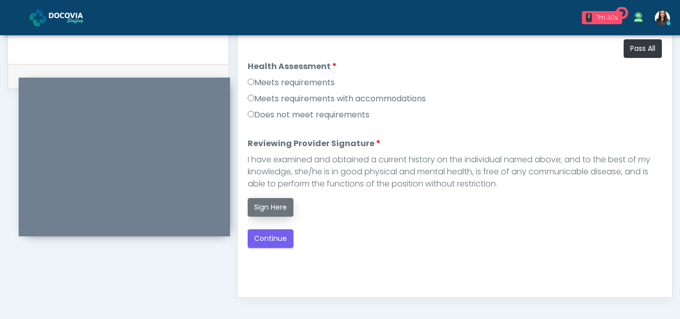
click at [265, 207] on button "Sign Here" at bounding box center [271, 207] width 46 height 19
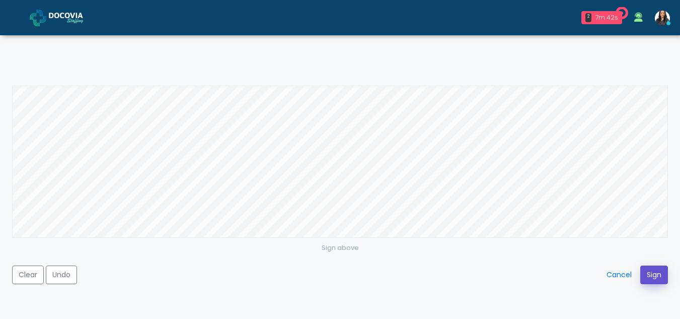
click at [647, 268] on button "Sign" at bounding box center [654, 274] width 28 height 19
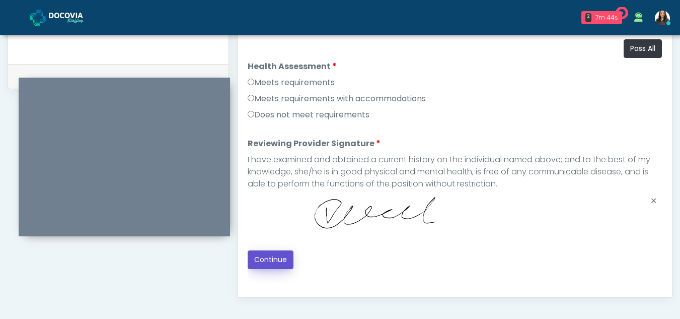
click at [269, 256] on button "Continue" at bounding box center [271, 259] width 46 height 19
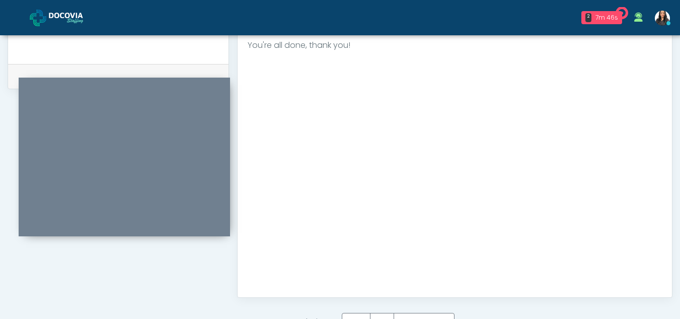
scroll to position [603, 0]
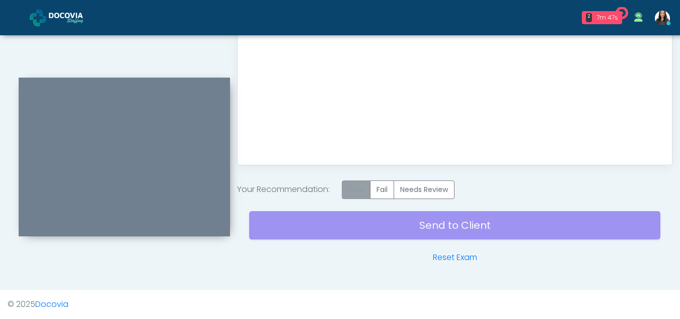
click at [352, 183] on label "Pass" at bounding box center [356, 189] width 29 height 19
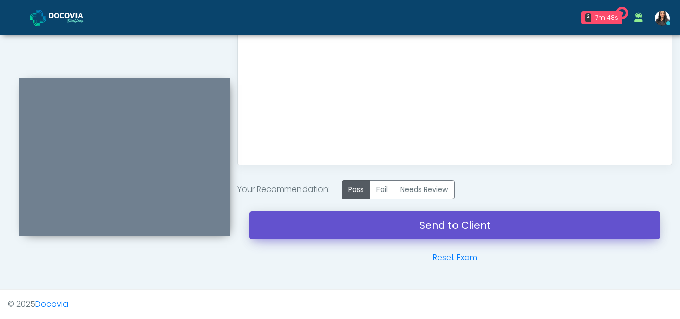
click at [467, 228] on link "Send to Client" at bounding box center [454, 225] width 411 height 28
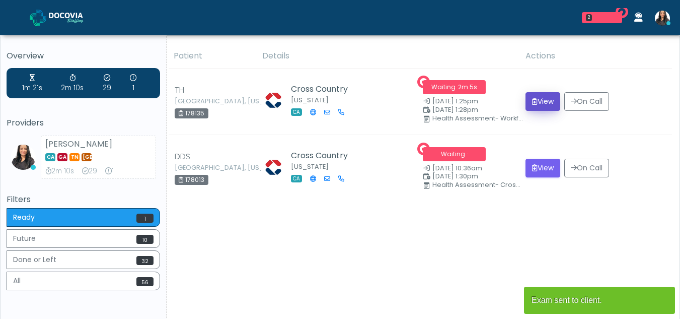
click at [537, 95] on button "View" at bounding box center [542, 101] width 35 height 19
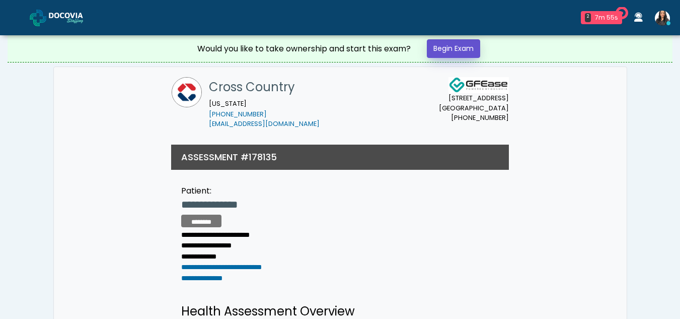
click at [443, 49] on link "Begin Exam" at bounding box center [453, 48] width 53 height 19
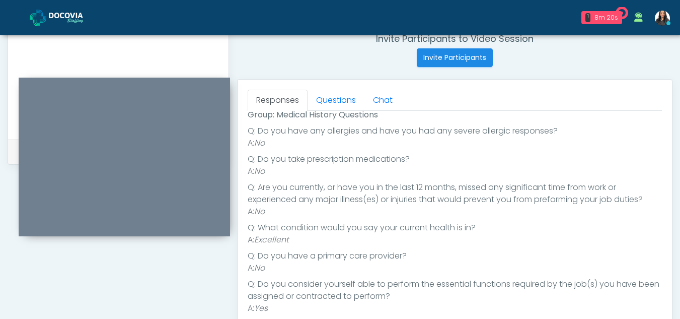
scroll to position [408, 0]
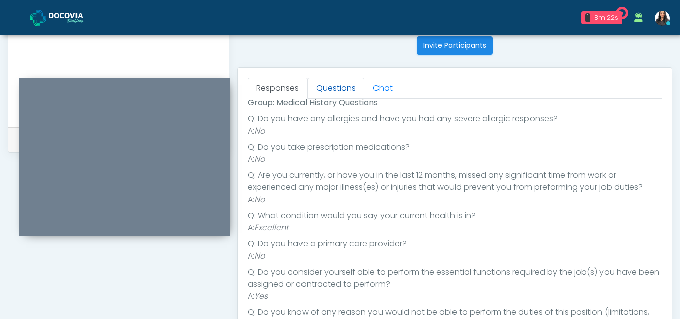
click at [339, 78] on link "Questions" at bounding box center [335, 87] width 57 height 21
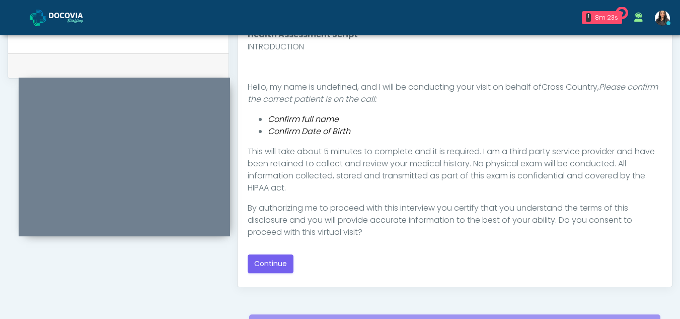
scroll to position [488, 0]
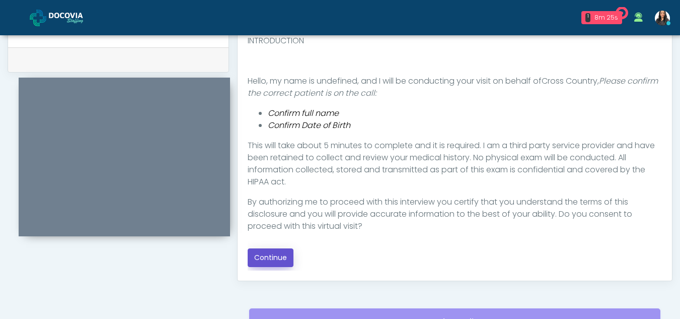
click at [270, 255] on button "Continue" at bounding box center [271, 257] width 46 height 19
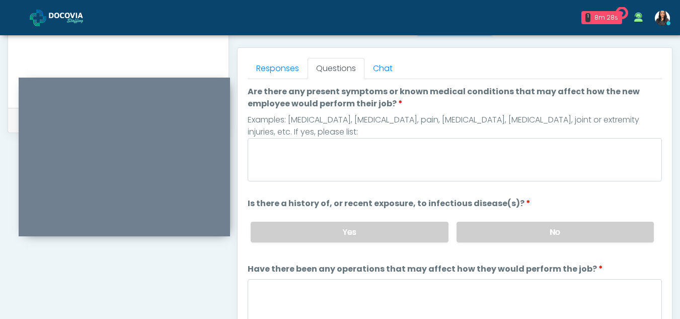
scroll to position [409, 0]
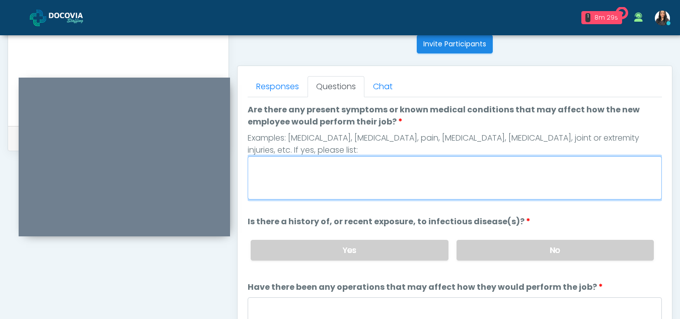
click at [327, 178] on textarea "Are there any present symptoms or known medical conditions that may affect how …" at bounding box center [455, 177] width 414 height 43
type textarea "**"
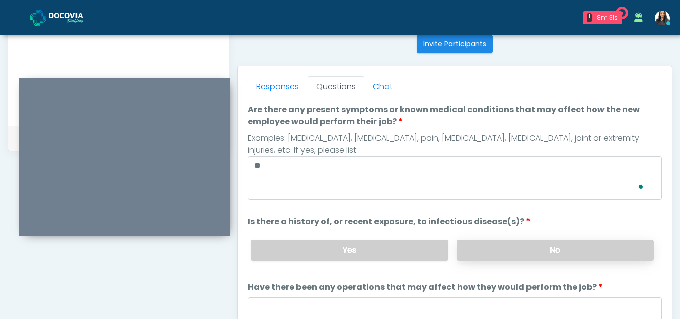
click at [555, 248] on label "No" at bounding box center [554, 250] width 197 height 21
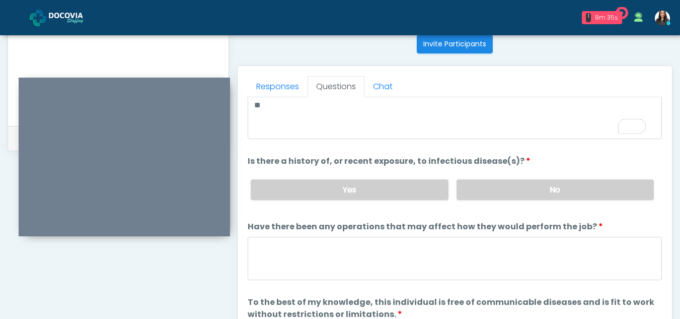
scroll to position [60, 0]
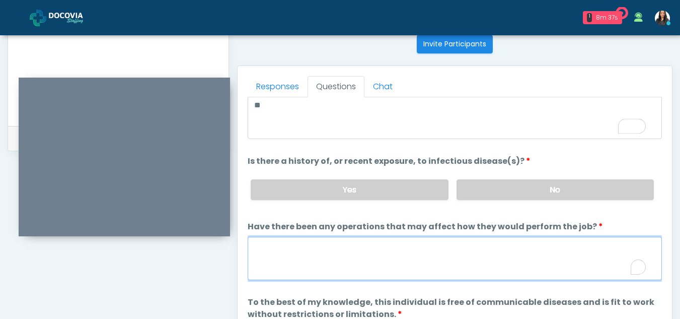
click at [254, 268] on textarea "Have there been any operations that may affect how they would perform the job?" at bounding box center [455, 258] width 414 height 43
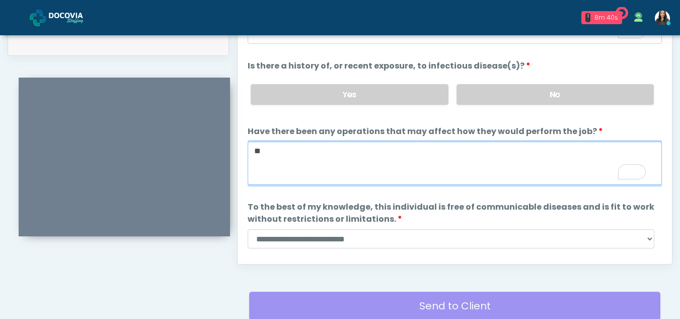
scroll to position [510, 0]
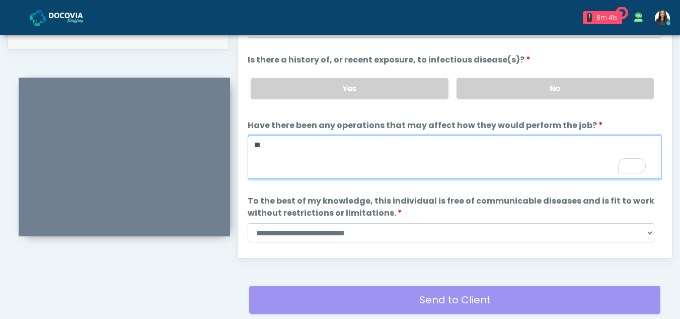
type textarea "**"
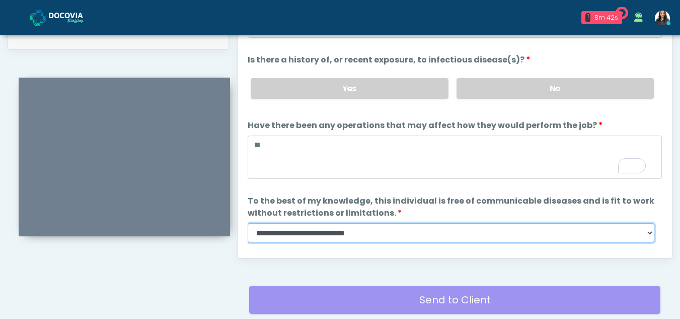
click at [647, 227] on select "**********" at bounding box center [451, 232] width 407 height 19
select select "******"
click at [248, 223] on select "**********" at bounding box center [451, 232] width 407 height 19
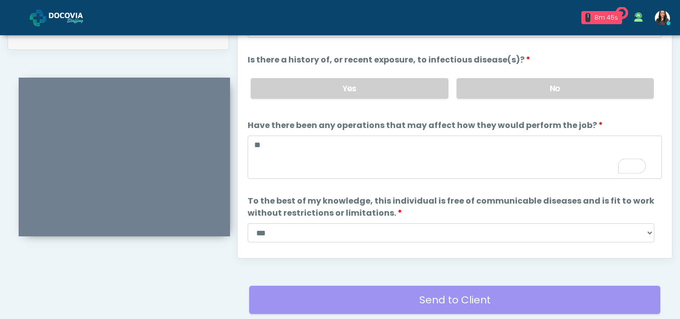
scroll to position [86, 0]
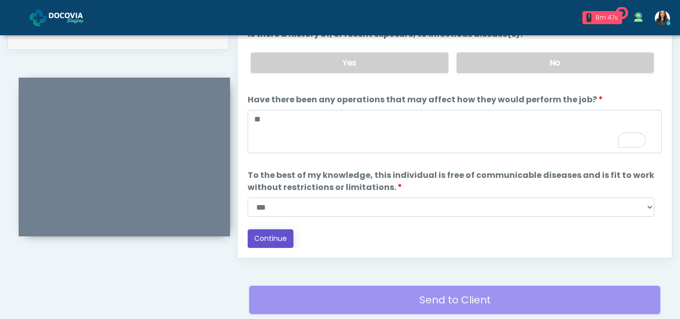
click at [277, 233] on button "Continue" at bounding box center [271, 238] width 46 height 19
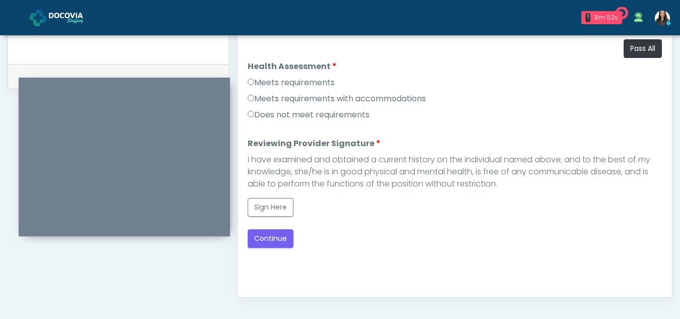
scroll to position [442, 0]
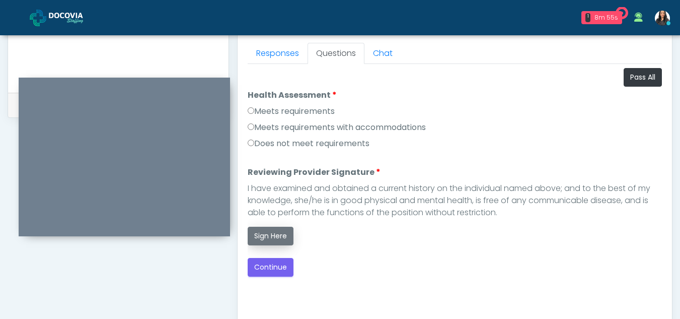
click at [264, 234] on button "Sign Here" at bounding box center [271, 235] width 46 height 19
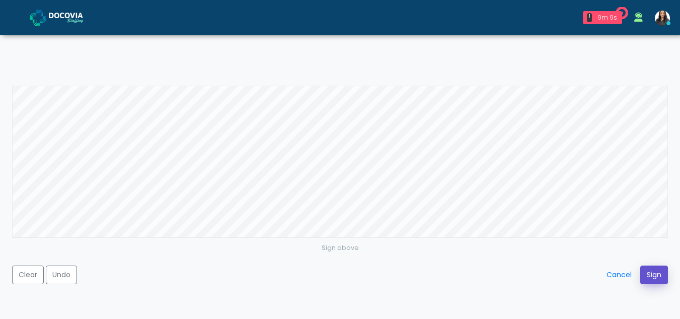
click at [651, 271] on button "Sign" at bounding box center [654, 274] width 28 height 19
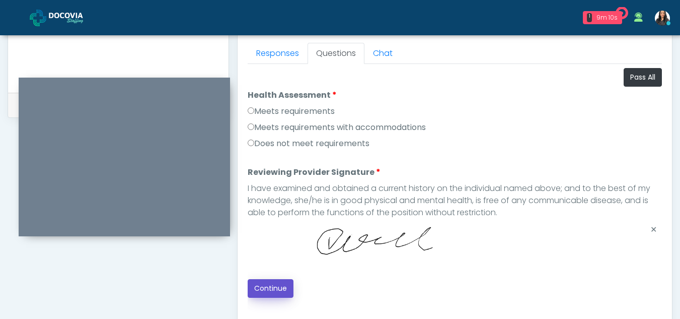
click at [269, 290] on button "Continue" at bounding box center [271, 288] width 46 height 19
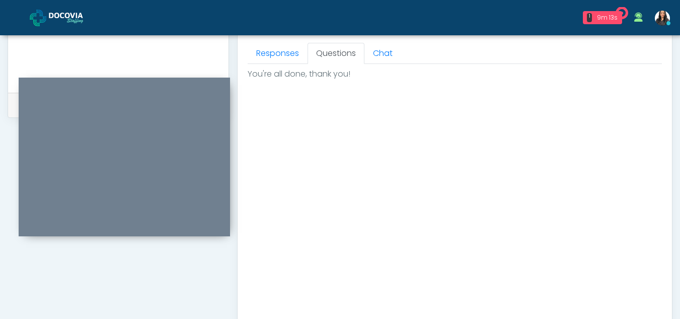
scroll to position [603, 0]
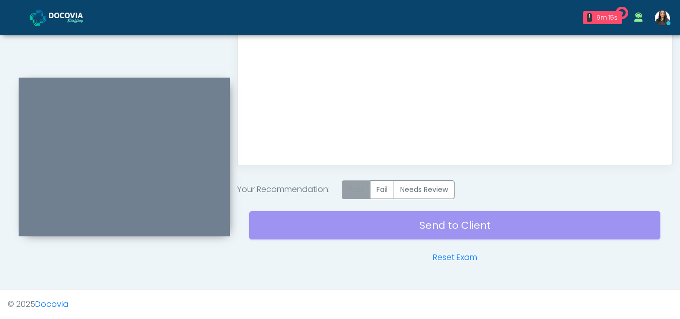
click at [363, 191] on label "Pass" at bounding box center [356, 189] width 29 height 19
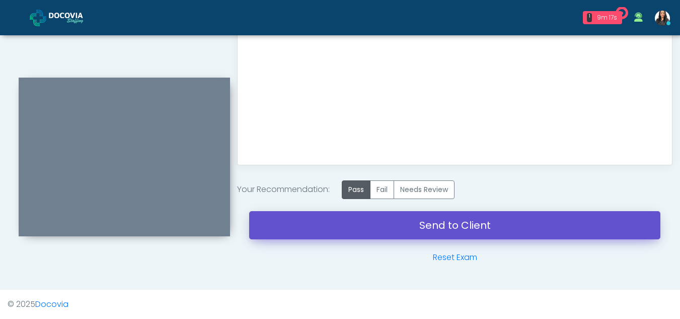
click at [378, 222] on link "Send to Client" at bounding box center [454, 225] width 411 height 28
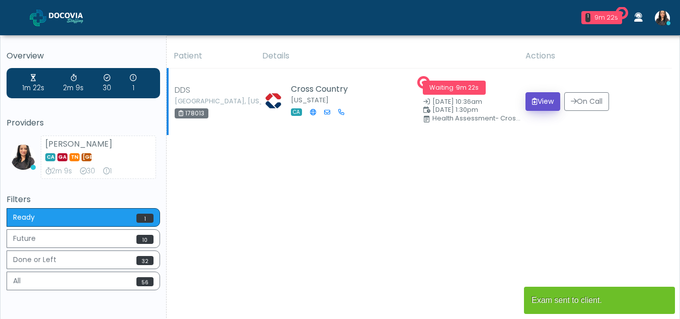
click at [549, 103] on button "View" at bounding box center [542, 101] width 35 height 19
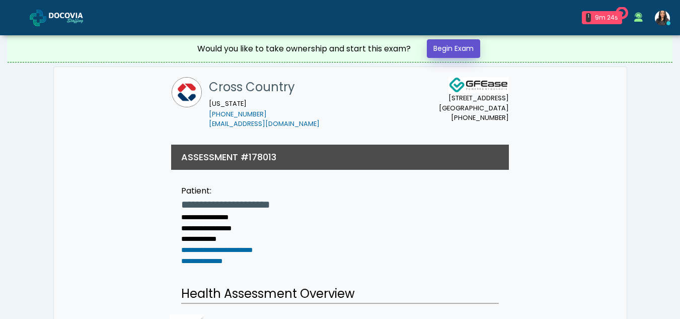
click at [457, 47] on link "Begin Exam" at bounding box center [453, 48] width 53 height 19
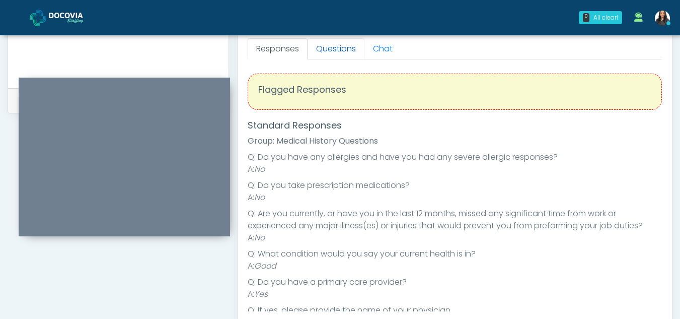
click at [343, 53] on link "Questions" at bounding box center [335, 48] width 57 height 21
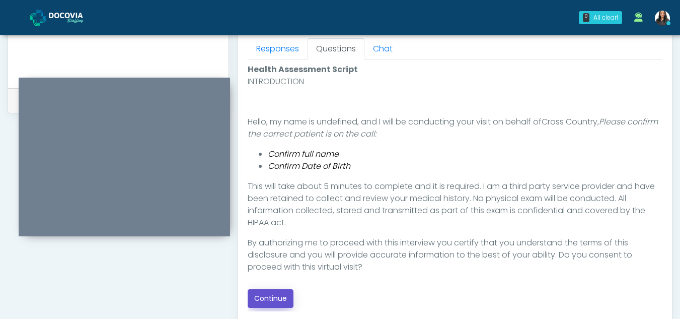
click at [281, 300] on button "Continue" at bounding box center [271, 298] width 46 height 19
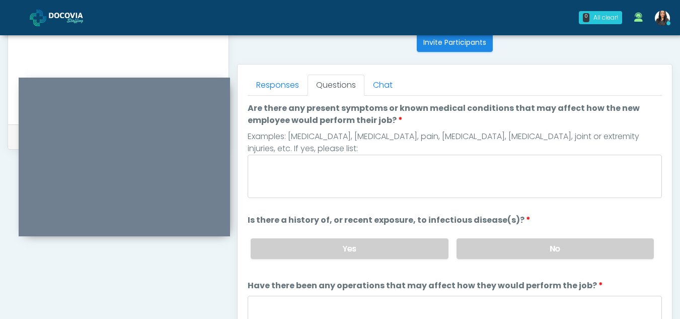
scroll to position [394, 0]
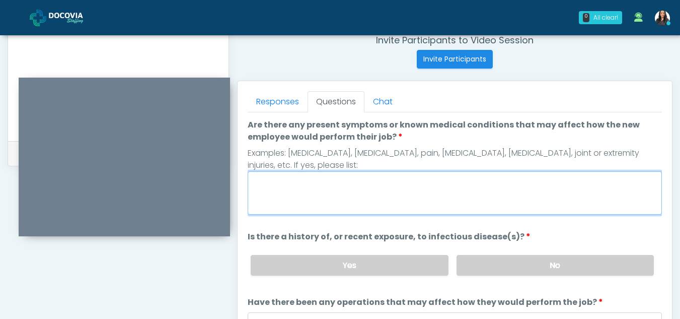
click at [270, 200] on textarea "Are there any present symptoms or known medical conditions that may affect how …" at bounding box center [455, 192] width 414 height 43
type textarea "**"
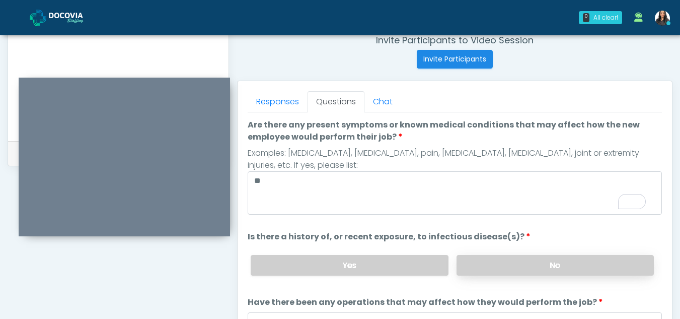
click at [509, 265] on label "No" at bounding box center [554, 265] width 197 height 21
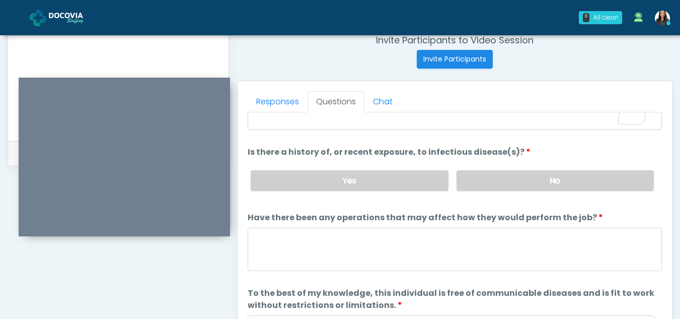
scroll to position [86, 0]
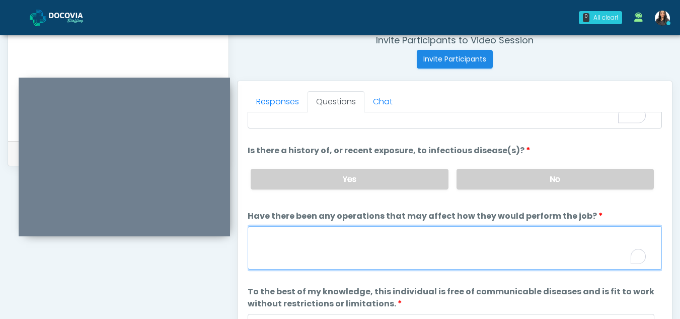
click at [282, 249] on textarea "Have there been any operations that may affect how they would perform the job?" at bounding box center [455, 247] width 414 height 43
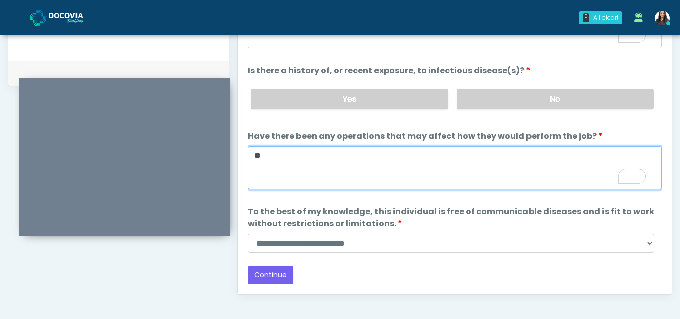
scroll to position [477, 0]
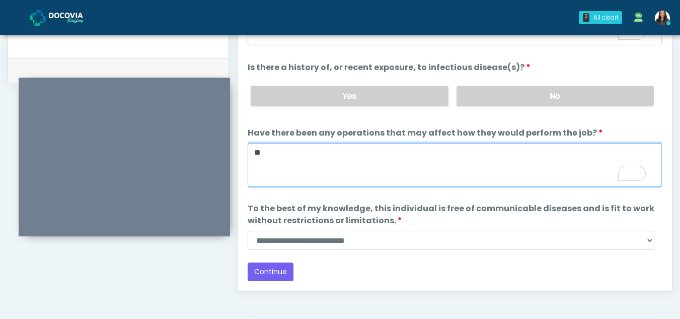
type textarea "**"
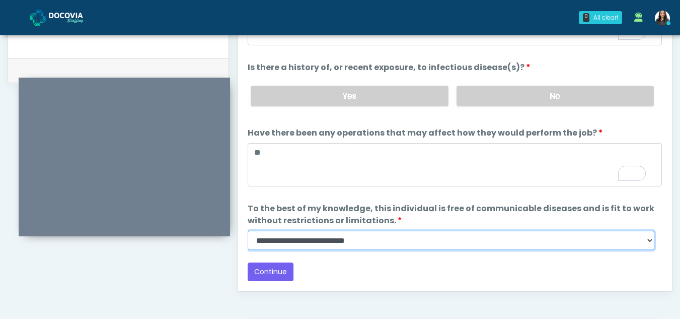
click at [645, 241] on select "**********" at bounding box center [451, 239] width 407 height 19
select select "******"
click at [248, 230] on select "**********" at bounding box center [451, 239] width 407 height 19
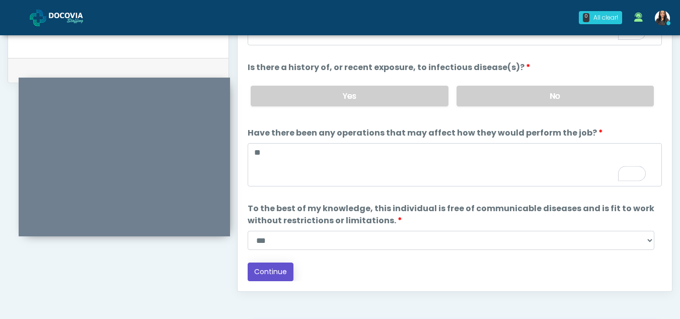
click at [276, 264] on button "Continue" at bounding box center [271, 271] width 46 height 19
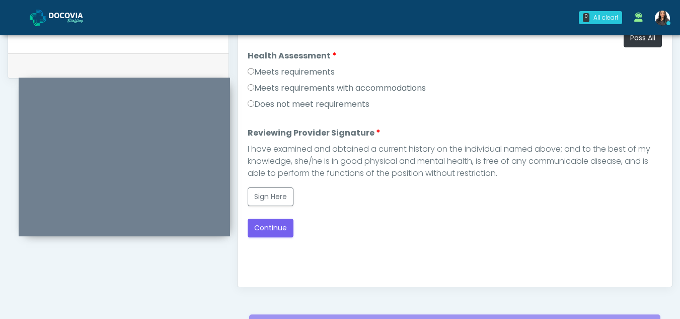
scroll to position [463, 0]
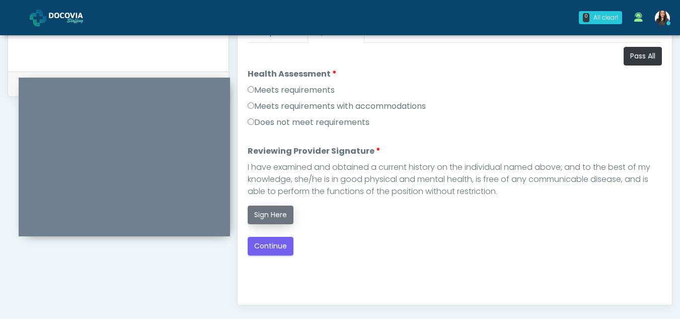
click at [273, 214] on button "Sign Here" at bounding box center [271, 214] width 46 height 19
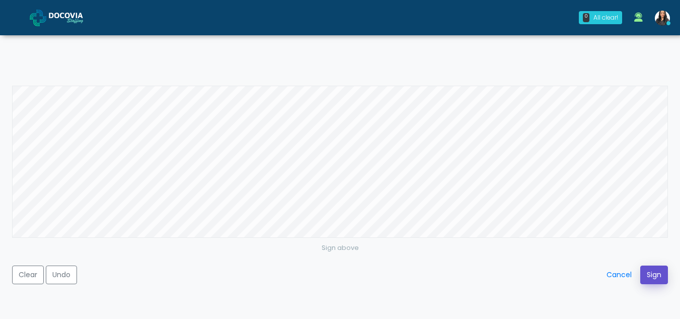
click at [648, 274] on button "Sign" at bounding box center [654, 274] width 28 height 19
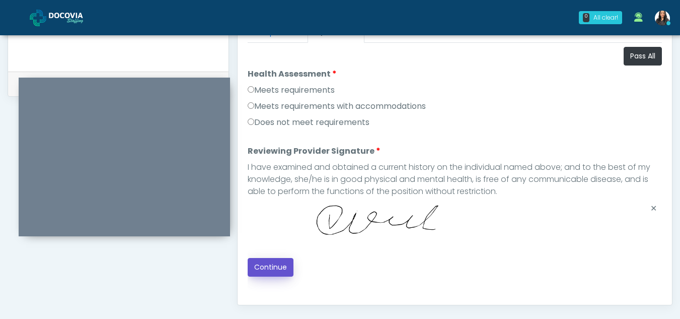
click at [276, 262] on button "Continue" at bounding box center [271, 267] width 46 height 19
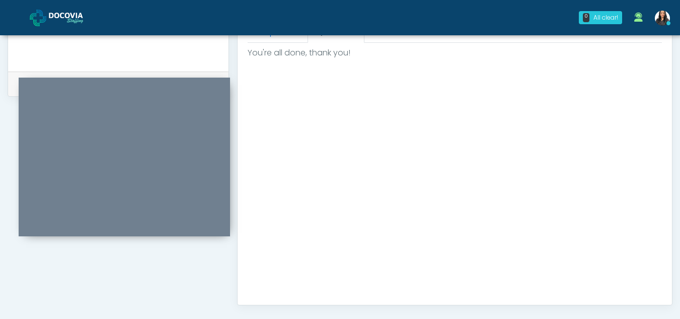
scroll to position [603, 0]
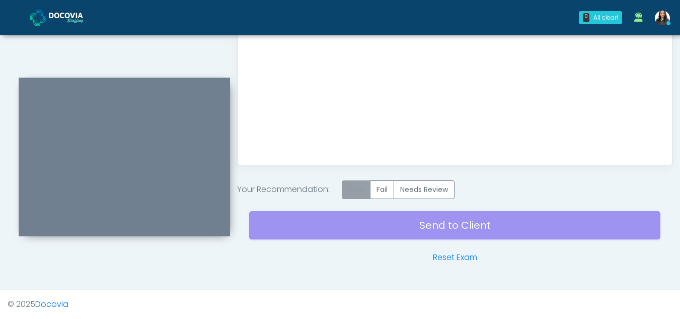
click at [357, 187] on label "Pass" at bounding box center [356, 189] width 29 height 19
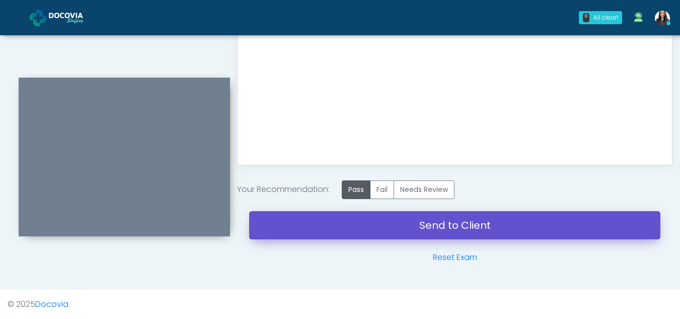
click at [497, 222] on link "Send to Client" at bounding box center [454, 225] width 411 height 28
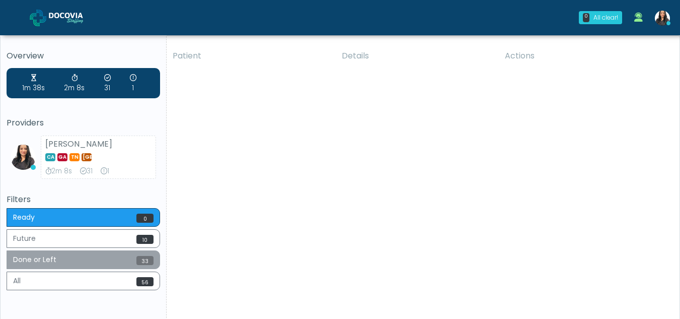
click at [75, 263] on button "Done or Left 33" at bounding box center [83, 259] width 153 height 19
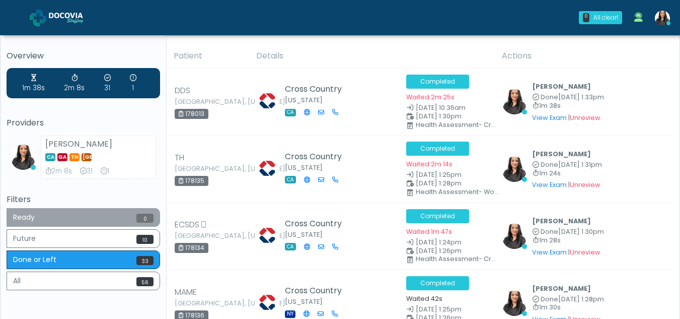
click at [35, 221] on button "Ready 0" at bounding box center [83, 217] width 153 height 19
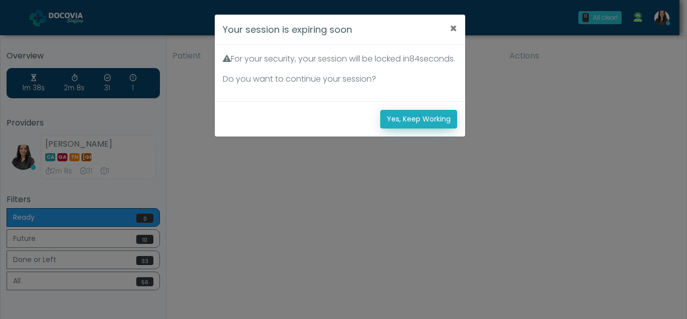
click at [428, 128] on button "Yes, Keep Working" at bounding box center [418, 119] width 77 height 19
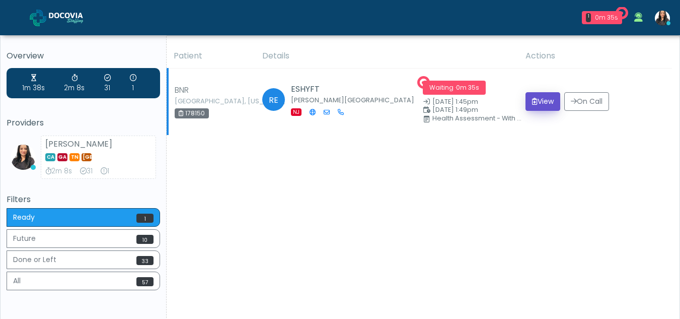
click at [543, 99] on button "View" at bounding box center [542, 101] width 35 height 19
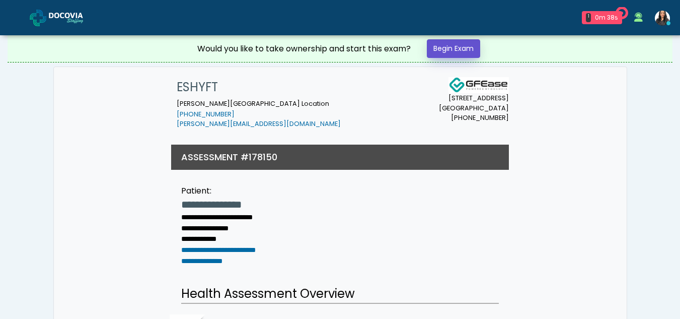
click at [441, 47] on link "Begin Exam" at bounding box center [453, 48] width 53 height 19
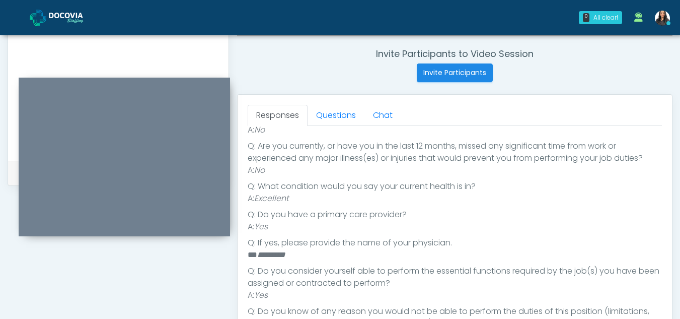
scroll to position [396, 0]
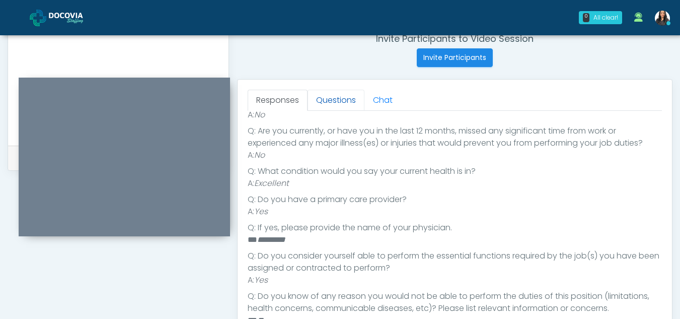
click at [335, 106] on link "Questions" at bounding box center [335, 100] width 57 height 21
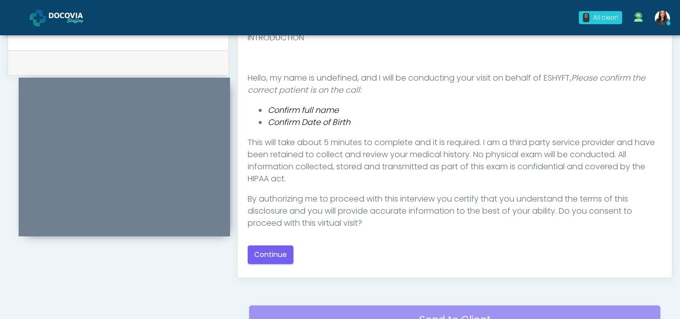
scroll to position [497, 0]
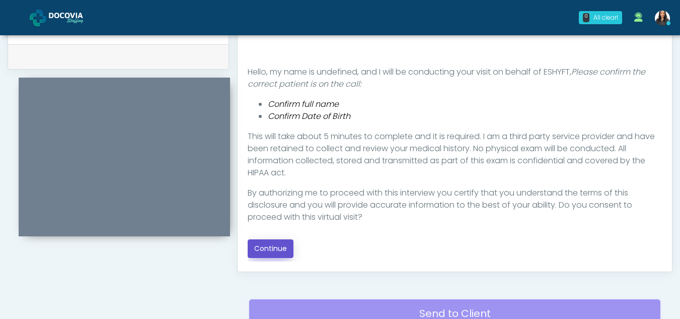
click at [283, 251] on button "Continue" at bounding box center [271, 248] width 46 height 19
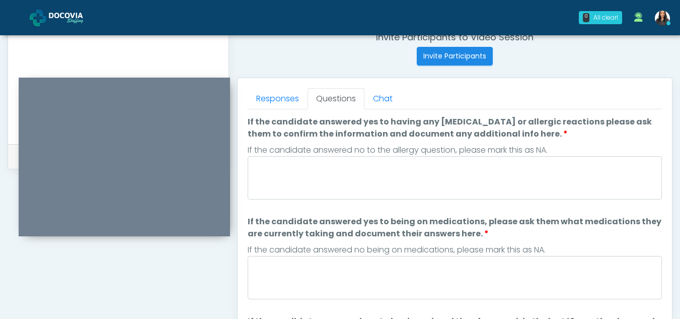
scroll to position [396, 0]
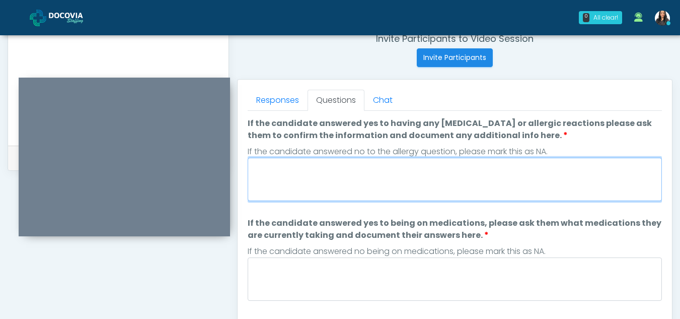
click at [294, 186] on textarea "If the candidate answered yes to having any allergies or allergic reactions ple…" at bounding box center [455, 179] width 414 height 43
type textarea "**"
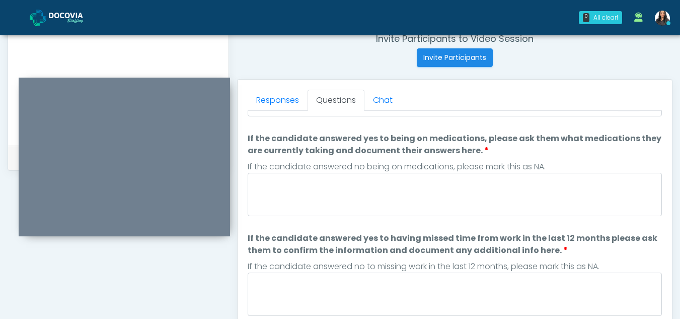
scroll to position [110, 0]
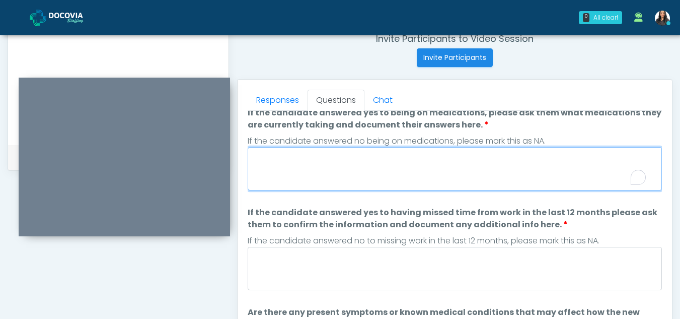
click at [283, 180] on textarea "If the candidate answered yes to being on medications, please ask them what med…" at bounding box center [455, 168] width 414 height 43
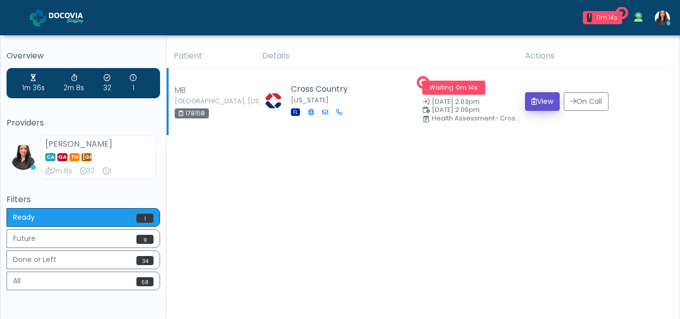
click at [544, 100] on button "View" at bounding box center [542, 101] width 35 height 19
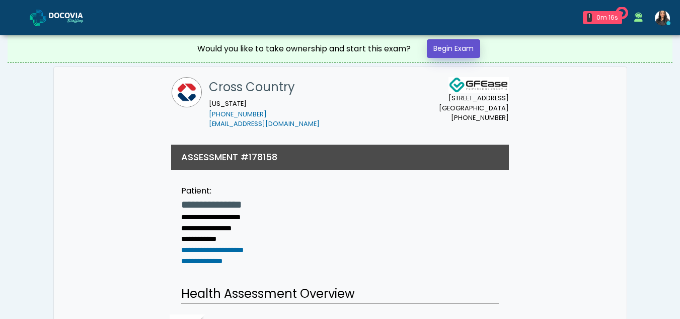
click at [443, 47] on link "Begin Exam" at bounding box center [453, 48] width 53 height 19
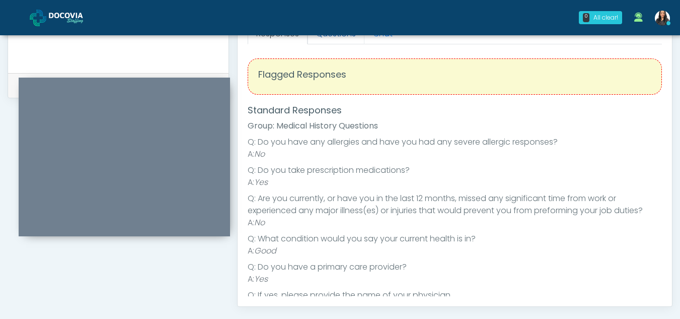
click at [344, 39] on link "Questions" at bounding box center [335, 33] width 57 height 21
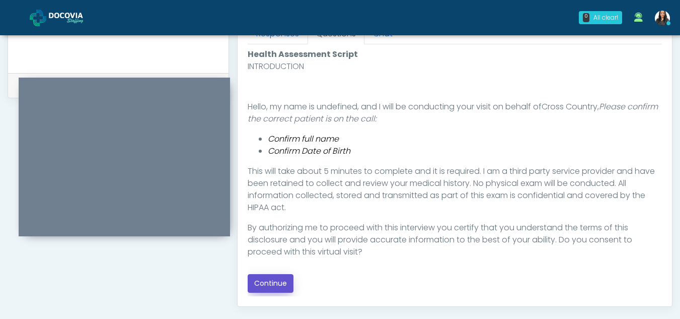
click at [266, 279] on button "Continue" at bounding box center [271, 283] width 46 height 19
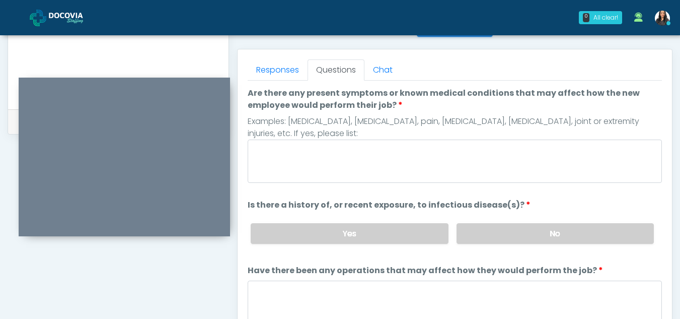
scroll to position [424, 0]
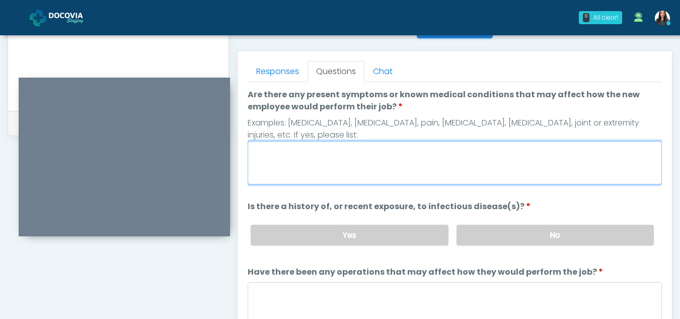
click at [288, 168] on textarea "Are there any present symptoms or known medical conditions that may affect how …" at bounding box center [455, 162] width 414 height 43
type textarea "**"
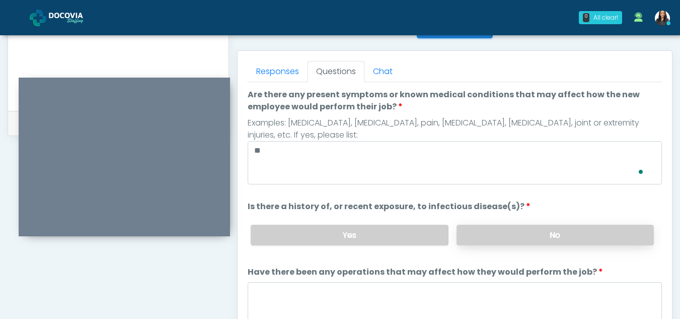
click at [552, 234] on label "No" at bounding box center [554, 234] width 197 height 21
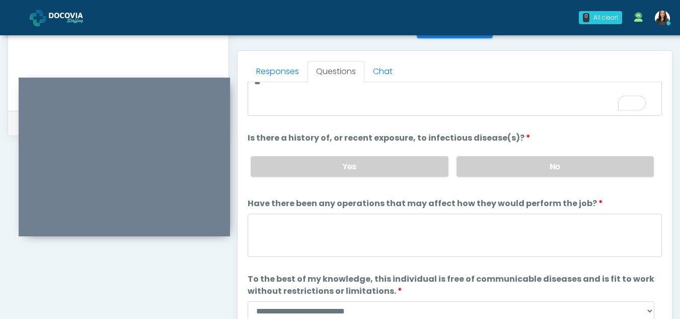
scroll to position [86, 0]
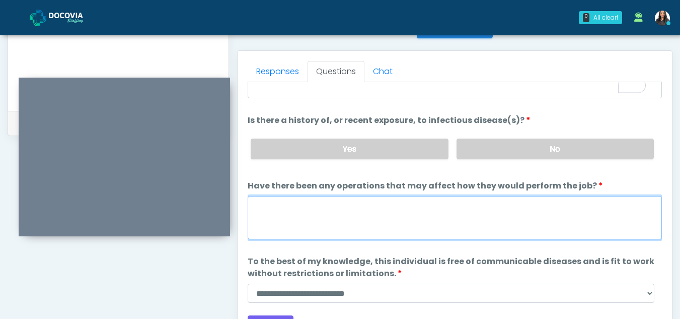
click at [308, 207] on textarea "Have there been any operations that may affect how they would perform the job?" at bounding box center [455, 217] width 414 height 43
type textarea "**"
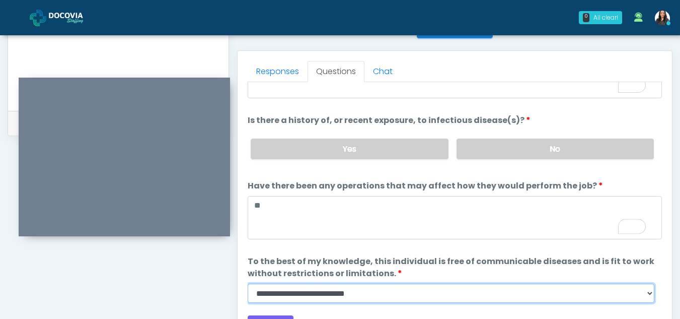
click at [650, 297] on select "**********" at bounding box center [451, 292] width 407 height 19
select select "******"
click at [248, 283] on select "**********" at bounding box center [451, 292] width 407 height 19
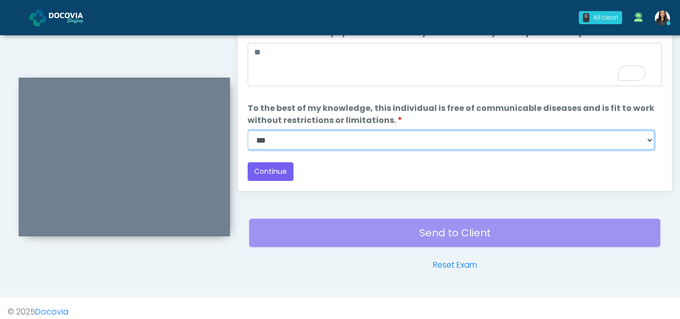
scroll to position [576, 0]
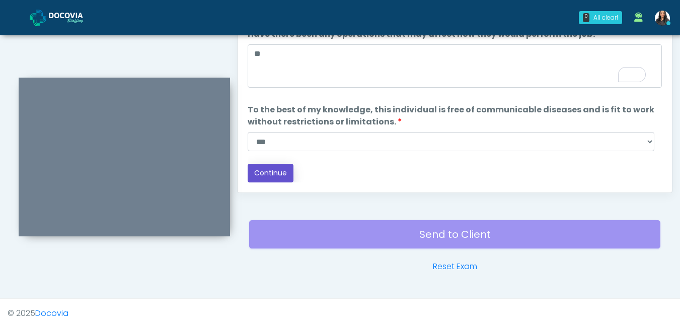
click at [275, 175] on button "Continue" at bounding box center [271, 173] width 46 height 19
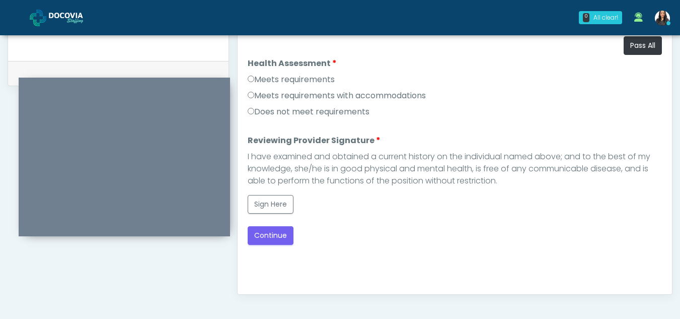
scroll to position [450, 0]
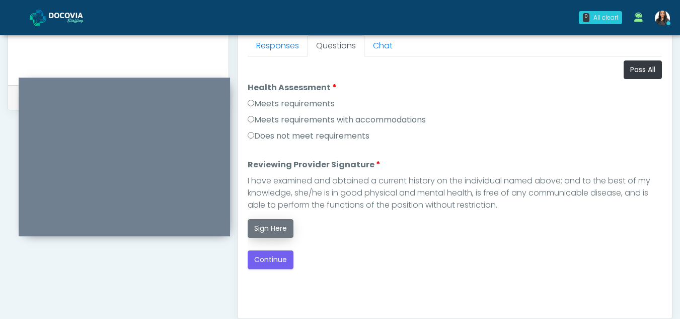
click at [270, 232] on button "Sign Here" at bounding box center [271, 228] width 46 height 19
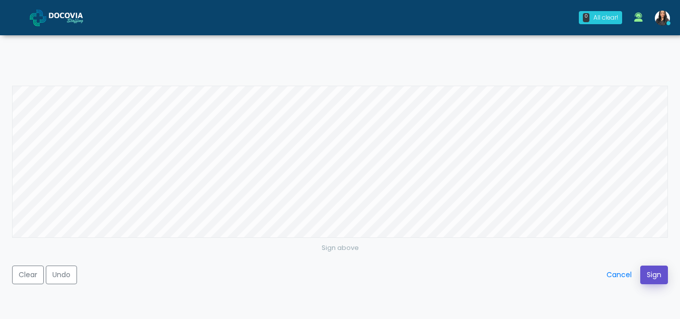
click at [648, 274] on button "Sign" at bounding box center [654, 274] width 28 height 19
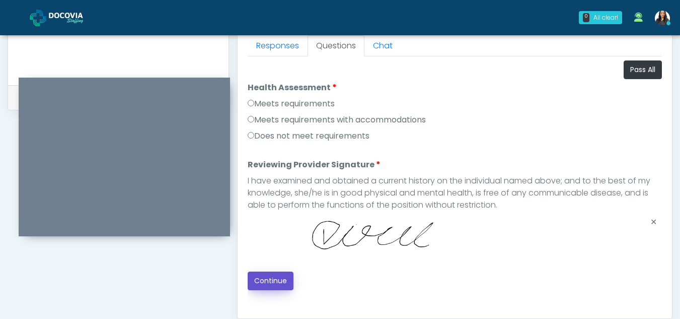
click at [274, 280] on button "Continue" at bounding box center [271, 280] width 46 height 19
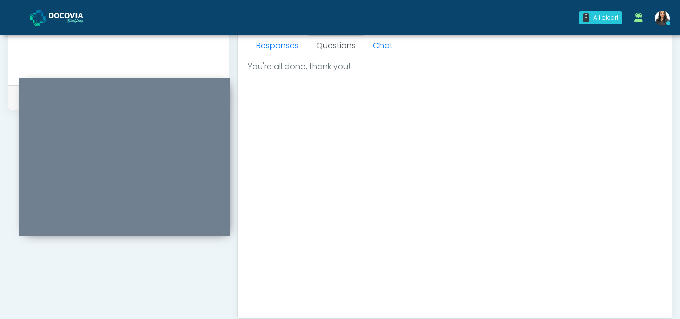
scroll to position [603, 0]
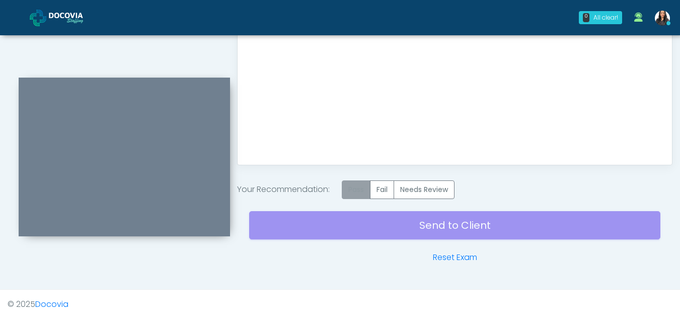
click at [358, 190] on label "Pass" at bounding box center [356, 189] width 29 height 19
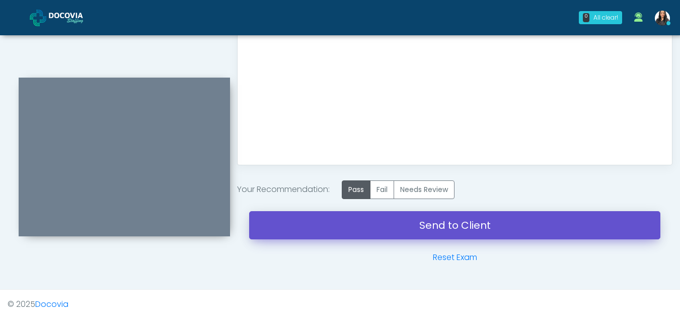
click at [458, 225] on link "Send to Client" at bounding box center [454, 225] width 411 height 28
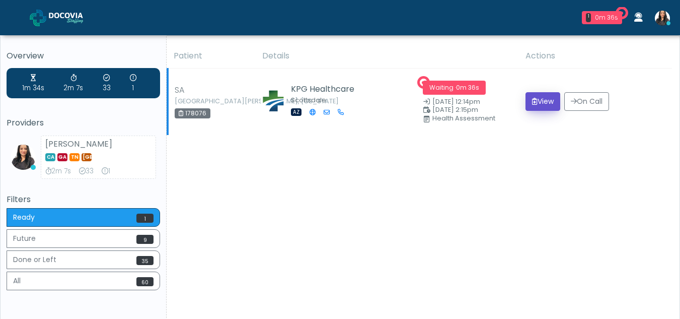
click at [546, 98] on button "View" at bounding box center [542, 101] width 35 height 19
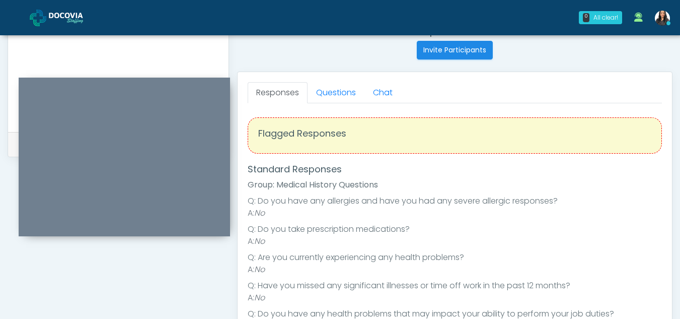
scroll to position [383, 0]
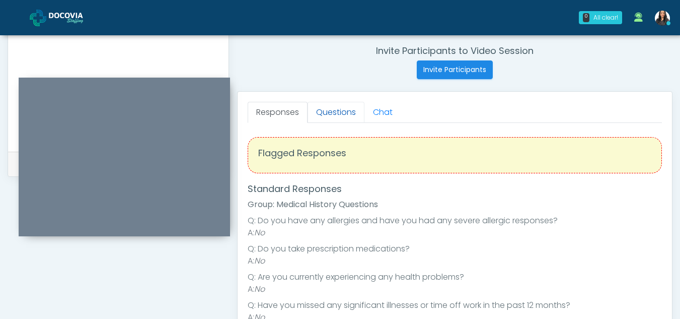
click at [354, 118] on link "Questions" at bounding box center [335, 112] width 57 height 21
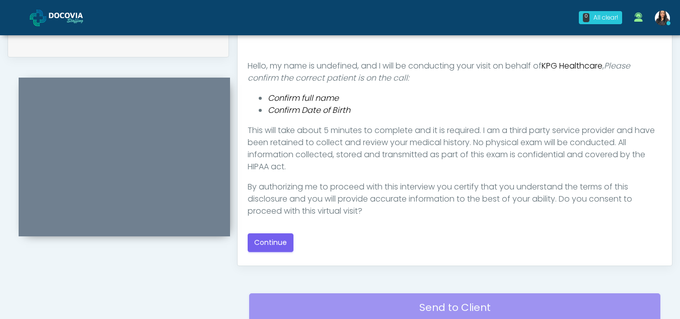
scroll to position [501, 0]
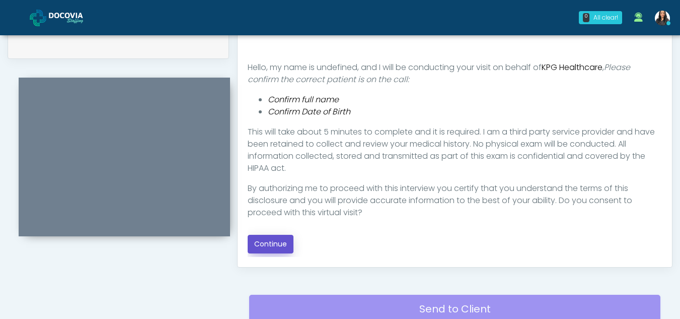
click at [273, 245] on button "Continue" at bounding box center [271, 244] width 46 height 19
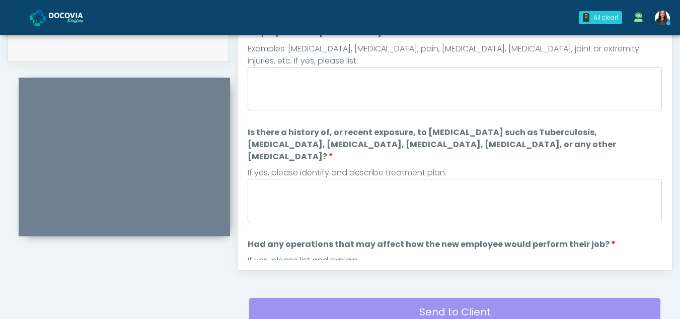
scroll to position [432, 0]
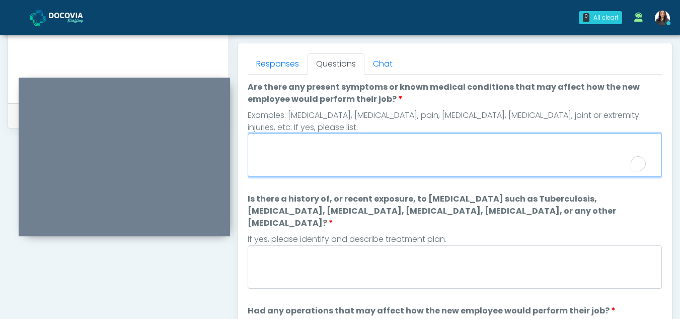
click at [298, 157] on textarea "Are there any present symptoms or known medical conditions that may affect how …" at bounding box center [455, 154] width 414 height 43
type textarea "**"
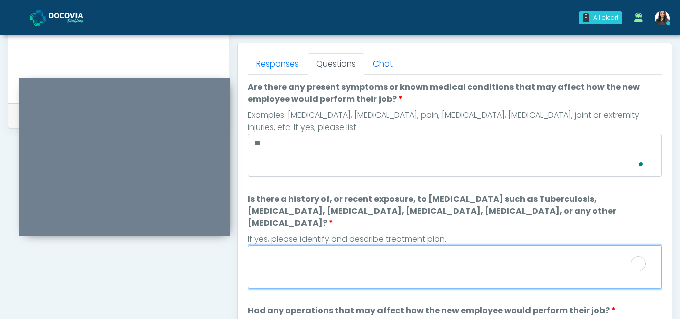
click at [298, 250] on textarea "Is there a history of, or recent exposure, to infectious diseases such as Tuber…" at bounding box center [455, 266] width 414 height 43
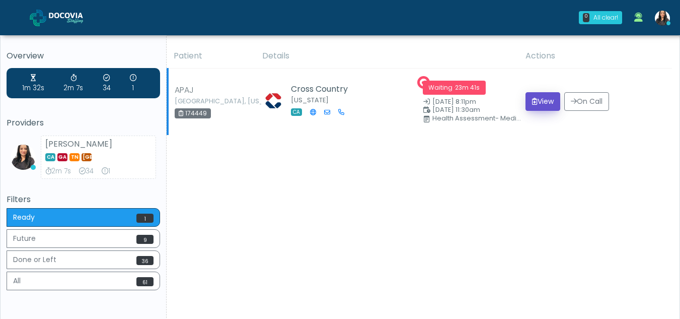
click at [546, 100] on button "View" at bounding box center [542, 101] width 35 height 19
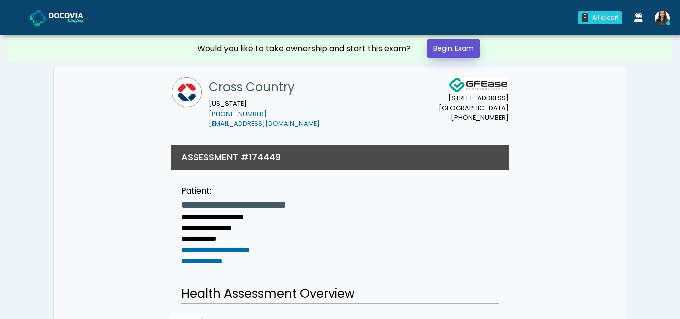
drag, startPoint x: 0, startPoint y: 0, endPoint x: 453, endPoint y: 45, distance: 455.6
click at [453, 45] on link "Begin Exam" at bounding box center [453, 48] width 53 height 19
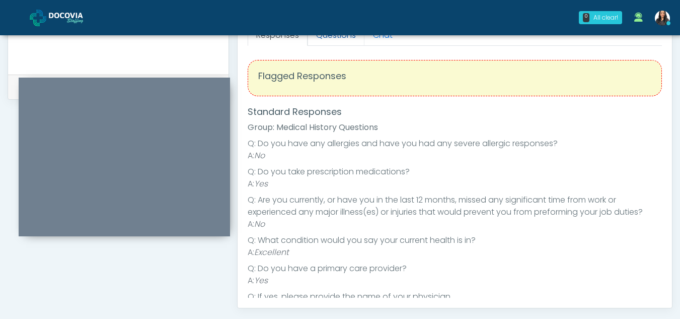
click at [335, 42] on link "Questions" at bounding box center [335, 35] width 57 height 21
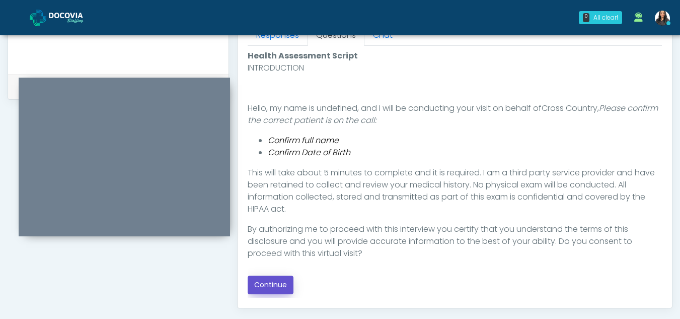
click at [271, 282] on button "Continue" at bounding box center [271, 284] width 46 height 19
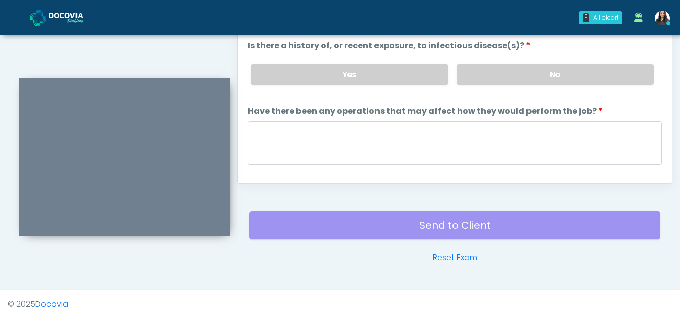
scroll to position [393, 0]
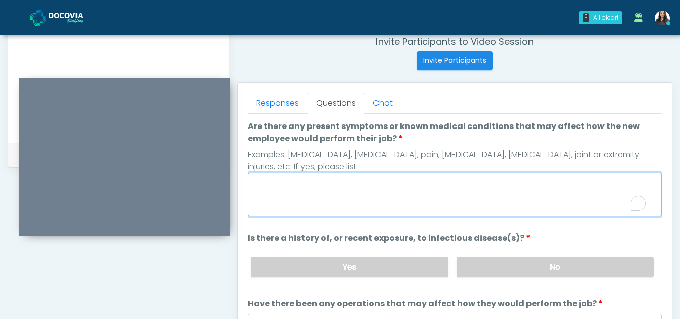
click at [306, 191] on textarea "Are there any present symptoms or known medical conditions that may affect how …" at bounding box center [455, 194] width 414 height 43
type textarea "**"
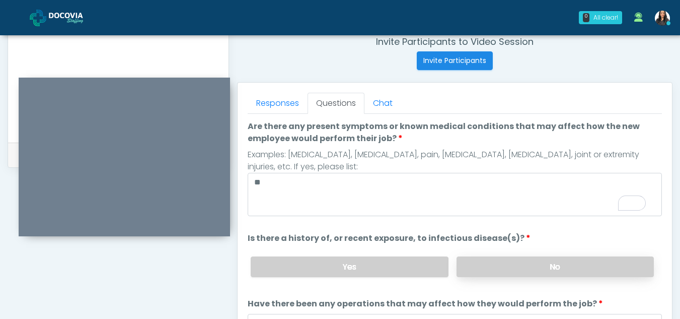
click at [533, 269] on label "No" at bounding box center [554, 266] width 197 height 21
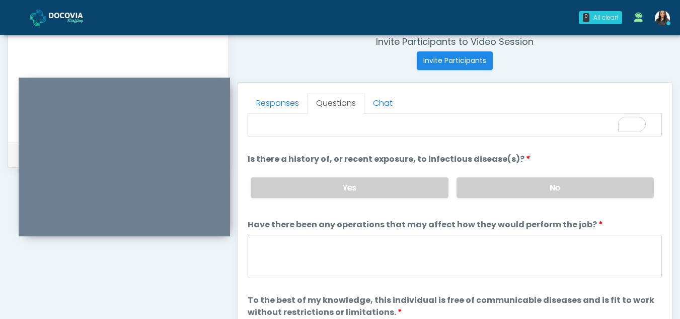
scroll to position [86, 0]
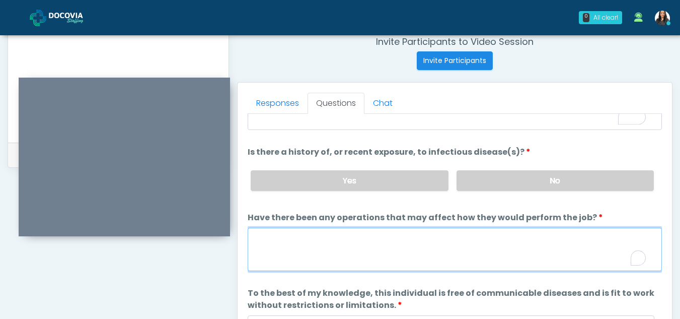
click at [290, 253] on textarea "Have there been any operations that may affect how they would perform the job?" at bounding box center [455, 248] width 414 height 43
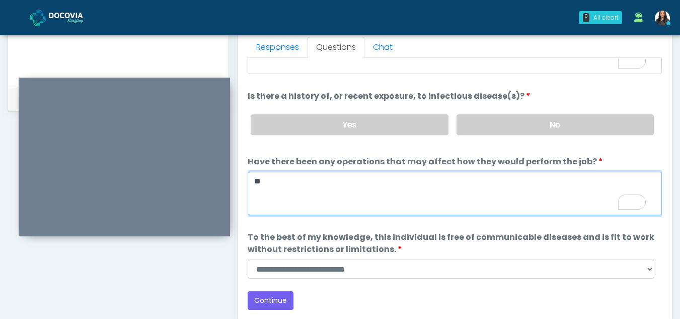
scroll to position [500, 0]
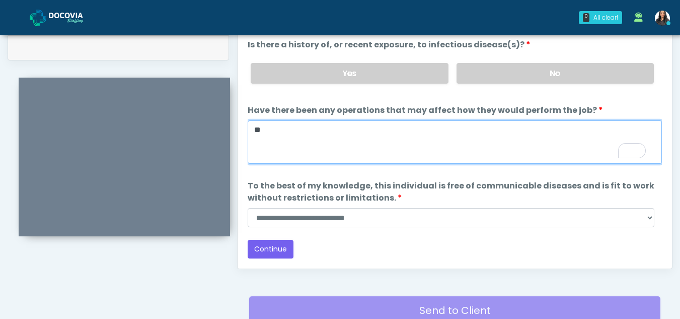
type textarea "**"
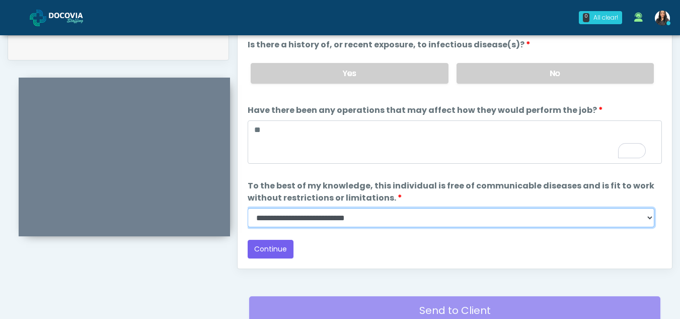
click at [649, 216] on select "**********" at bounding box center [451, 217] width 407 height 19
select select "******"
click at [248, 208] on select "**********" at bounding box center [451, 217] width 407 height 19
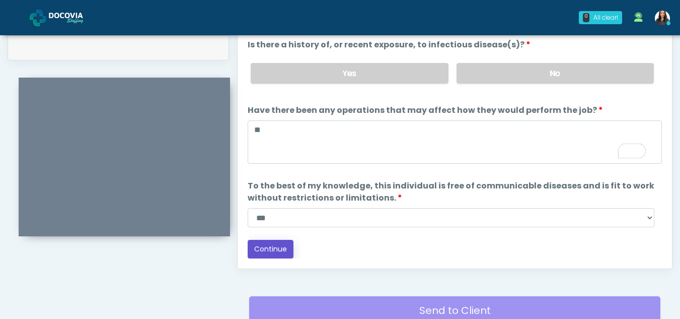
click at [268, 248] on button "Continue" at bounding box center [271, 249] width 46 height 19
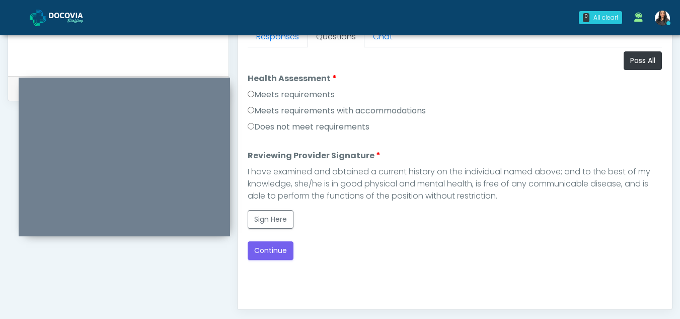
scroll to position [454, 0]
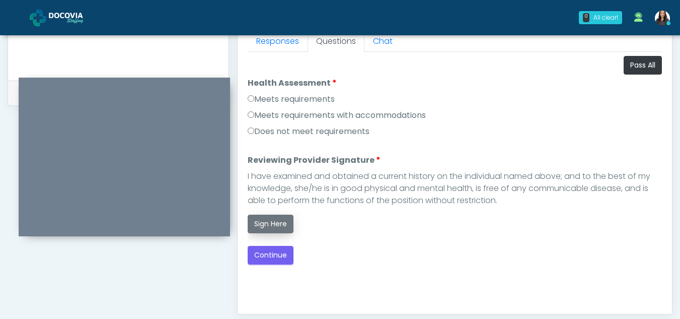
click at [271, 223] on button "Sign Here" at bounding box center [271, 223] width 46 height 19
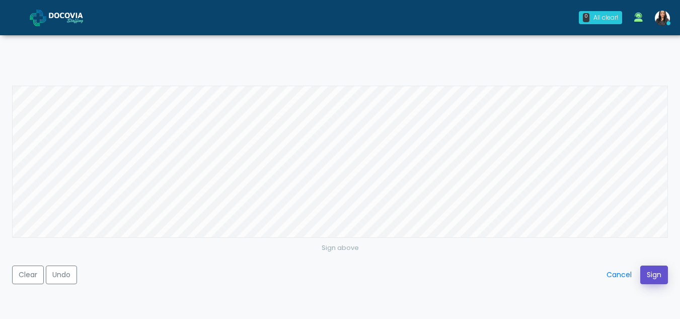
click at [654, 274] on button "Sign" at bounding box center [654, 274] width 28 height 19
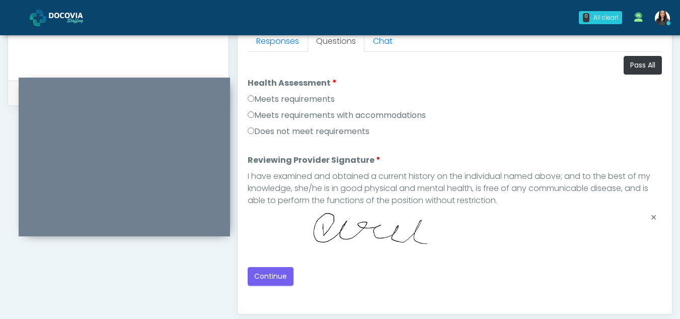
click at [57, 272] on div "**********" at bounding box center [118, 9] width 221 height 767
click at [278, 275] on button "Continue" at bounding box center [271, 276] width 46 height 19
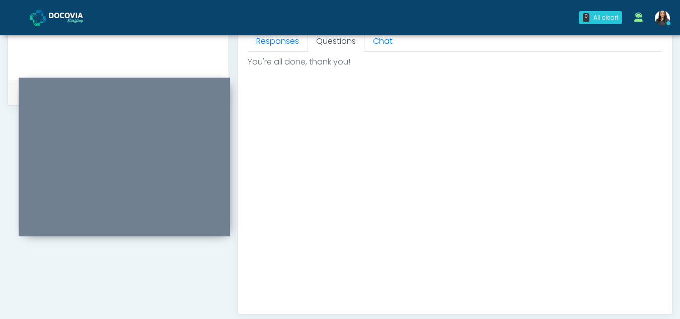
scroll to position [603, 0]
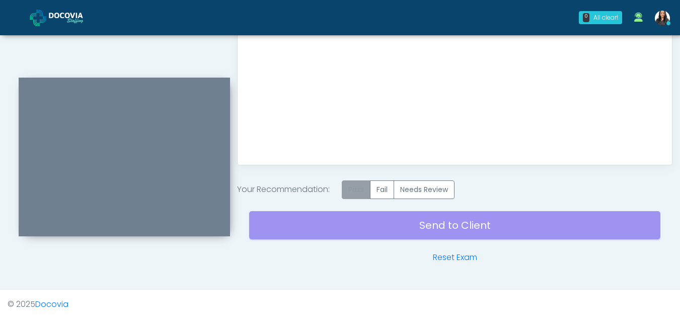
click at [355, 190] on label "Pass" at bounding box center [356, 189] width 29 height 19
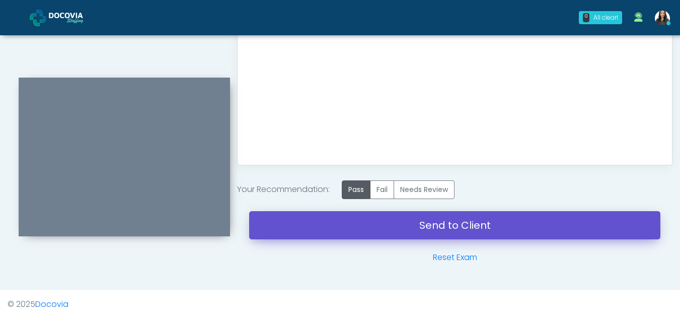
click at [478, 230] on link "Send to Client" at bounding box center [454, 225] width 411 height 28
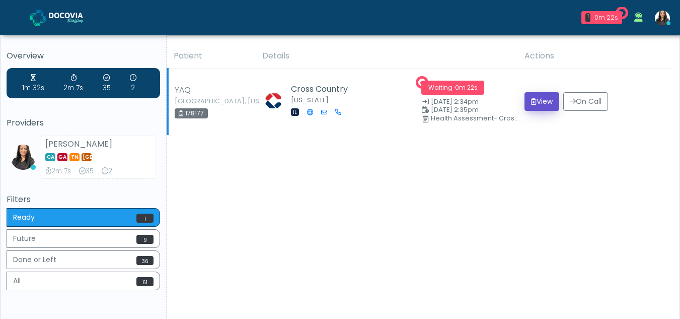
click at [549, 104] on button "View" at bounding box center [541, 101] width 35 height 19
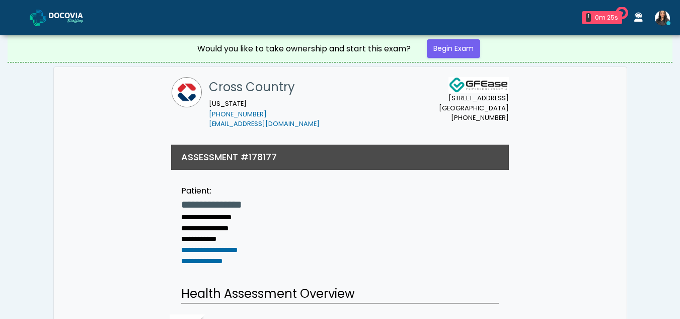
click at [448, 46] on link "Begin Exam" at bounding box center [453, 48] width 53 height 19
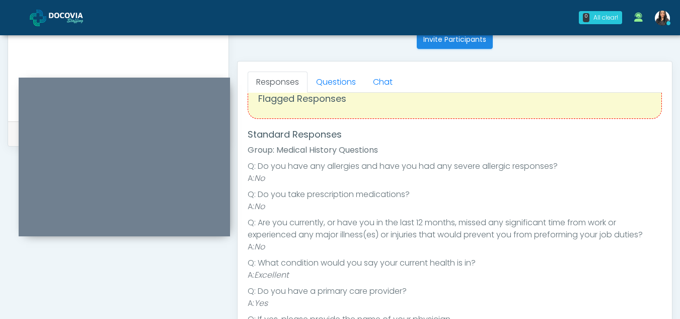
scroll to position [406, 0]
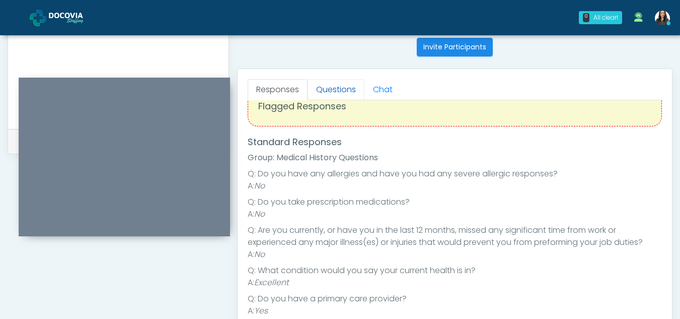
click at [353, 88] on link "Questions" at bounding box center [335, 89] width 57 height 21
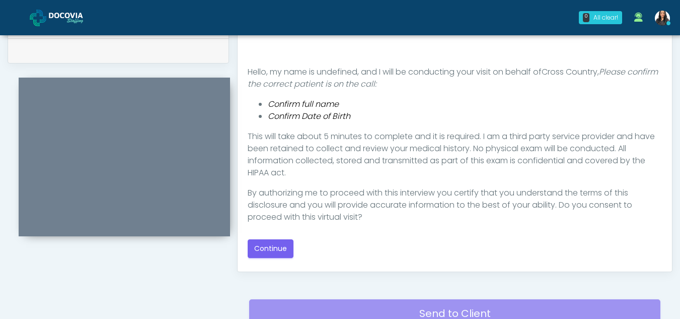
scroll to position [526, 0]
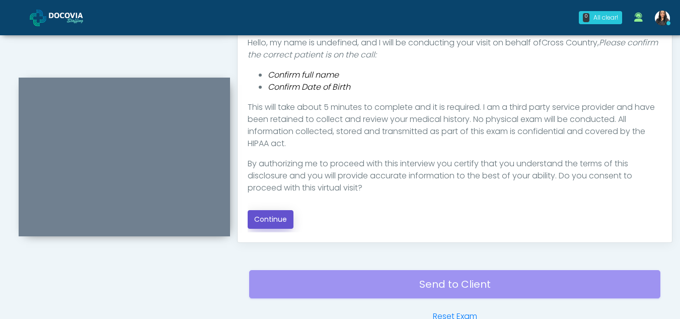
click at [277, 214] on button "Continue" at bounding box center [271, 219] width 46 height 19
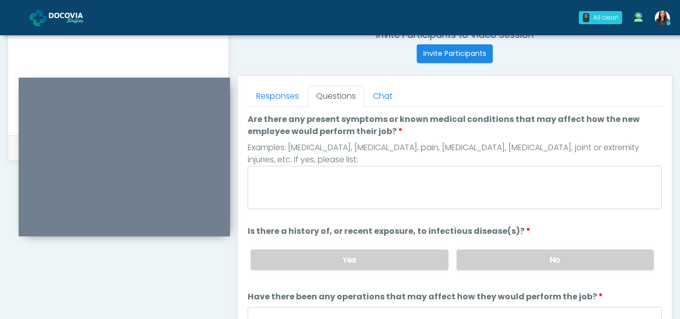
scroll to position [384, 0]
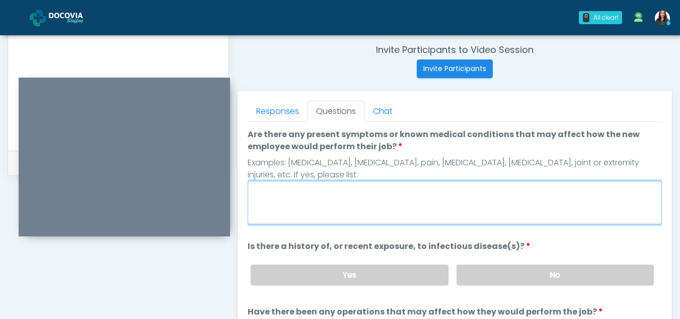
click at [332, 201] on textarea "Are there any present symptoms or known medical conditions that may affect how …" at bounding box center [455, 202] width 414 height 43
type textarea "**"
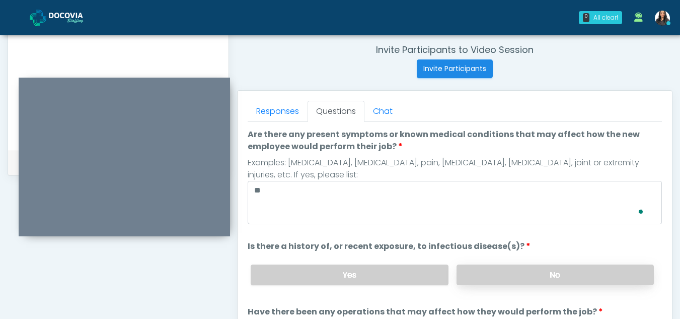
click at [569, 266] on label "No" at bounding box center [554, 274] width 197 height 21
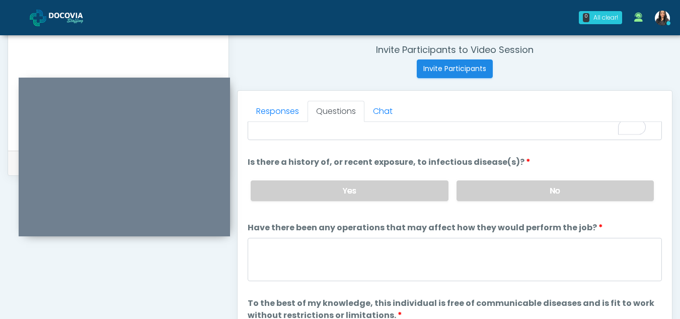
scroll to position [86, 0]
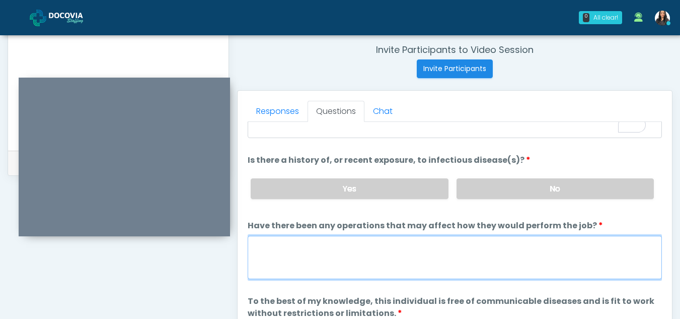
click at [304, 249] on textarea "Have there been any operations that may affect how they would perform the job?" at bounding box center [455, 257] width 414 height 43
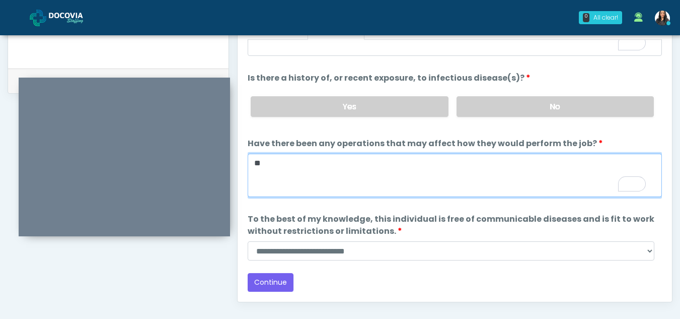
scroll to position [468, 0]
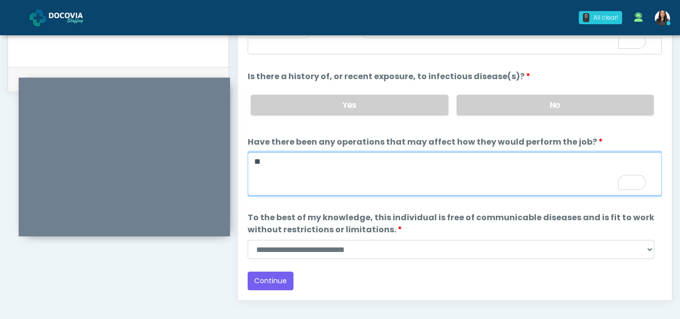
type textarea "**"
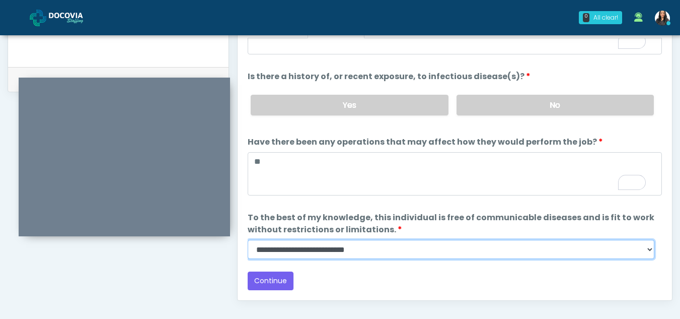
click at [647, 253] on select "**********" at bounding box center [451, 249] width 407 height 19
select select "******"
click at [248, 240] on select "**********" at bounding box center [451, 249] width 407 height 19
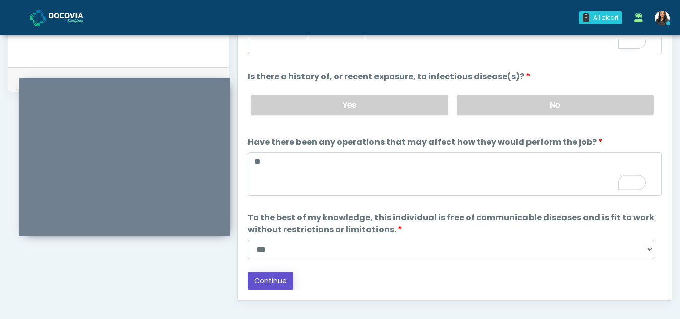
click at [276, 279] on button "Continue" at bounding box center [271, 280] width 46 height 19
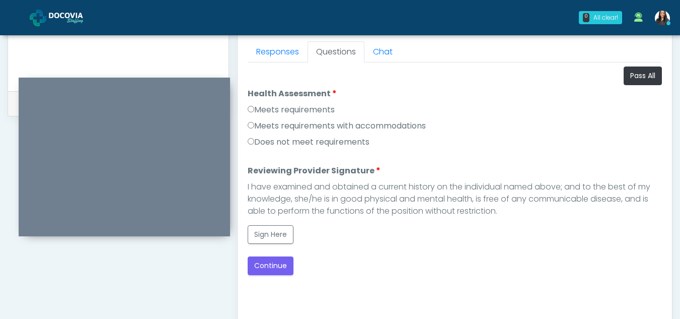
scroll to position [427, 0]
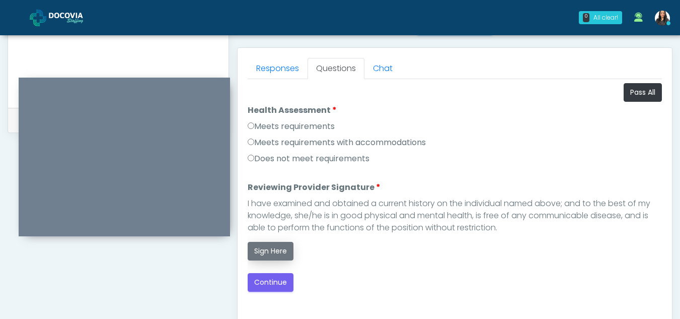
click at [267, 246] on button "Sign Here" at bounding box center [271, 251] width 46 height 19
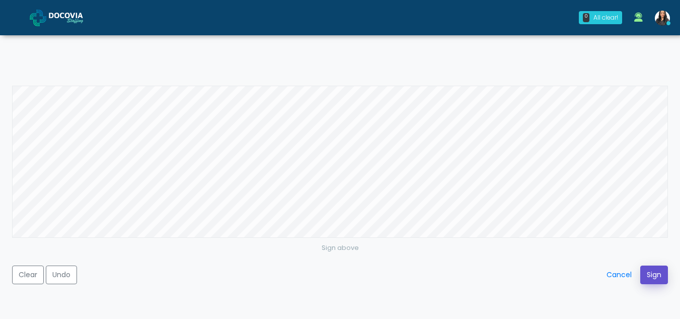
click at [654, 267] on button "Sign" at bounding box center [654, 274] width 28 height 19
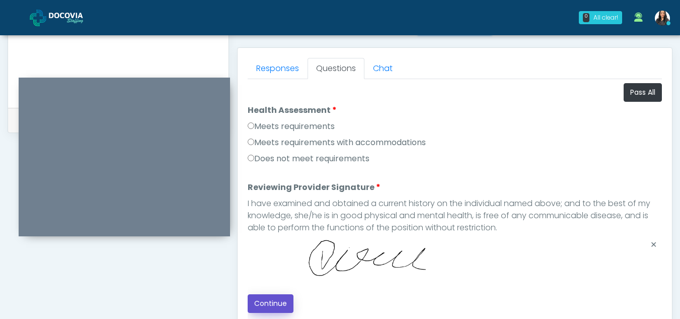
click at [266, 303] on button "Continue" at bounding box center [271, 303] width 46 height 19
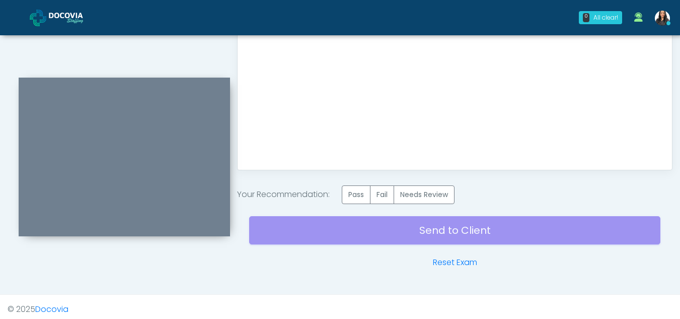
scroll to position [603, 0]
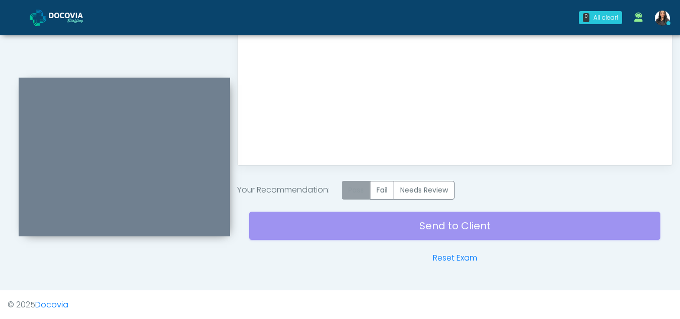
click at [361, 189] on label "Pass" at bounding box center [356, 190] width 29 height 19
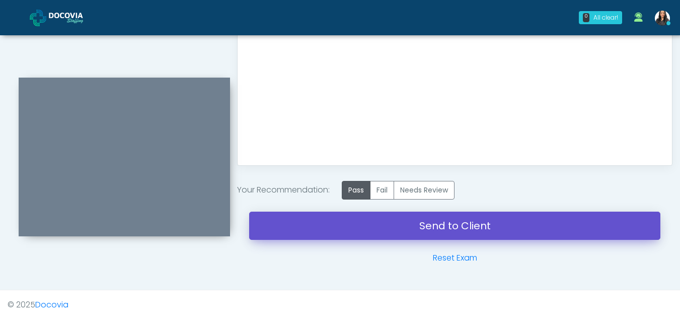
click at [440, 226] on link "Send to Client" at bounding box center [454, 225] width 411 height 28
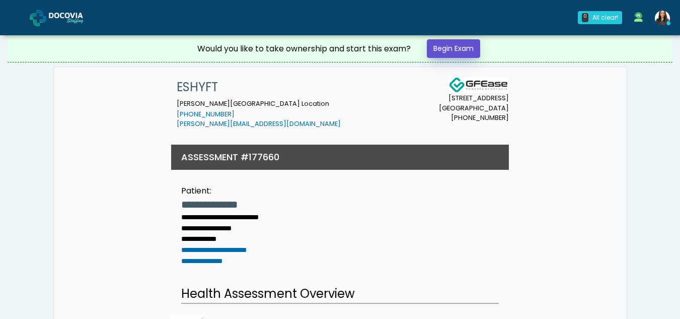
click at [456, 45] on link "Begin Exam" at bounding box center [453, 48] width 53 height 19
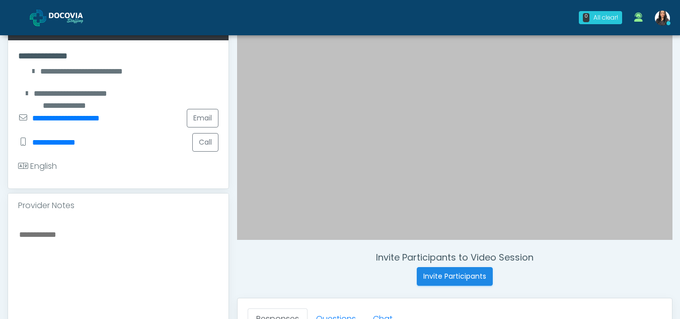
scroll to position [185, 0]
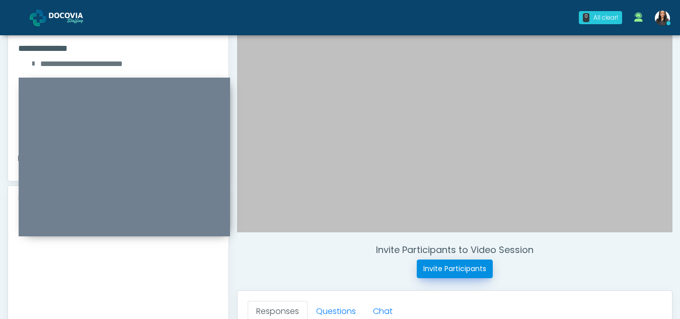
click at [444, 266] on button "Invite Participants" at bounding box center [455, 268] width 76 height 19
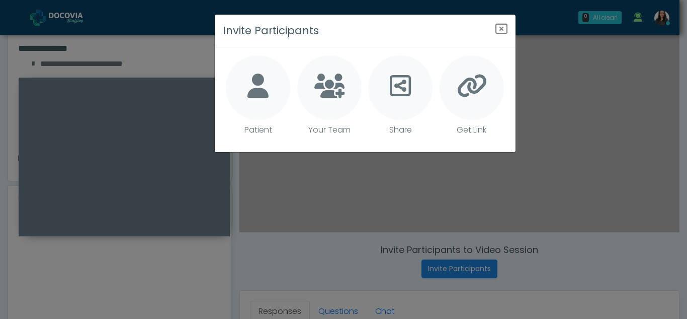
click at [254, 85] on icon at bounding box center [258, 85] width 21 height 24
type textarea "**********"
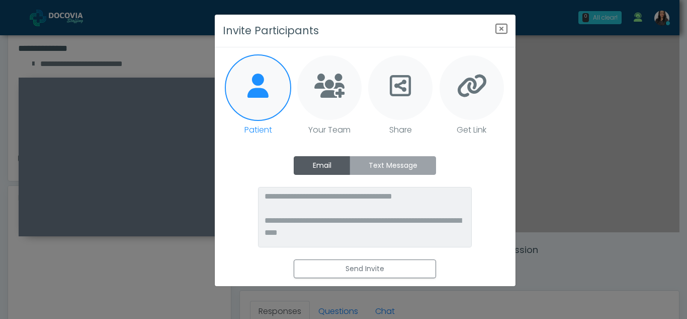
click at [395, 163] on label "Text Message" at bounding box center [393, 165] width 87 height 19
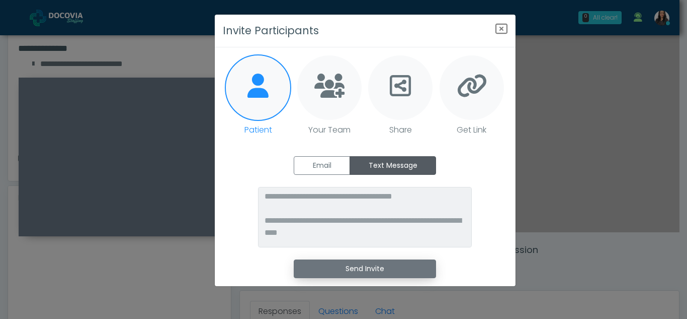
click at [371, 271] on button "Send Invite" at bounding box center [365, 268] width 142 height 19
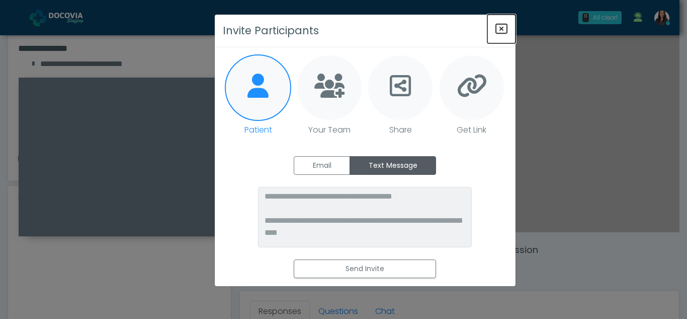
click at [500, 33] on icon "Close" at bounding box center [502, 29] width 12 height 12
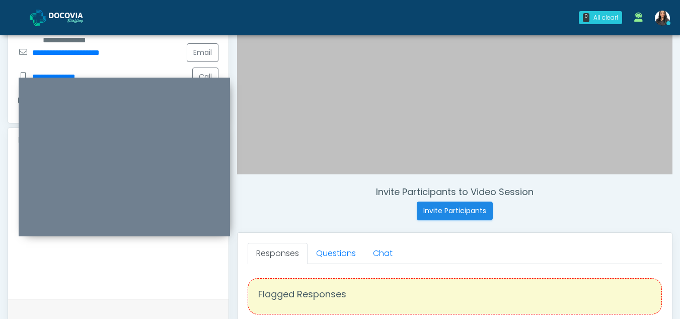
scroll to position [244, 0]
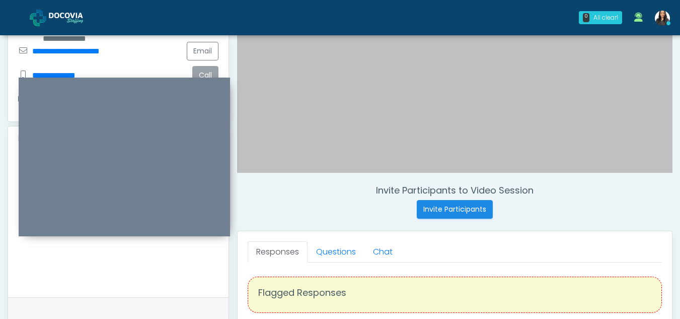
click at [208, 66] on button "Call" at bounding box center [205, 75] width 26 height 19
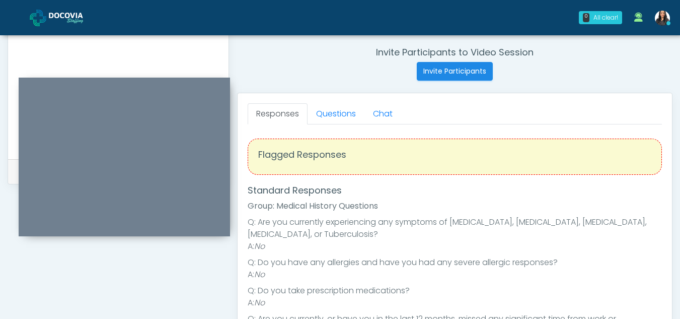
scroll to position [363, 0]
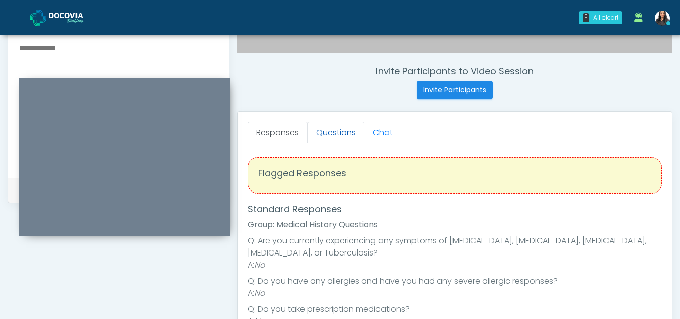
click at [335, 132] on link "Questions" at bounding box center [335, 132] width 57 height 21
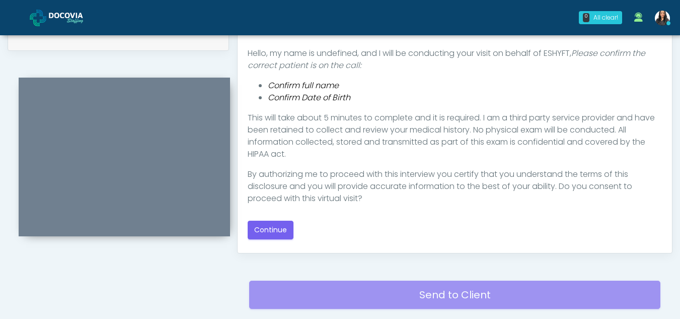
scroll to position [536, 0]
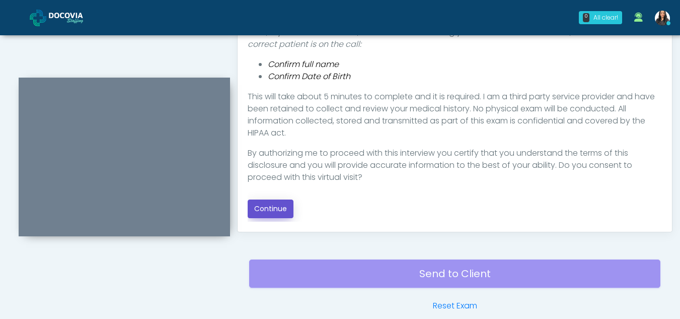
click at [271, 210] on button "Continue" at bounding box center [271, 208] width 46 height 19
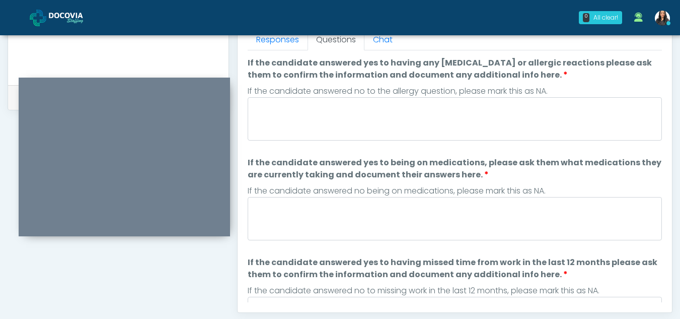
scroll to position [444, 0]
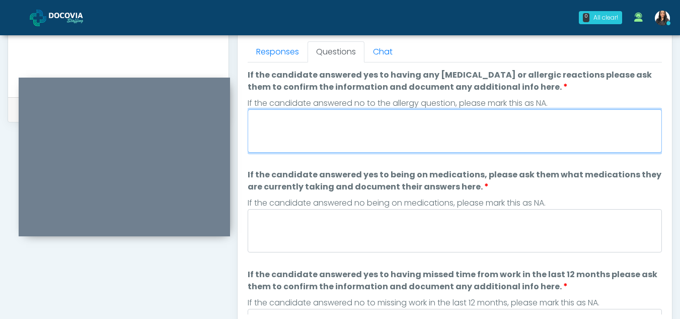
click at [282, 121] on textarea "If the candidate answered yes to having any allergies or allergic reactions ple…" at bounding box center [455, 130] width 414 height 43
type textarea "**"
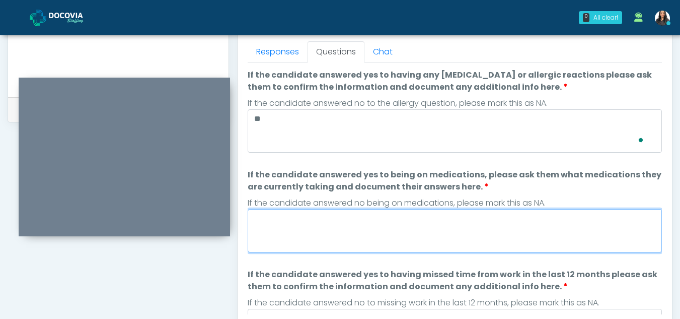
click at [341, 235] on textarea "If the candidate answered yes to being on medications, please ask them what med…" at bounding box center [455, 230] width 414 height 43
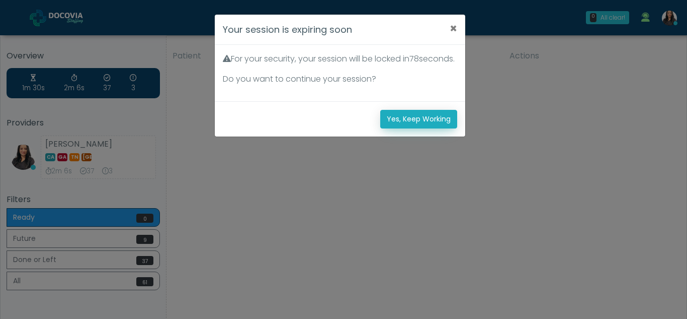
click at [420, 128] on button "Yes, Keep Working" at bounding box center [418, 119] width 77 height 19
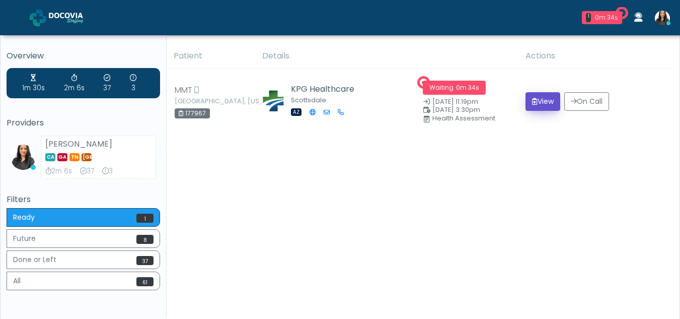
click at [542, 94] on button "View" at bounding box center [542, 101] width 35 height 19
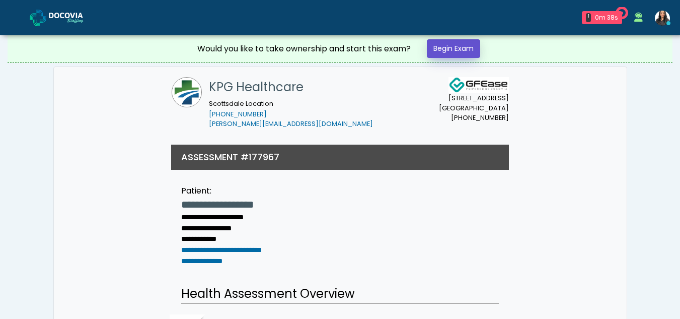
click at [457, 46] on link "Begin Exam" at bounding box center [453, 48] width 53 height 19
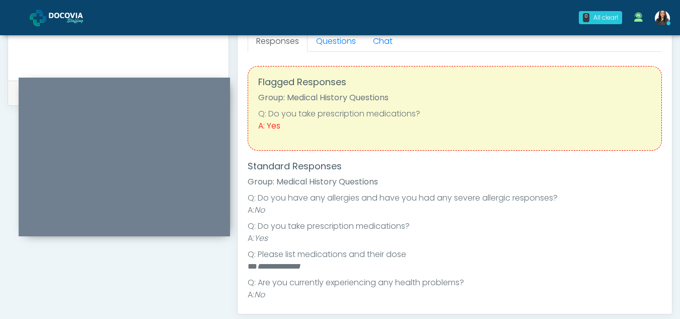
scroll to position [399, 0]
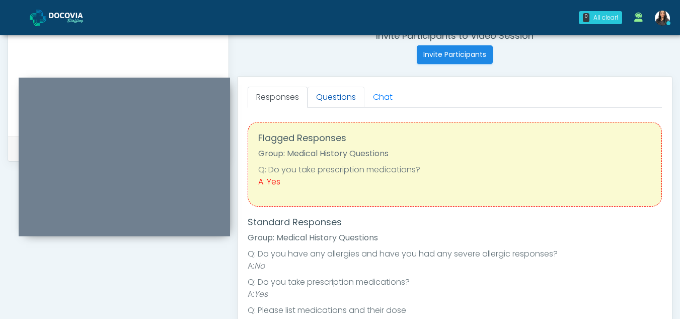
click at [339, 98] on link "Questions" at bounding box center [335, 97] width 57 height 21
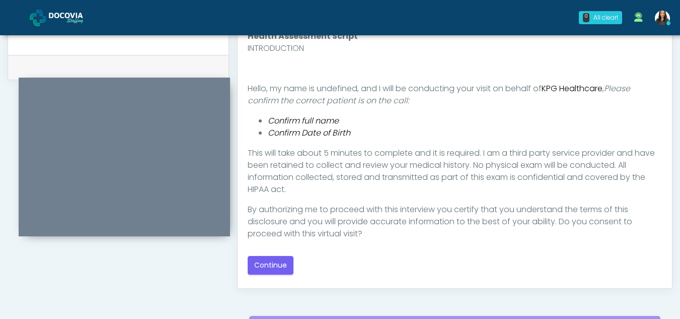
scroll to position [482, 0]
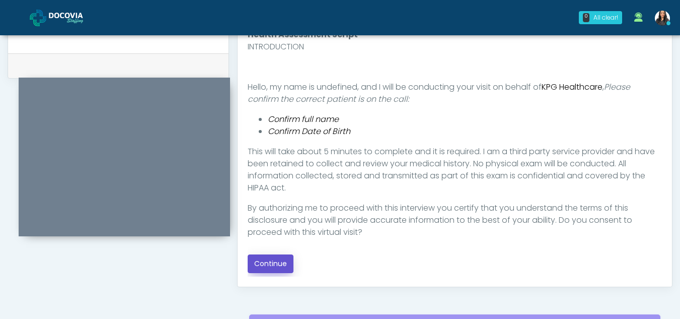
click at [269, 260] on button "Continue" at bounding box center [271, 263] width 46 height 19
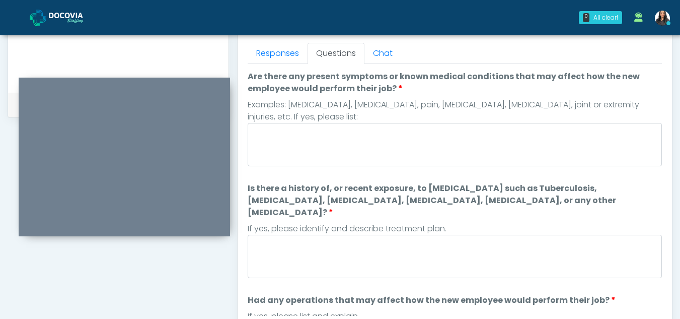
scroll to position [441, 0]
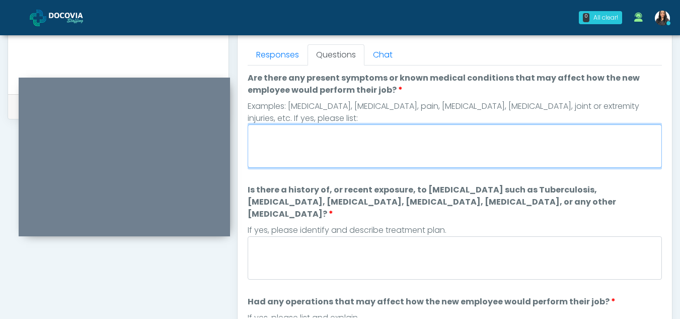
click at [298, 145] on textarea "Are there any present symptoms or known medical conditions that may affect how …" at bounding box center [455, 145] width 414 height 43
type textarea "**"
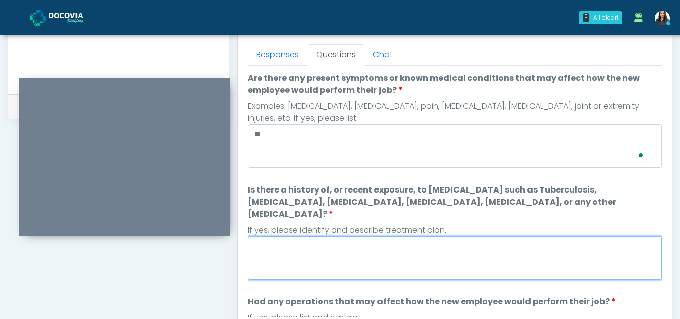
click at [291, 250] on textarea "Is there a history of, or recent exposure, to infectious diseases such as Tuber…" at bounding box center [455, 257] width 414 height 43
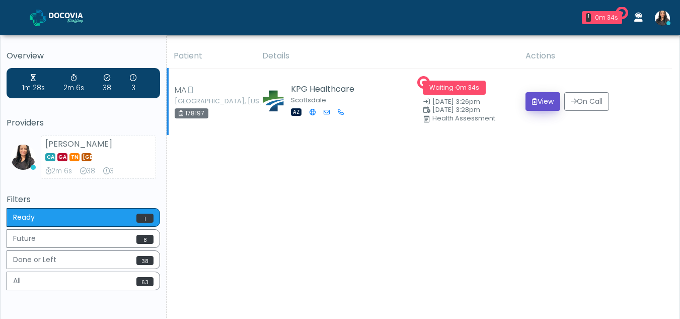
drag, startPoint x: 0, startPoint y: 0, endPoint x: 535, endPoint y: 103, distance: 545.3
click at [535, 103] on button "View" at bounding box center [542, 101] width 35 height 19
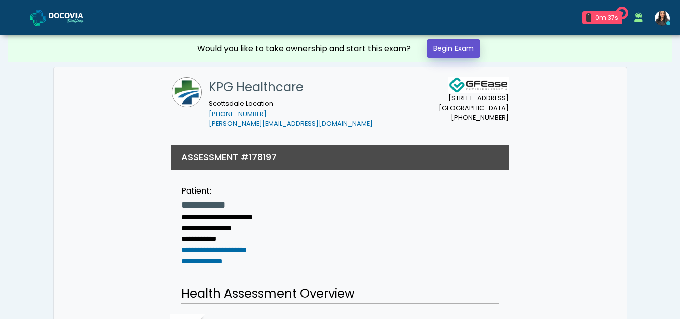
click at [470, 48] on link "Begin Exam" at bounding box center [453, 48] width 53 height 19
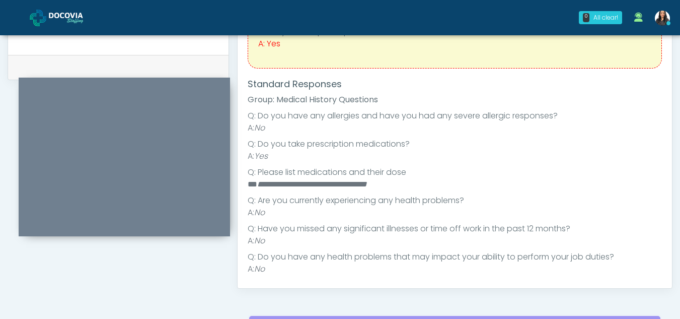
scroll to position [412, 0]
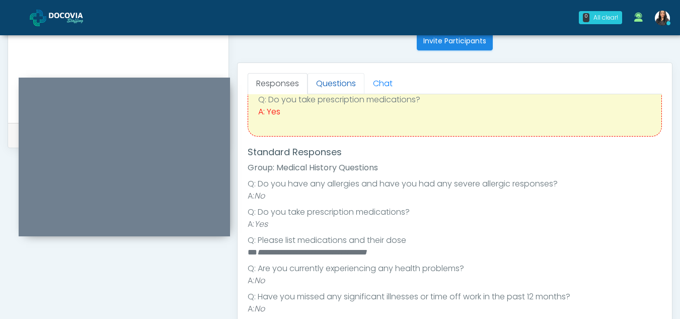
click at [330, 82] on link "Questions" at bounding box center [335, 83] width 57 height 21
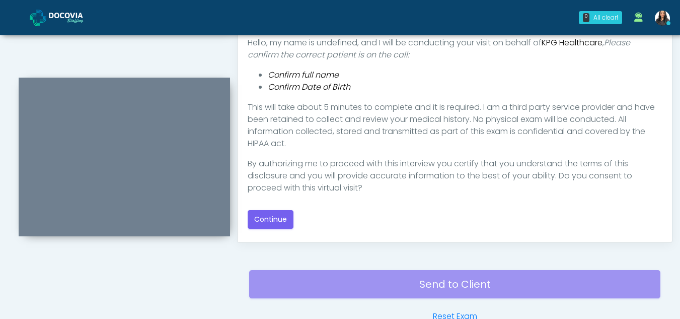
scroll to position [532, 0]
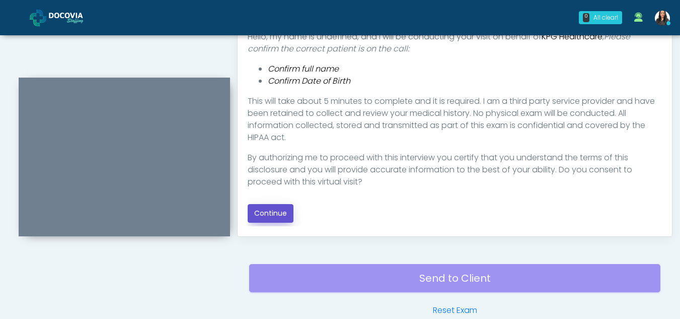
click at [277, 216] on button "Continue" at bounding box center [271, 213] width 46 height 19
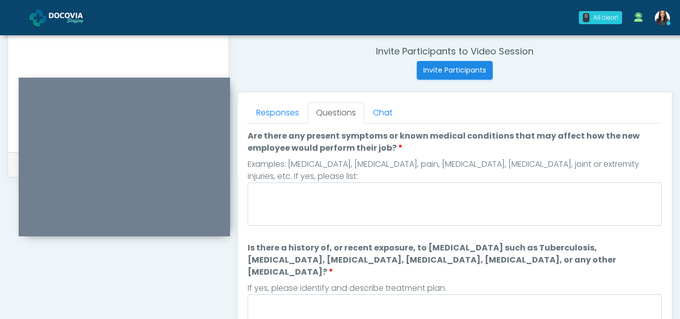
scroll to position [360, 0]
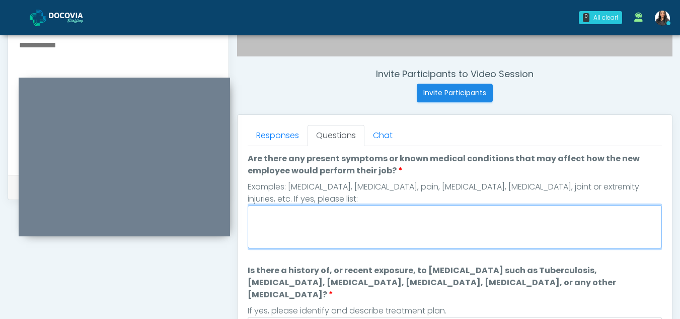
click at [285, 215] on textarea "Are there any present symptoms or known medical conditions that may affect how …" at bounding box center [455, 226] width 414 height 43
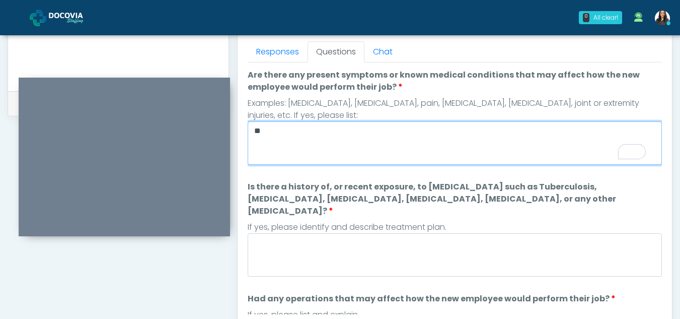
scroll to position [486, 0]
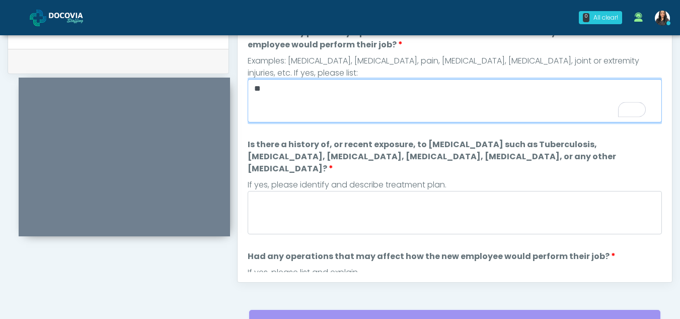
type textarea "**"
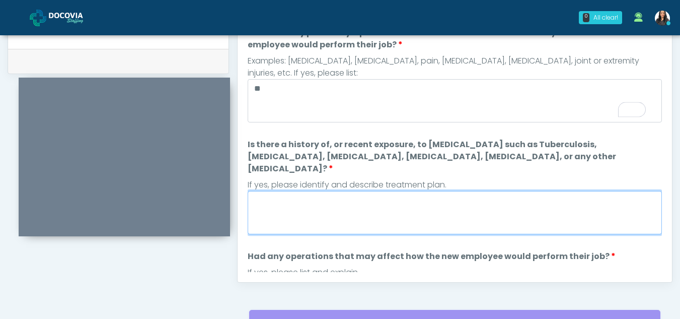
click at [306, 200] on textarea "Is there a history of, or recent exposure, to infectious diseases such as Tuber…" at bounding box center [455, 212] width 414 height 43
type textarea "**"
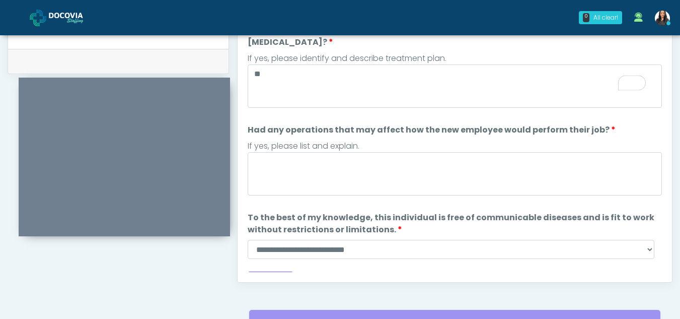
scroll to position [0, 0]
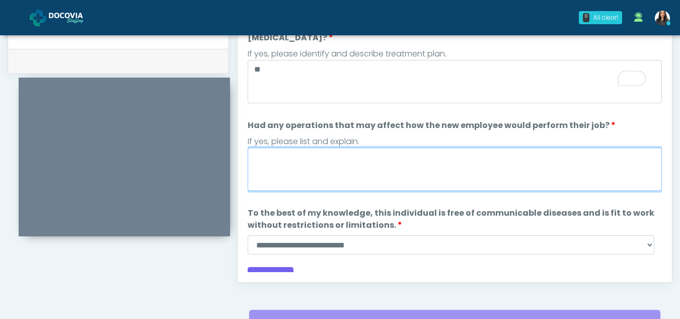
click at [293, 150] on textarea "Had any operations that may affect how the new employee would perform their job?" at bounding box center [455, 168] width 414 height 43
type textarea "**"
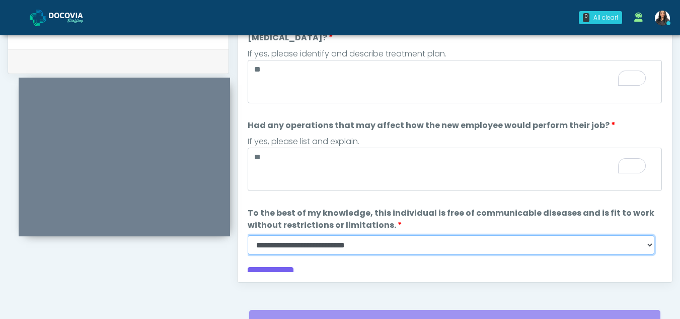
click at [649, 235] on select "**********" at bounding box center [451, 244] width 407 height 19
select select "******"
click at [248, 235] on select "**********" at bounding box center [451, 244] width 407 height 19
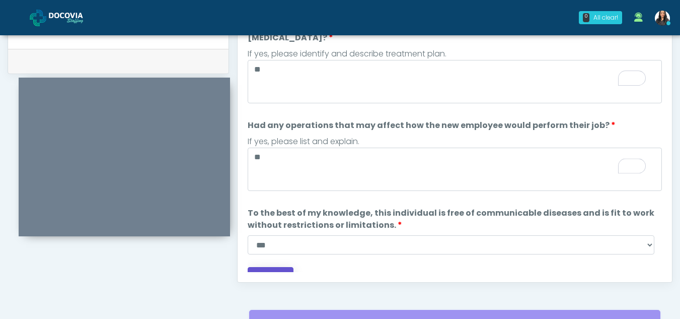
click at [278, 267] on button "Continue" at bounding box center [271, 276] width 46 height 19
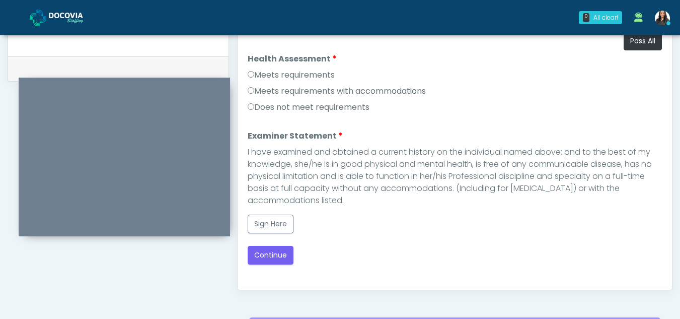
scroll to position [476, 0]
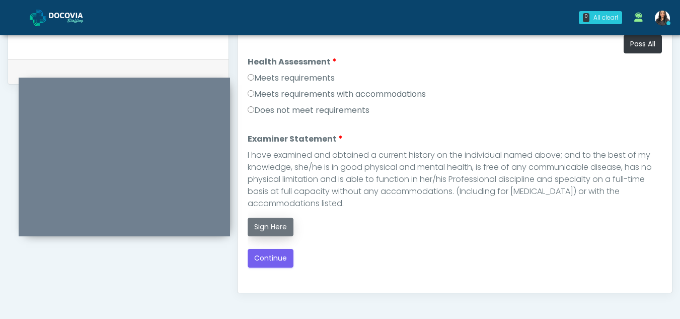
click at [262, 227] on button "Sign Here" at bounding box center [271, 226] width 46 height 19
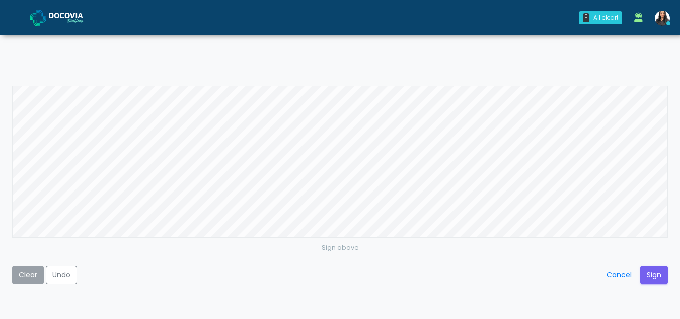
click at [34, 274] on button "Clear" at bounding box center [28, 274] width 32 height 19
click at [651, 274] on button "Sign" at bounding box center [654, 274] width 28 height 19
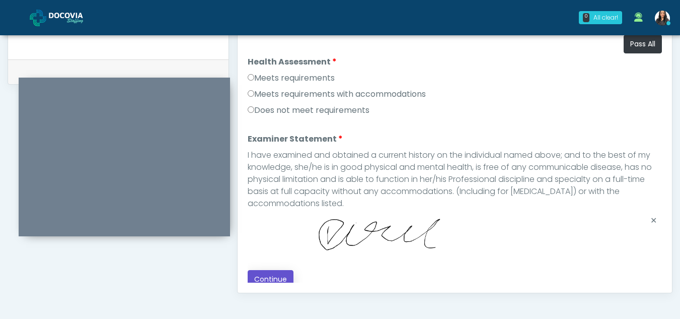
click at [280, 271] on button "Continue" at bounding box center [271, 279] width 46 height 19
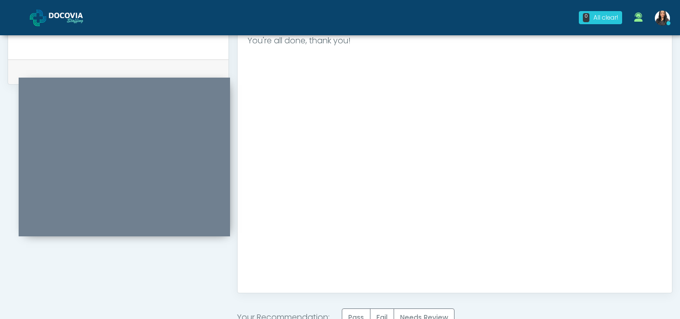
scroll to position [603, 0]
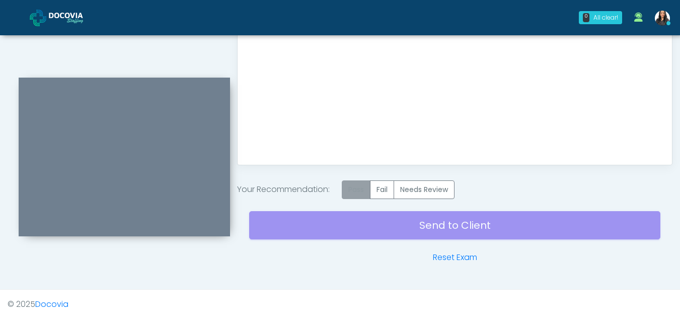
click at [362, 189] on label "Pass" at bounding box center [356, 189] width 29 height 19
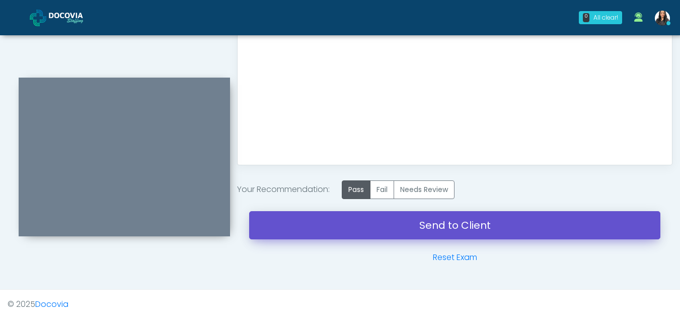
click at [412, 224] on link "Send to Client" at bounding box center [454, 225] width 411 height 28
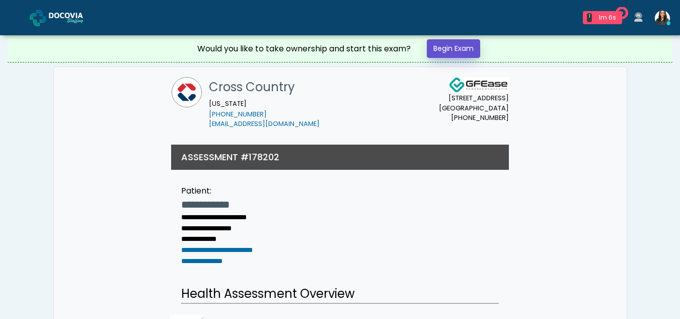
click at [446, 50] on link "Begin Exam" at bounding box center [453, 48] width 53 height 19
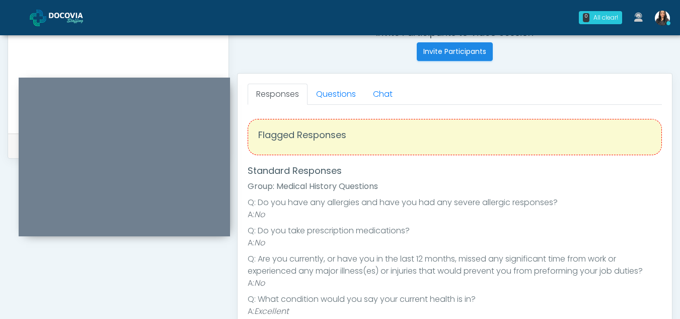
scroll to position [397, 0]
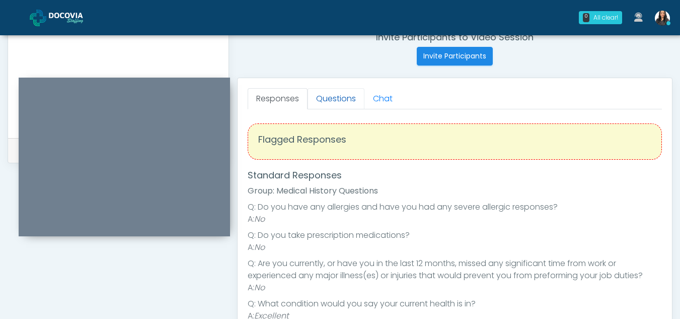
click at [349, 99] on link "Questions" at bounding box center [335, 98] width 57 height 21
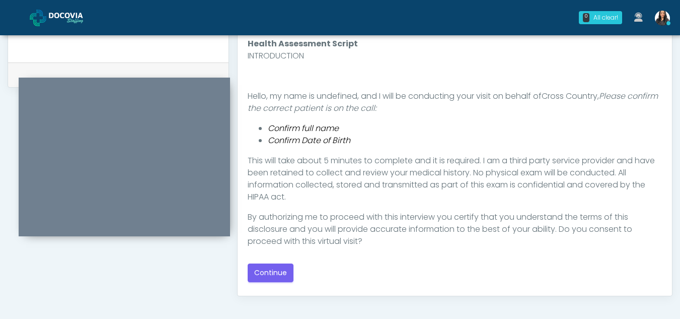
scroll to position [471, 0]
click at [281, 266] on button "Continue" at bounding box center [271, 274] width 46 height 19
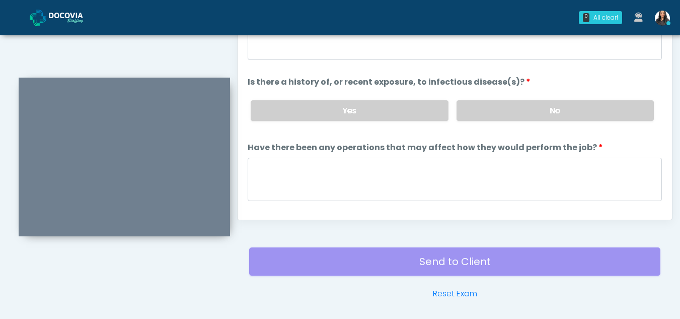
scroll to position [480, 0]
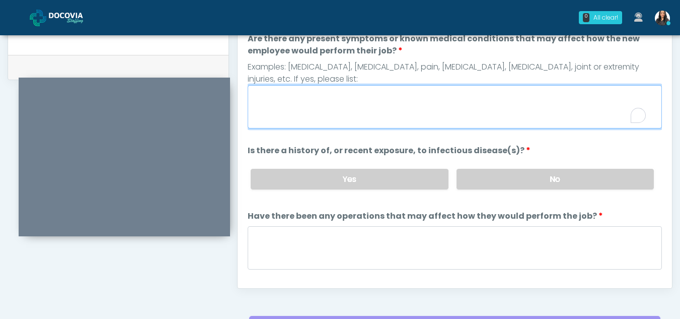
click at [280, 104] on textarea "Are there any present symptoms or known medical conditions that may affect how …" at bounding box center [455, 106] width 414 height 43
type textarea "**"
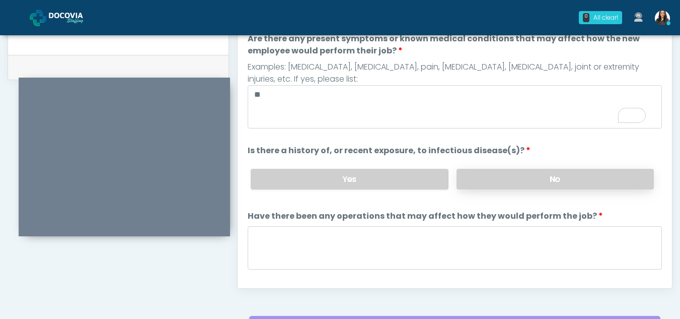
click at [579, 182] on label "No" at bounding box center [554, 179] width 197 height 21
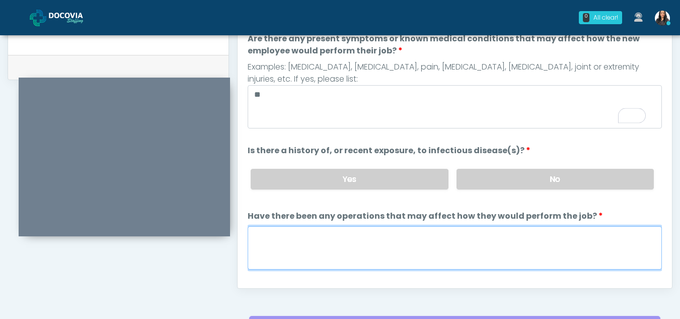
click at [322, 251] on textarea "Have there been any operations that may affect how they would perform the job?" at bounding box center [455, 247] width 414 height 43
type textarea "**"
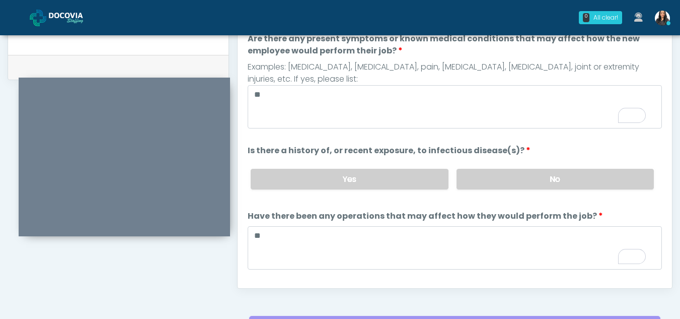
scroll to position [86, 0]
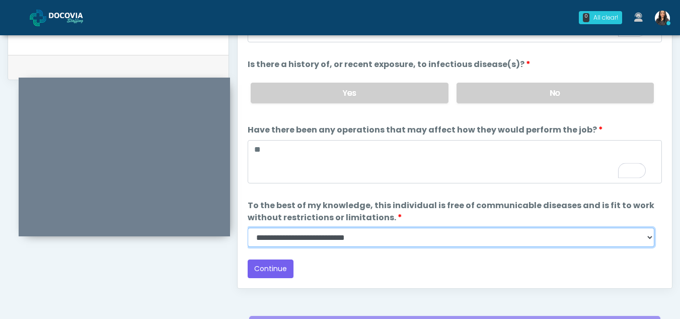
click at [651, 237] on select "**********" at bounding box center [451, 236] width 407 height 19
select select "******"
click at [248, 227] on select "**********" at bounding box center [451, 236] width 407 height 19
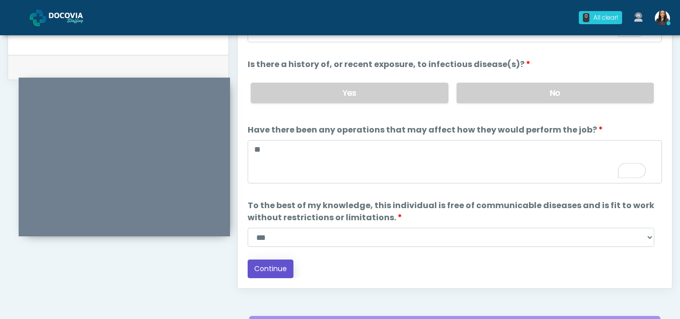
click at [255, 262] on button "Continue" at bounding box center [271, 268] width 46 height 19
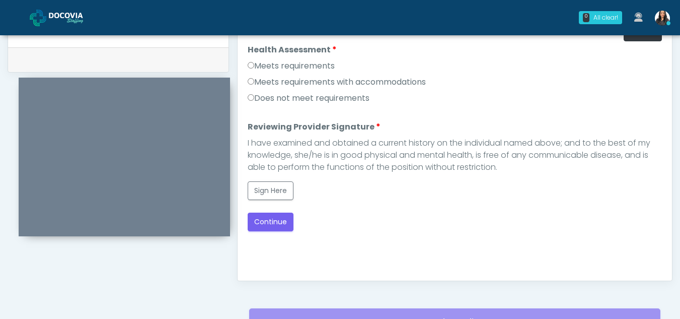
scroll to position [476, 0]
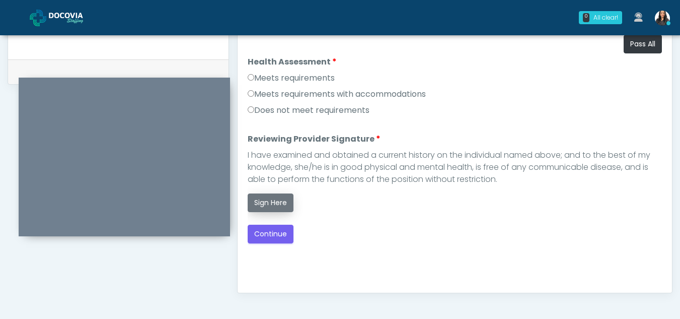
click at [273, 197] on button "Sign Here" at bounding box center [271, 202] width 46 height 19
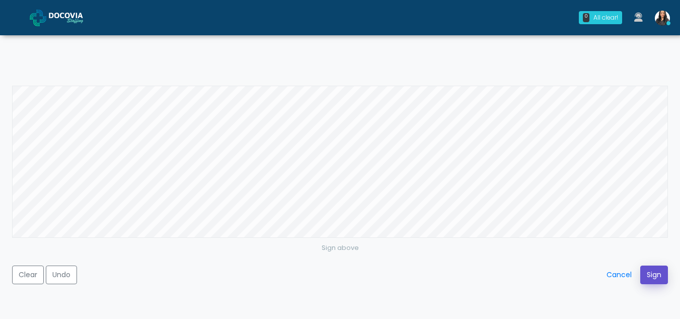
click at [658, 267] on button "Sign" at bounding box center [654, 274] width 28 height 19
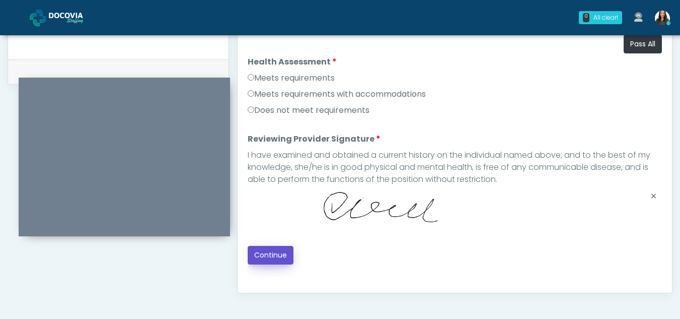
click at [270, 253] on button "Continue" at bounding box center [271, 255] width 46 height 19
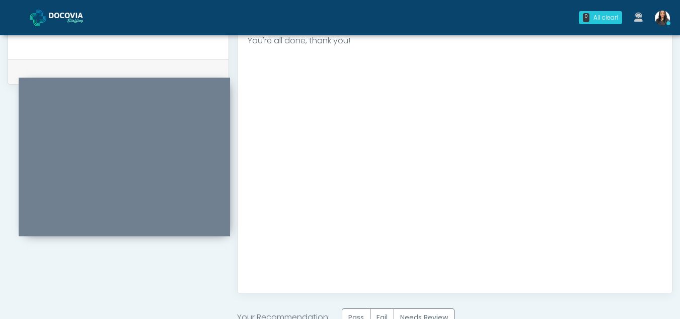
scroll to position [603, 0]
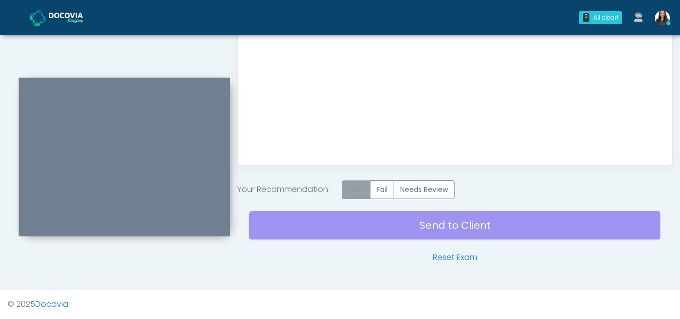
click at [359, 184] on label "Pass" at bounding box center [356, 189] width 29 height 19
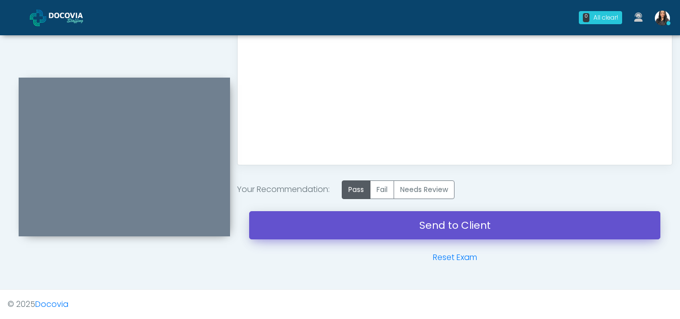
click at [461, 225] on link "Send to Client" at bounding box center [454, 225] width 411 height 28
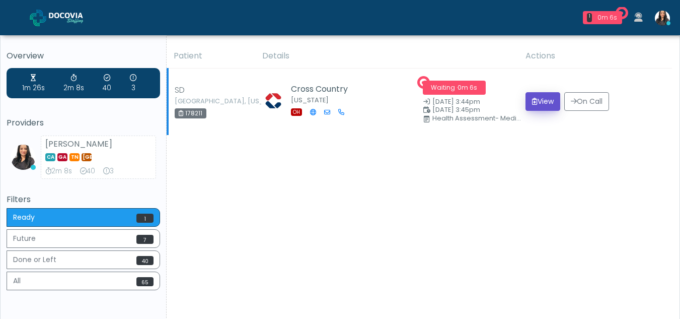
click at [540, 97] on button "View" at bounding box center [542, 101] width 35 height 19
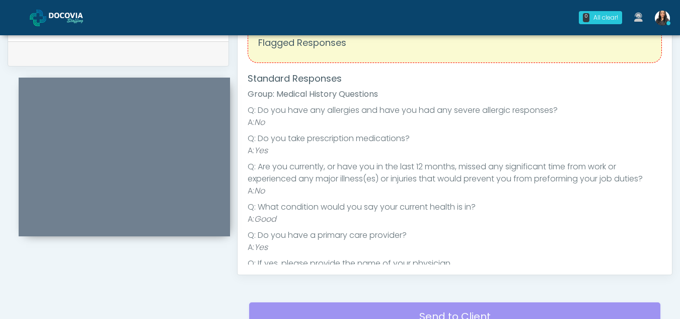
scroll to position [417, 0]
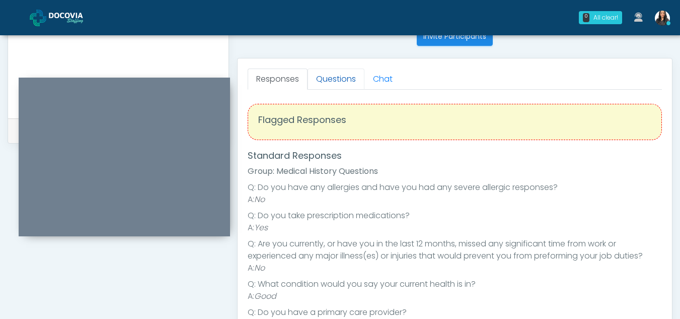
click at [331, 77] on link "Questions" at bounding box center [335, 78] width 57 height 21
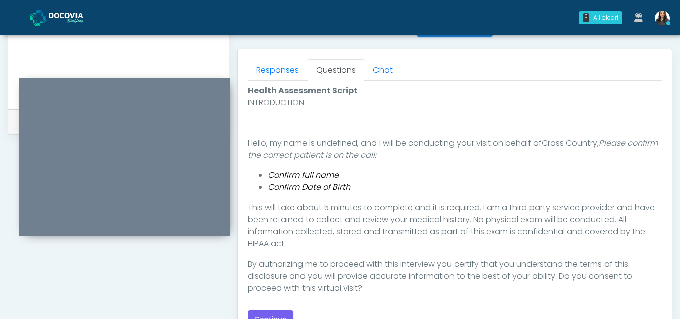
scroll to position [453, 0]
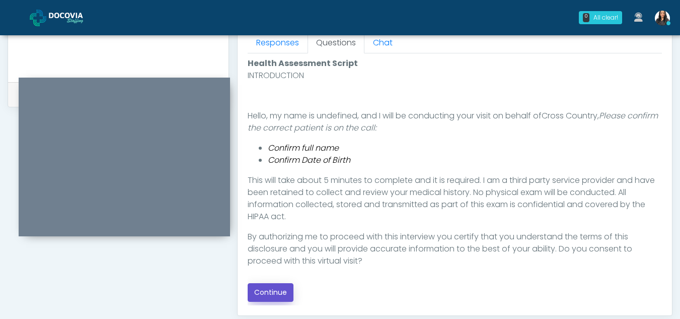
click at [275, 292] on button "Continue" at bounding box center [271, 292] width 46 height 19
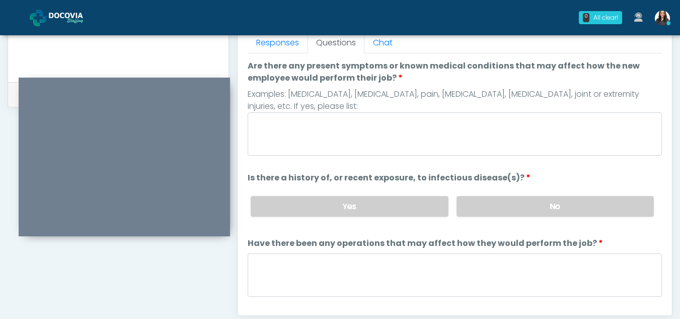
scroll to position [447, 0]
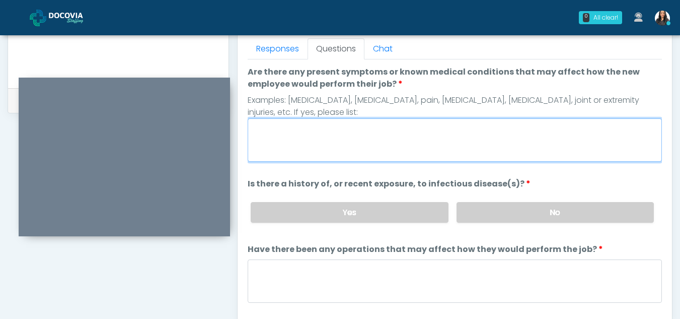
click at [314, 138] on textarea "Are there any present symptoms or known medical conditions that may affect how …" at bounding box center [455, 139] width 414 height 43
type textarea "**"
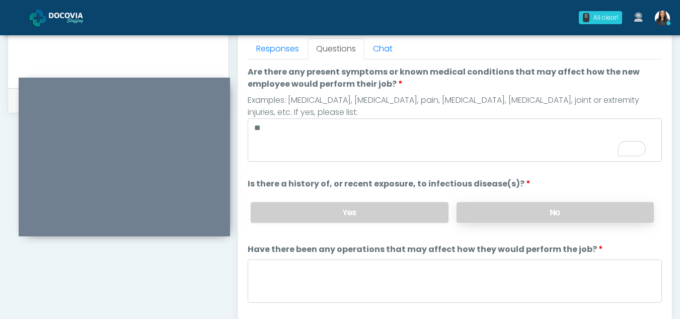
click at [568, 208] on label "No" at bounding box center [554, 212] width 197 height 21
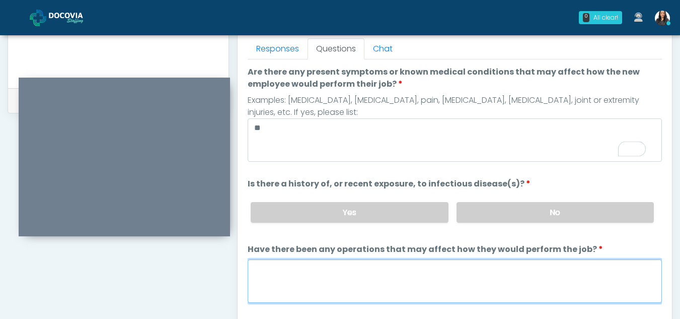
click at [312, 285] on textarea "Have there been any operations that may affect how they would perform the job?" at bounding box center [455, 280] width 414 height 43
type textarea "**"
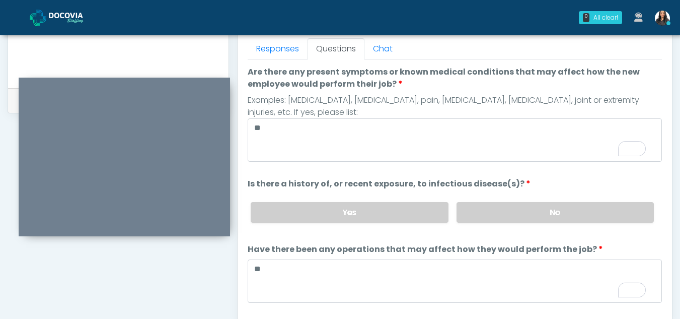
drag, startPoint x: 669, startPoint y: 200, endPoint x: 676, endPoint y: 222, distance: 23.1
click at [676, 222] on div "**********" at bounding box center [340, 7] width 680 height 838
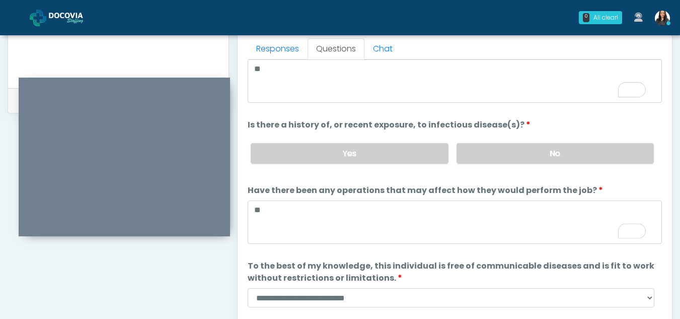
scroll to position [86, 0]
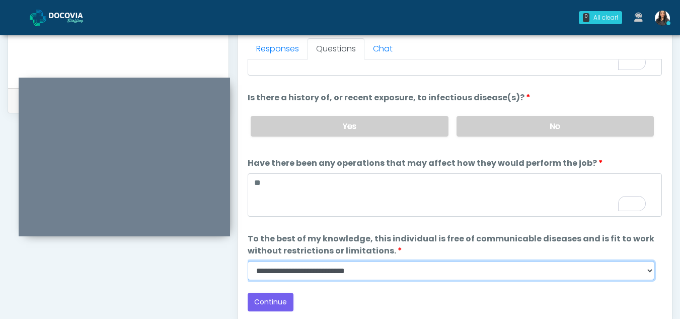
click at [646, 274] on select "**********" at bounding box center [451, 270] width 407 height 19
select select "******"
click at [248, 261] on select "**********" at bounding box center [451, 270] width 407 height 19
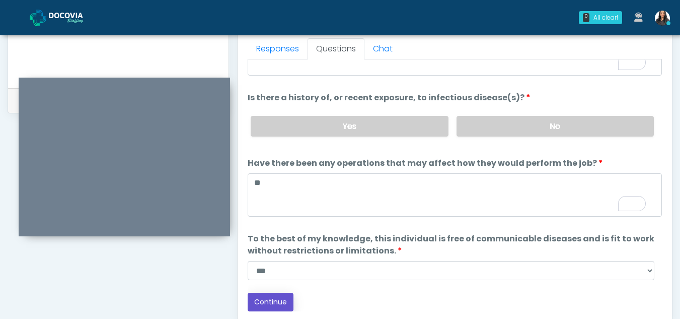
click at [282, 302] on button "Continue" at bounding box center [271, 301] width 46 height 19
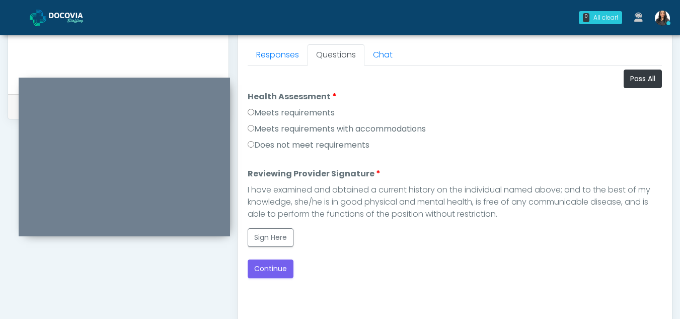
scroll to position [447, 0]
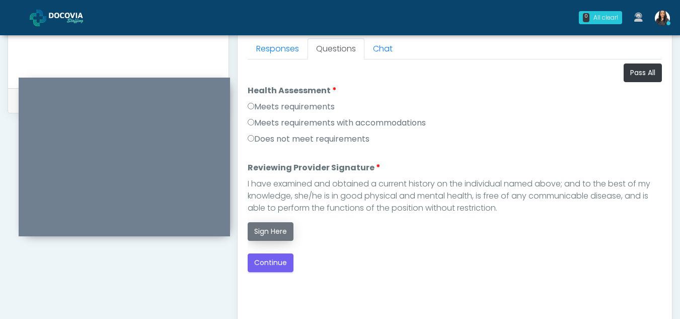
click at [270, 232] on button "Sign Here" at bounding box center [271, 231] width 46 height 19
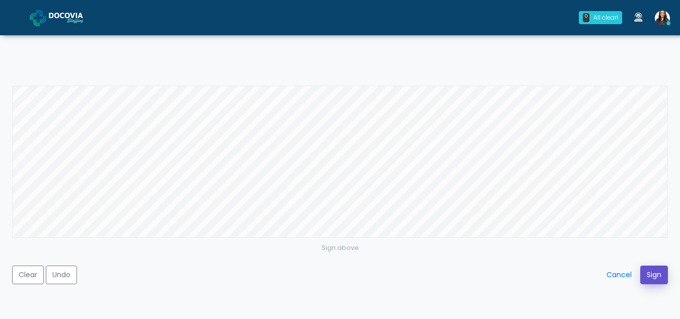
click at [662, 278] on button "Sign" at bounding box center [654, 274] width 28 height 19
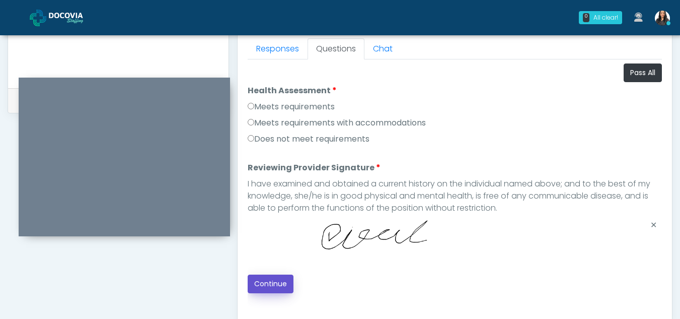
click at [266, 284] on button "Continue" at bounding box center [271, 283] width 46 height 19
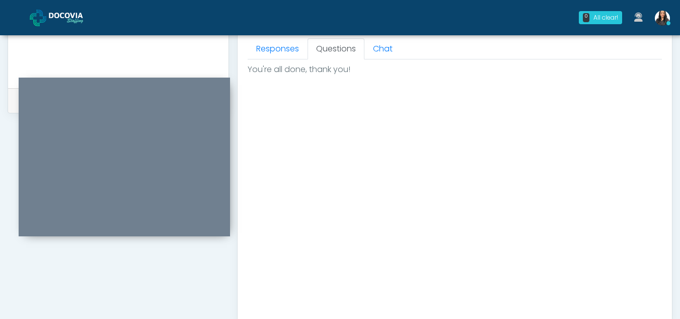
scroll to position [603, 0]
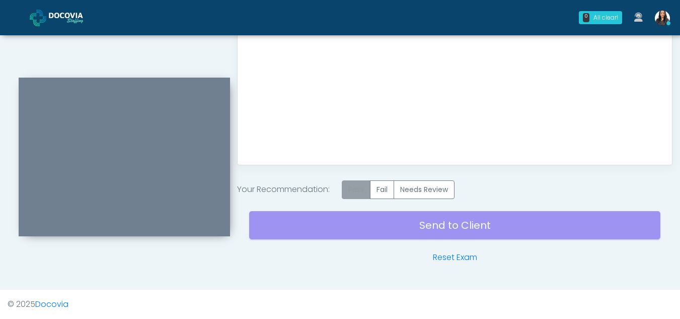
click at [353, 189] on label "Pass" at bounding box center [356, 189] width 29 height 19
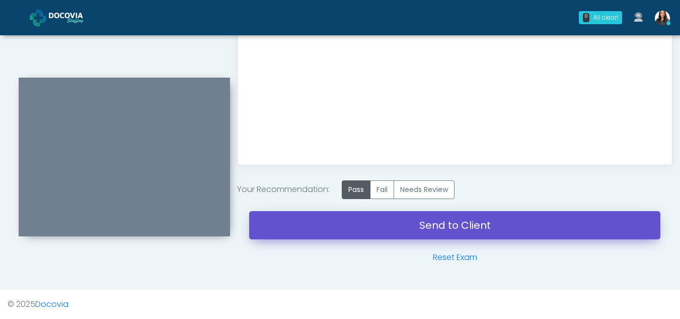
click at [430, 218] on link "Send to Client" at bounding box center [454, 225] width 411 height 28
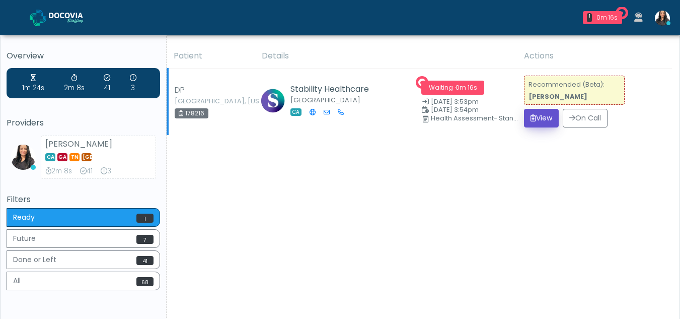
click at [544, 117] on button "View" at bounding box center [541, 118] width 35 height 19
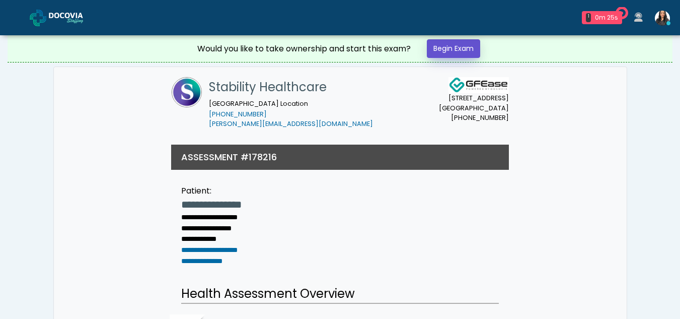
click at [458, 46] on link "Begin Exam" at bounding box center [453, 48] width 53 height 19
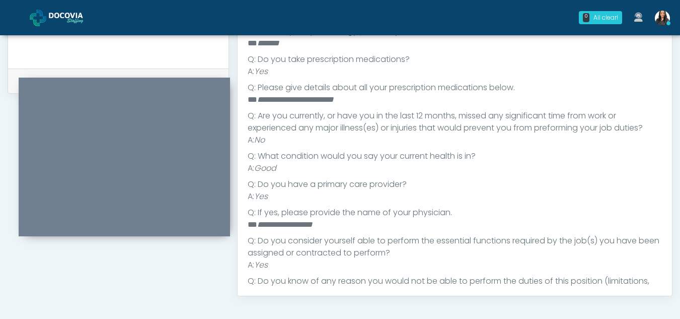
scroll to position [130, 0]
drag, startPoint x: 668, startPoint y: 208, endPoint x: 668, endPoint y: 213, distance: 5.1
click at [668, 213] on div "Responses Questions Chat Health Assessment Script INTRODUCTION Hello, my name i…" at bounding box center [455, 149] width 434 height 293
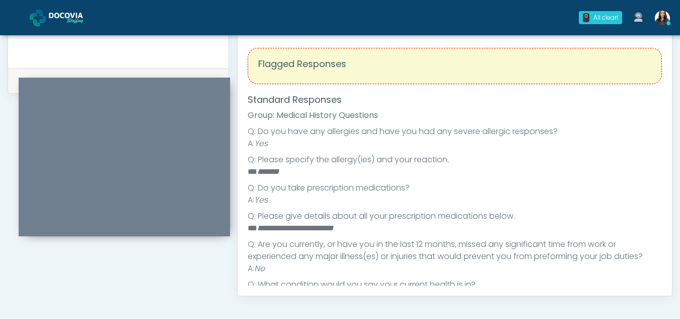
scroll to position [433, 0]
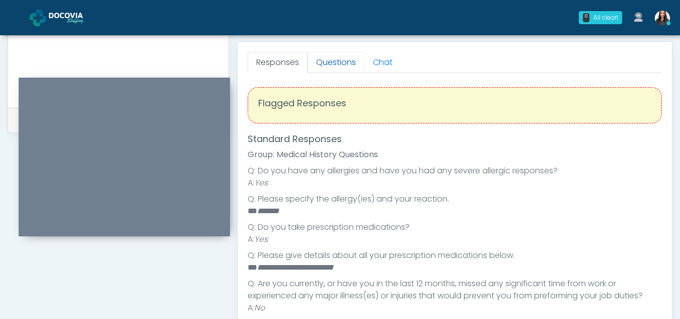
click at [340, 66] on link "Questions" at bounding box center [335, 62] width 57 height 21
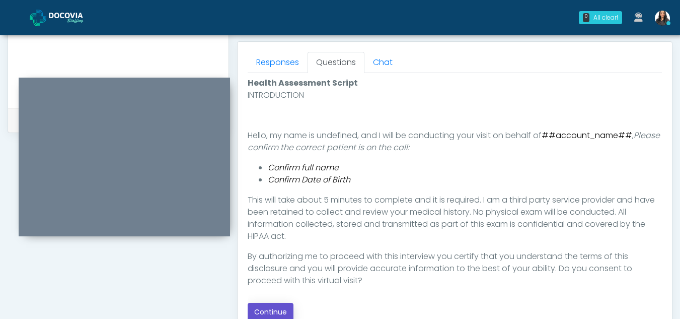
click at [276, 303] on button "Continue" at bounding box center [271, 311] width 46 height 19
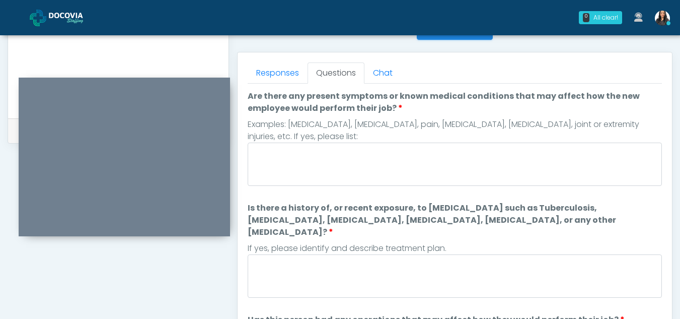
scroll to position [411, 0]
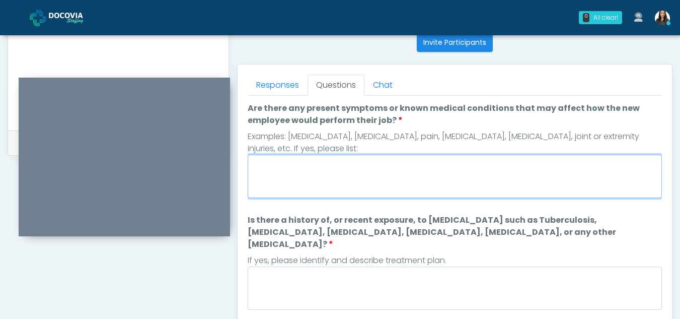
click at [355, 170] on textarea "Are there any present symptoms or known medical conditions that may affect how …" at bounding box center [455, 175] width 414 height 43
type textarea "**"
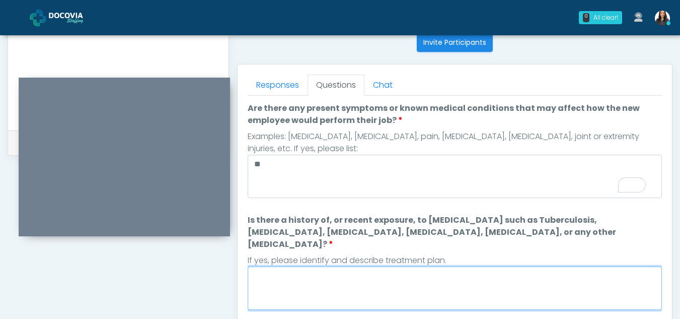
click at [373, 272] on textarea "Is there a history of, or recent exposure, to [MEDICAL_DATA] such as Tuberculos…" at bounding box center [455, 287] width 414 height 43
type textarea "**"
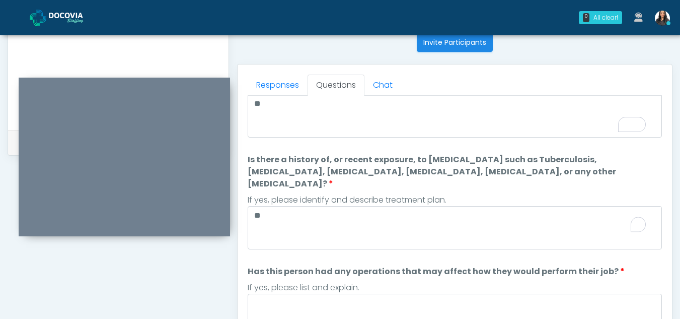
scroll to position [0, 0]
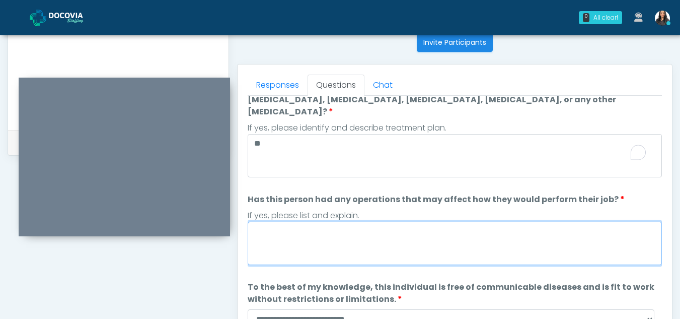
click at [319, 236] on textarea "Has this person had any operations that may affect how they would perform their…" at bounding box center [455, 242] width 414 height 43
type textarea "**"
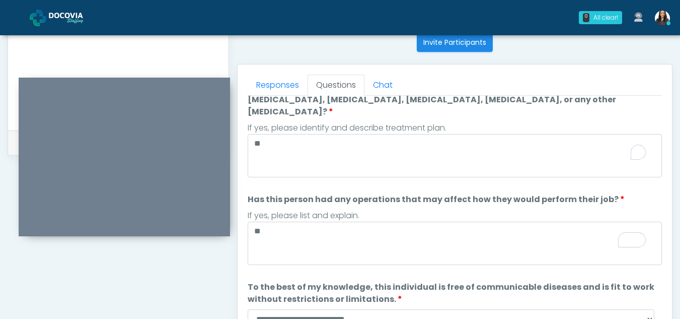
scroll to position [47, 0]
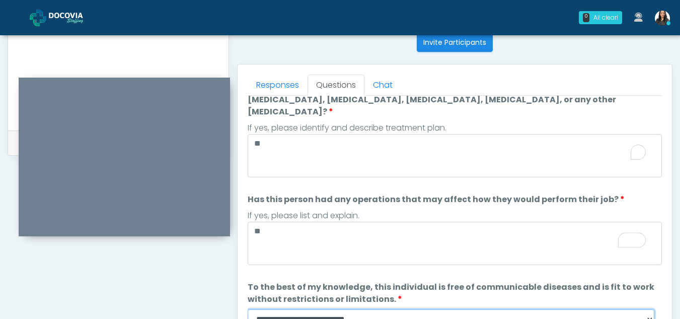
click at [651, 309] on select "**********" at bounding box center [451, 318] width 407 height 19
select select "******"
click at [248, 309] on select "**********" at bounding box center [451, 318] width 407 height 19
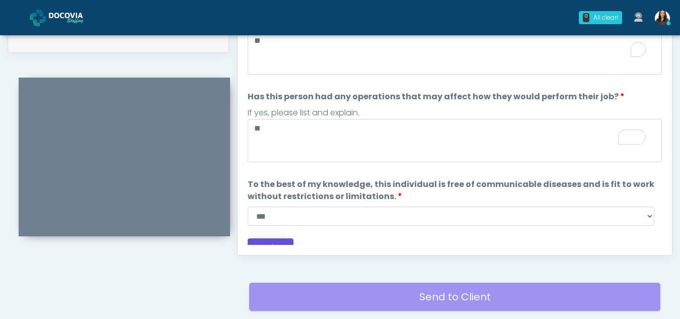
click at [278, 238] on button "Continue" at bounding box center [271, 247] width 46 height 19
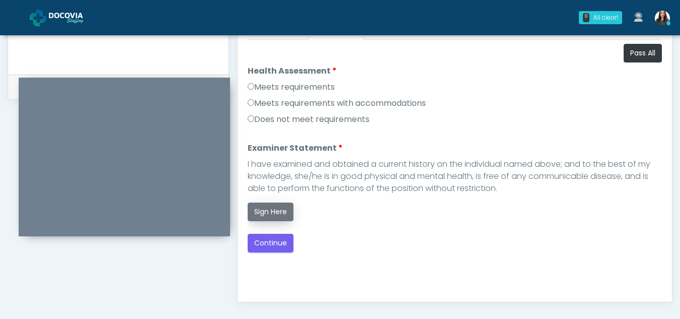
click at [276, 210] on button "Sign Here" at bounding box center [271, 211] width 46 height 19
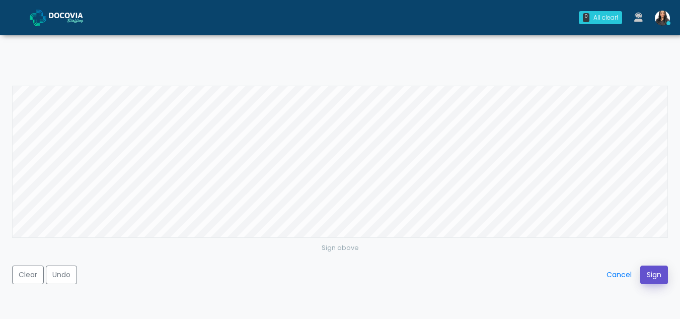
click at [651, 278] on button "Sign" at bounding box center [654, 274] width 28 height 19
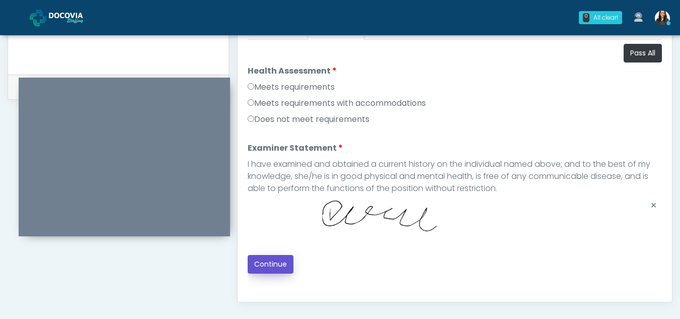
click at [279, 258] on button "Continue" at bounding box center [271, 264] width 46 height 19
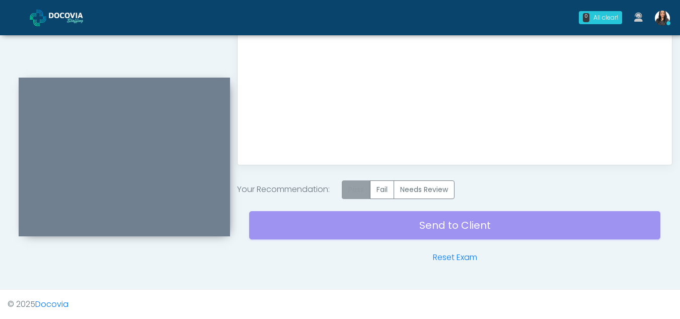
click at [357, 186] on label "Pass" at bounding box center [356, 189] width 29 height 19
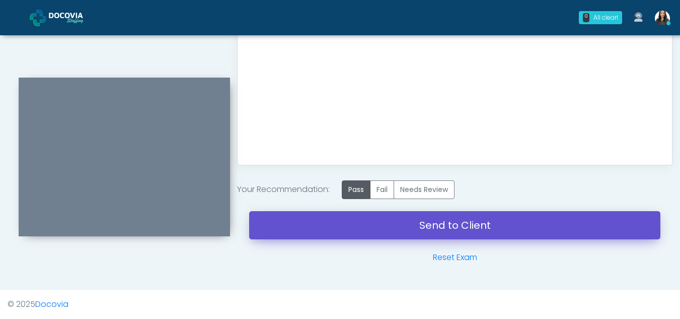
click at [458, 224] on link "Send to Client" at bounding box center [454, 225] width 411 height 28
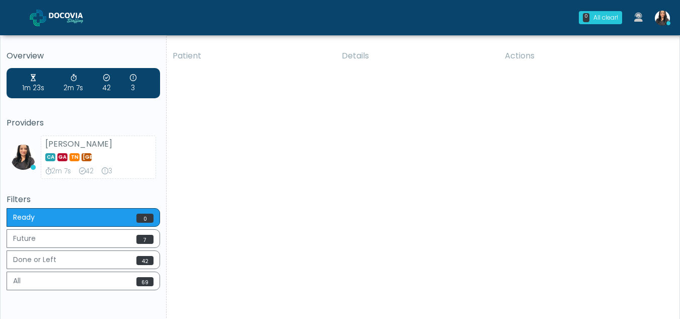
click at [242, 161] on div "Patient Details Actions DP Hampshire, Illinois 178216 Pasadena" at bounding box center [419, 187] width 505 height 286
click at [386, 184] on div "Patient Details Actions DP Hampshire, Illinois 178216 Pasadena" at bounding box center [419, 187] width 505 height 286
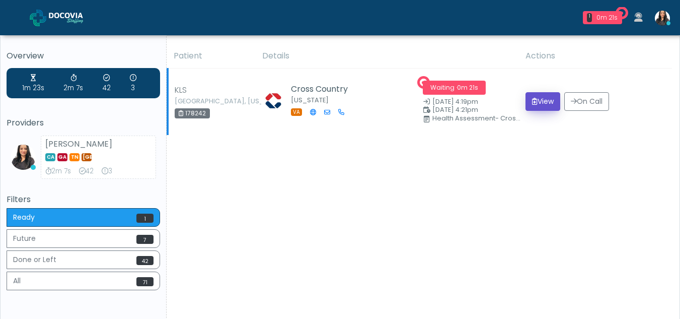
click at [535, 96] on button "View" at bounding box center [542, 101] width 35 height 19
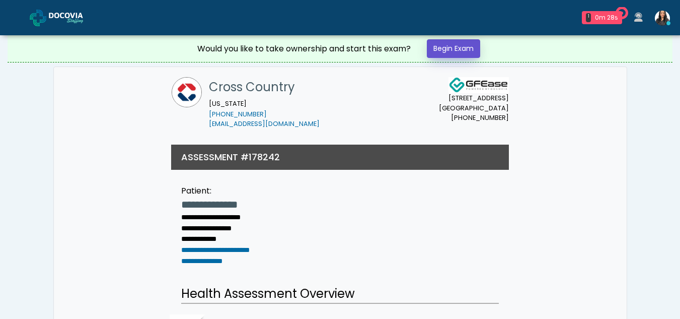
click at [461, 44] on link "Begin Exam" at bounding box center [453, 48] width 53 height 19
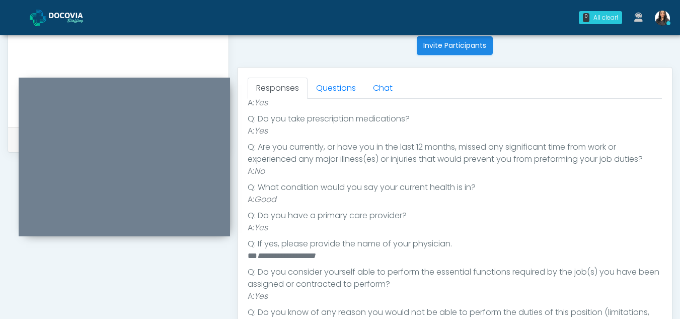
scroll to position [403, 0]
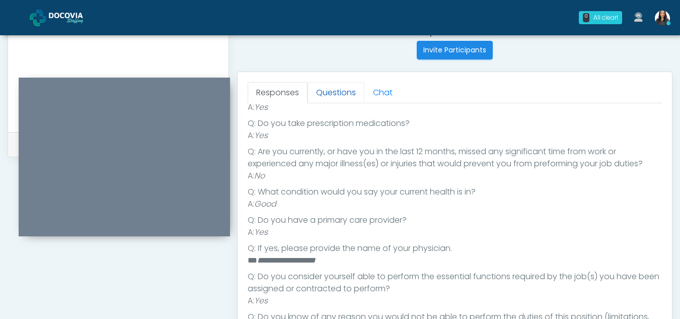
click at [344, 93] on link "Questions" at bounding box center [335, 92] width 57 height 21
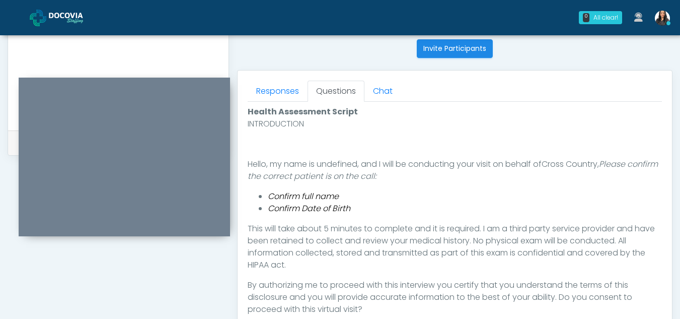
scroll to position [470, 0]
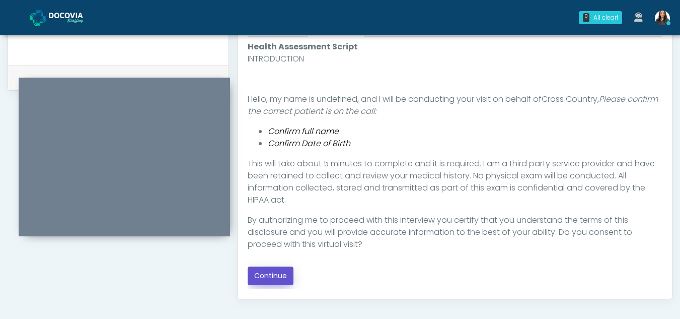
click at [275, 274] on button "Continue" at bounding box center [271, 275] width 46 height 19
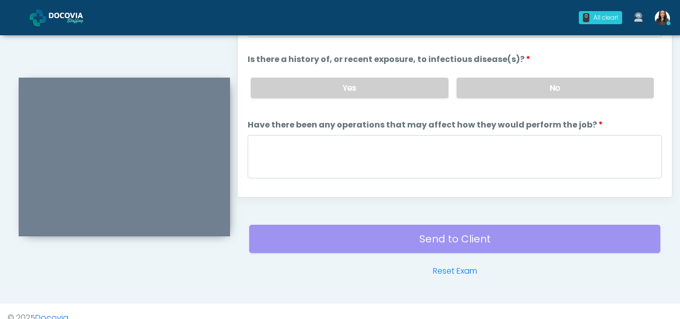
scroll to position [476, 0]
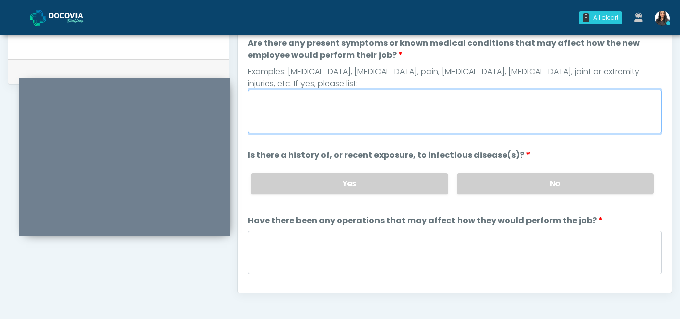
click at [270, 113] on textarea "Are there any present symptoms or known medical conditions that may affect how …" at bounding box center [455, 111] width 414 height 43
type textarea "**"
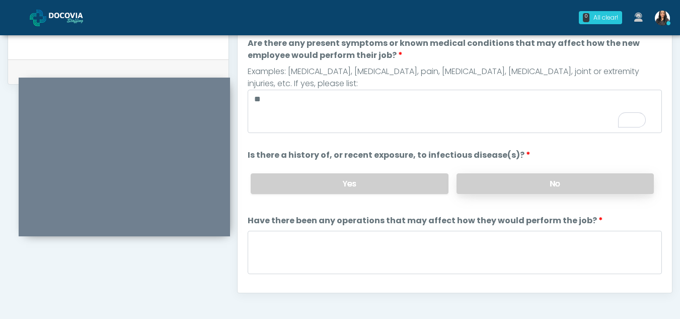
click at [517, 184] on label "No" at bounding box center [554, 183] width 197 height 21
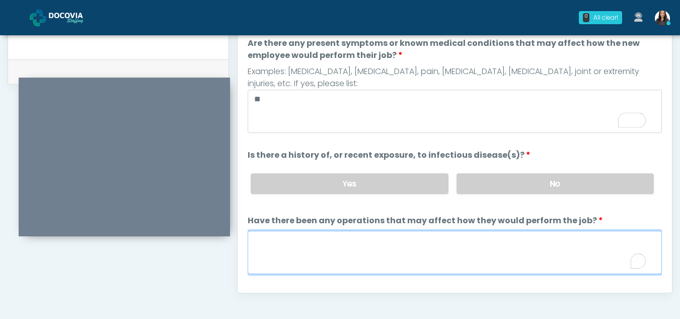
click at [272, 250] on textarea "Have there been any operations that may affect how they would perform the job?" at bounding box center [455, 251] width 414 height 43
type textarea "**"
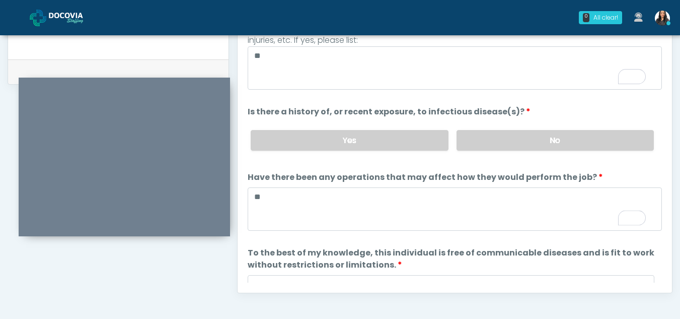
scroll to position [86, 0]
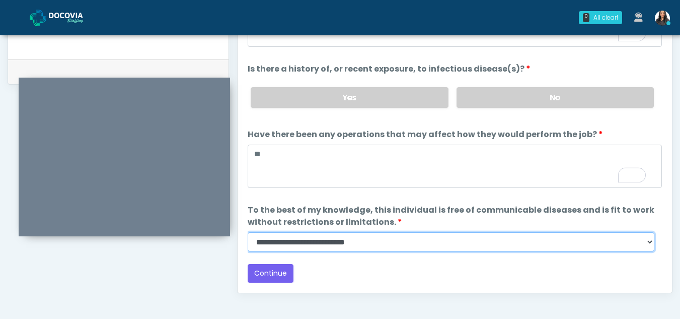
click at [649, 242] on select "**********" at bounding box center [451, 241] width 407 height 19
select select "******"
click at [248, 232] on select "**********" at bounding box center [451, 241] width 407 height 19
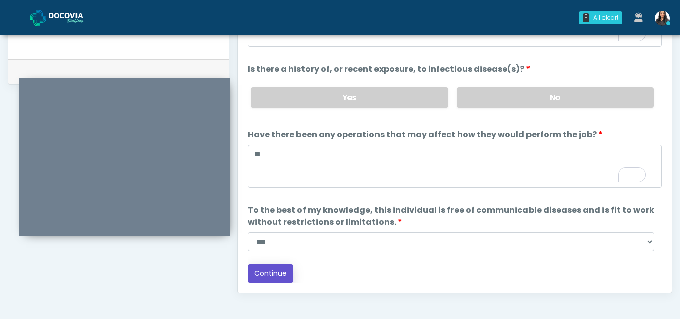
click at [269, 272] on button "Continue" at bounding box center [271, 273] width 46 height 19
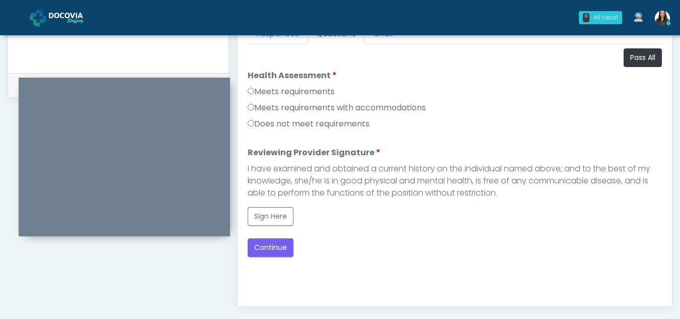
scroll to position [460, 0]
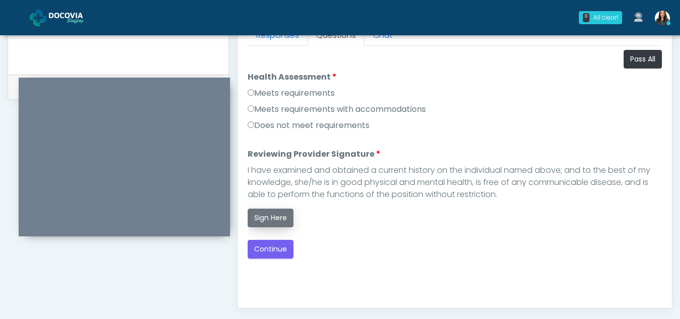
click at [275, 220] on button "Sign Here" at bounding box center [271, 217] width 46 height 19
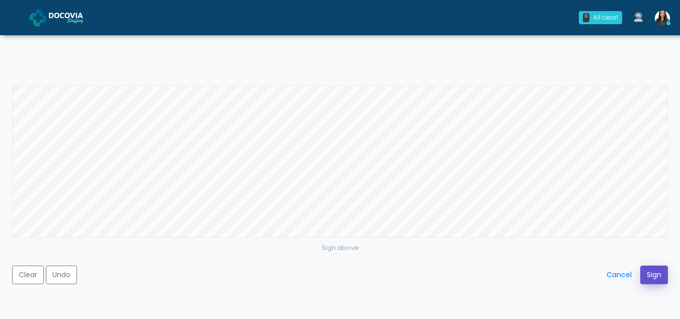
click at [660, 275] on button "Sign" at bounding box center [654, 274] width 28 height 19
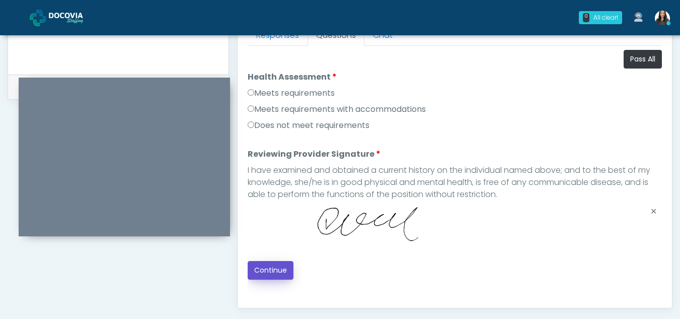
click at [278, 267] on button "Continue" at bounding box center [271, 270] width 46 height 19
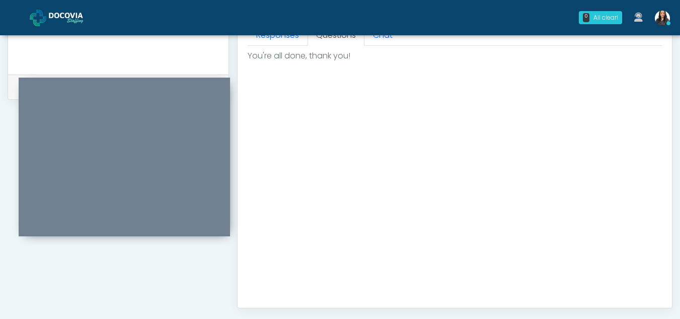
scroll to position [603, 0]
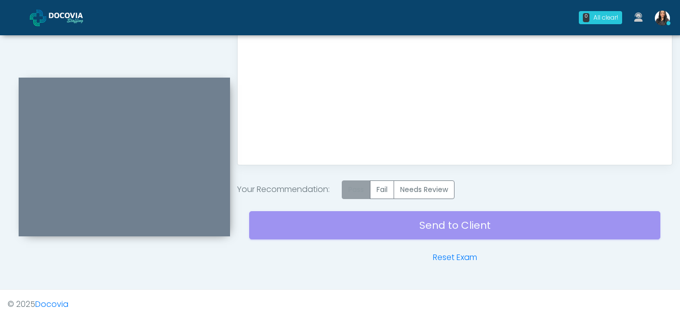
click at [360, 188] on label "Pass" at bounding box center [356, 189] width 29 height 19
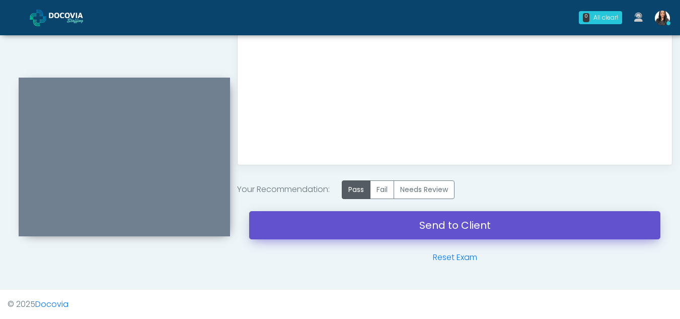
click at [435, 220] on link "Send to Client" at bounding box center [454, 225] width 411 height 28
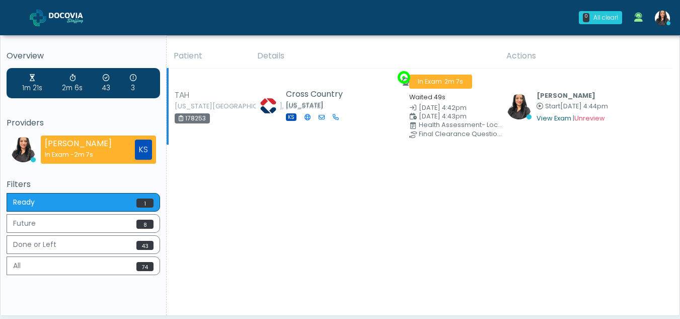
click at [558, 118] on link "View Exam" at bounding box center [553, 118] width 35 height 9
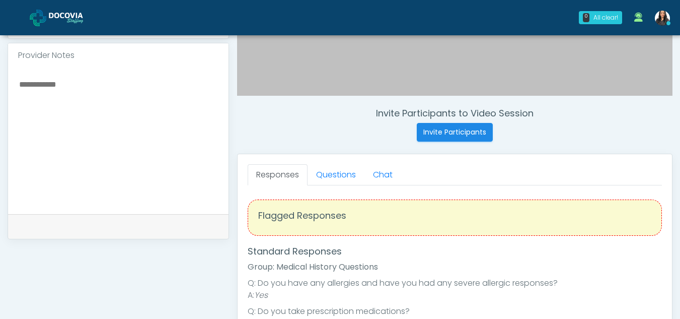
scroll to position [391, 0]
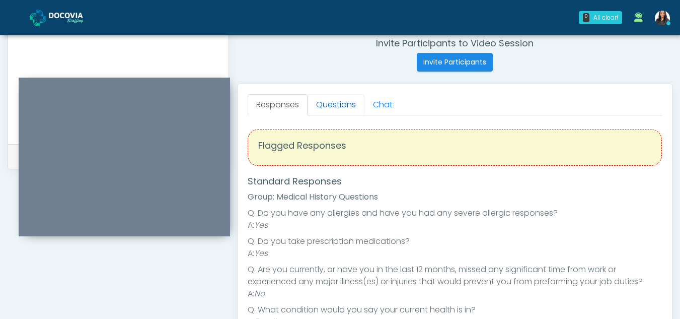
click at [338, 100] on link "Questions" at bounding box center [335, 104] width 57 height 21
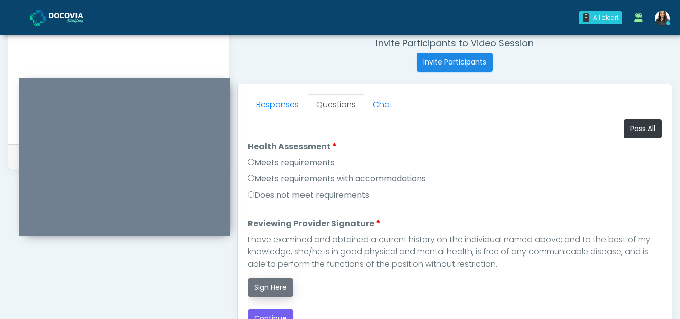
click at [265, 283] on button "Sign Here" at bounding box center [271, 287] width 46 height 19
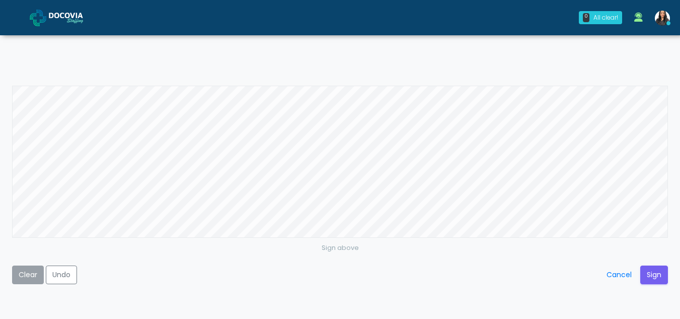
click at [24, 279] on button "Clear" at bounding box center [28, 274] width 32 height 19
click at [650, 272] on button "Sign" at bounding box center [654, 274] width 28 height 19
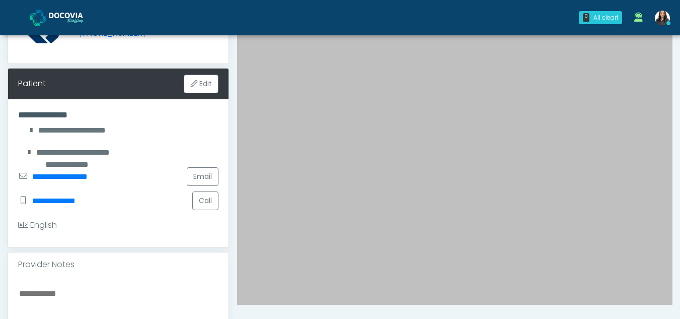
scroll to position [111, 0]
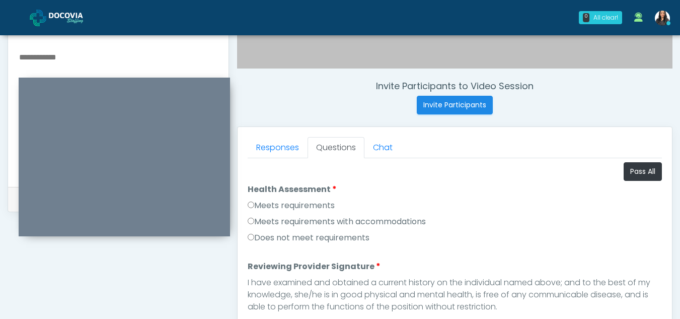
scroll to position [370, 0]
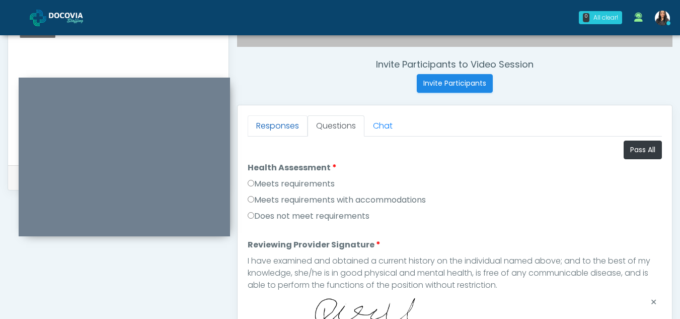
click at [278, 127] on link "Responses" at bounding box center [278, 125] width 60 height 21
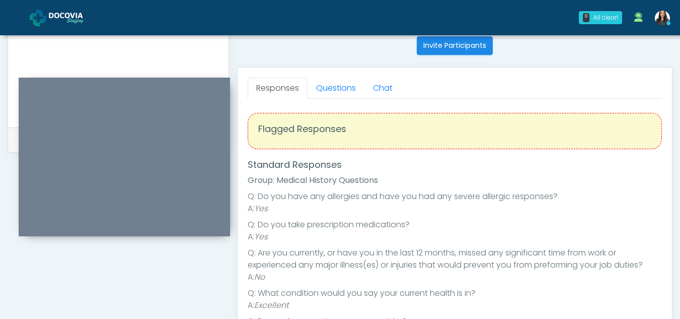
scroll to position [397, 0]
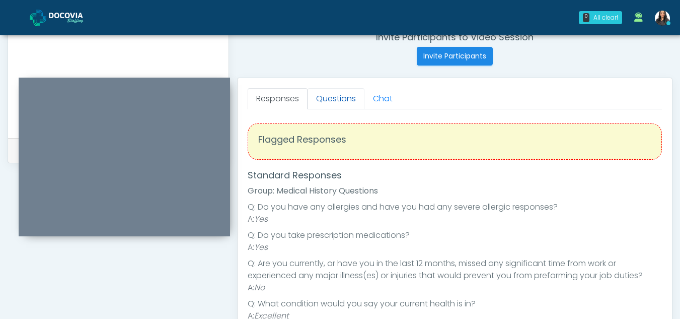
click at [316, 97] on link "Questions" at bounding box center [335, 98] width 57 height 21
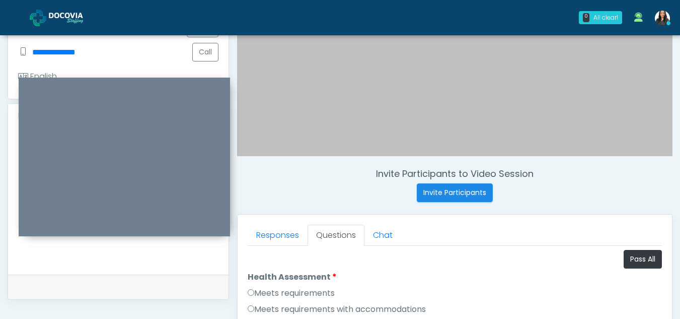
scroll to position [250, 0]
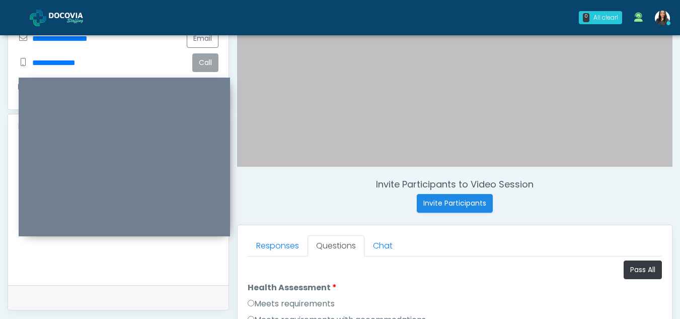
click at [205, 63] on button "Call" at bounding box center [205, 62] width 26 height 19
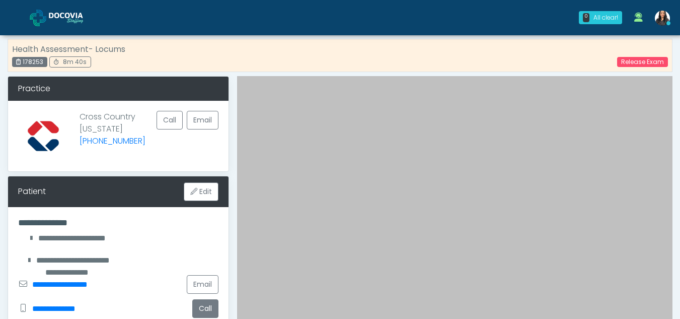
scroll to position [0, 0]
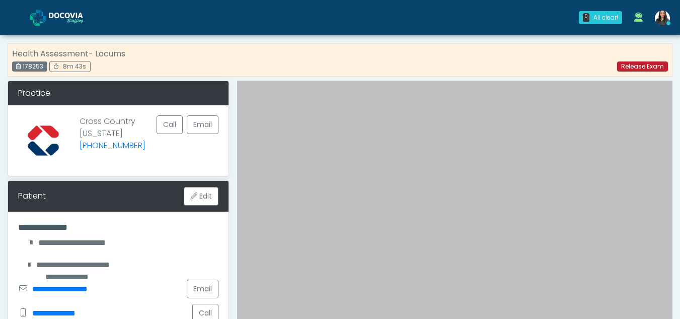
click at [632, 66] on link "Release Exam" at bounding box center [642, 66] width 51 height 10
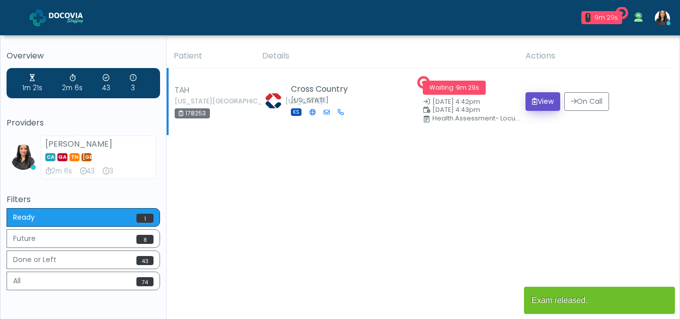
click at [536, 101] on button "View" at bounding box center [542, 101] width 35 height 19
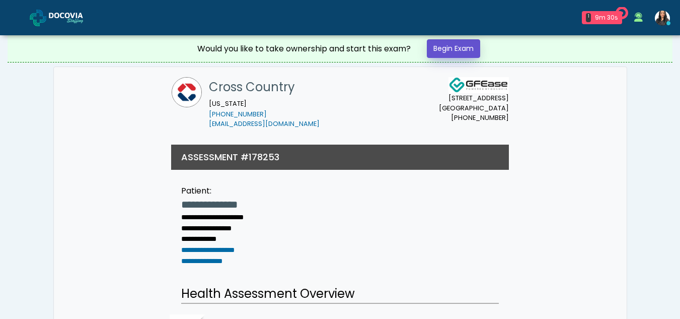
click at [456, 46] on link "Begin Exam" at bounding box center [453, 48] width 53 height 19
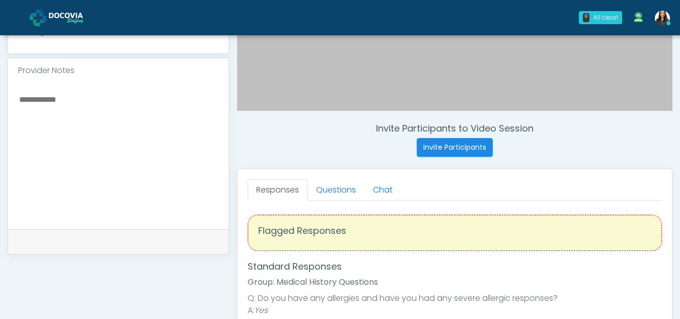
scroll to position [312, 0]
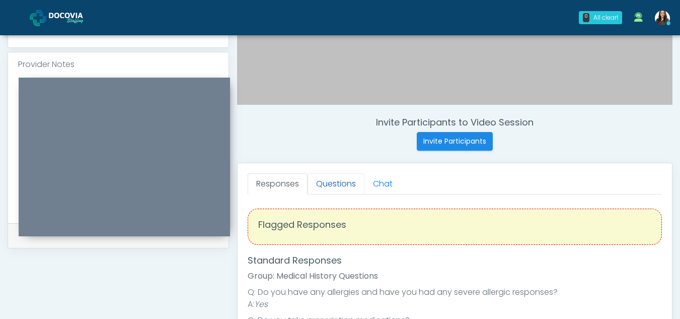
click at [335, 182] on link "Questions" at bounding box center [335, 183] width 57 height 21
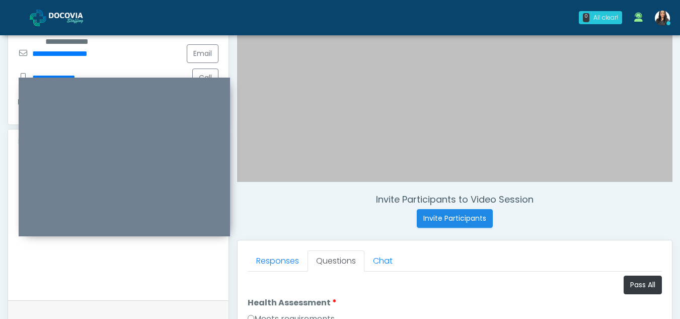
scroll to position [14, 0]
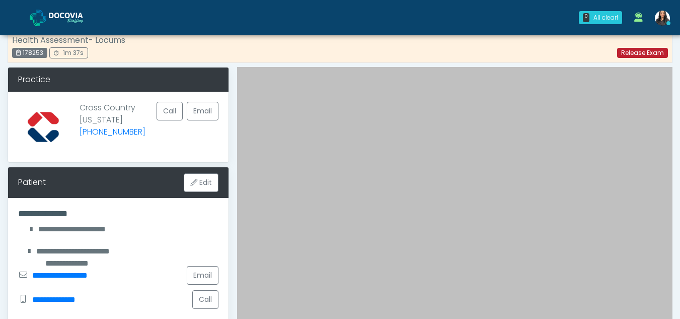
click at [627, 50] on link "Release Exam" at bounding box center [642, 53] width 51 height 10
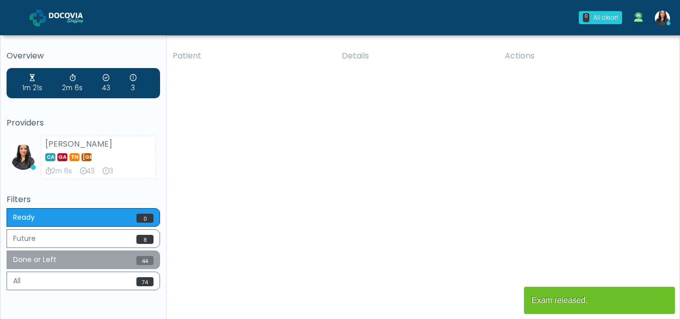
click at [74, 255] on button "Done or Left 44" at bounding box center [83, 259] width 153 height 19
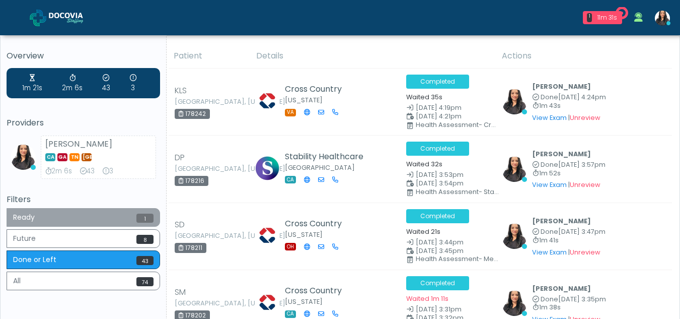
click at [101, 219] on button "Ready 1" at bounding box center [83, 217] width 153 height 19
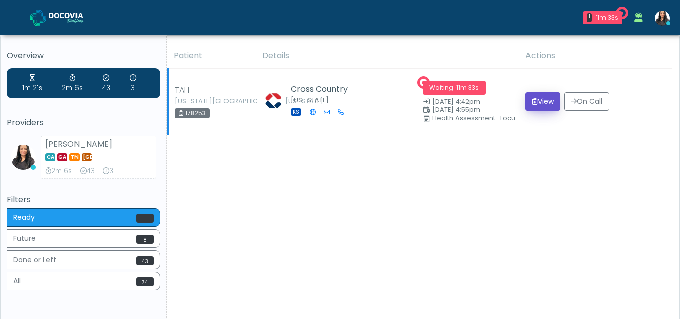
click at [537, 99] on button "View" at bounding box center [542, 101] width 35 height 19
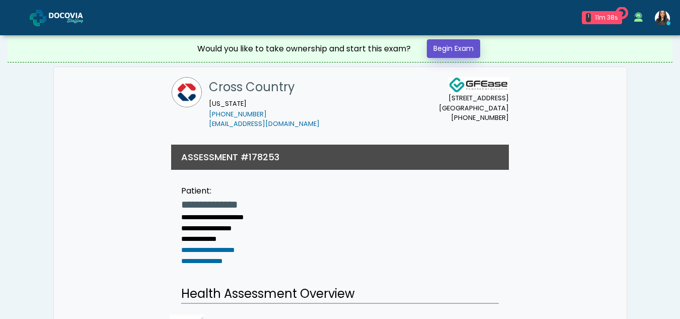
drag, startPoint x: 0, startPoint y: 0, endPoint x: 453, endPoint y: 46, distance: 455.3
click at [453, 46] on link "Begin Exam" at bounding box center [453, 48] width 53 height 19
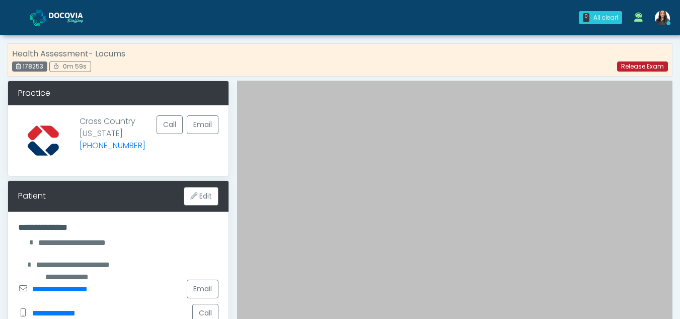
click at [645, 65] on link "Release Exam" at bounding box center [642, 66] width 51 height 10
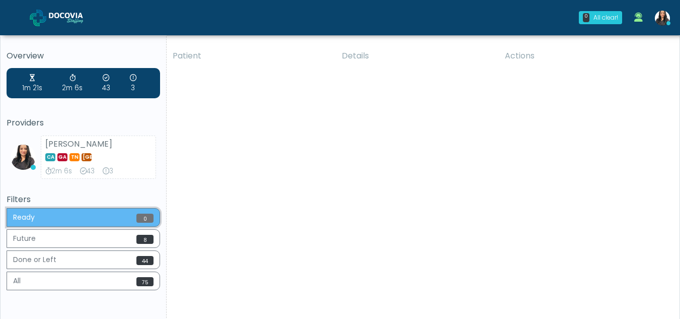
click at [58, 216] on button "Ready 0" at bounding box center [83, 217] width 153 height 19
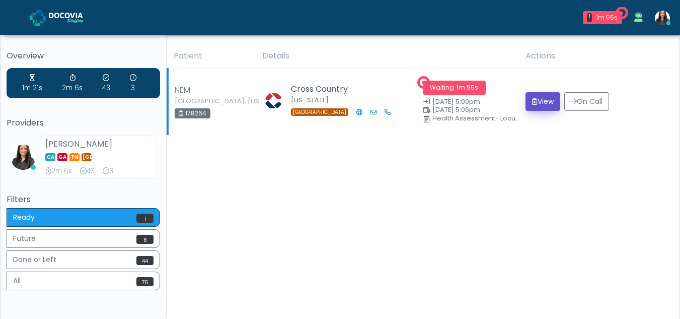
click at [536, 101] on button "View" at bounding box center [542, 101] width 35 height 19
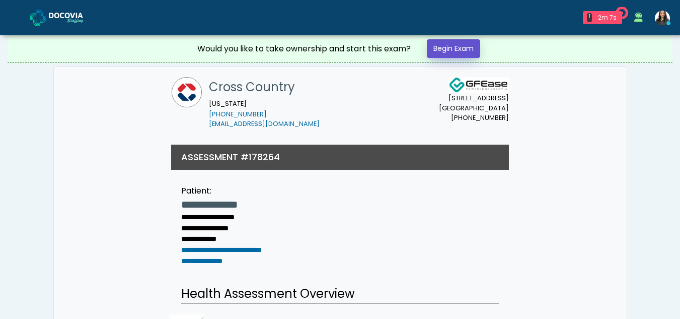
click at [447, 46] on link "Begin Exam" at bounding box center [453, 48] width 53 height 19
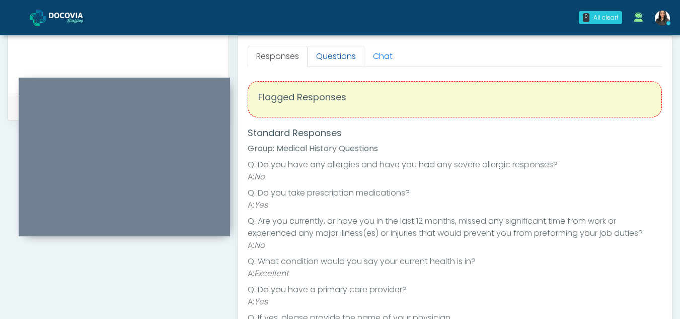
click at [345, 53] on link "Questions" at bounding box center [335, 56] width 57 height 21
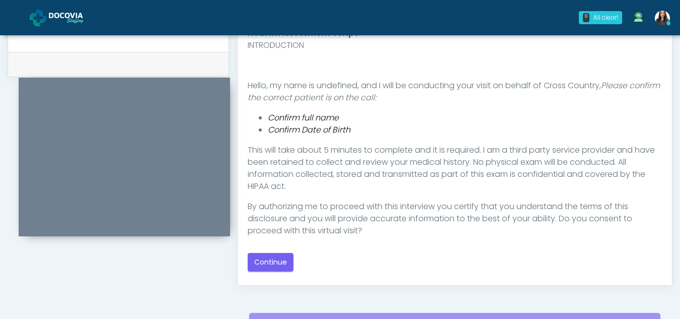
scroll to position [498, 0]
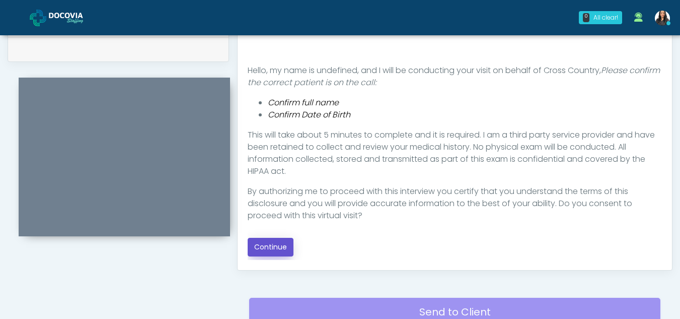
click at [280, 244] on button "Continue" at bounding box center [271, 247] width 46 height 19
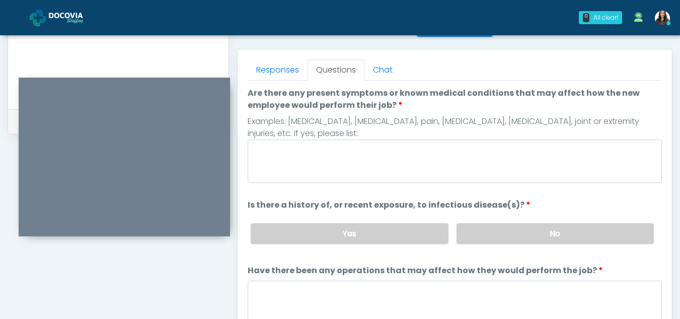
scroll to position [415, 0]
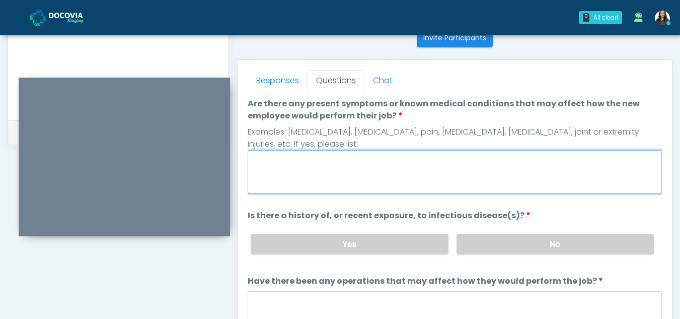
click at [285, 175] on textarea "Are there any present symptoms or known medical conditions that may affect how …" at bounding box center [455, 171] width 414 height 43
type textarea "**"
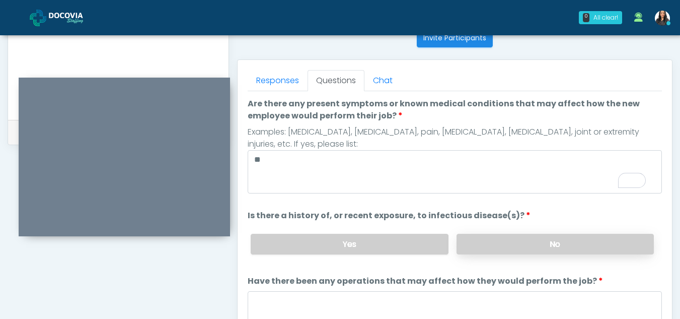
click at [521, 247] on label "No" at bounding box center [554, 243] width 197 height 21
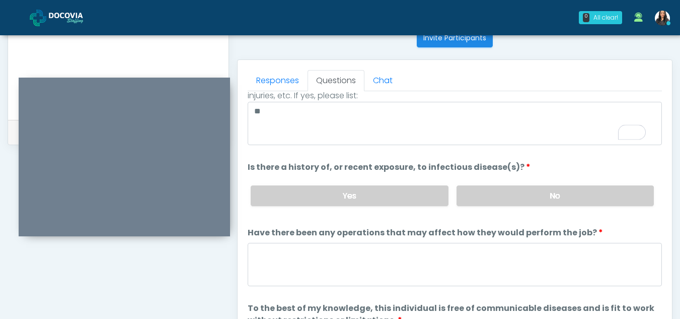
scroll to position [86, 0]
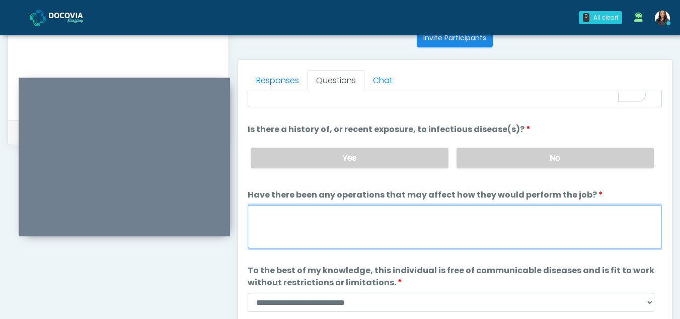
click at [296, 229] on textarea "Have there been any operations that may affect how they would perform the job?" at bounding box center [455, 226] width 414 height 43
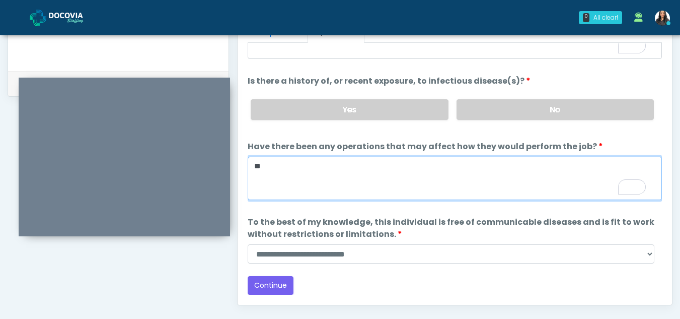
scroll to position [466, 0]
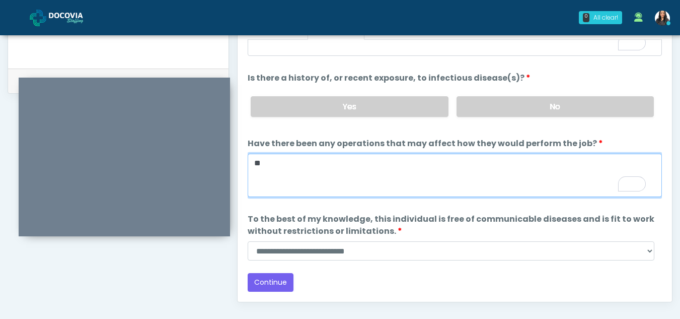
type textarea "**"
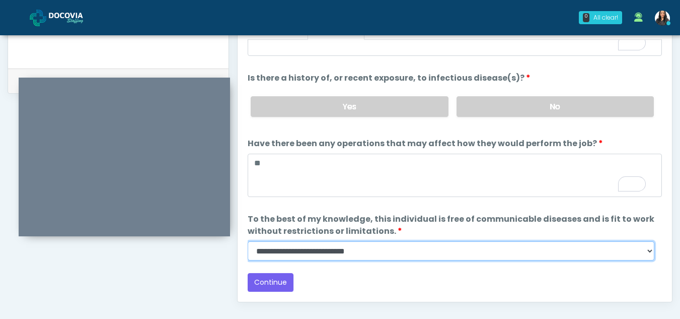
click at [651, 251] on select "**********" at bounding box center [451, 250] width 407 height 19
select select "******"
click at [248, 241] on select "**********" at bounding box center [451, 250] width 407 height 19
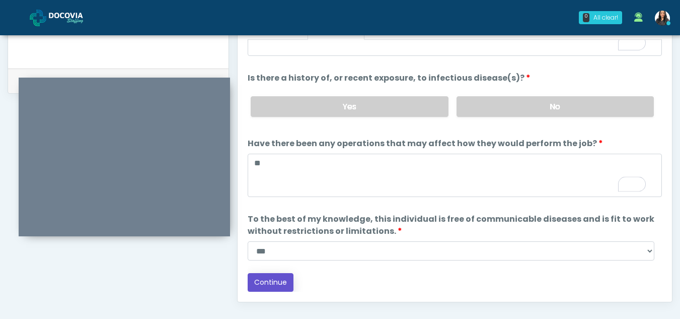
click at [279, 279] on button "Continue" at bounding box center [271, 282] width 46 height 19
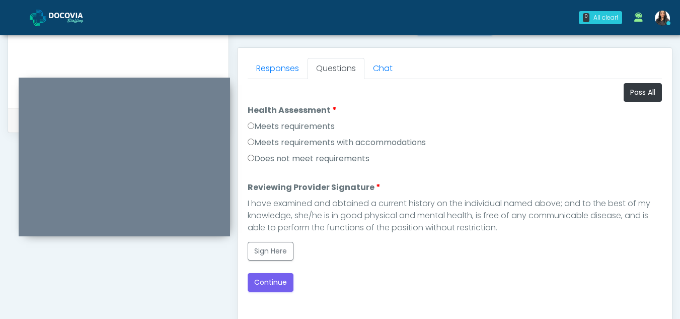
scroll to position [429, 0]
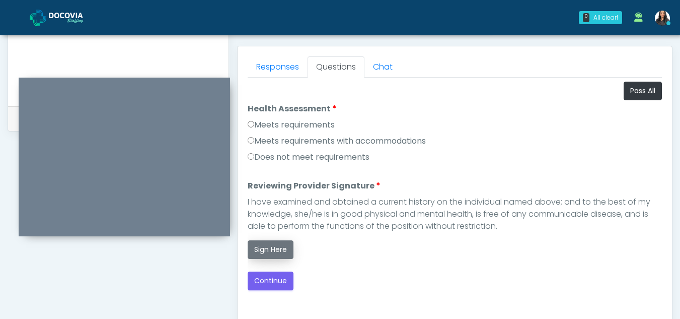
click at [274, 249] on button "Sign Here" at bounding box center [271, 249] width 46 height 19
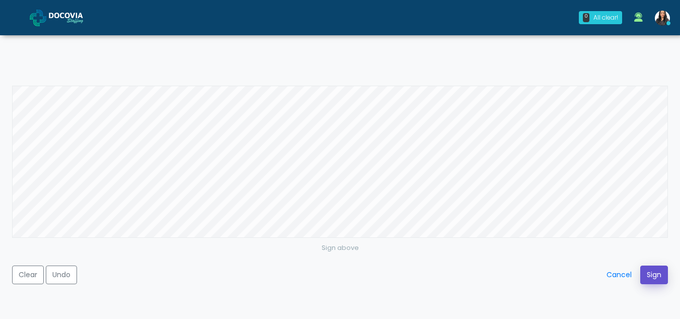
click at [647, 278] on button "Sign" at bounding box center [654, 274] width 28 height 19
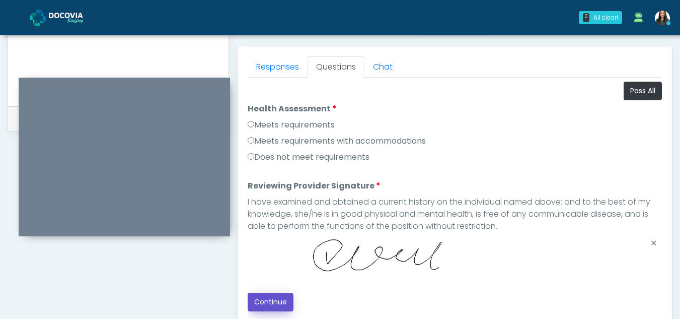
click at [268, 299] on button "Continue" at bounding box center [271, 301] width 46 height 19
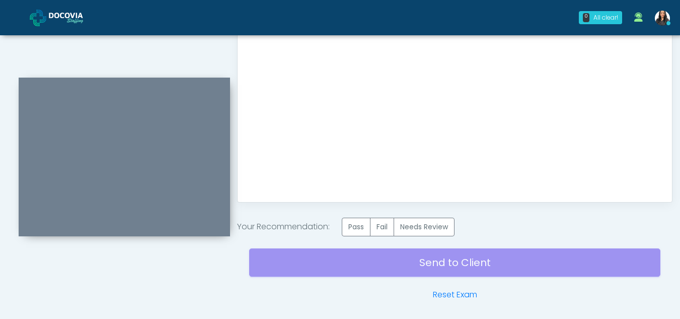
scroll to position [603, 0]
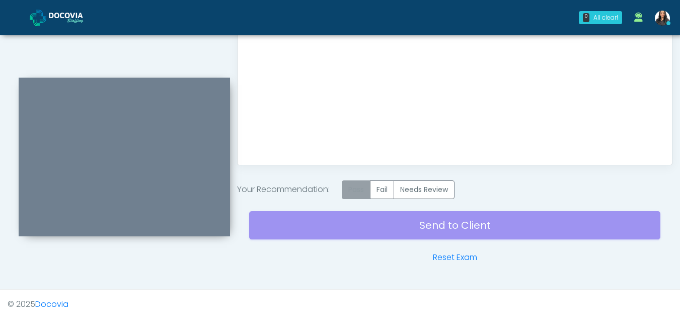
click at [356, 185] on label "Pass" at bounding box center [356, 189] width 29 height 19
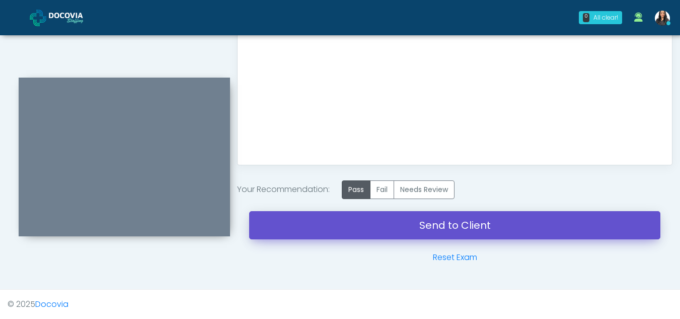
click at [455, 226] on link "Send to Client" at bounding box center [454, 225] width 411 height 28
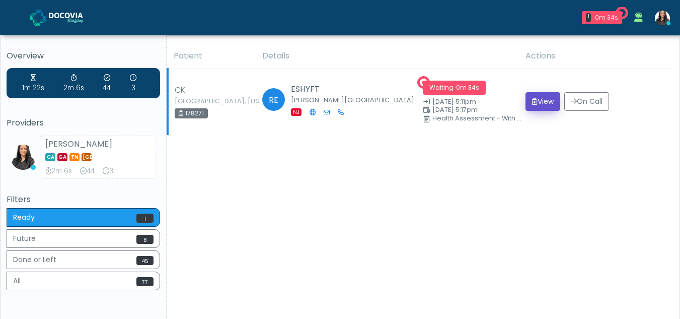
click at [540, 97] on button "View" at bounding box center [542, 101] width 35 height 19
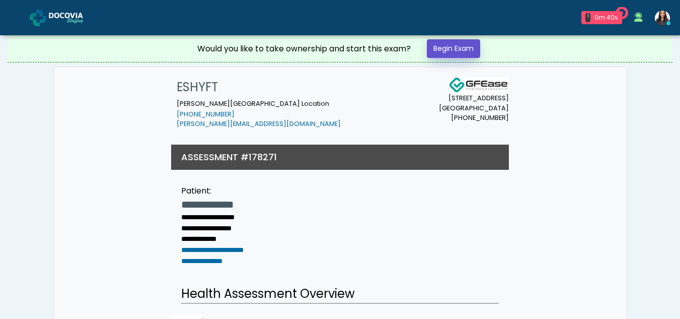
click at [456, 47] on link "Begin Exam" at bounding box center [453, 48] width 53 height 19
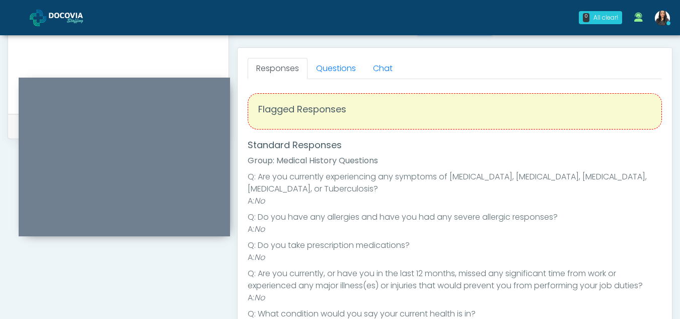
scroll to position [423, 0]
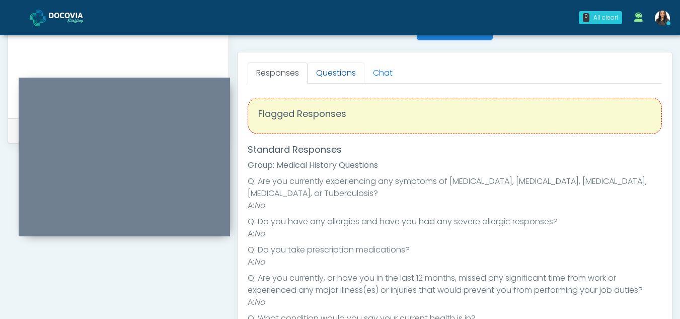
click at [340, 73] on link "Questions" at bounding box center [335, 72] width 57 height 21
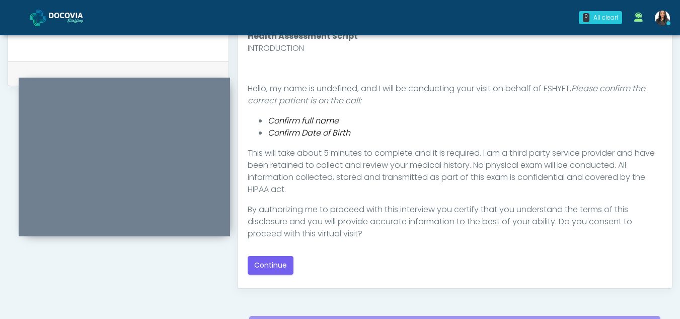
scroll to position [4, 0]
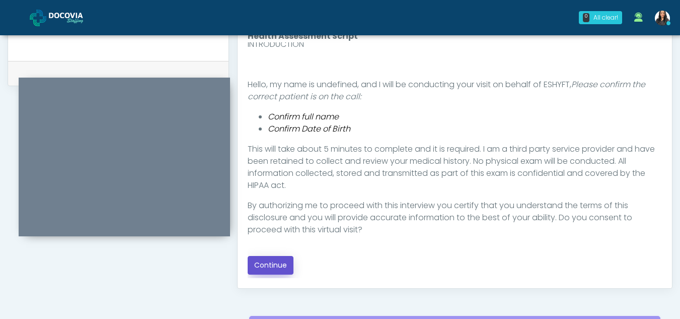
click at [265, 261] on button "Continue" at bounding box center [271, 265] width 46 height 19
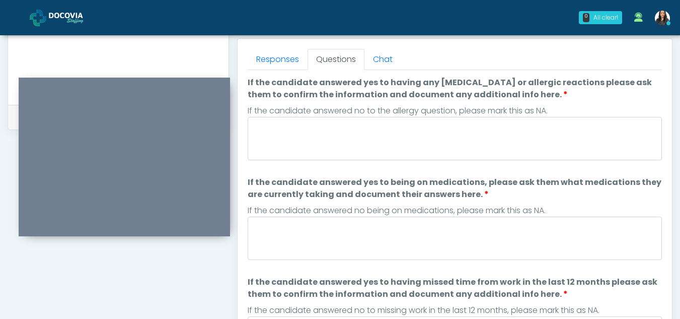
scroll to position [433, 0]
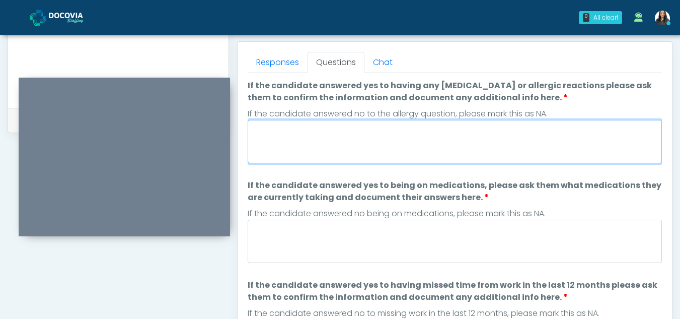
click at [311, 142] on textarea "If the candidate answered yes to having any allergies or allergic reactions ple…" at bounding box center [455, 141] width 414 height 43
type textarea "**"
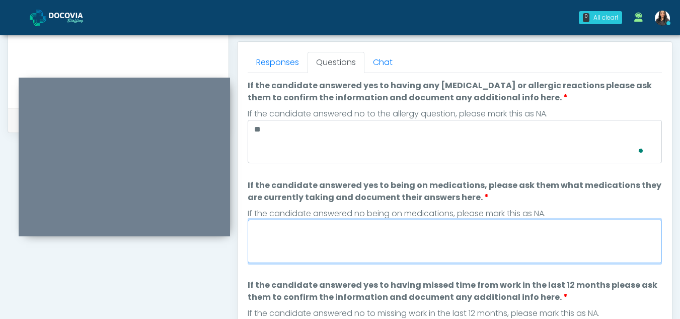
click at [312, 240] on textarea "If the candidate answered yes to being on medications, please ask them what med…" at bounding box center [455, 240] width 414 height 43
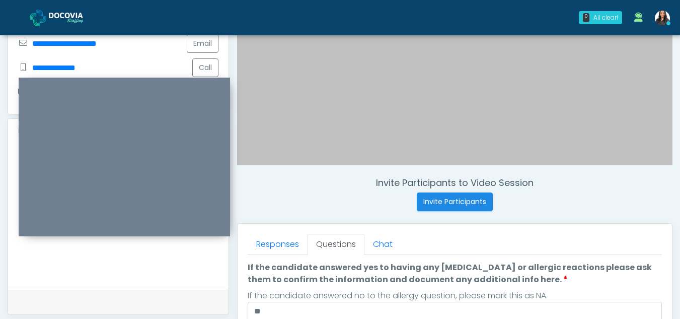
scroll to position [253, 0]
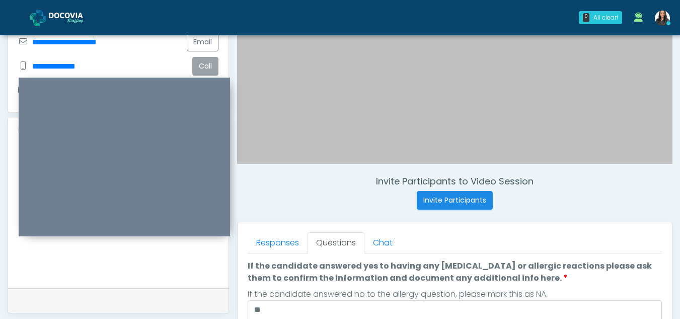
click at [209, 57] on button "Call" at bounding box center [205, 66] width 26 height 19
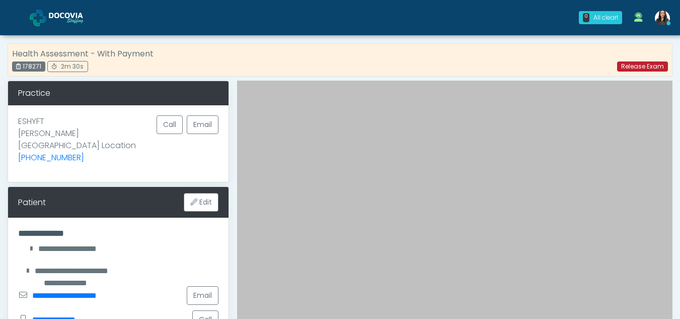
click at [635, 67] on link "Release Exam" at bounding box center [642, 66] width 51 height 10
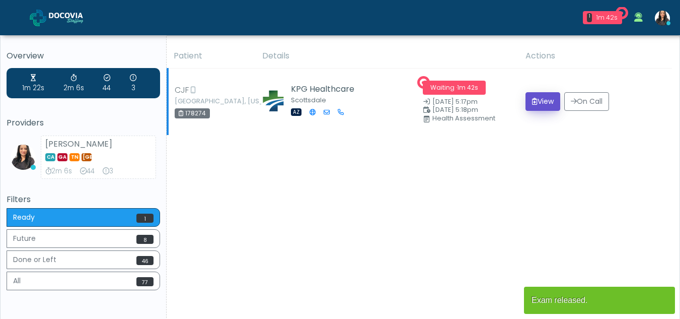
click at [541, 98] on button "View" at bounding box center [542, 101] width 35 height 19
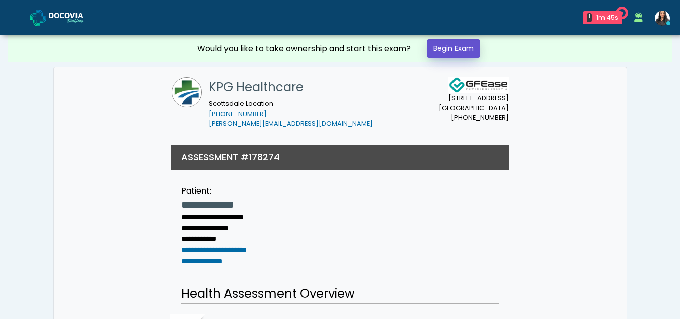
click at [451, 47] on link "Begin Exam" at bounding box center [453, 48] width 53 height 19
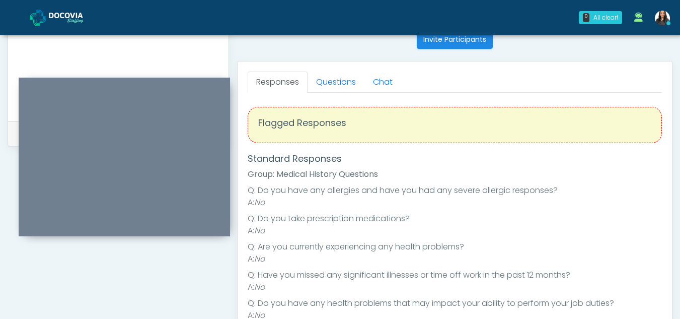
scroll to position [400, 0]
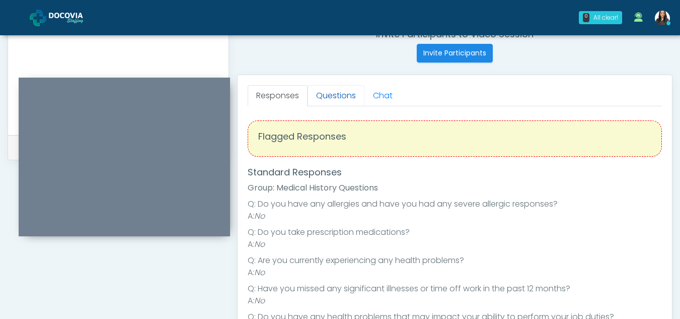
click at [344, 97] on link "Questions" at bounding box center [335, 95] width 57 height 21
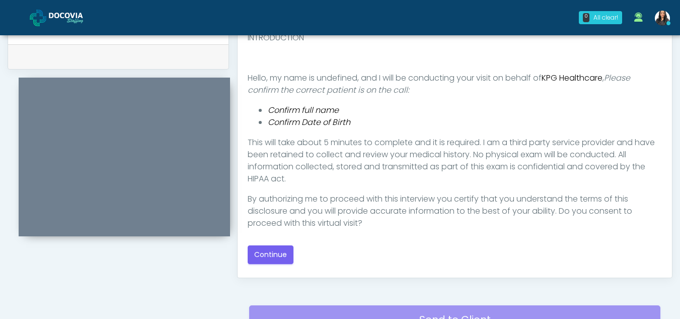
scroll to position [494, 0]
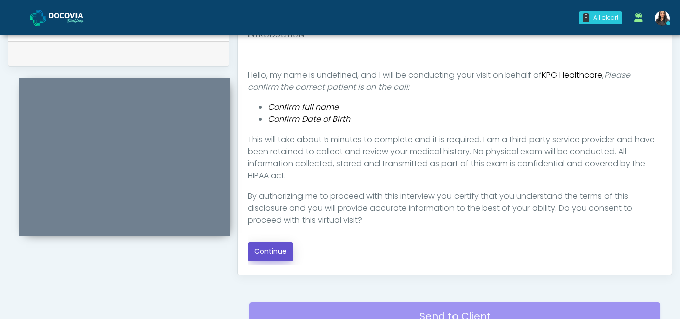
click at [266, 249] on button "Continue" at bounding box center [271, 251] width 46 height 19
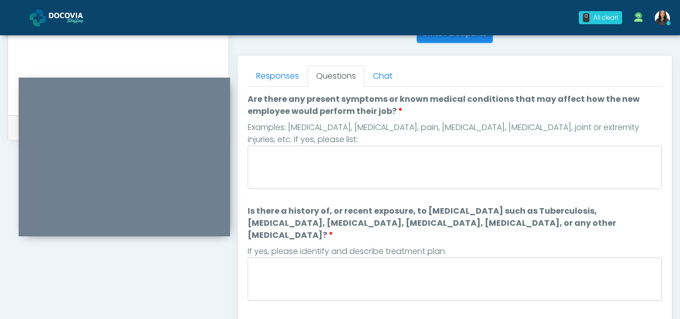
scroll to position [418, 0]
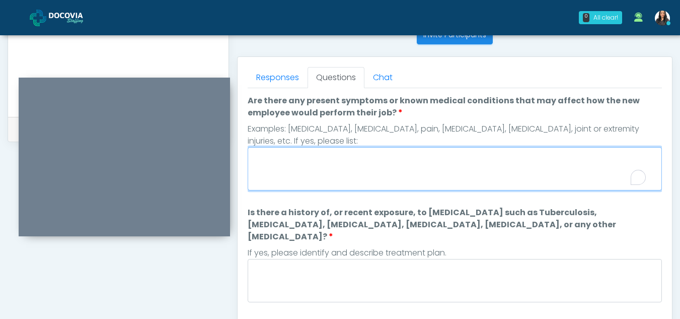
click at [318, 175] on textarea "Are there any present symptoms or known medical conditions that may affect how …" at bounding box center [455, 168] width 414 height 43
type textarea "**"
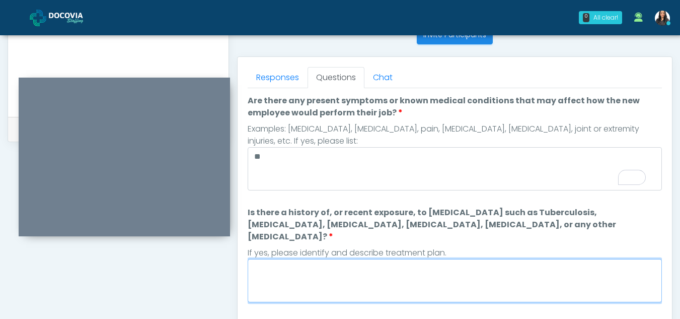
click at [301, 261] on textarea "Is there a history of, or recent exposure, to infectious diseases such as Tuber…" at bounding box center [455, 280] width 414 height 43
type textarea "**"
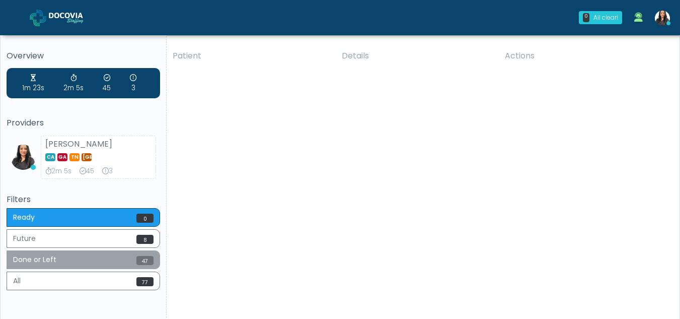
click at [80, 254] on button "Done or Left 47" at bounding box center [83, 259] width 153 height 19
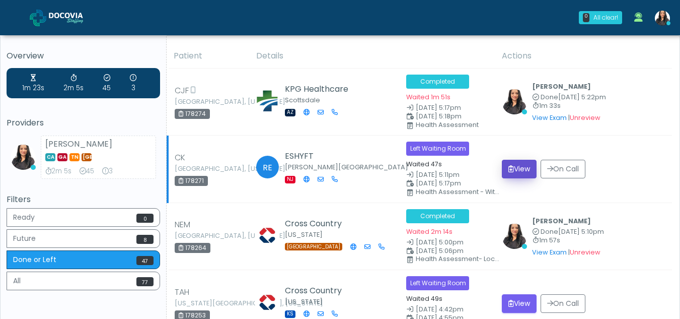
click at [525, 166] on button "View" at bounding box center [519, 169] width 35 height 19
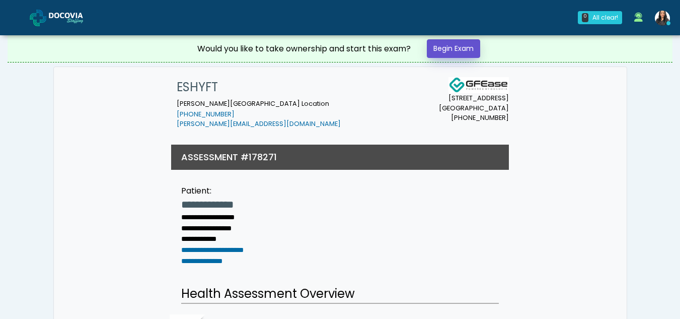
click at [454, 50] on link "Begin Exam" at bounding box center [453, 48] width 53 height 19
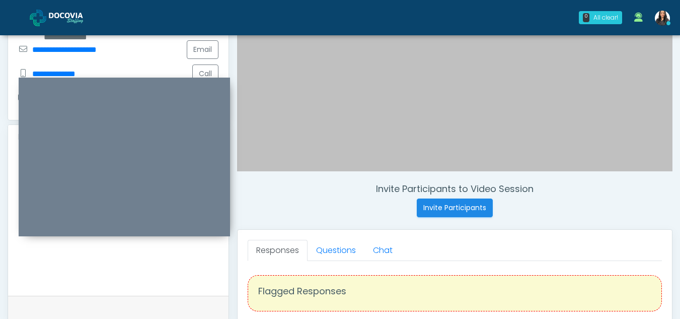
scroll to position [255, 0]
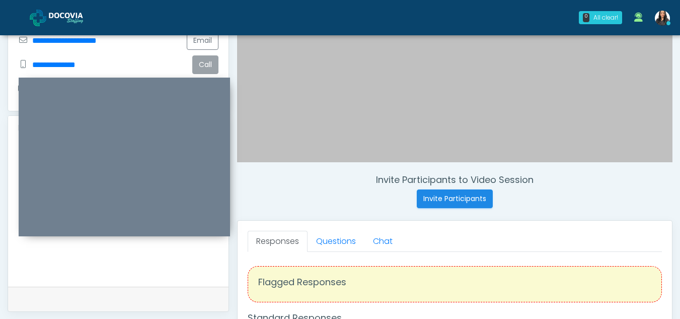
click at [199, 55] on button "Call" at bounding box center [205, 64] width 26 height 19
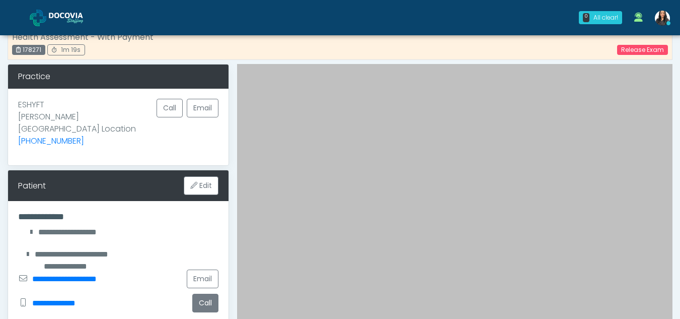
scroll to position [0, 0]
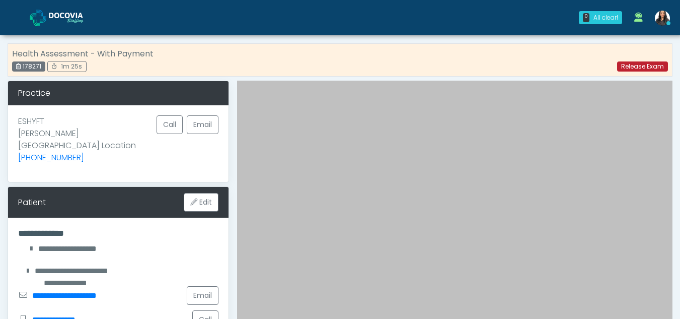
click at [631, 66] on link "Release Exam" at bounding box center [642, 66] width 51 height 10
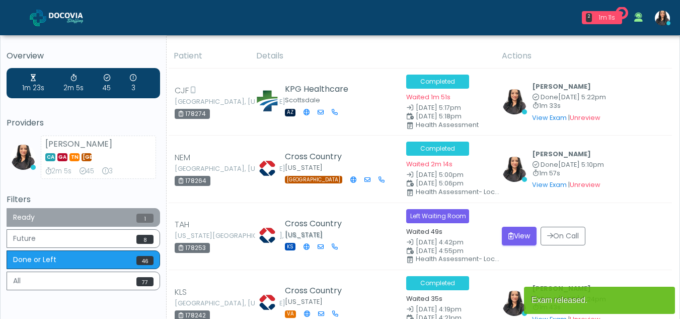
click at [75, 216] on button "Ready 1" at bounding box center [83, 217] width 153 height 19
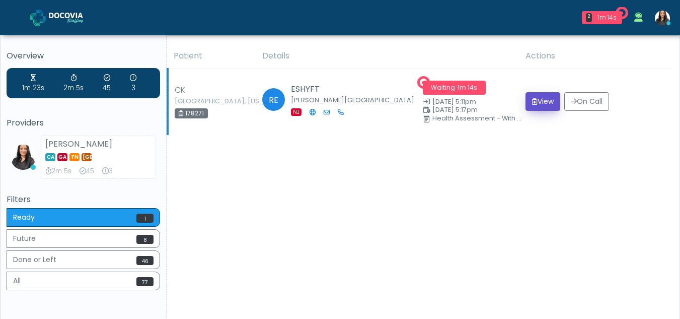
click at [541, 97] on button "View" at bounding box center [542, 101] width 35 height 19
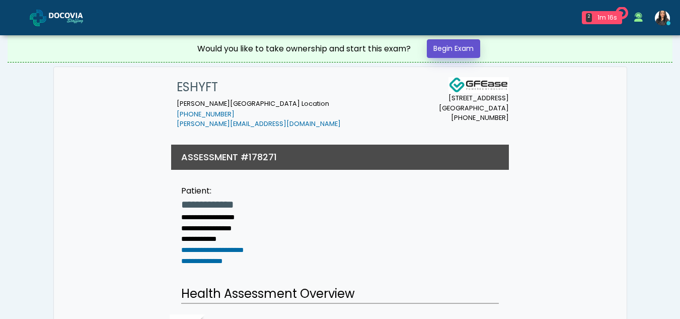
click at [454, 46] on link "Begin Exam" at bounding box center [453, 48] width 53 height 19
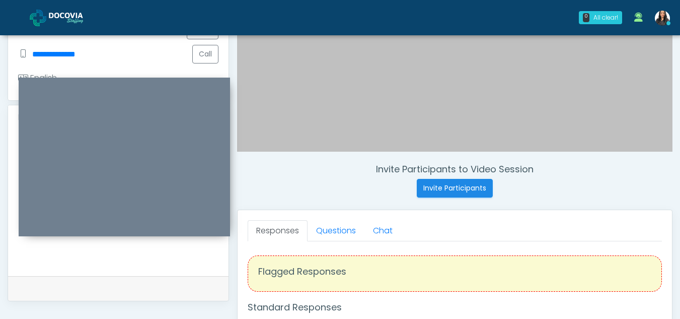
scroll to position [258, 0]
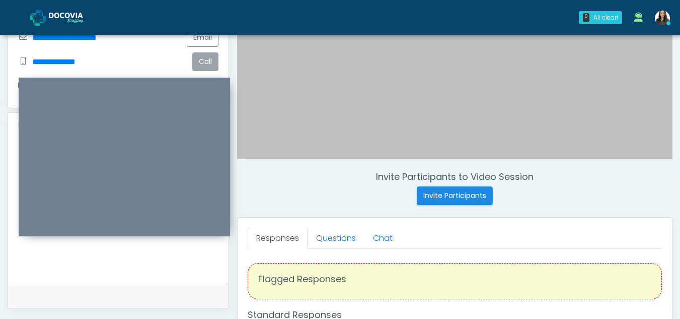
click at [212, 52] on button "Call" at bounding box center [205, 61] width 26 height 19
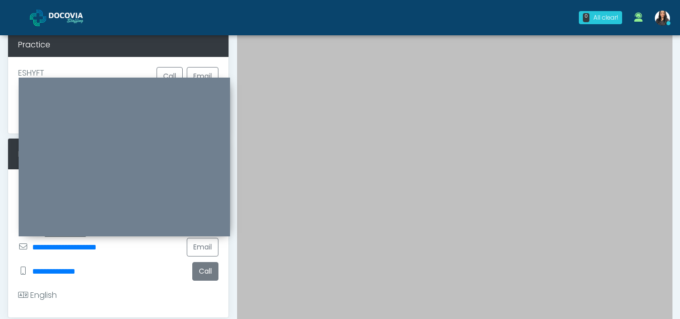
scroll to position [0, 0]
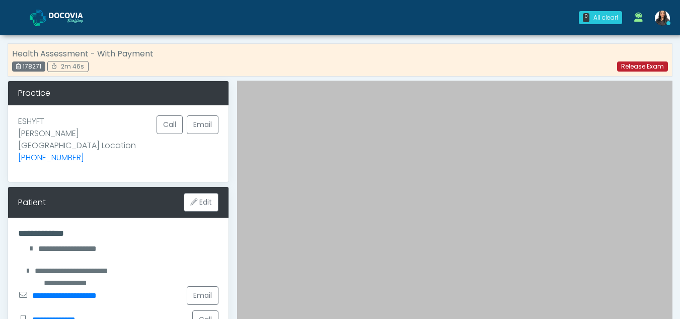
click at [631, 67] on link "Release Exam" at bounding box center [642, 66] width 51 height 10
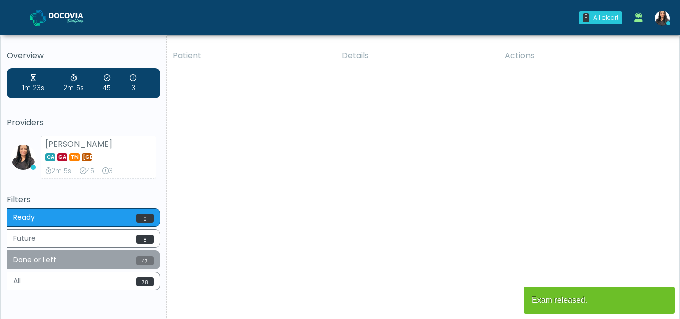
click at [69, 259] on button "Done or Left 47" at bounding box center [83, 259] width 153 height 19
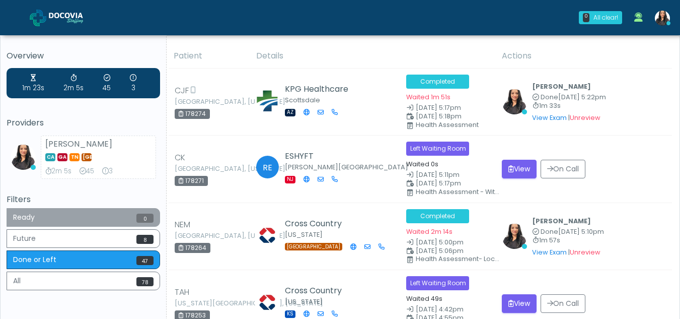
click at [45, 221] on button "Ready 0" at bounding box center [83, 217] width 153 height 19
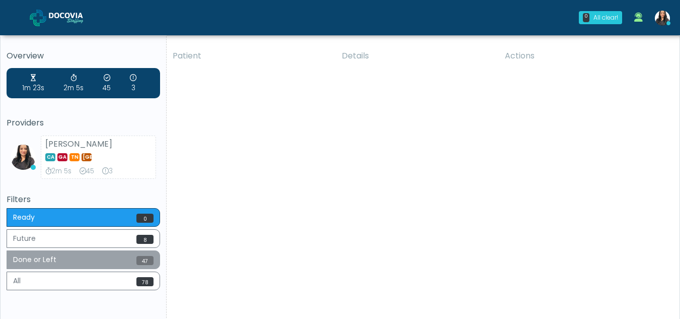
click at [44, 253] on button "Done or Left 47" at bounding box center [83, 259] width 153 height 19
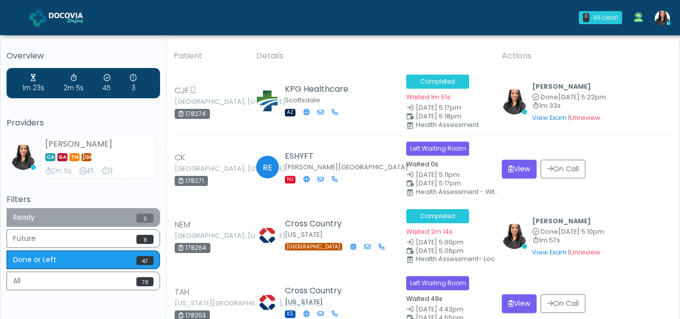
click at [34, 212] on button "Ready 0" at bounding box center [83, 217] width 153 height 19
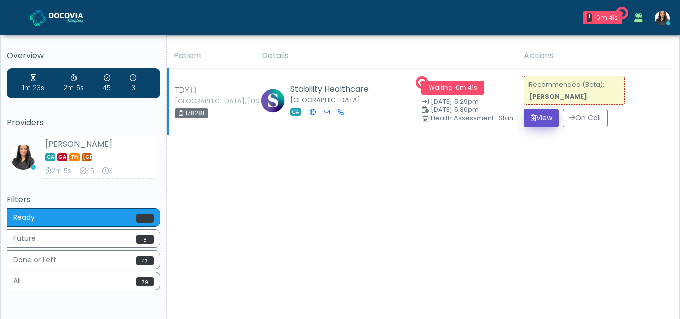
click at [540, 111] on button "View" at bounding box center [541, 118] width 35 height 19
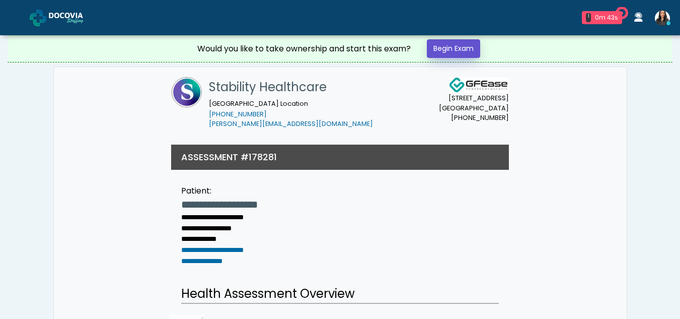
click at [434, 45] on link "Begin Exam" at bounding box center [453, 48] width 53 height 19
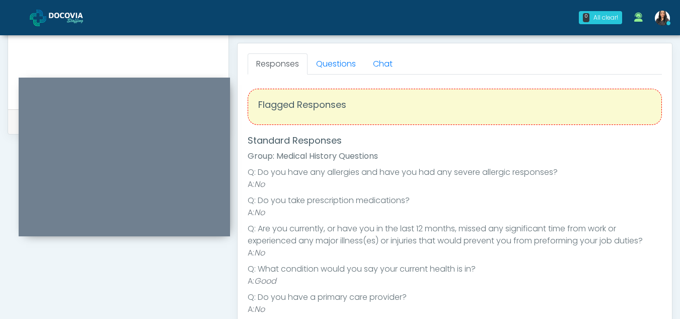
scroll to position [430, 0]
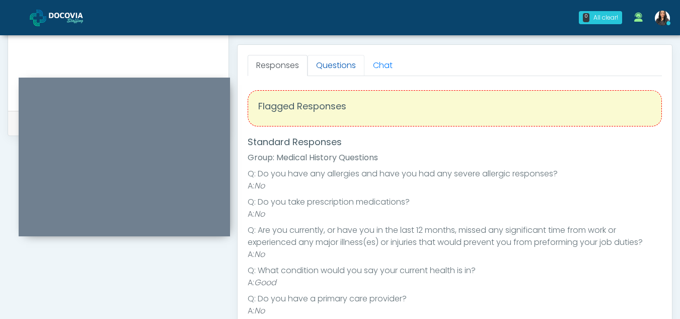
click at [342, 66] on link "Questions" at bounding box center [335, 65] width 57 height 21
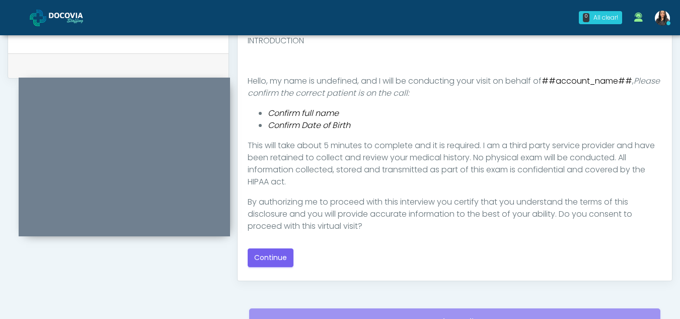
scroll to position [492, 0]
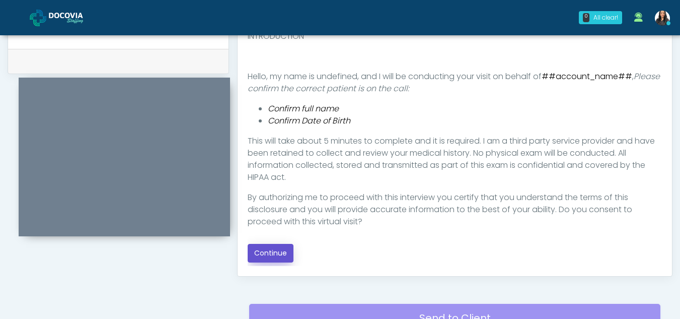
click at [277, 246] on button "Continue" at bounding box center [271, 253] width 46 height 19
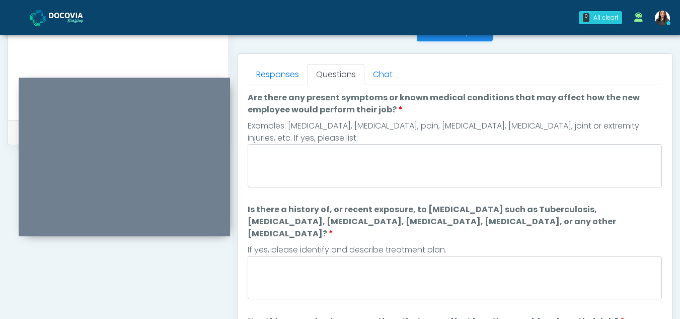
scroll to position [408, 0]
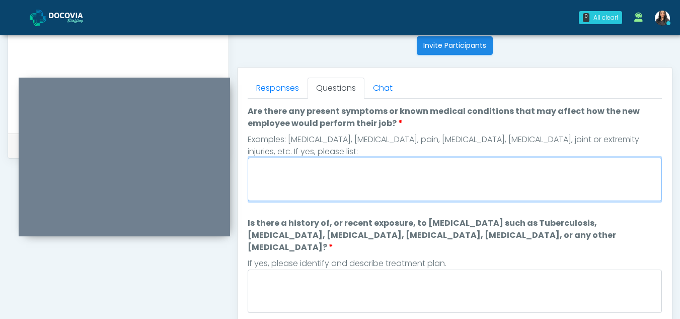
click at [312, 172] on textarea "Are there any present symptoms or known medical conditions that may affect how …" at bounding box center [455, 179] width 414 height 43
type textarea "**"
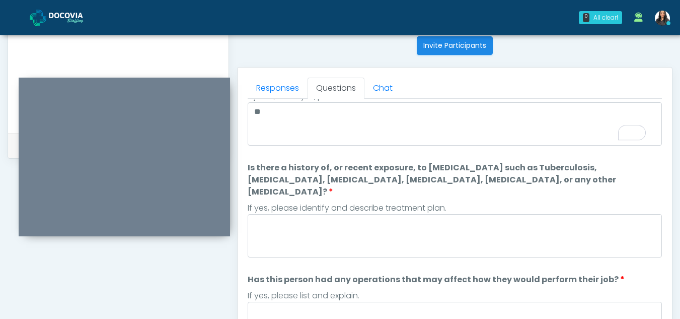
scroll to position [56, 0]
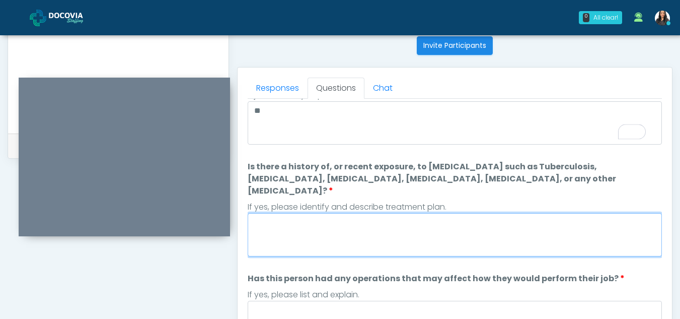
click at [294, 227] on textarea "Is there a history of, or recent exposure, to infectious diseases such as Tuber…" at bounding box center [455, 234] width 414 height 43
